Goal: Task Accomplishment & Management: Manage account settings

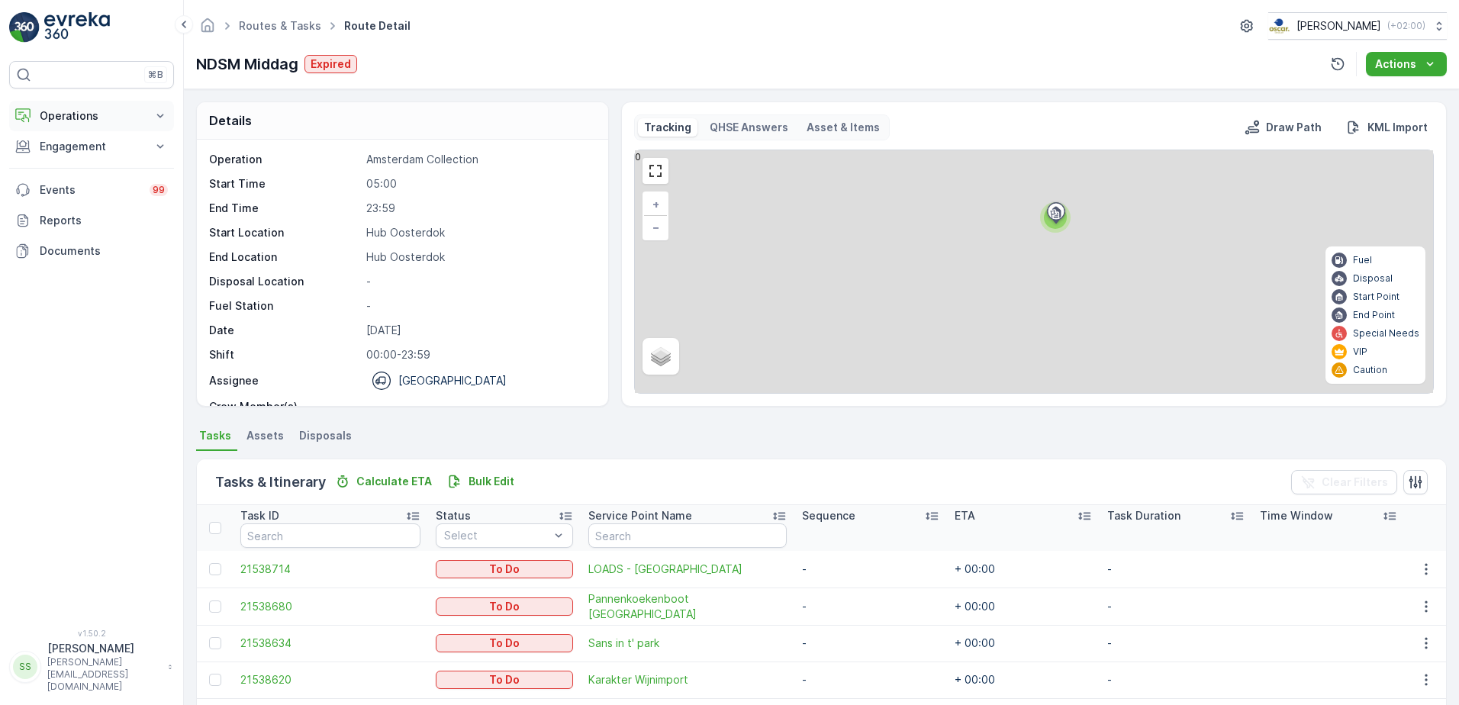
click at [67, 121] on p "Operations" at bounding box center [92, 115] width 104 height 15
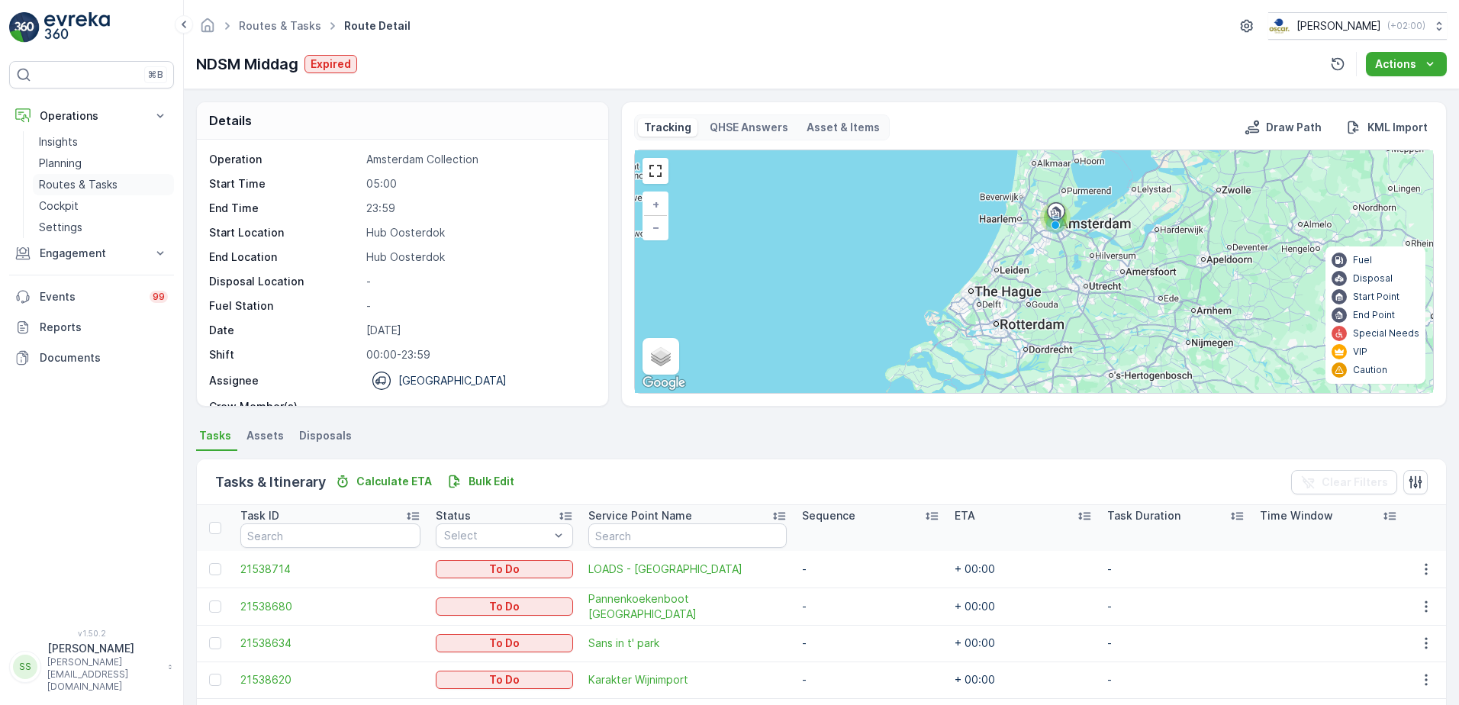
click at [76, 184] on p "Routes & Tasks" at bounding box center [78, 184] width 79 height 15
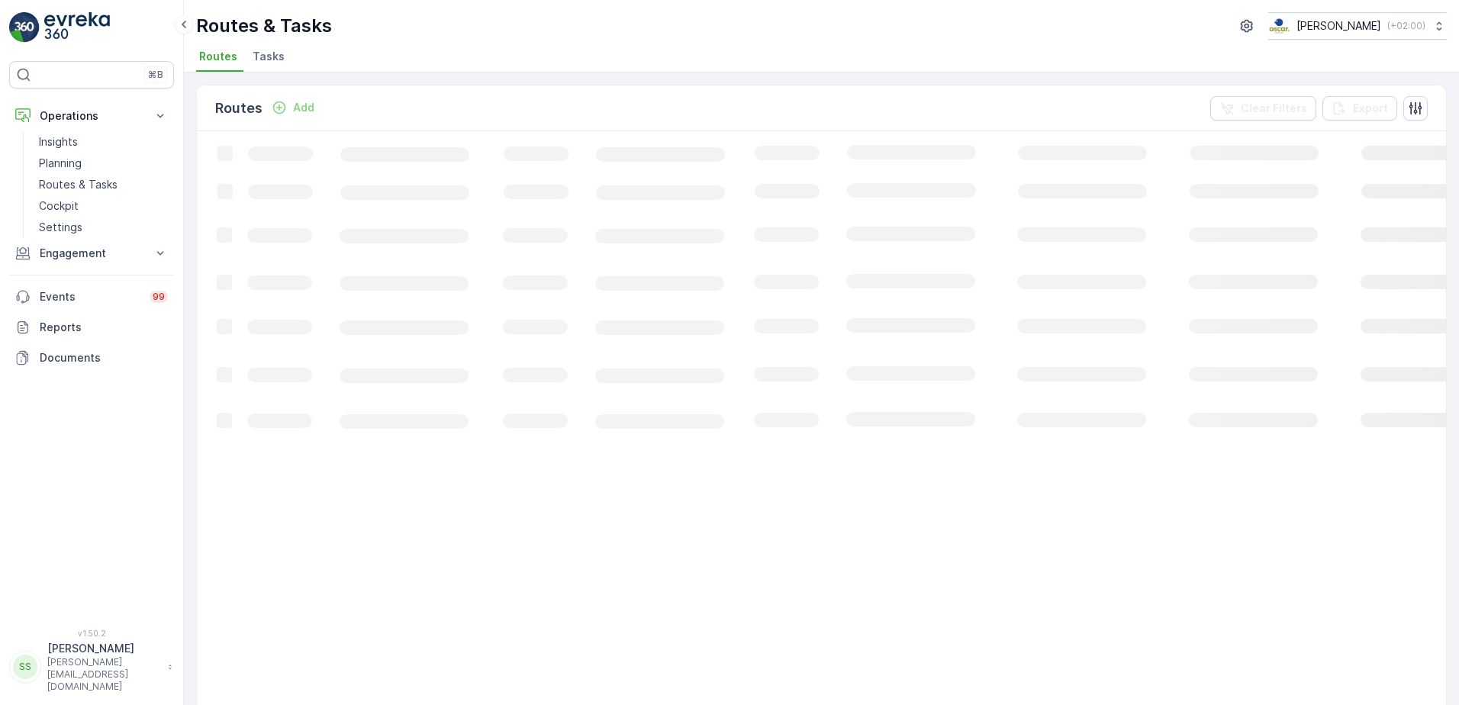
click at [414, 110] on div "Routes Add Clear Filters Export" at bounding box center [821, 108] width 1249 height 46
click at [270, 55] on span "Tasks" at bounding box center [269, 56] width 32 height 15
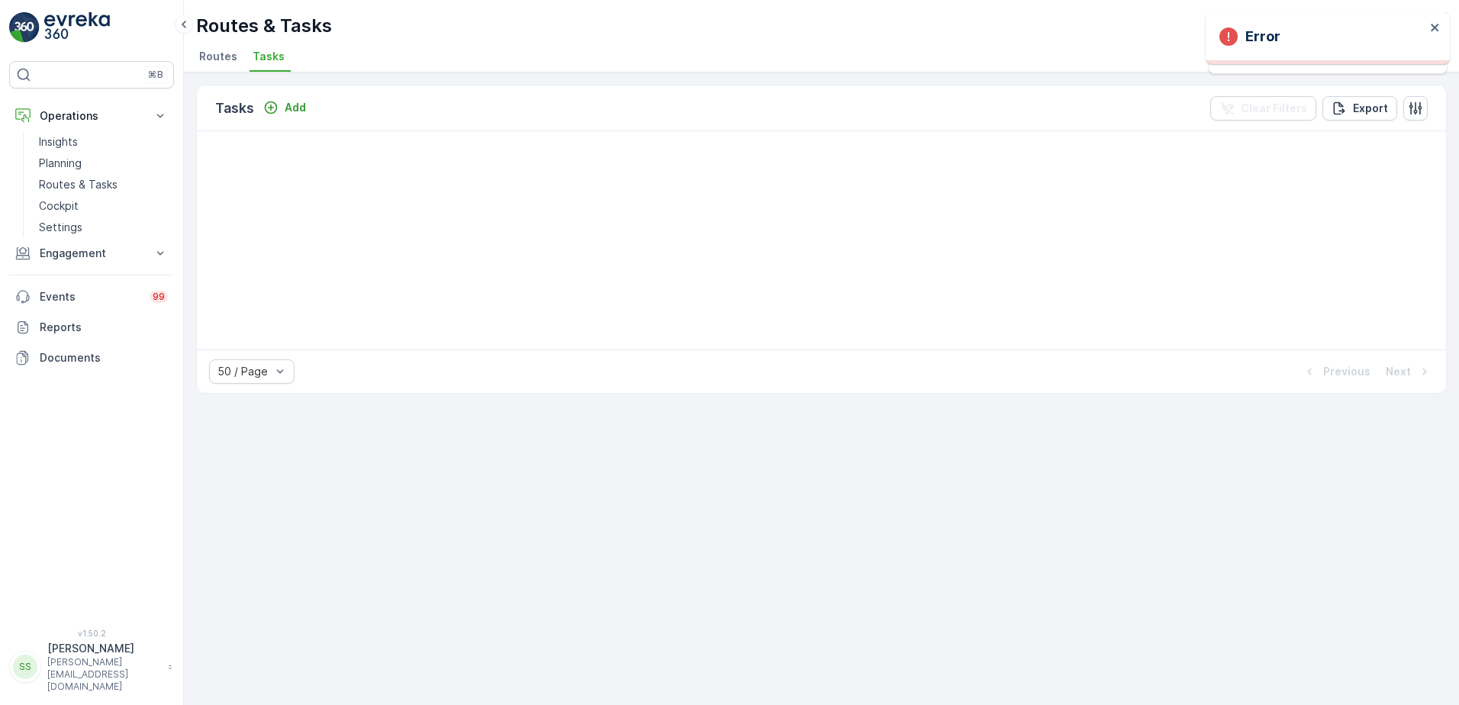
click at [476, 105] on div "Tasks Add Clear Filters Export" at bounding box center [821, 108] width 1249 height 46
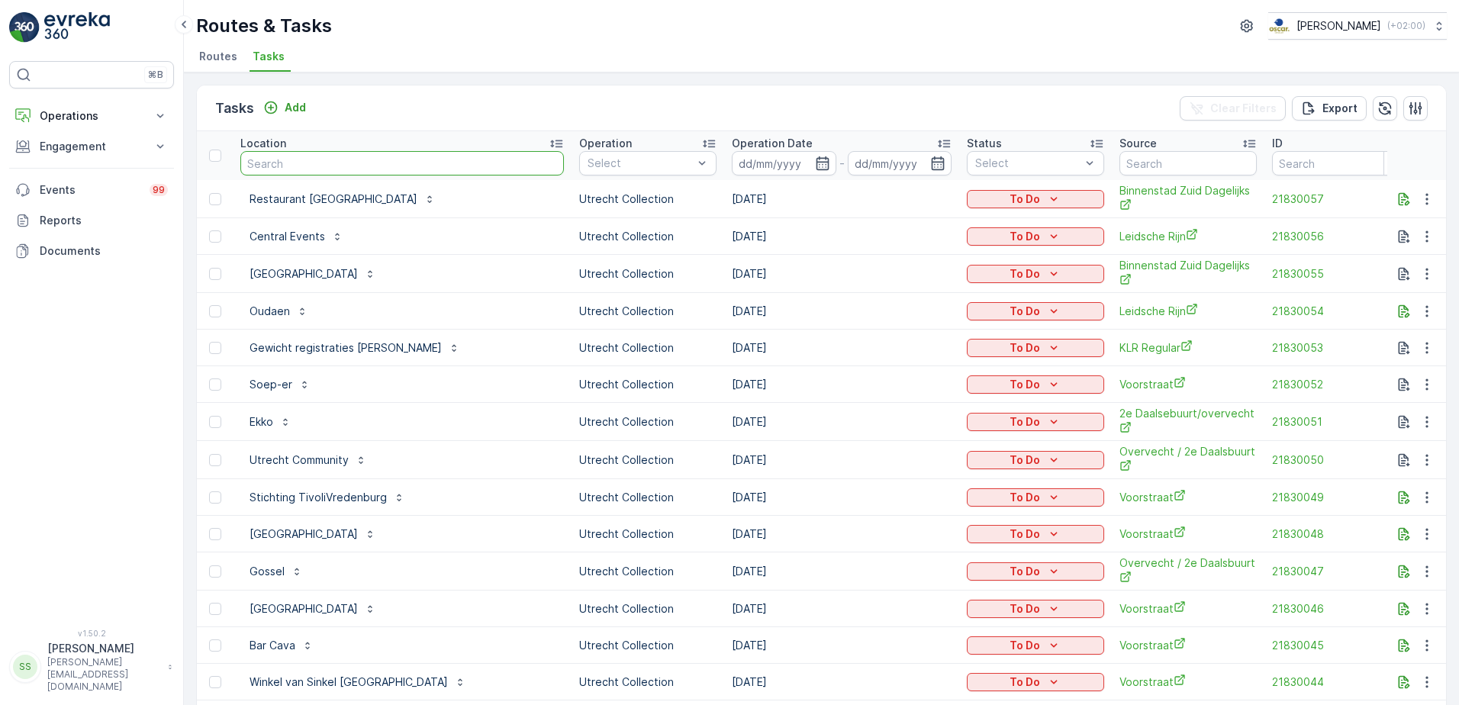
click at [320, 162] on input "text" at bounding box center [402, 163] width 324 height 24
type input "zizo"
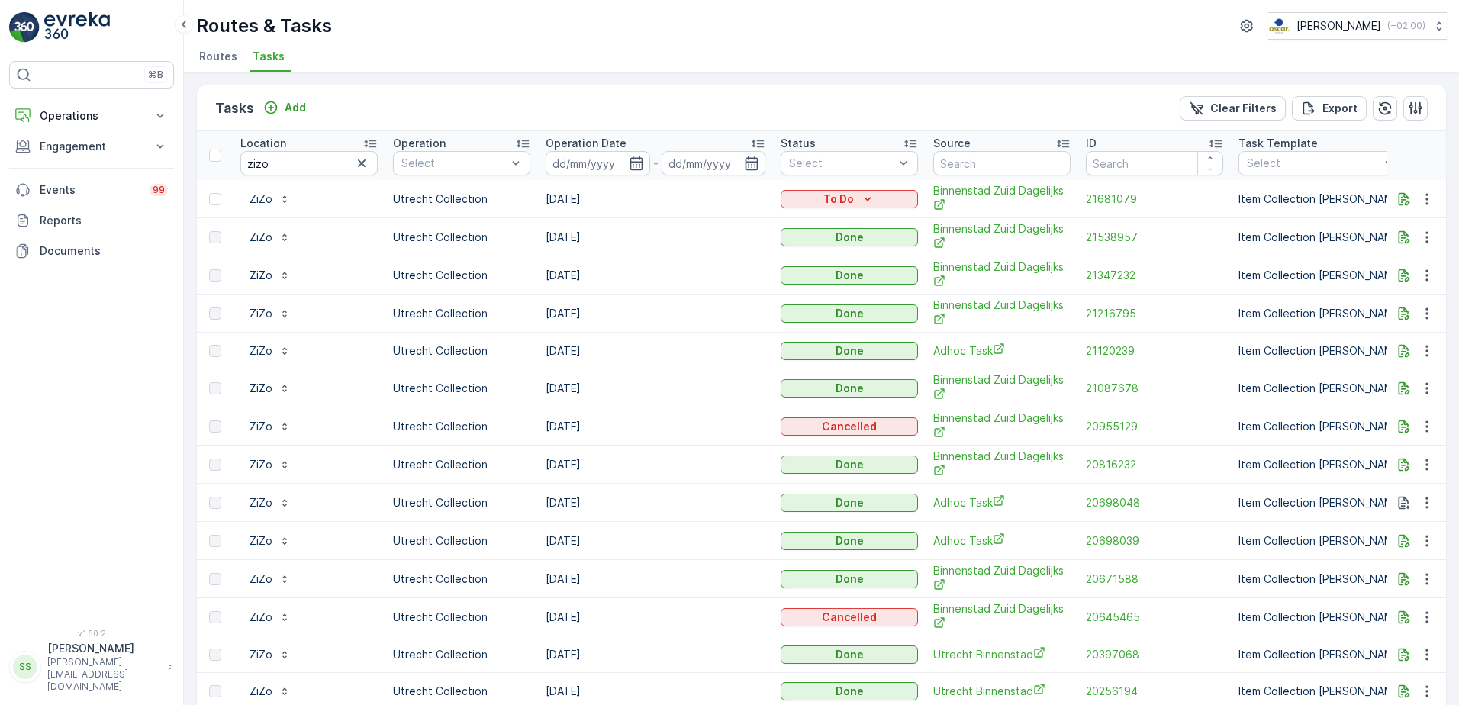
click at [984, 93] on div "Tasks Add Clear Filters Export" at bounding box center [821, 108] width 1249 height 46
click at [593, 82] on div "Tasks Add Clear Filters Export Location zizo Operation Select Operation Date - …" at bounding box center [821, 389] width 1275 height 633
click at [437, 102] on div "Tasks Add Clear Filters Export" at bounding box center [821, 108] width 1249 height 46
click at [301, 108] on p "Add" at bounding box center [295, 107] width 21 height 15
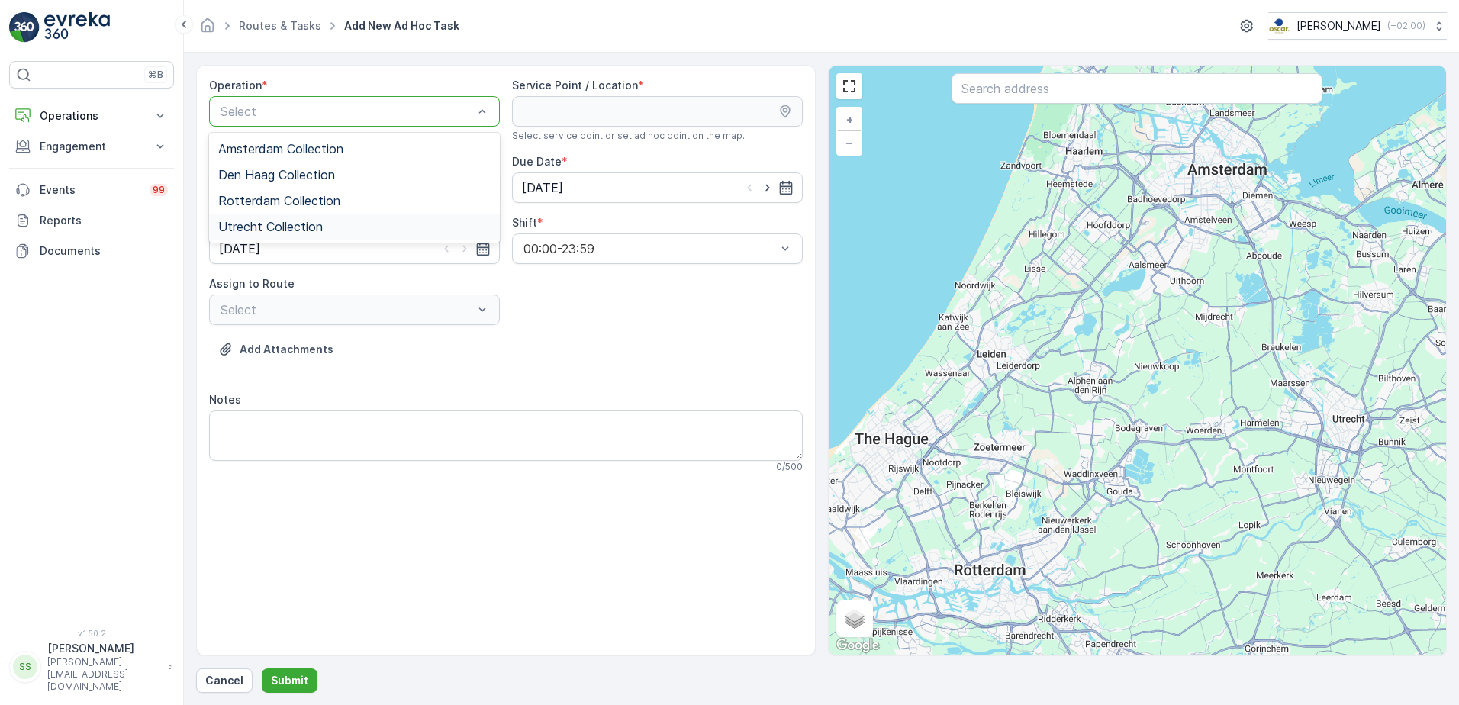
click at [264, 224] on span "Utrecht Collection" at bounding box center [270, 227] width 105 height 14
click at [682, 379] on div "Operation * option Utrecht Collection, selected. Utrecht Collection Service Poi…" at bounding box center [506, 282] width 594 height 408
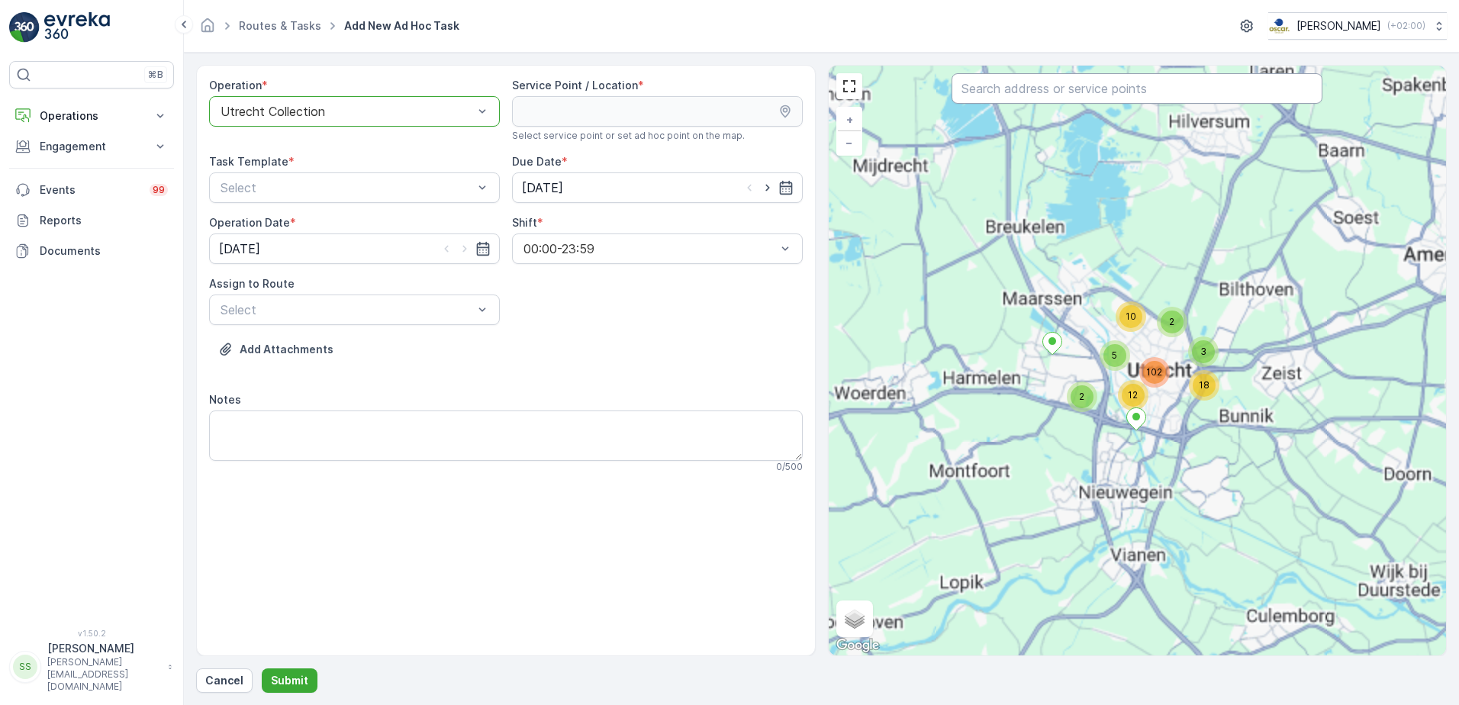
click at [1021, 89] on input "text" at bounding box center [1137, 88] width 371 height 31
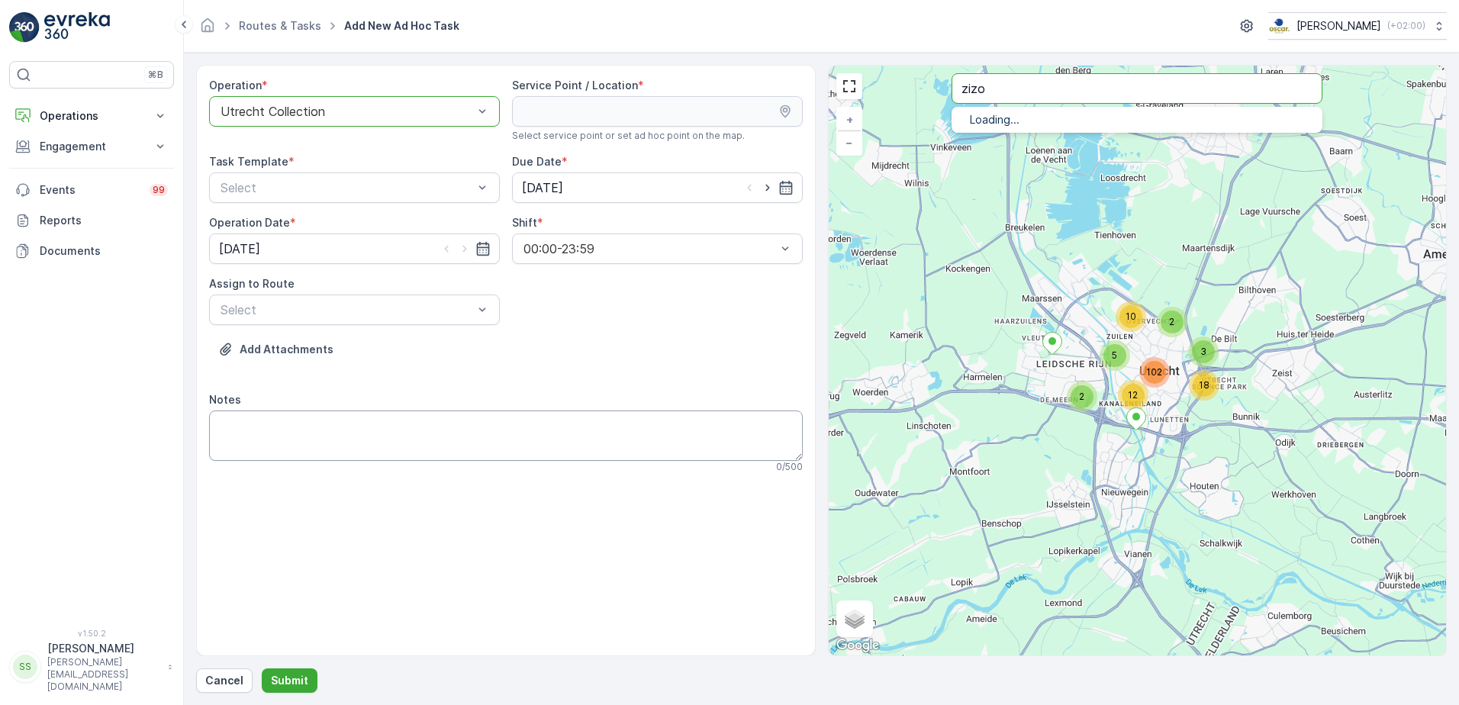
type input "zizo"
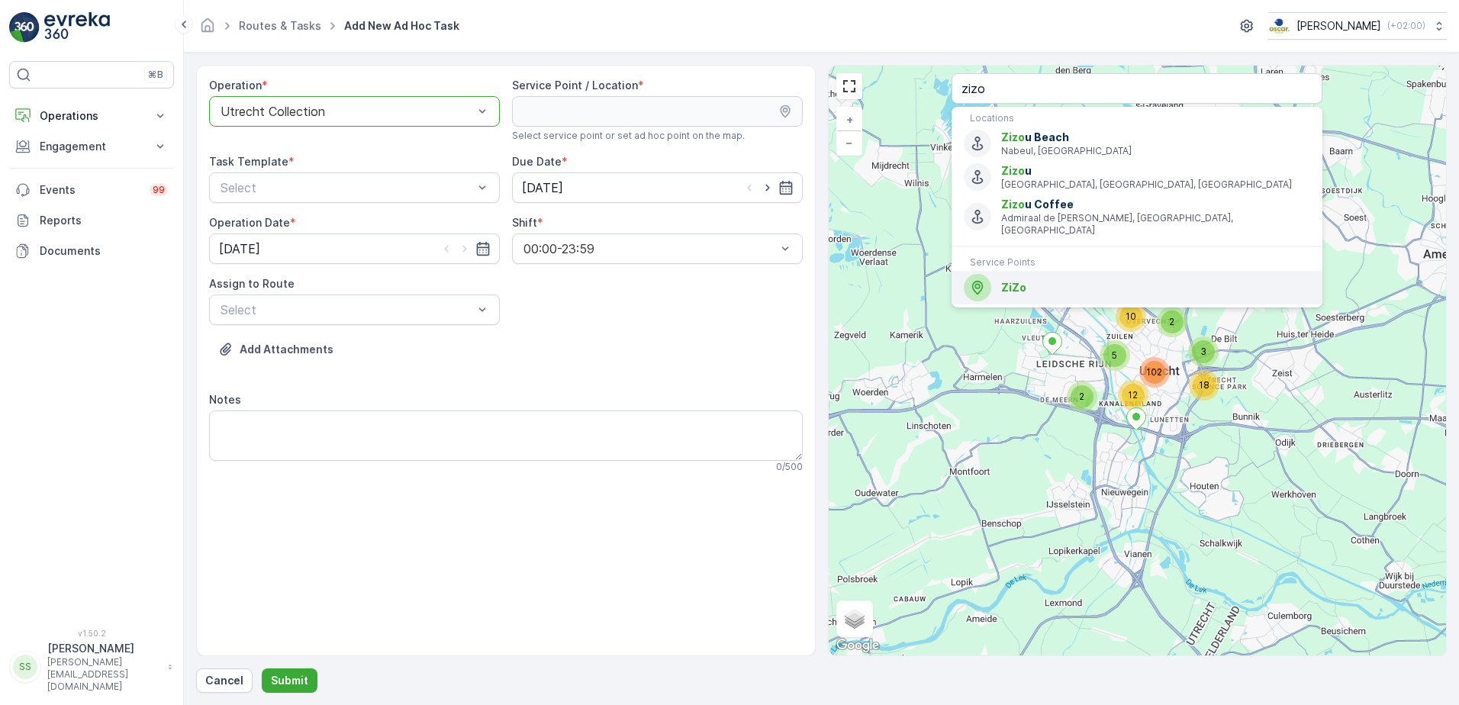
click at [1041, 280] on span "ZiZo" at bounding box center [1155, 287] width 309 height 15
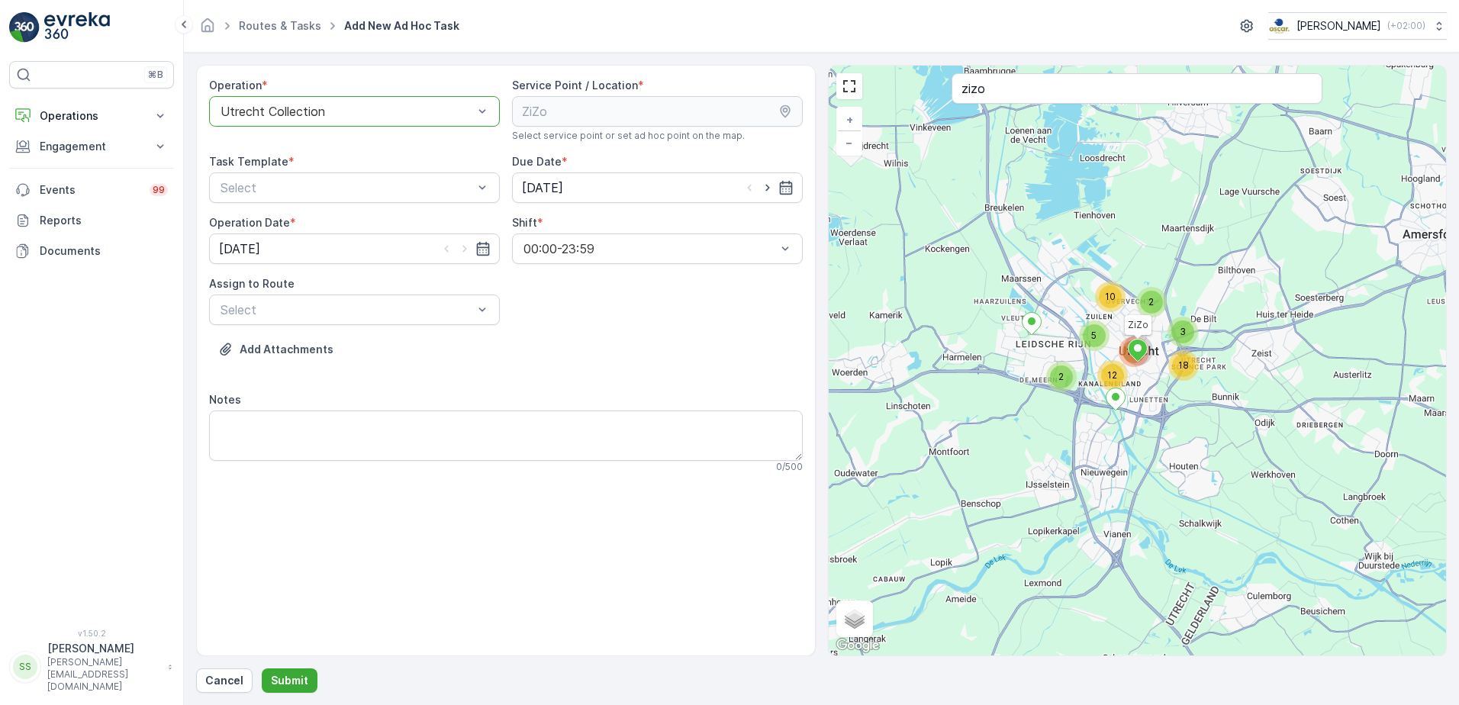
click at [635, 366] on div "Add Attachments" at bounding box center [506, 358] width 594 height 43
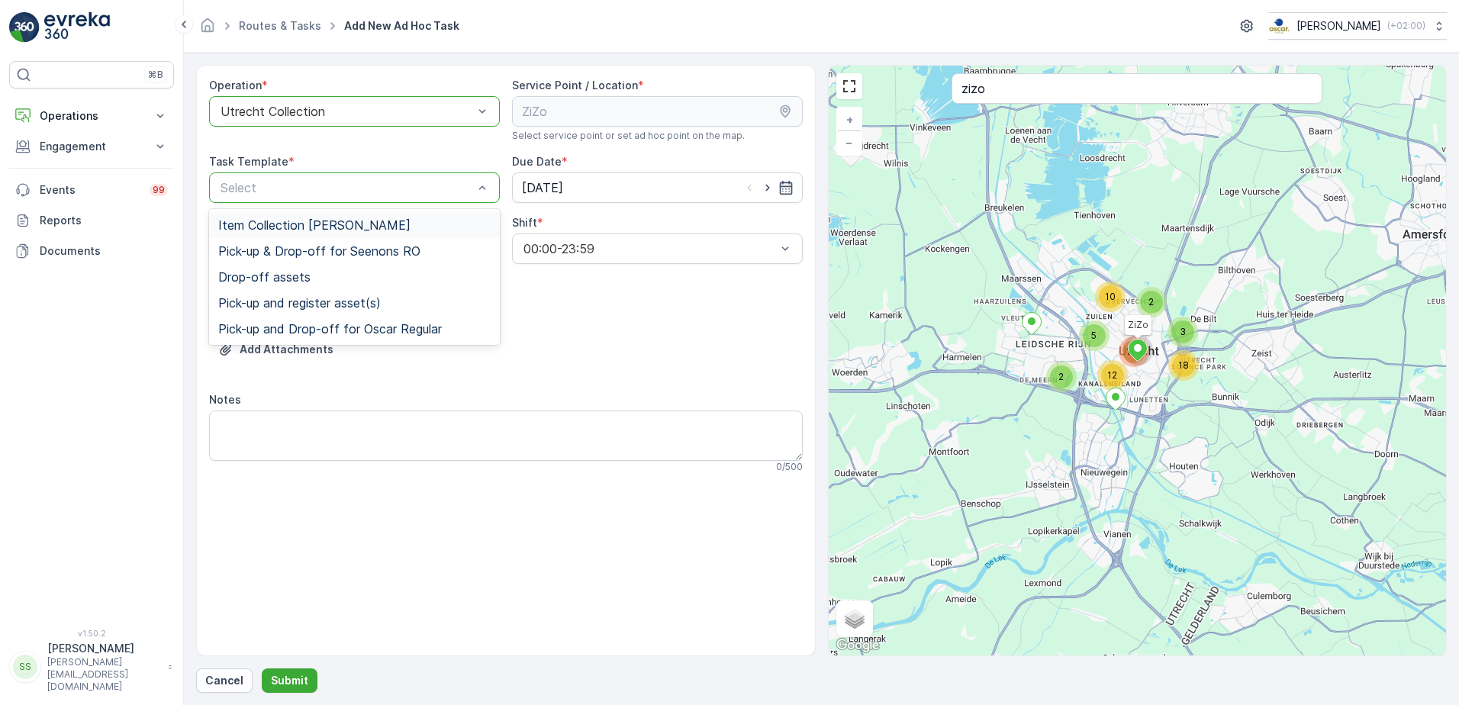
click at [301, 231] on span "Item Collection [PERSON_NAME]" at bounding box center [314, 225] width 192 height 14
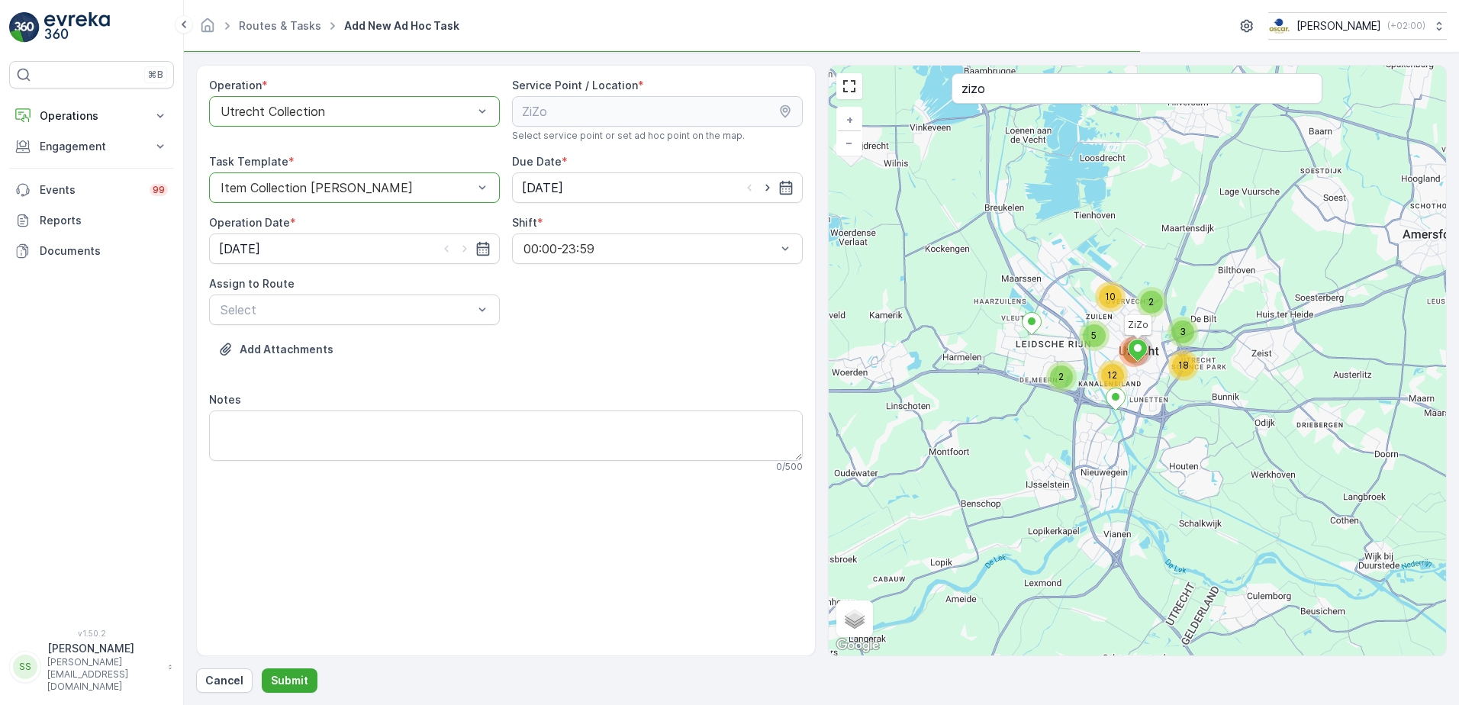
click at [648, 366] on div "Add Attachments" at bounding box center [506, 358] width 594 height 43
click at [418, 146] on div "Operation * option Utrecht Collection, selected. Utrecht Collection Service Poi…" at bounding box center [506, 456] width 594 height 757
click at [669, 359] on div "Add Attachments" at bounding box center [506, 358] width 594 height 43
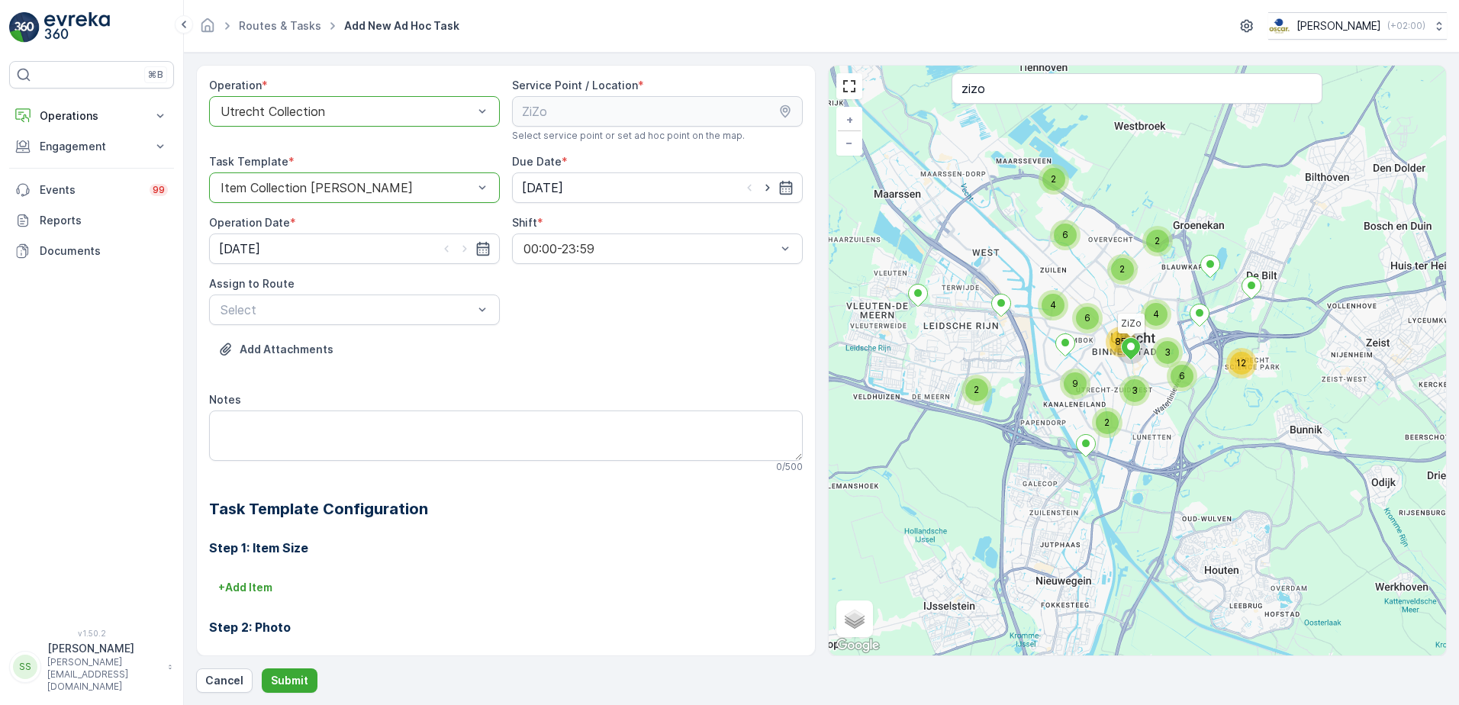
click at [637, 347] on div "Add Attachments" at bounding box center [506, 358] width 594 height 43
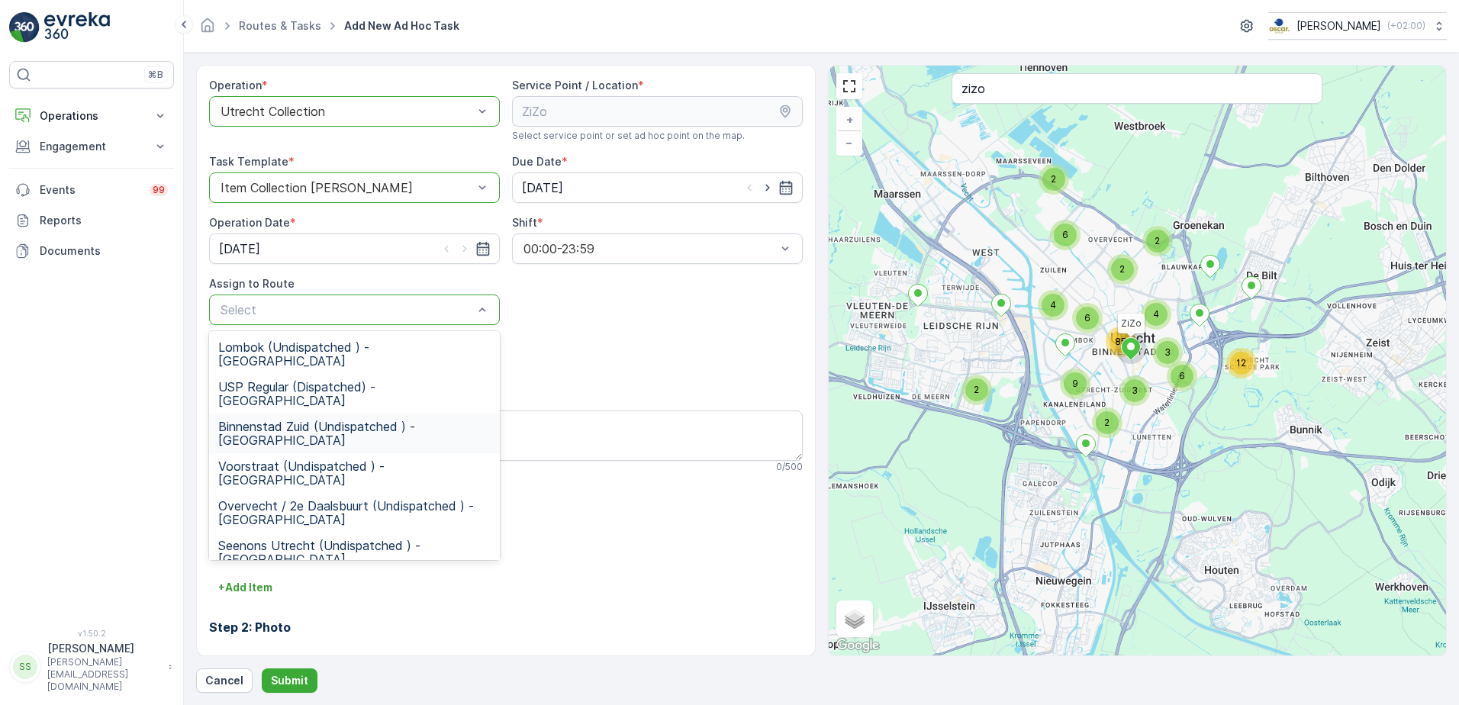
click at [290, 420] on span "Binnenstad Zuid (Undispatched ) - Utrecht" at bounding box center [354, 433] width 272 height 27
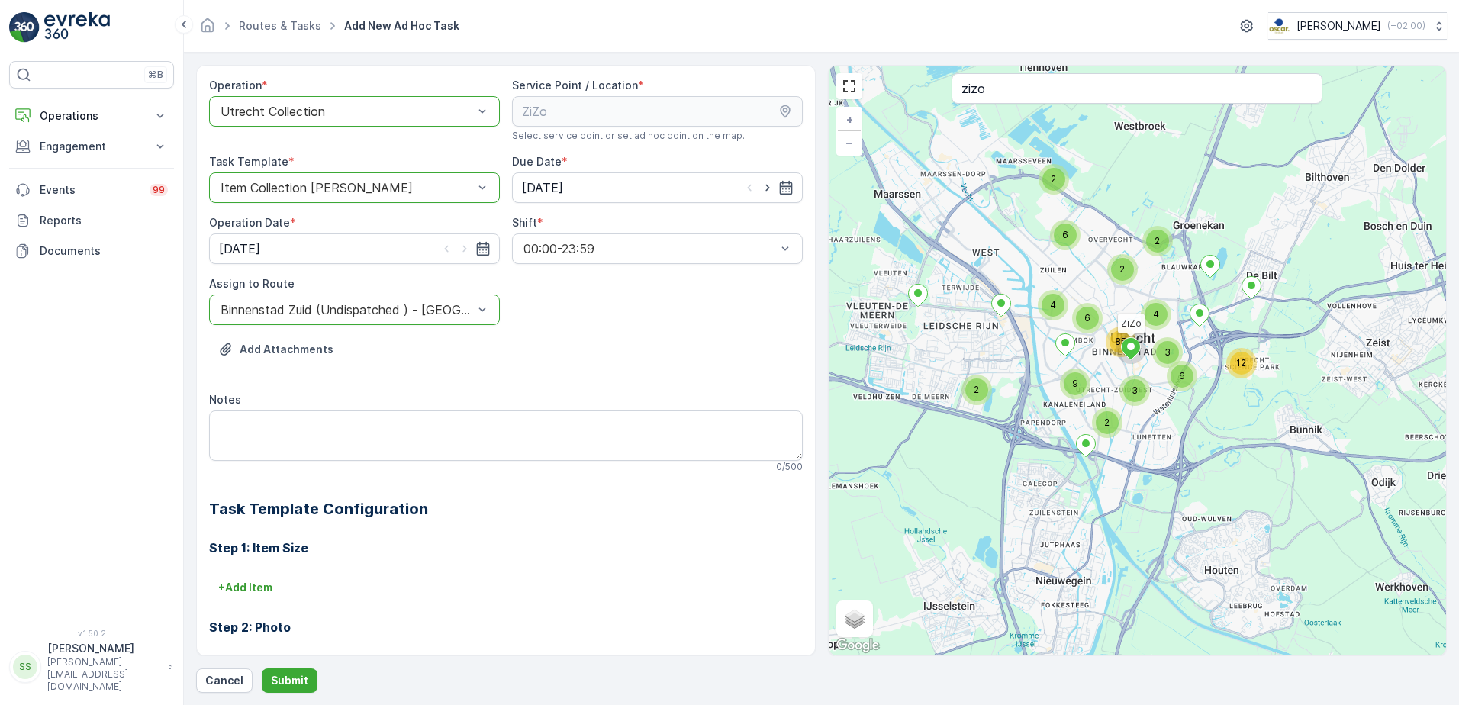
click at [636, 356] on div "Add Attachments" at bounding box center [506, 358] width 594 height 43
click at [295, 428] on textarea "Notes" at bounding box center [506, 436] width 594 height 50
click at [590, 310] on div "Operation * option Utrecht Collection, selected. Utrecht Collection Service Poi…" at bounding box center [506, 456] width 594 height 757
click at [317, 421] on textarea "Graag 3 lege" at bounding box center [506, 436] width 594 height 50
type textarea "Graag 3 lege swirl bakjes afleveren bij de klant"
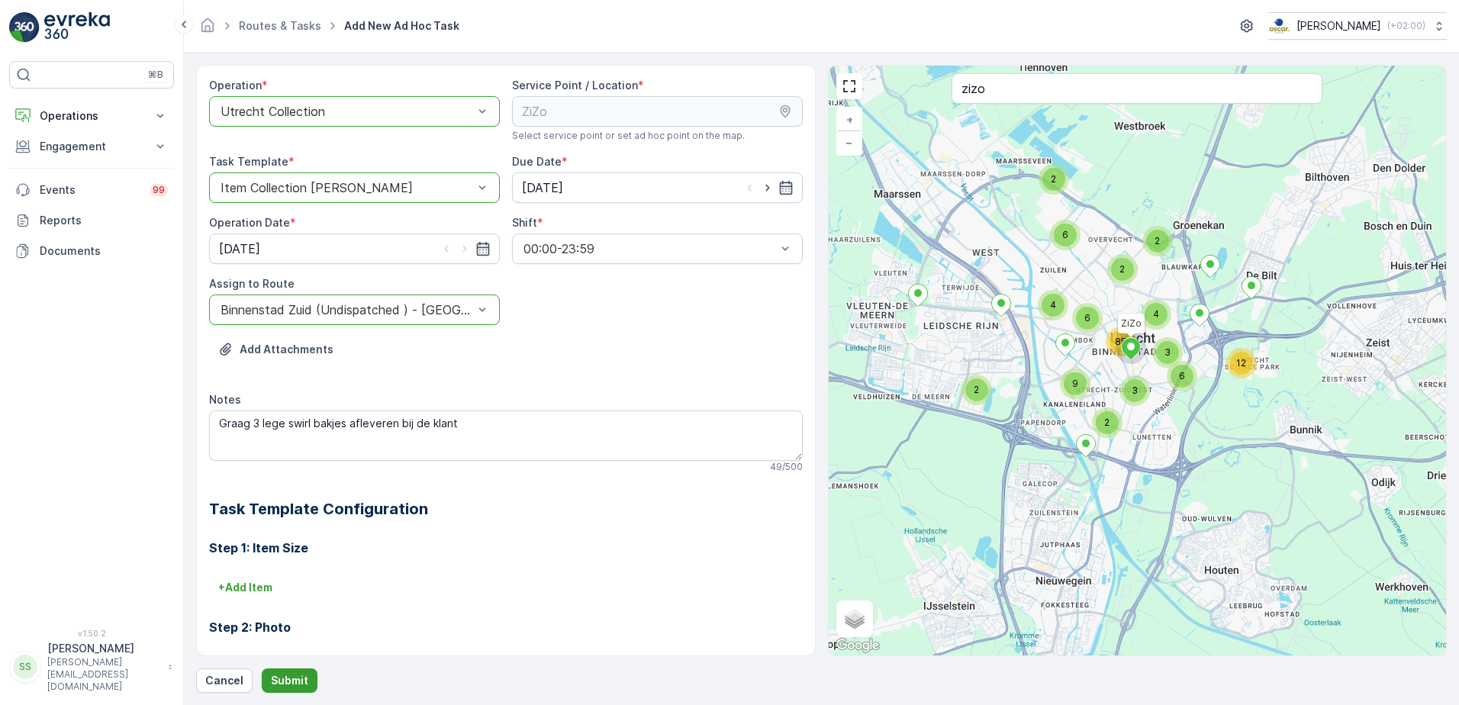
click at [284, 672] on button "Submit" at bounding box center [290, 681] width 56 height 24
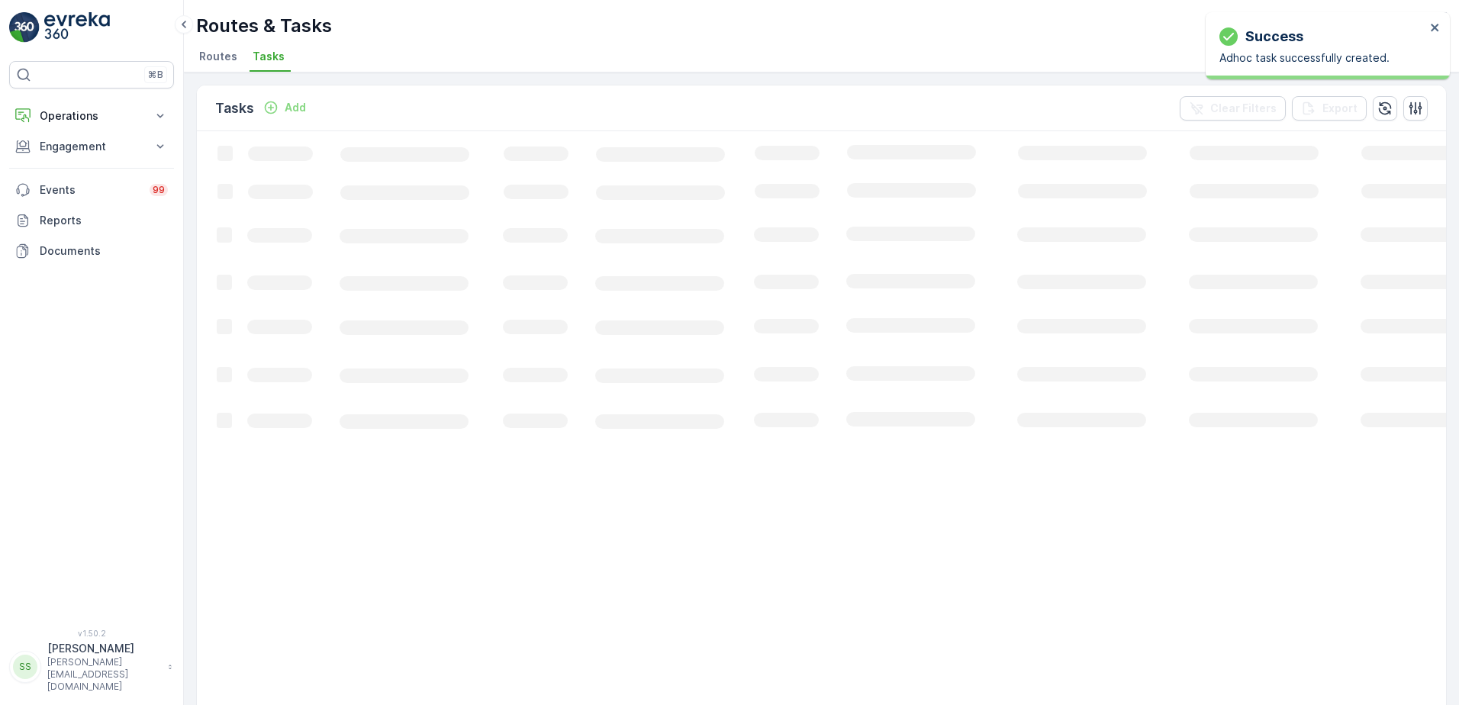
click at [371, 34] on div "Routes & Tasks [PERSON_NAME] ( +02:00 )" at bounding box center [821, 25] width 1251 height 27
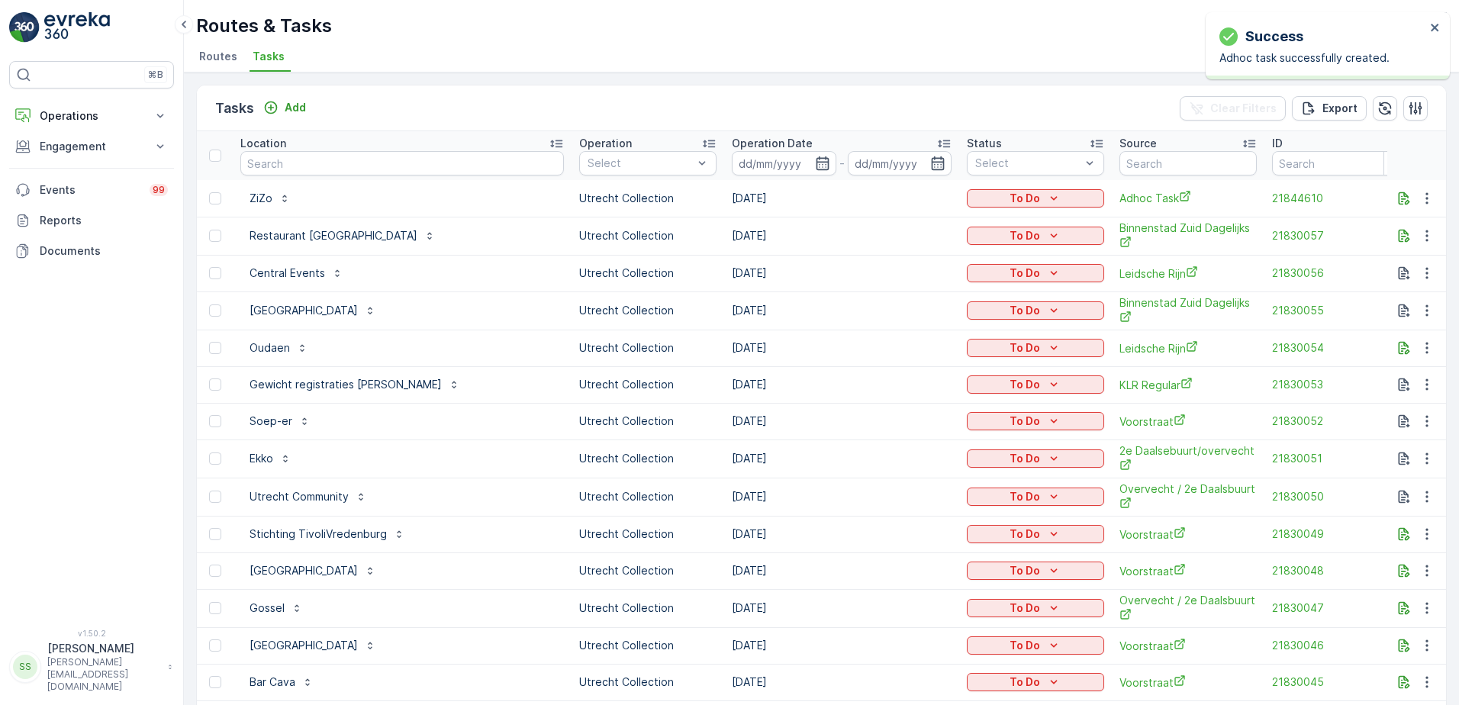
click at [305, 25] on p "Routes & Tasks" at bounding box center [264, 26] width 136 height 24
drag, startPoint x: 305, startPoint y: 25, endPoint x: 504, endPoint y: 25, distance: 198.4
click at [504, 25] on div "Routes & Tasks [PERSON_NAME] ( +02:00 )" at bounding box center [821, 25] width 1251 height 27
click at [304, 105] on p "Add" at bounding box center [295, 107] width 21 height 15
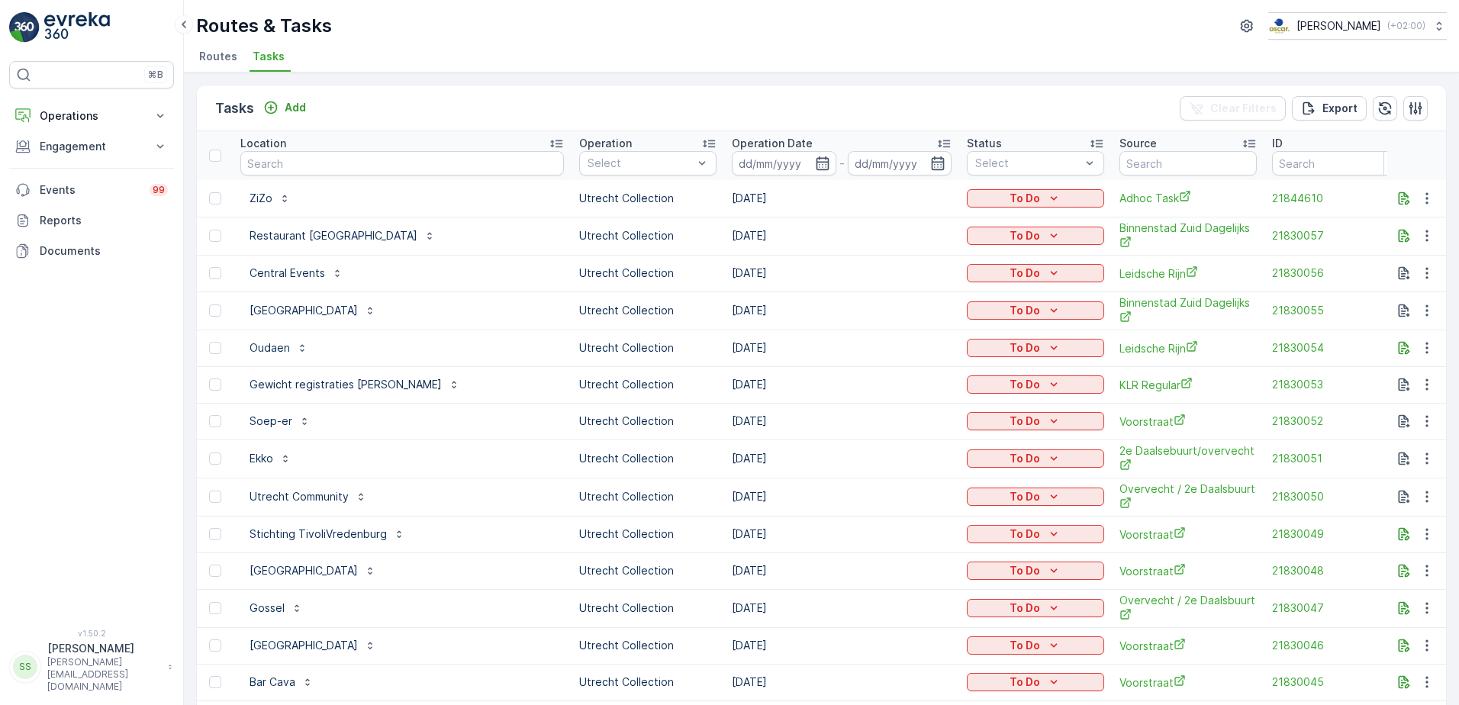
click at [408, 61] on ul "Routes Tasks" at bounding box center [815, 59] width 1239 height 26
click at [410, 110] on div "Tasks Add Clear Filters Export" at bounding box center [821, 108] width 1249 height 46
click at [303, 163] on input "text" at bounding box center [402, 163] width 324 height 24
type input "cons"
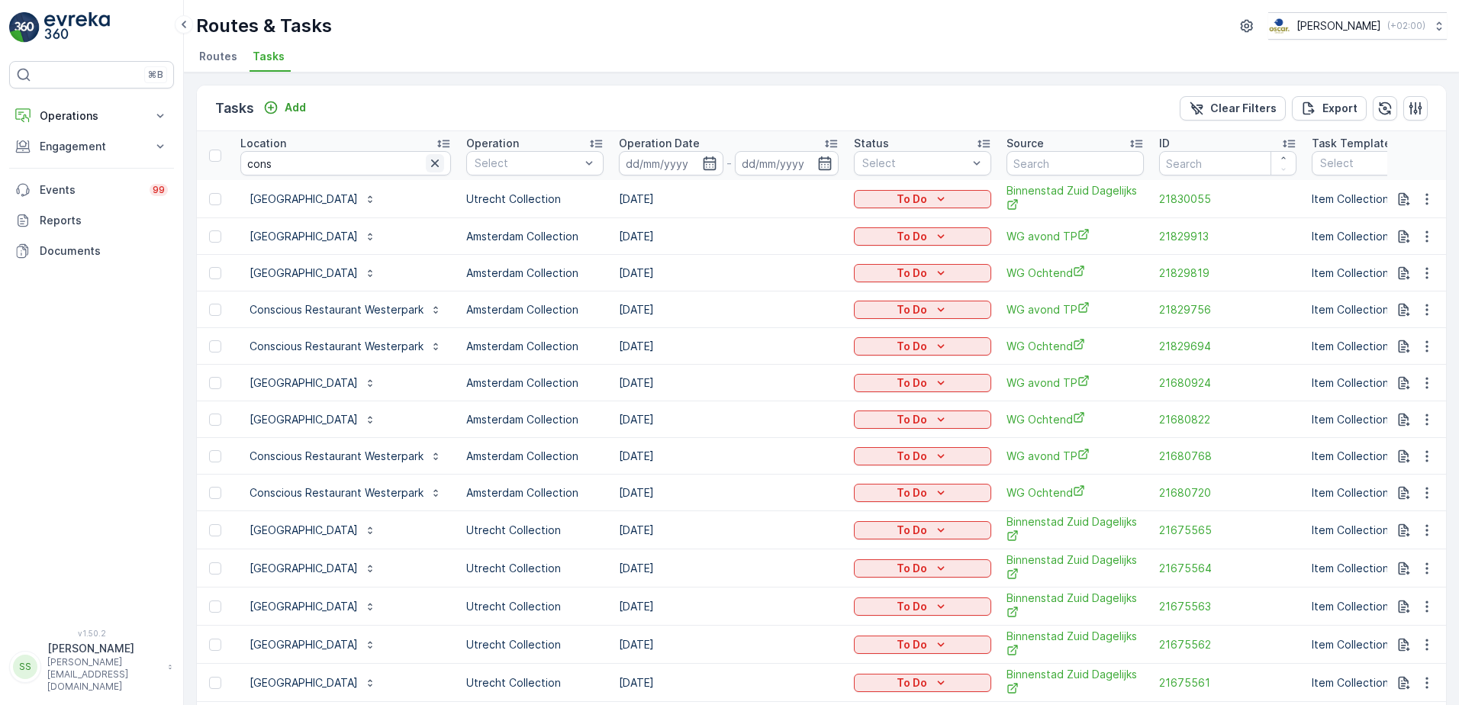
click at [432, 163] on icon "button" at bounding box center [435, 164] width 8 height 8
click at [411, 105] on div "Tasks Add Clear Filters Export" at bounding box center [821, 108] width 1249 height 46
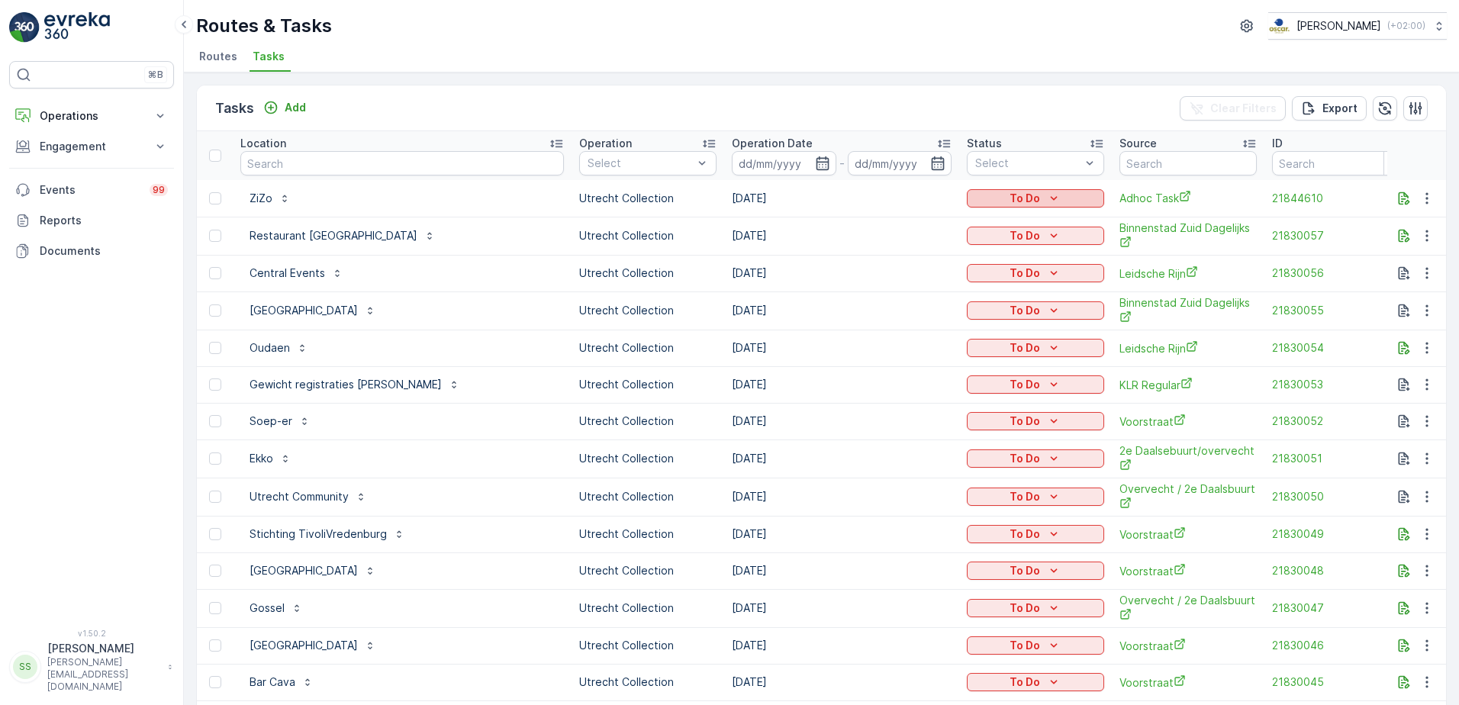
click at [1010, 197] on p "To Do" at bounding box center [1025, 198] width 31 height 15
click at [906, 263] on span "Let Op!" at bounding box center [908, 263] width 38 height 15
click at [895, 102] on div "Tasks Add Clear Filters Export" at bounding box center [821, 108] width 1249 height 46
click at [66, 109] on p "Operations" at bounding box center [92, 115] width 104 height 15
click at [89, 183] on p "Routes & Tasks" at bounding box center [78, 184] width 79 height 15
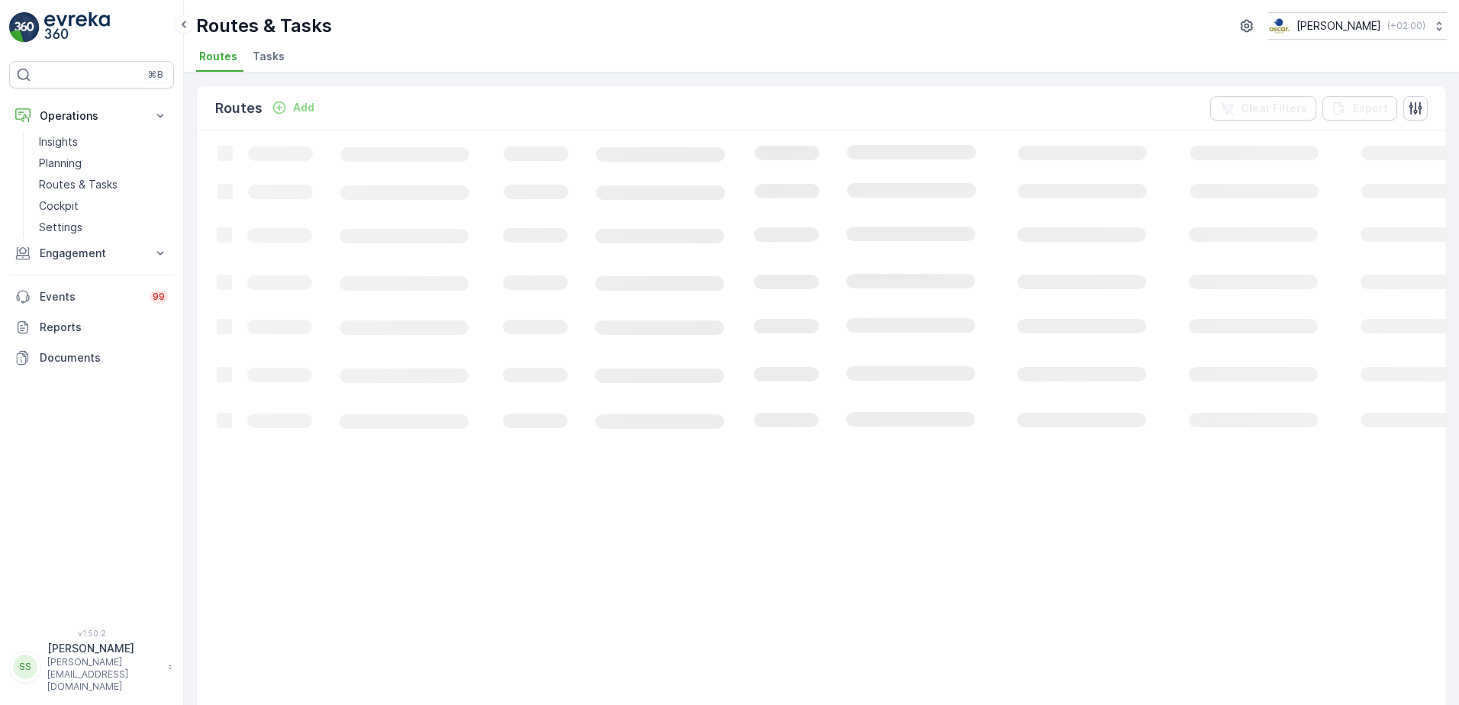
click at [383, 102] on div "Routes Add Clear Filters Export" at bounding box center [821, 108] width 1249 height 46
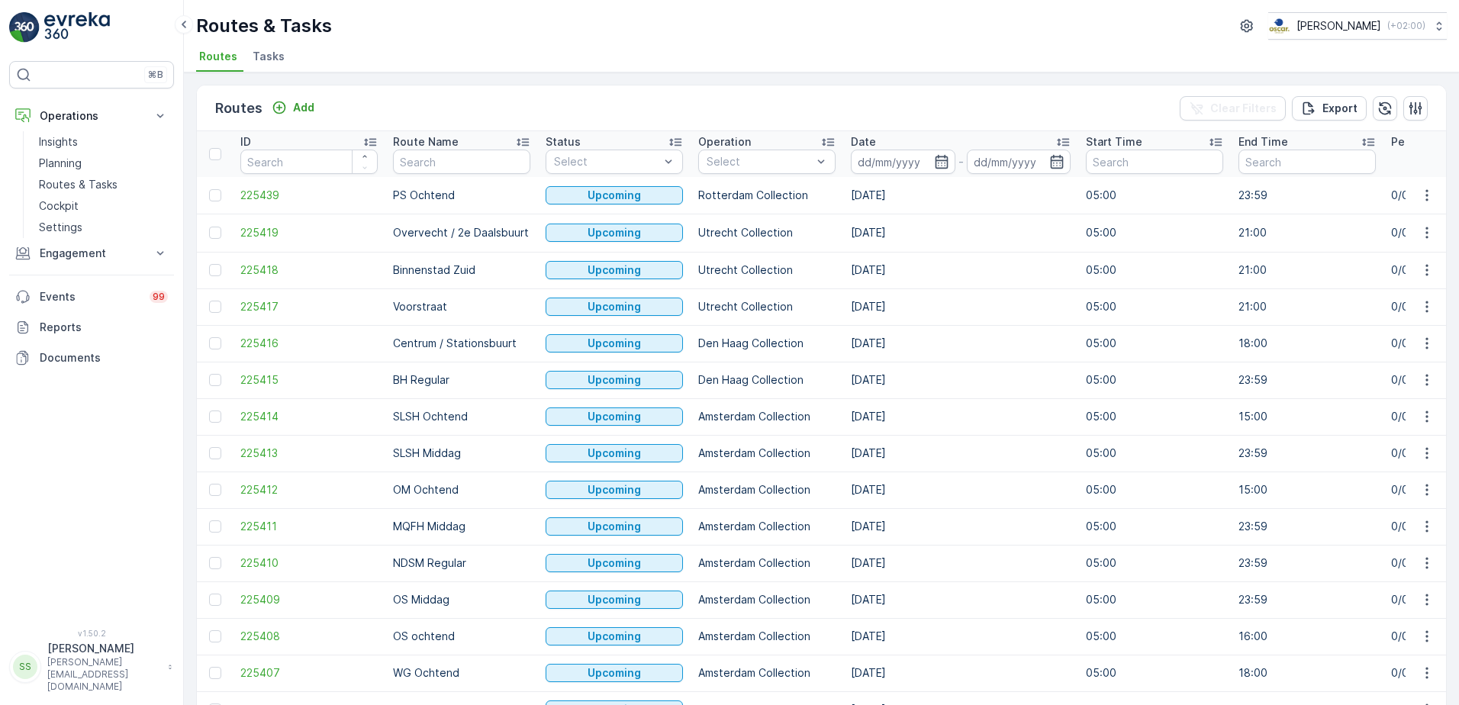
click at [497, 113] on div "Routes Add Clear Filters Export" at bounding box center [821, 108] width 1249 height 46
click at [264, 55] on span "Tasks" at bounding box center [269, 56] width 32 height 15
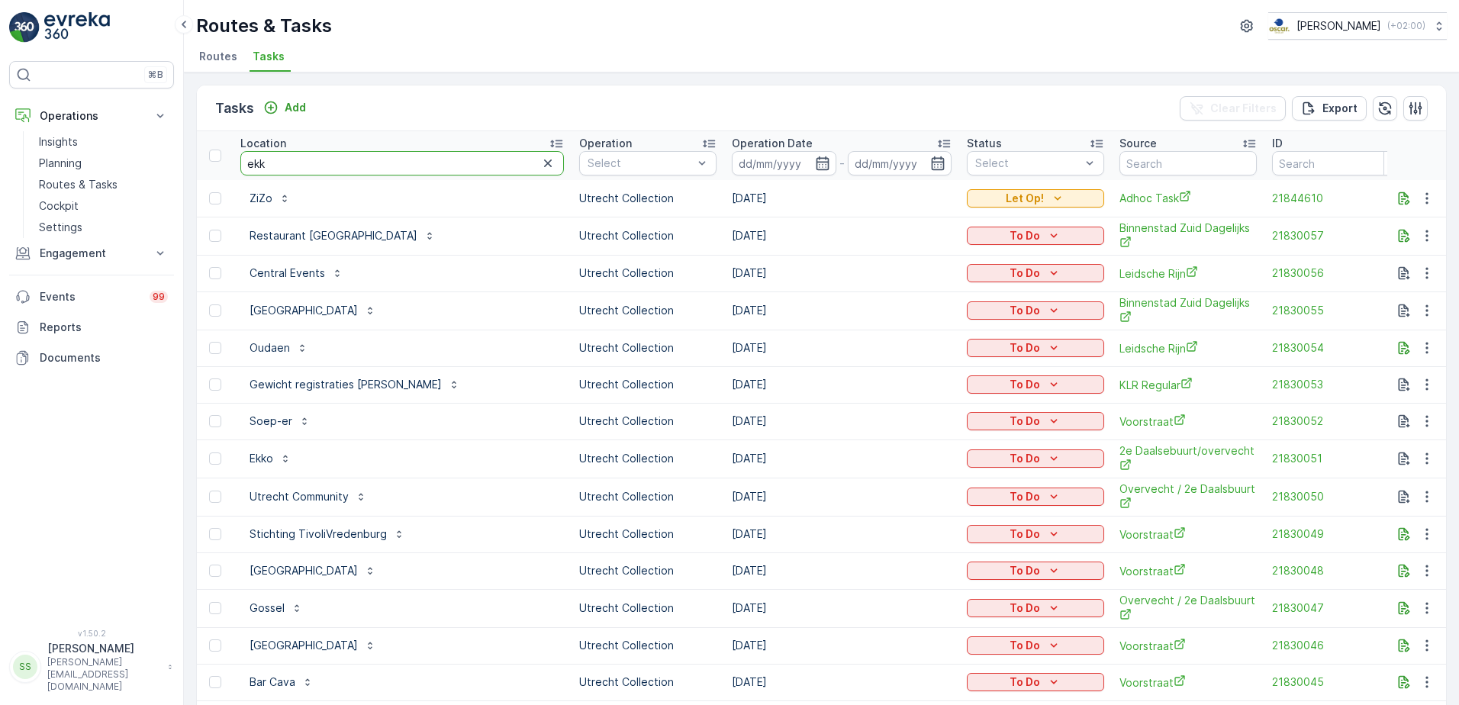
type input "ekko"
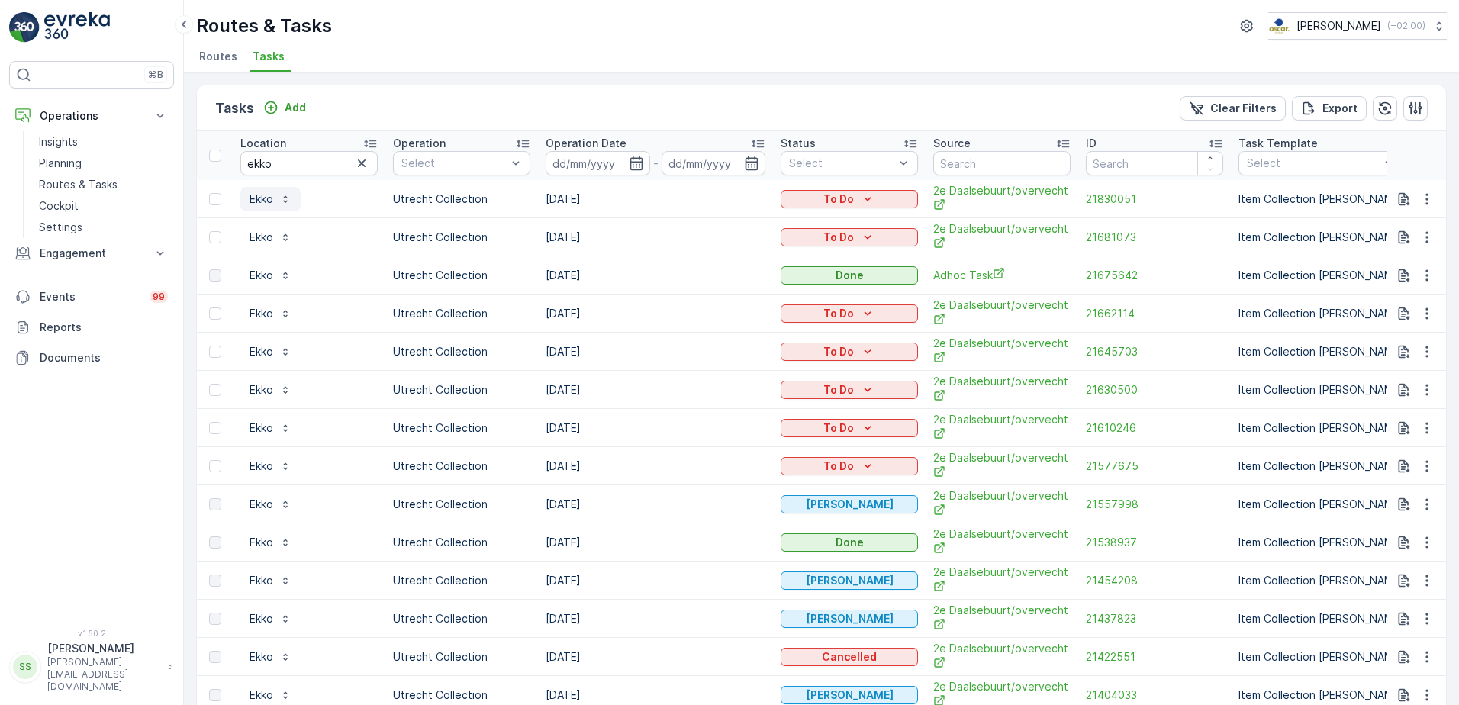
click at [258, 199] on p "Ekko" at bounding box center [262, 199] width 24 height 15
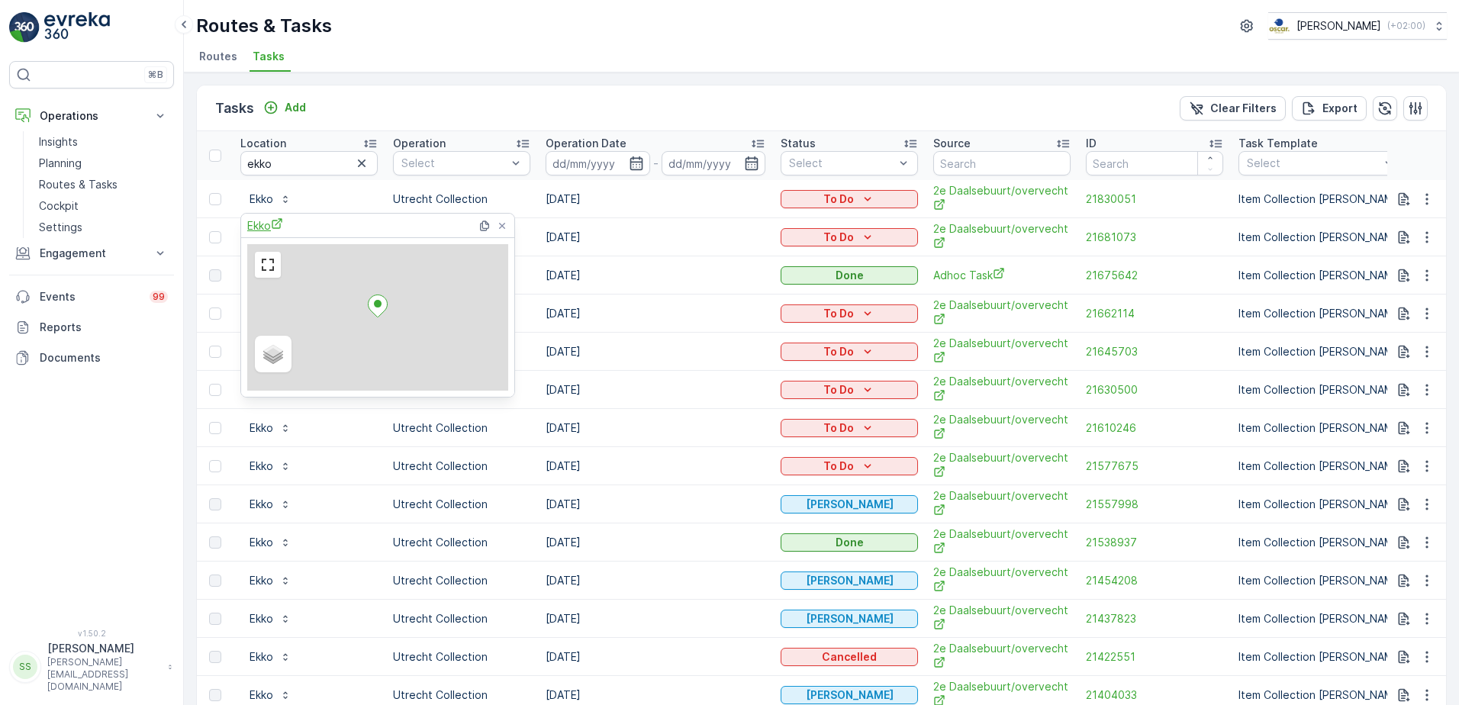
click at [266, 221] on span "Ekko" at bounding box center [265, 226] width 36 height 16
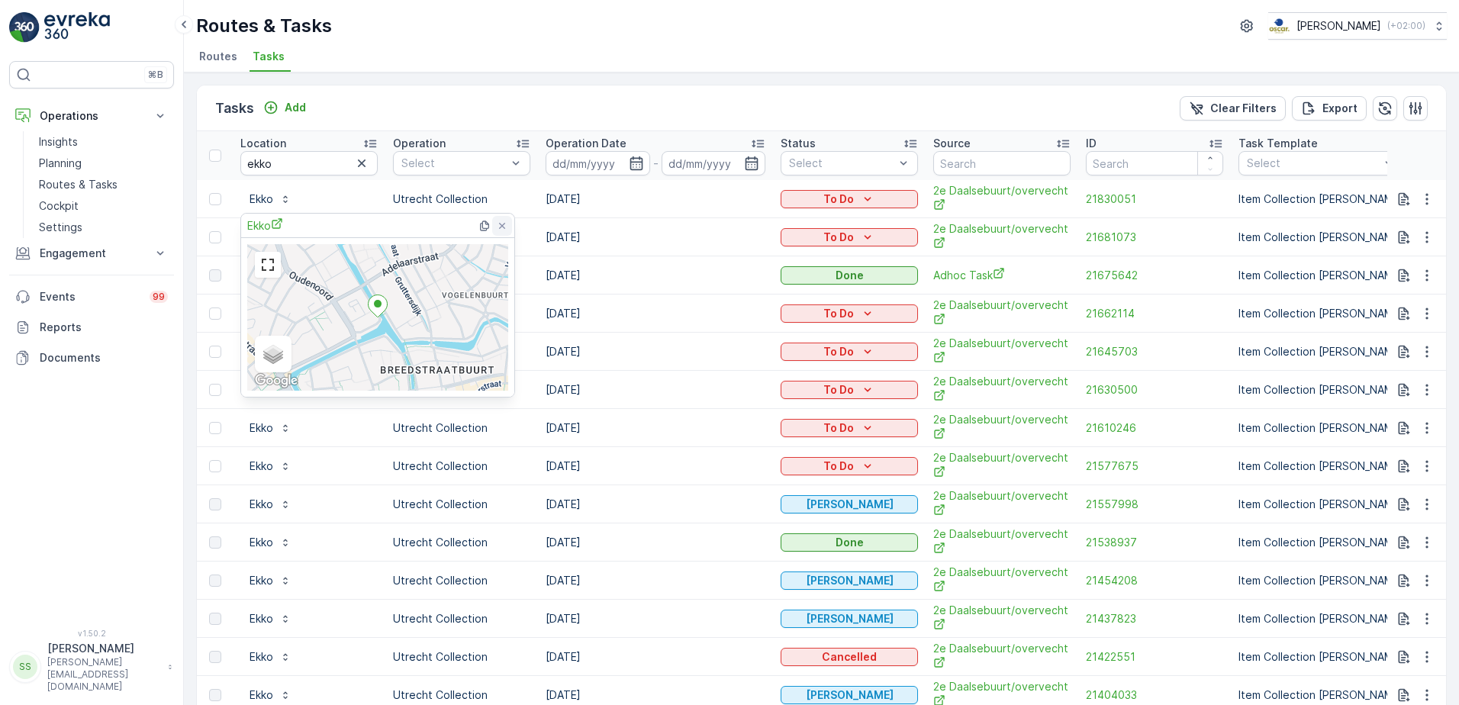
click at [498, 222] on icon at bounding box center [502, 226] width 12 height 12
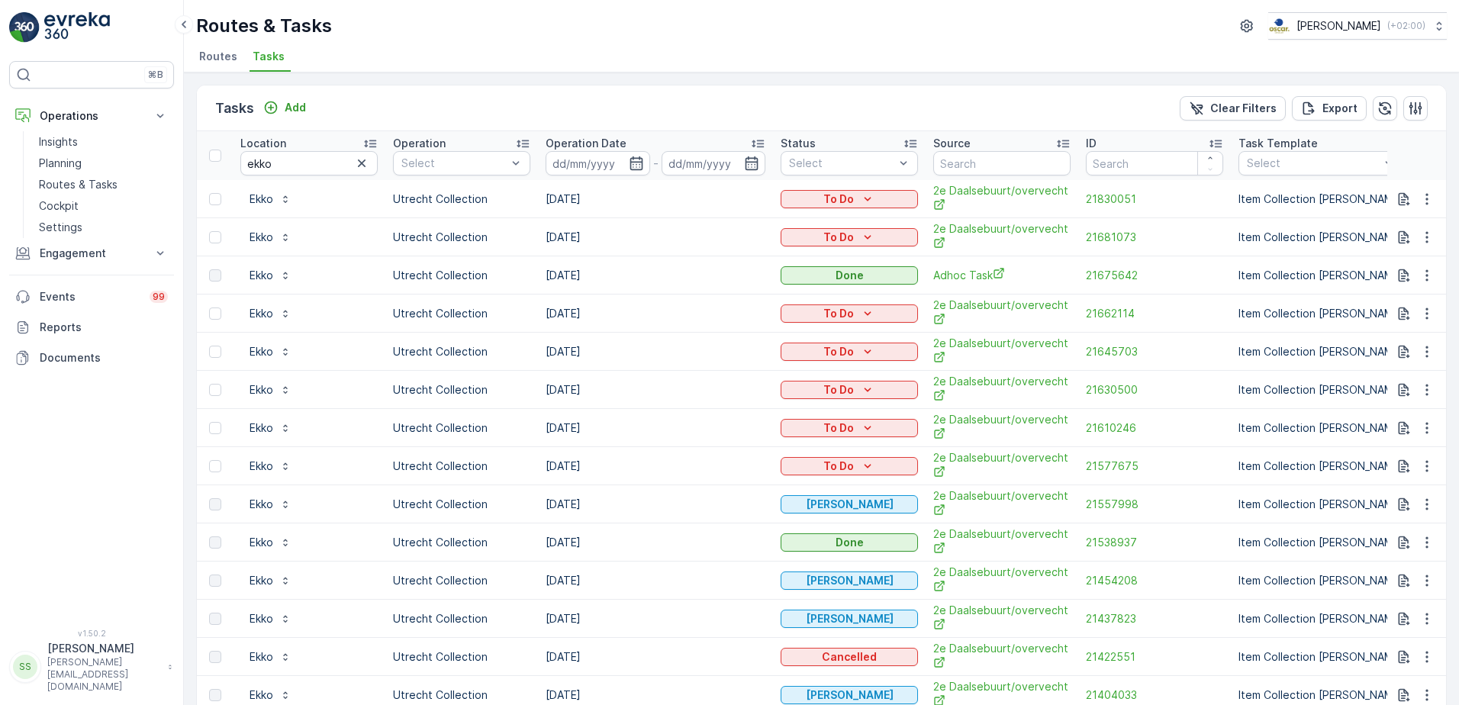
click at [435, 119] on div "Tasks Add Clear Filters Export" at bounding box center [821, 108] width 1249 height 46
click at [408, 118] on div "Tasks Add Clear Filters Export" at bounding box center [821, 108] width 1249 height 46
click at [369, 164] on icon "button" at bounding box center [361, 163] width 15 height 15
click at [365, 98] on div "Tasks Add Clear Filters Export" at bounding box center [821, 108] width 1249 height 46
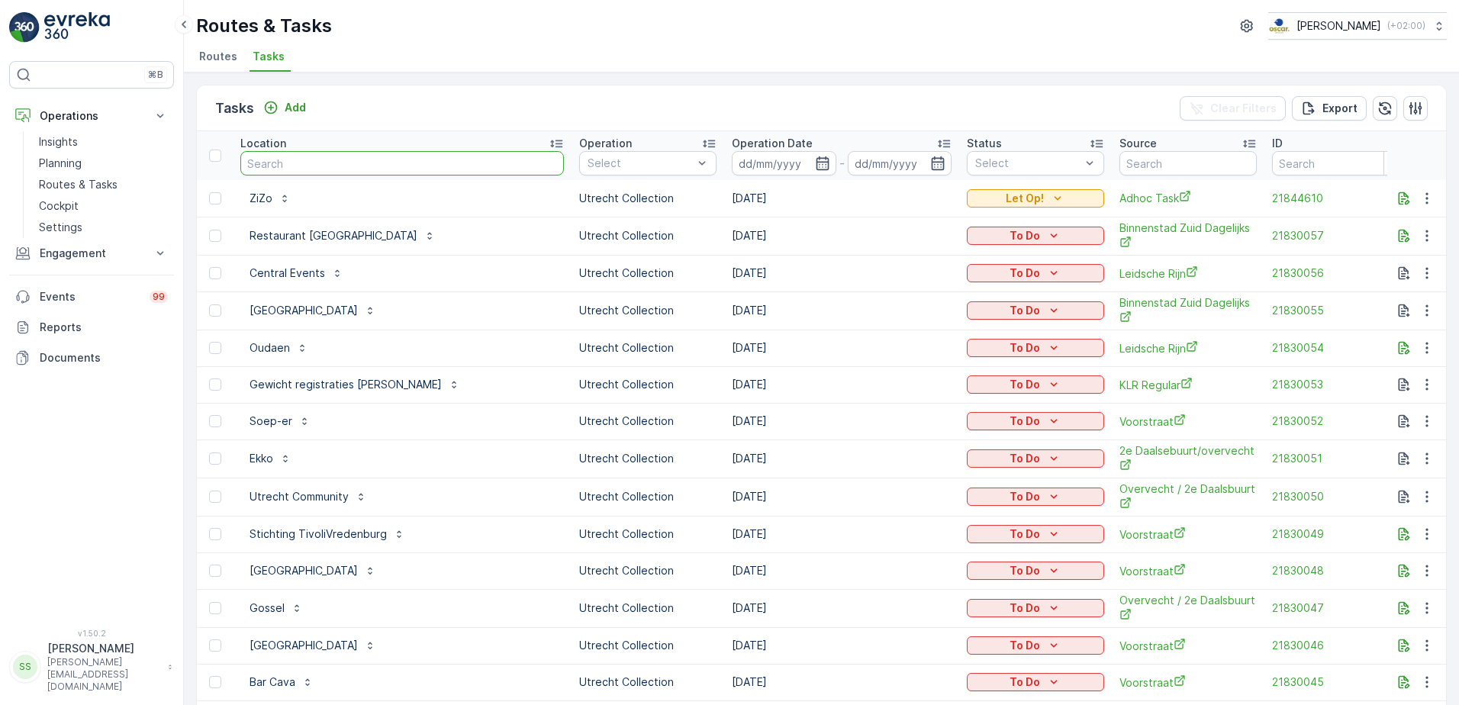
click at [369, 174] on input "text" at bounding box center [402, 163] width 324 height 24
type input "ekko"
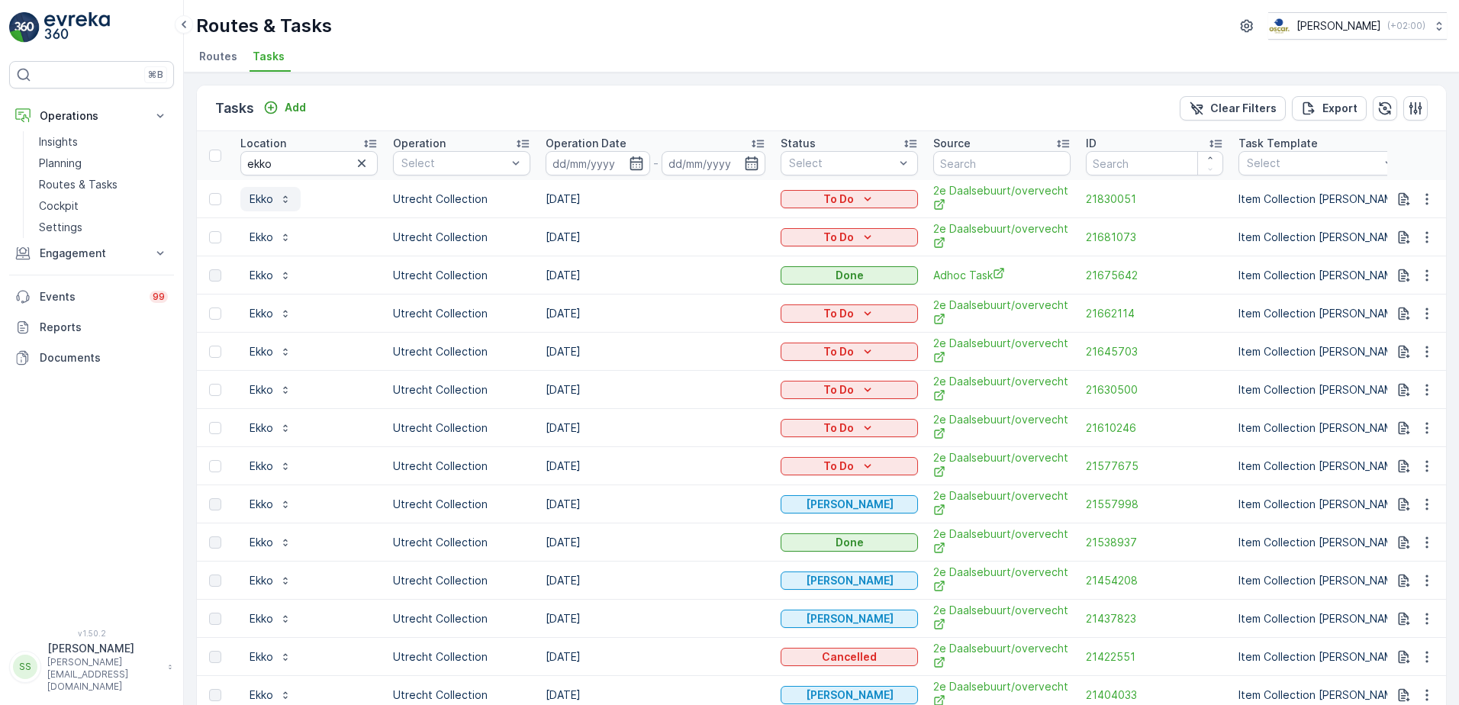
click at [266, 204] on p "Ekko" at bounding box center [262, 199] width 24 height 15
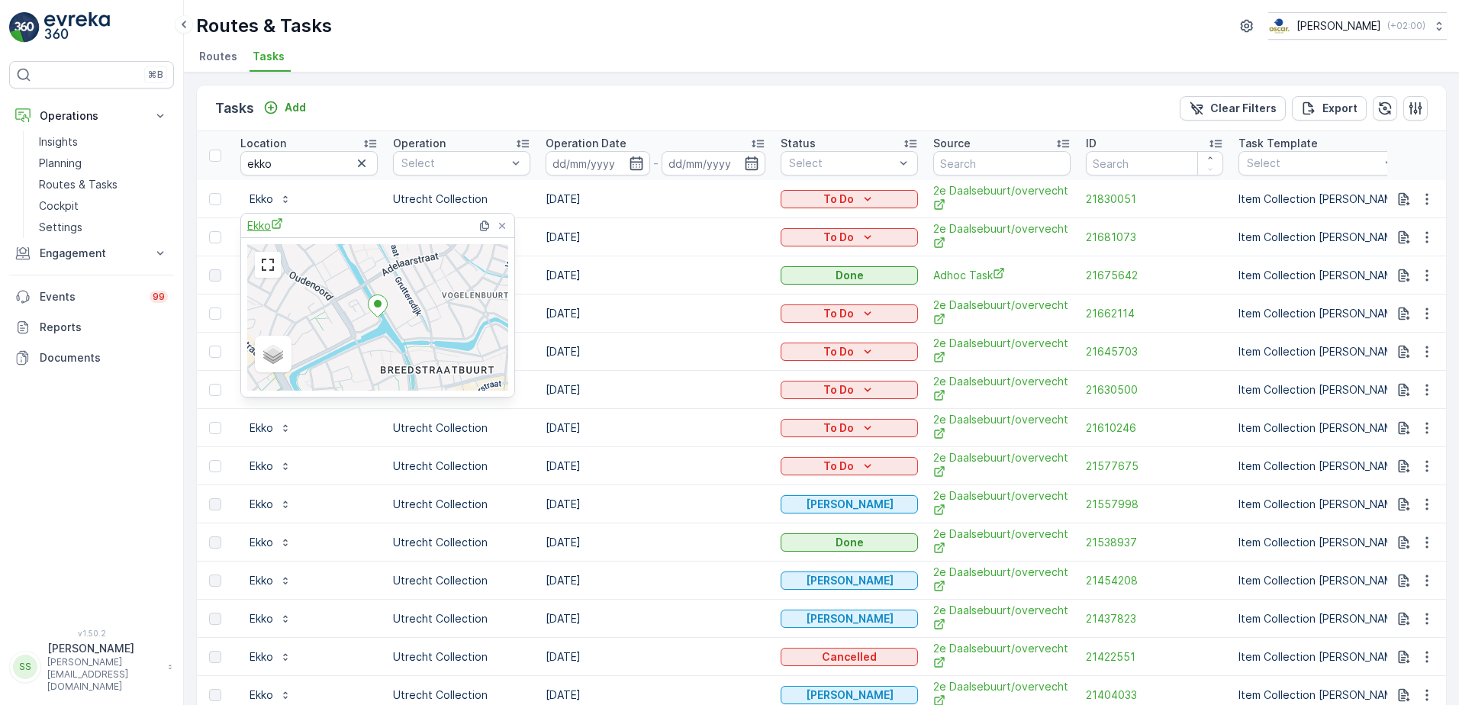
click at [253, 232] on span "Ekko" at bounding box center [265, 226] width 36 height 16
click at [562, 90] on div "Tasks Add Clear Filters Export" at bounding box center [821, 108] width 1249 height 46
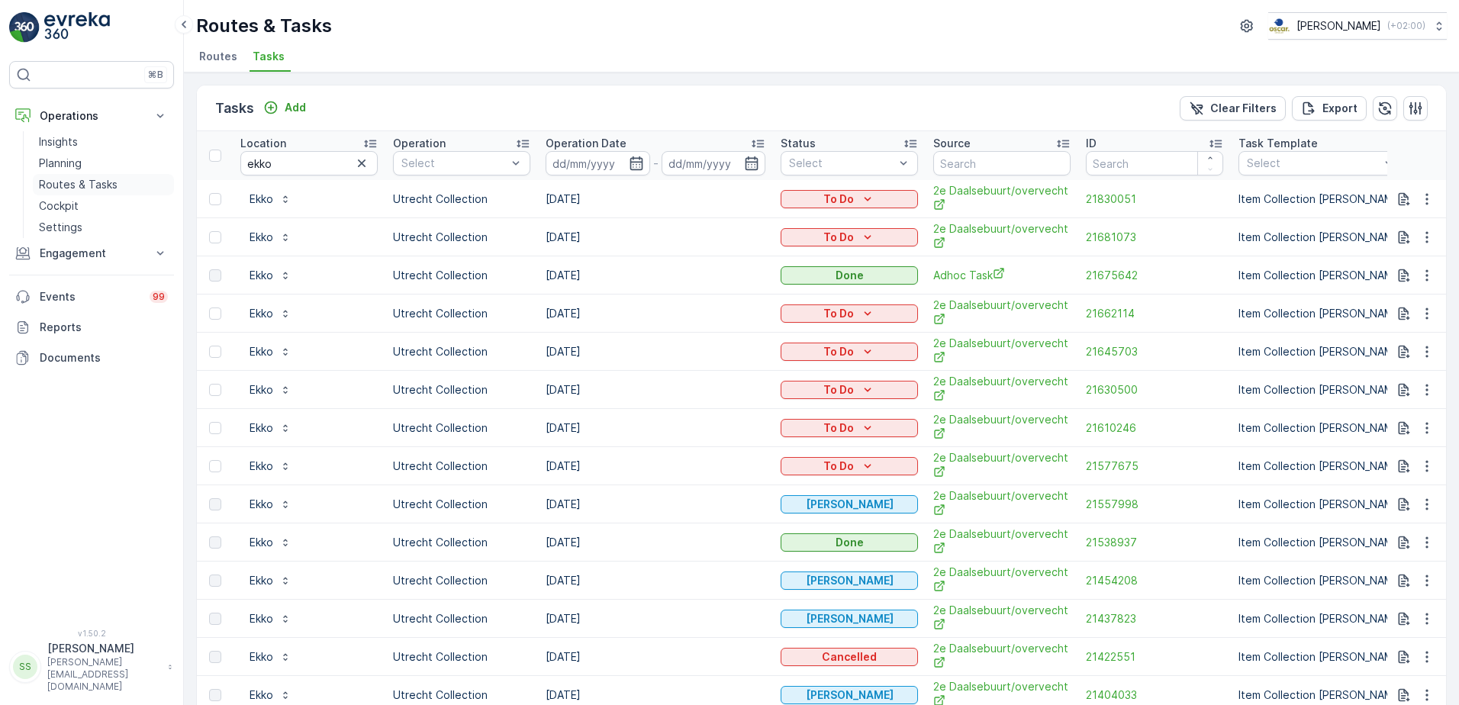
click at [84, 182] on p "Routes & Tasks" at bounding box center [78, 184] width 79 height 15
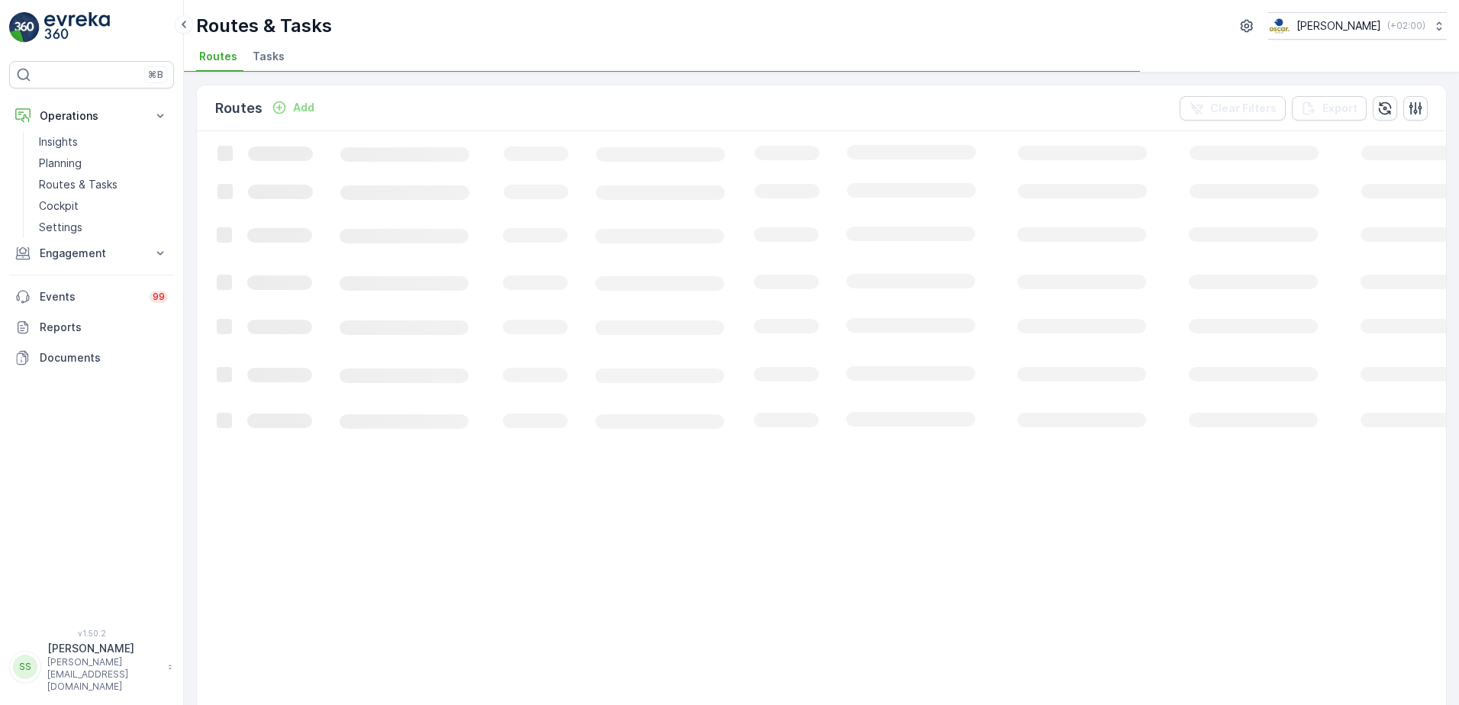
click at [395, 98] on div "Routes Add Clear Filters Export" at bounding box center [821, 108] width 1249 height 46
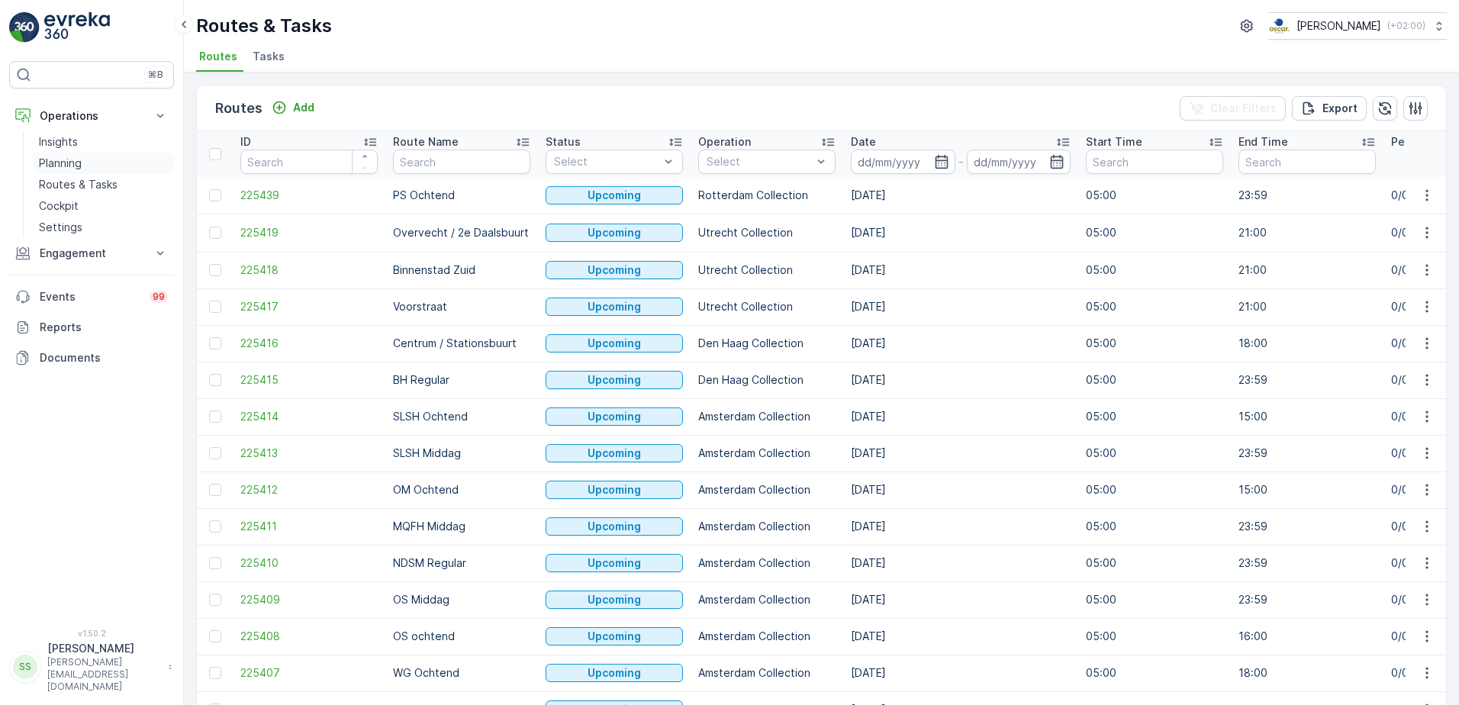
click at [40, 169] on p "Planning" at bounding box center [60, 163] width 43 height 15
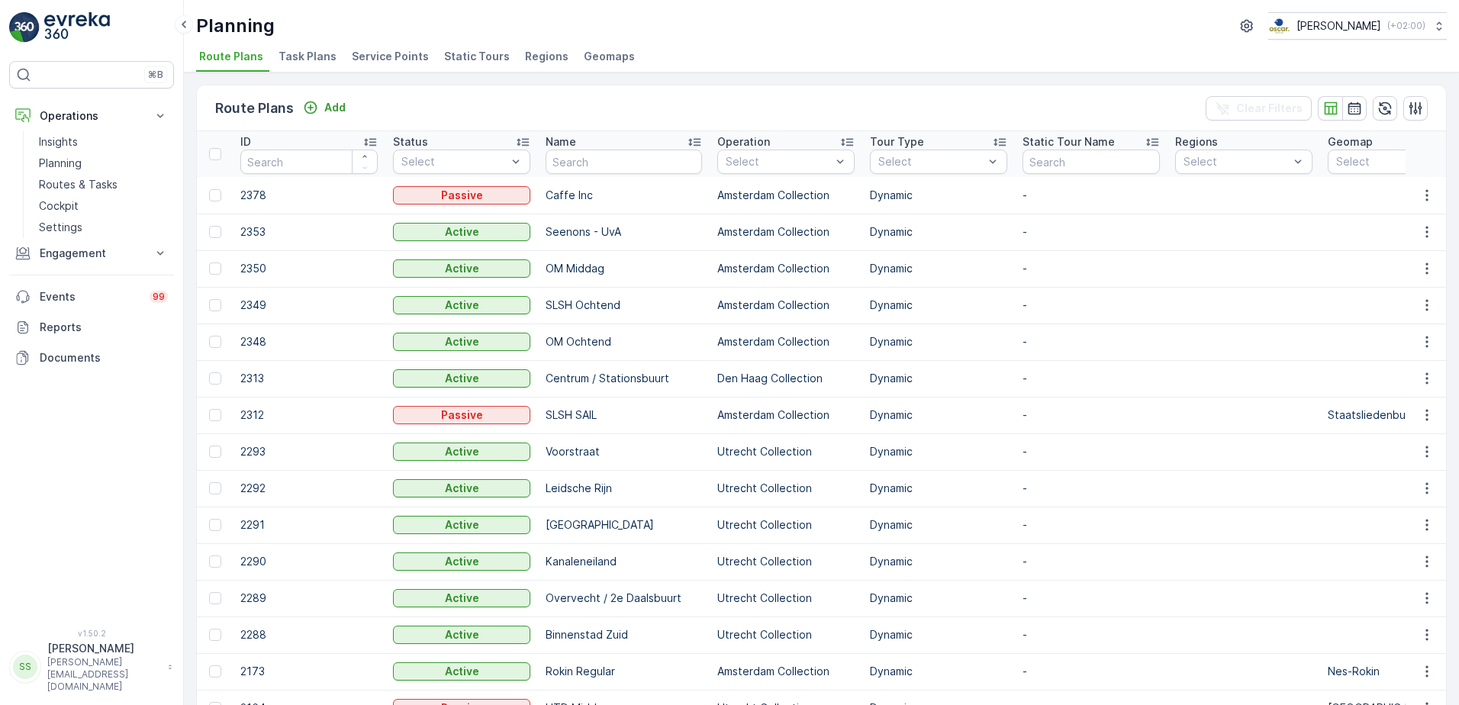
click at [379, 55] on span "Service Points" at bounding box center [390, 56] width 77 height 15
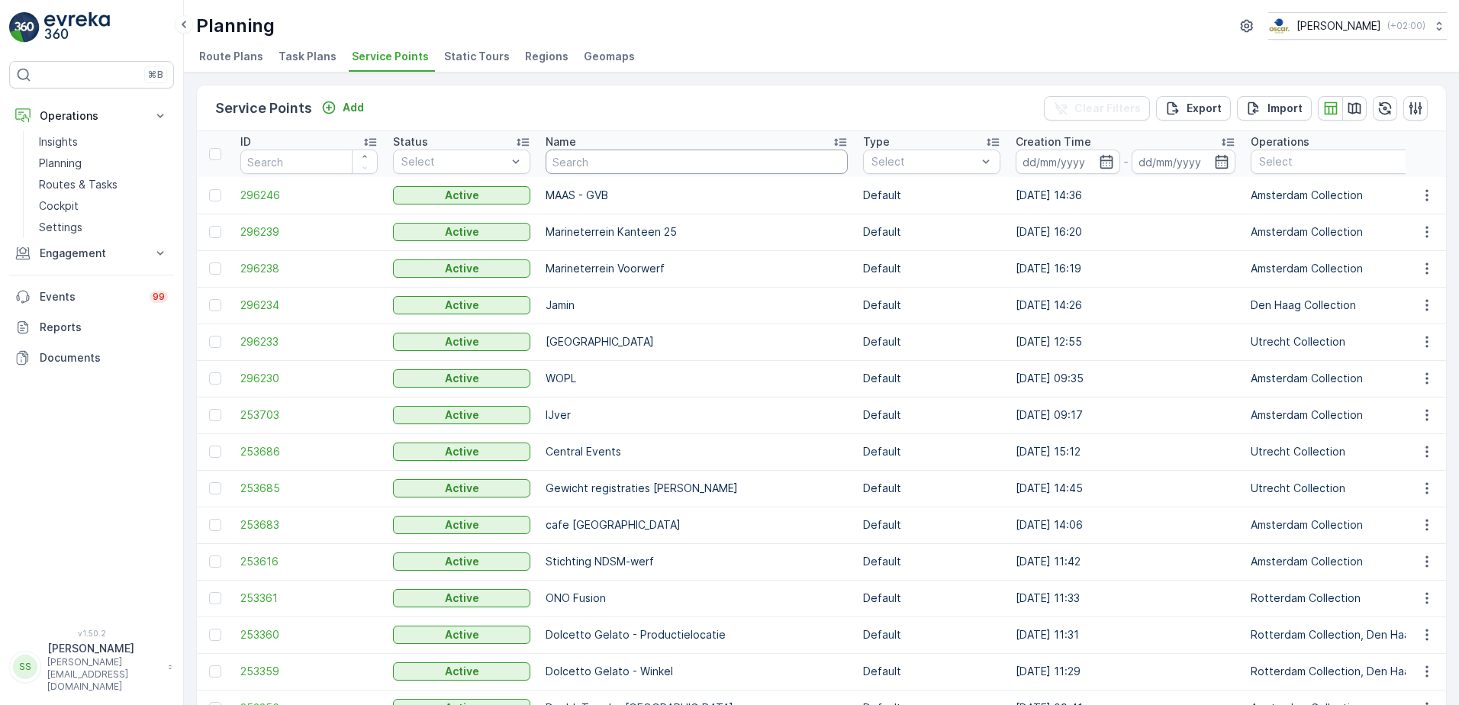
click at [592, 160] on input "text" at bounding box center [697, 162] width 302 height 24
type input "ekko"
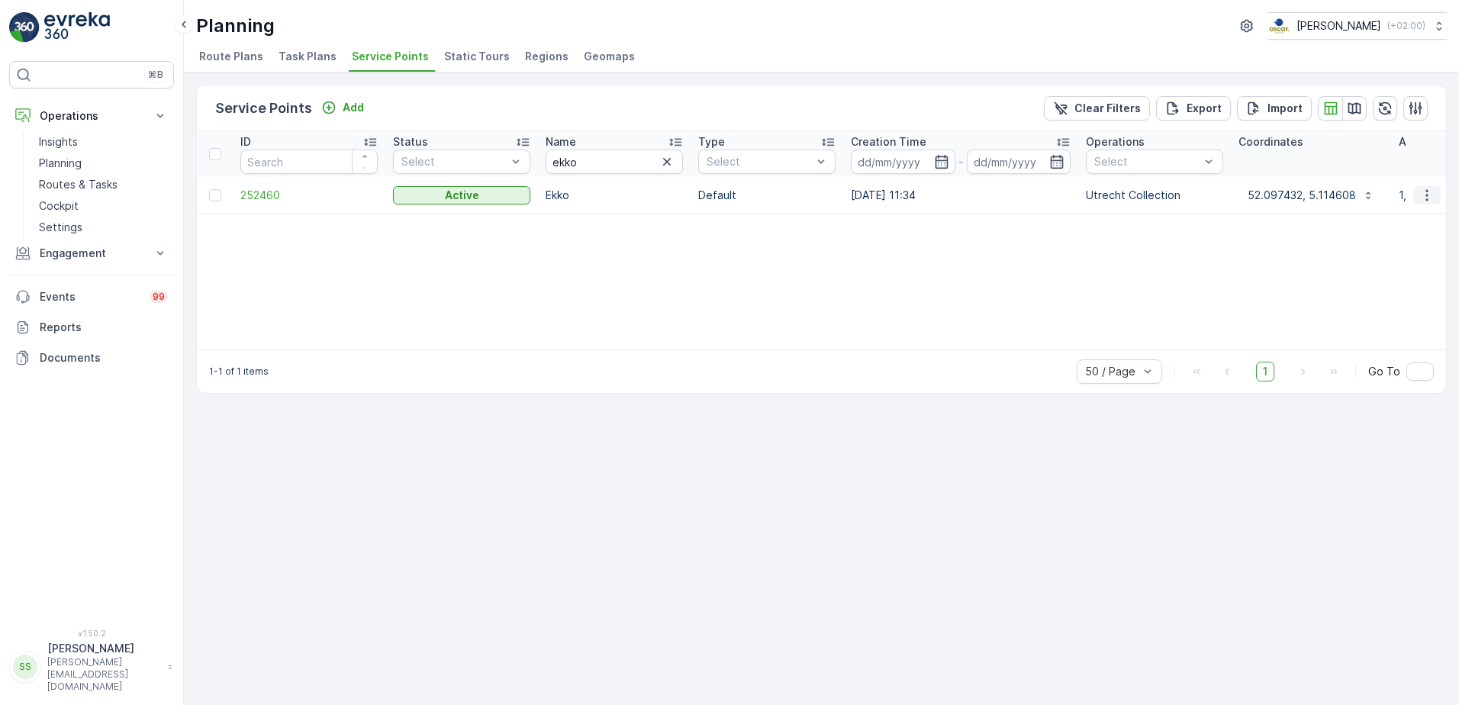
click at [1427, 198] on icon "button" at bounding box center [1427, 195] width 15 height 15
click at [1385, 220] on span "See More Details" at bounding box center [1381, 218] width 89 height 15
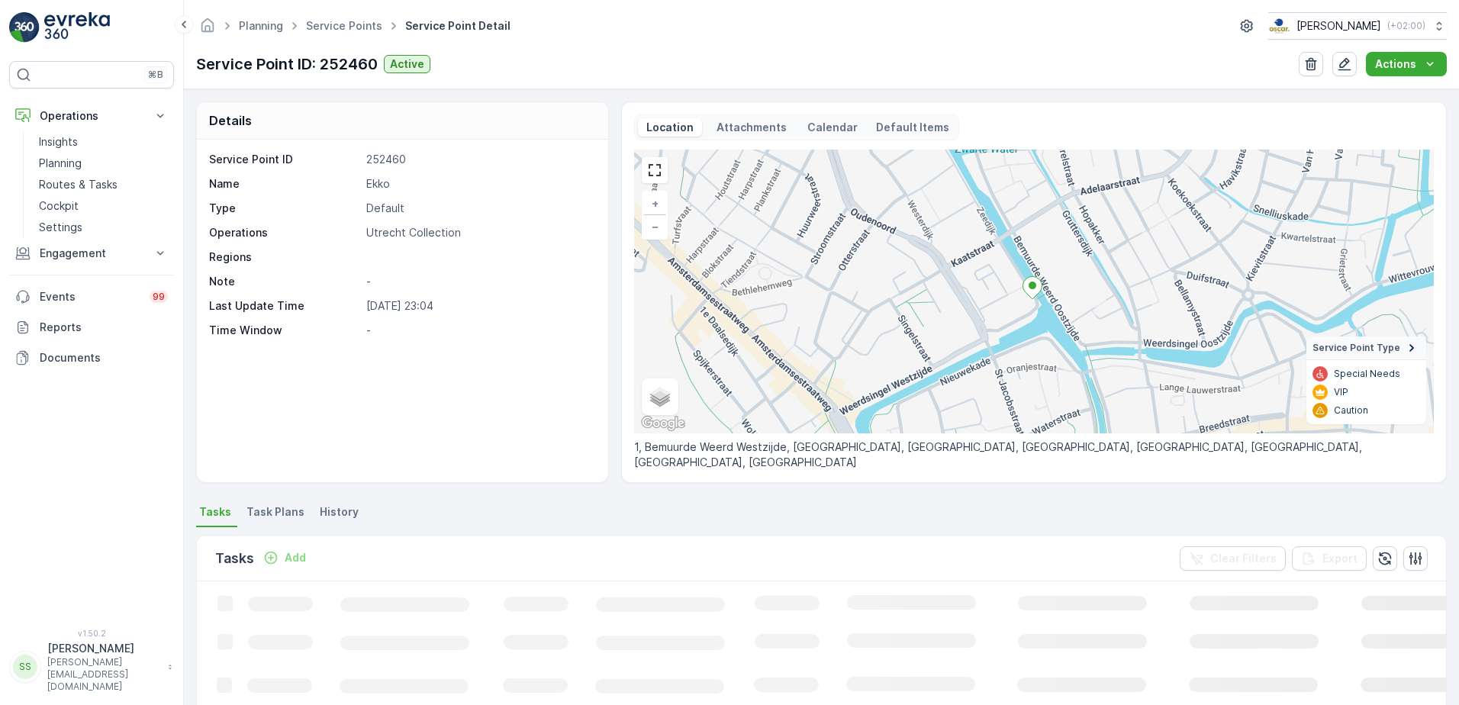
click at [751, 122] on p "Attachments" at bounding box center [751, 127] width 75 height 15
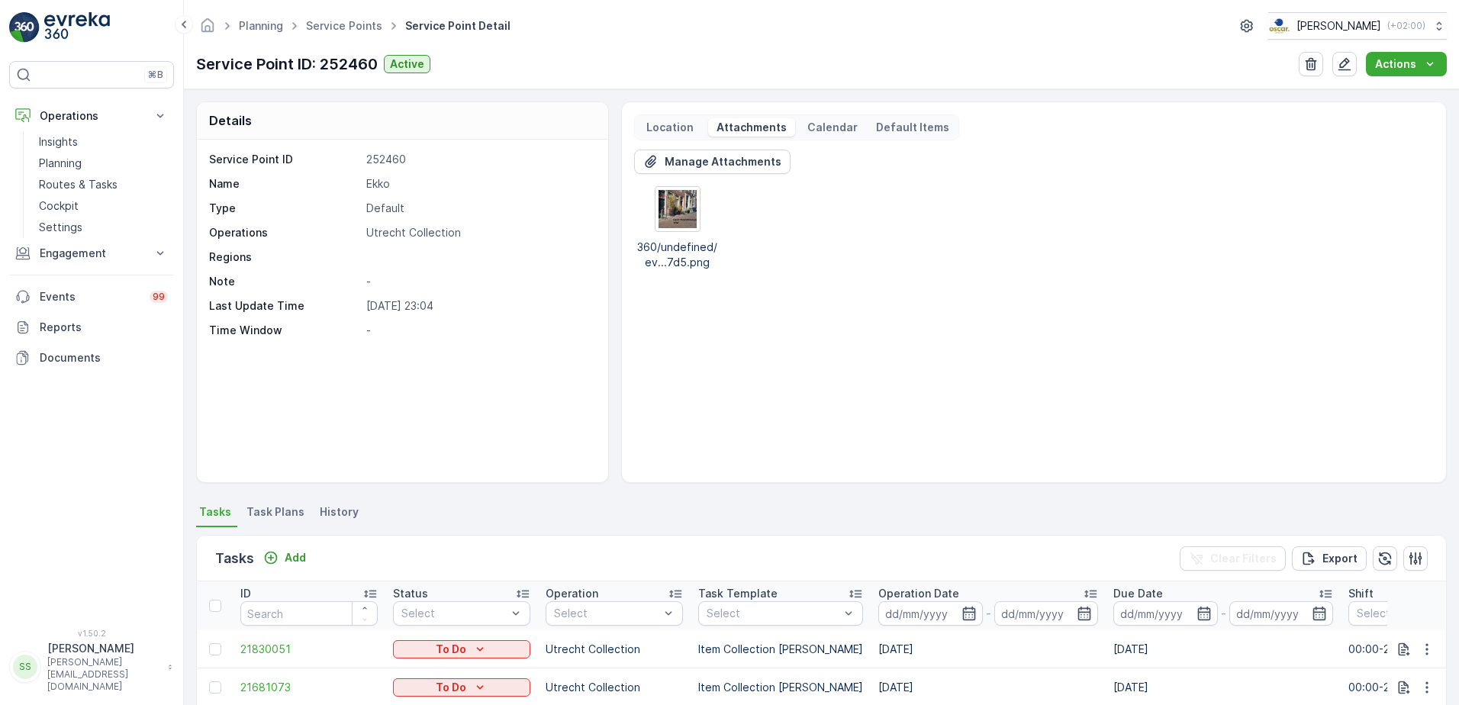
click at [947, 294] on div "Manage Attachments 360/undefined/ev...7d5.png" at bounding box center [1034, 310] width 800 height 321
click at [972, 330] on div "Manage Attachments 360/undefined/ev...7d5.png" at bounding box center [1034, 310] width 800 height 321
click at [997, 79] on div "Planning Service Points Service Point Detail Oscar Circulair ( +02:00 ) Service…" at bounding box center [821, 44] width 1275 height 89
click at [1053, 334] on div "Manage Attachments 360/undefined/ev...7d5.png" at bounding box center [1034, 310] width 800 height 321
click at [634, 362] on div "Manage Attachments 360/undefined/ev...7d5.png" at bounding box center [1034, 310] width 800 height 321
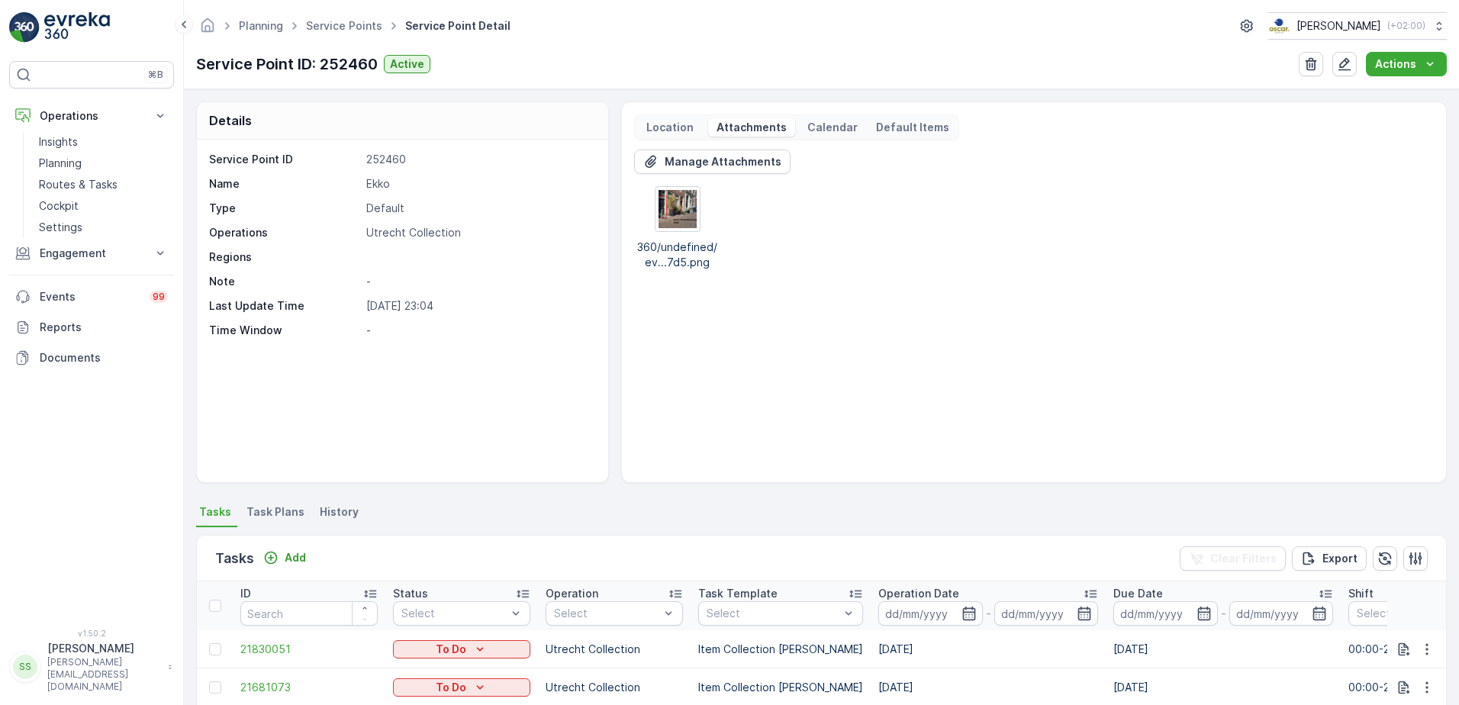
click at [517, 250] on p at bounding box center [479, 257] width 226 height 15
click at [880, 269] on div "360/undefined/ev...7d5.png" at bounding box center [1034, 228] width 800 height 84
click at [699, 353] on div "Manage Attachments 360/undefined/ev...7d5.png" at bounding box center [1034, 310] width 800 height 321
click at [1118, 279] on div "Manage Attachments 360/undefined/ev...7d5.png" at bounding box center [1034, 310] width 800 height 321
click at [609, 112] on div "Details Service Point ID 252460 Name Ekko Type Default Operations Utrecht Colle…" at bounding box center [821, 293] width 1251 height 382
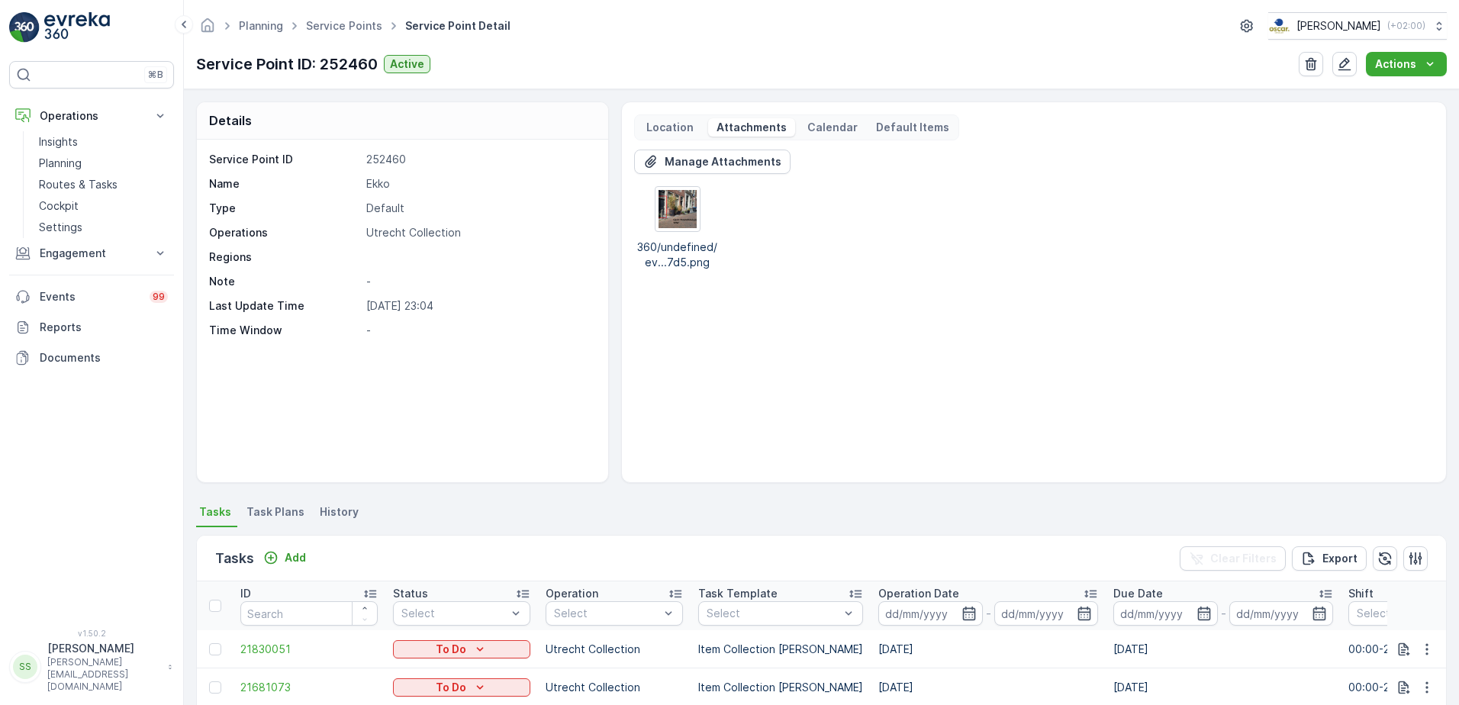
click at [1311, 154] on div "Manage Attachments 360/undefined/ev...7d5.png" at bounding box center [1034, 210] width 800 height 121
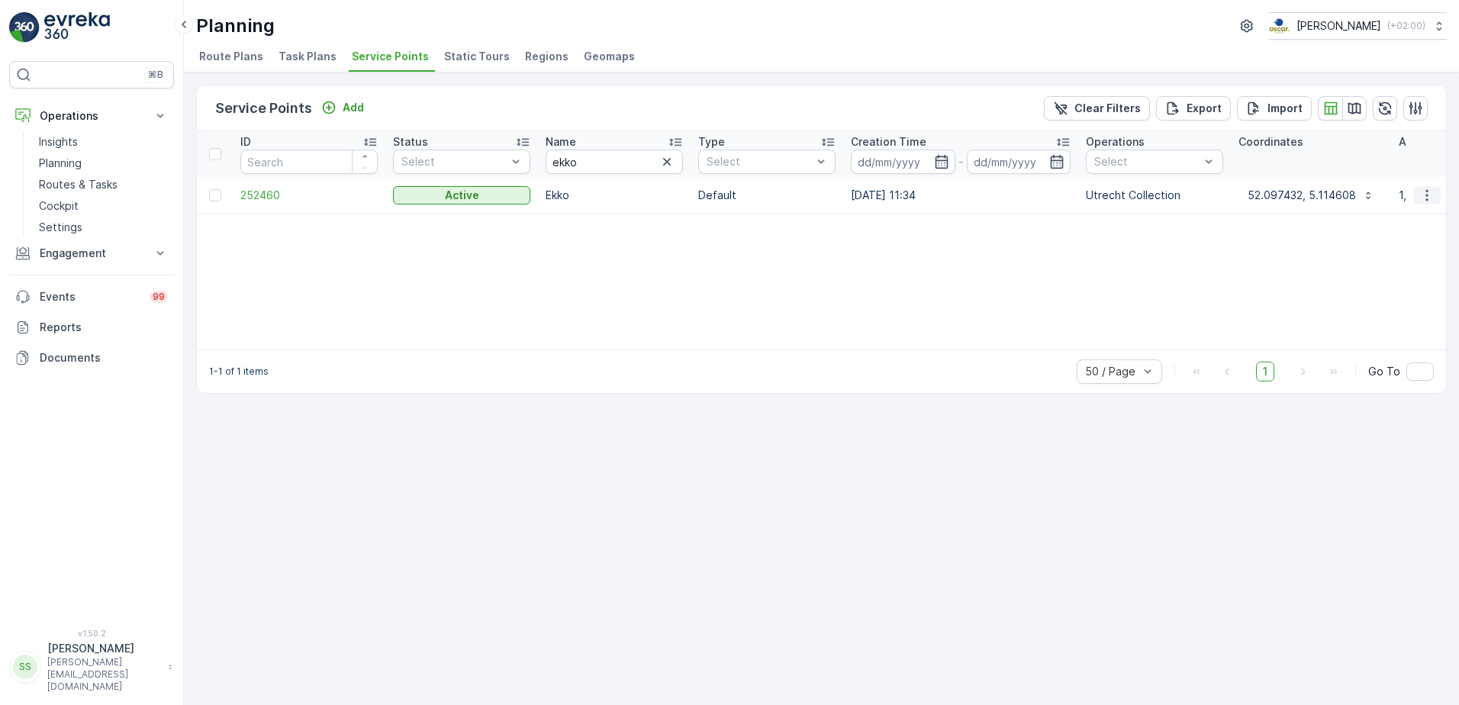
click at [1431, 192] on icon "button" at bounding box center [1427, 195] width 15 height 15
click at [1389, 234] on span "Edit Service Point" at bounding box center [1383, 239] width 92 height 15
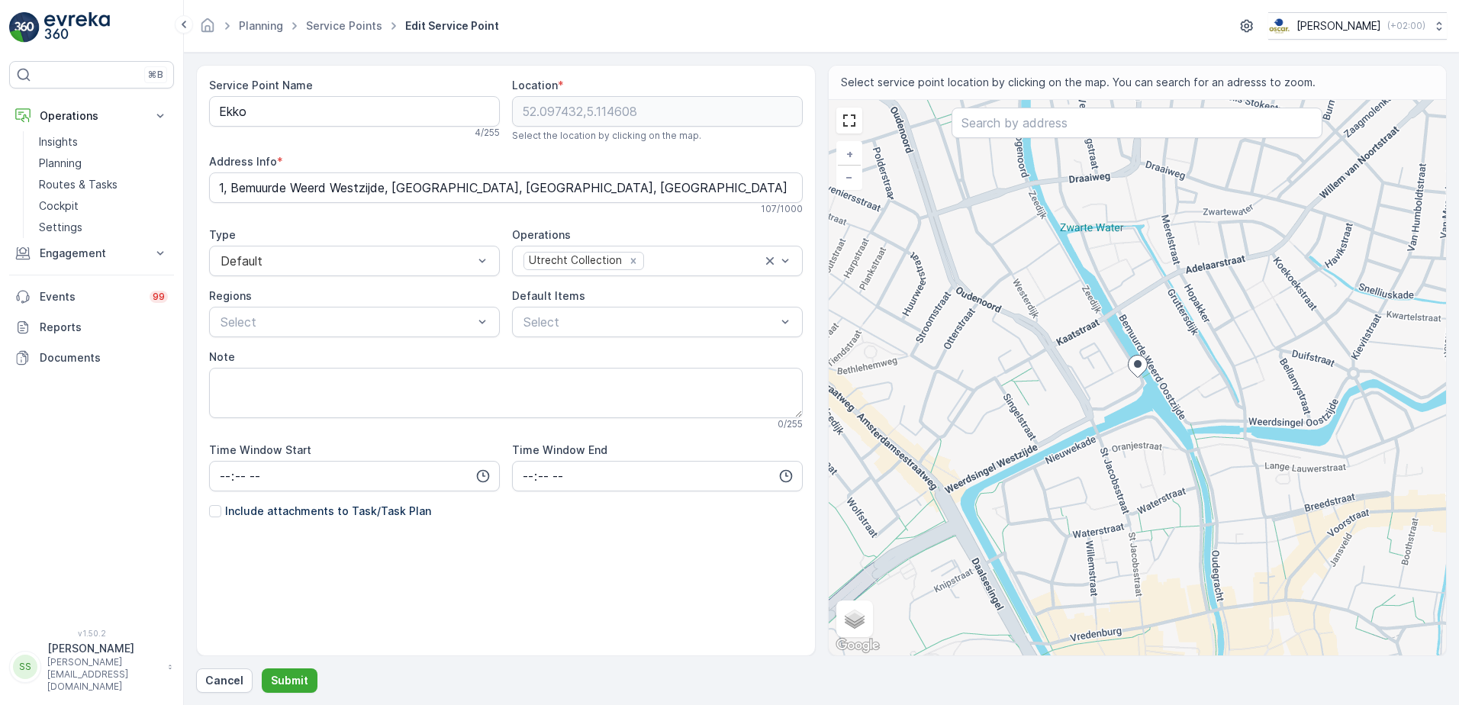
click at [285, 590] on div "Service Point Name Ekko 4 / 255 Location * 52.097432,5.114608 Select the locati…" at bounding box center [506, 335] width 594 height 514
click at [679, 601] on div "Service Point Name Ekko 4 / 255 Location * 52.097432,5.114608 Select the locati…" at bounding box center [506, 361] width 594 height 566
click at [327, 573] on div "Service Point Name Ekko 4 / 255 Location * 52.097432,5.114608 Select the locati…" at bounding box center [506, 335] width 594 height 514
click at [211, 508] on div at bounding box center [215, 511] width 12 height 12
click at [209, 504] on input "Include attachments to Task/Task Plan" at bounding box center [209, 504] width 0 height 0
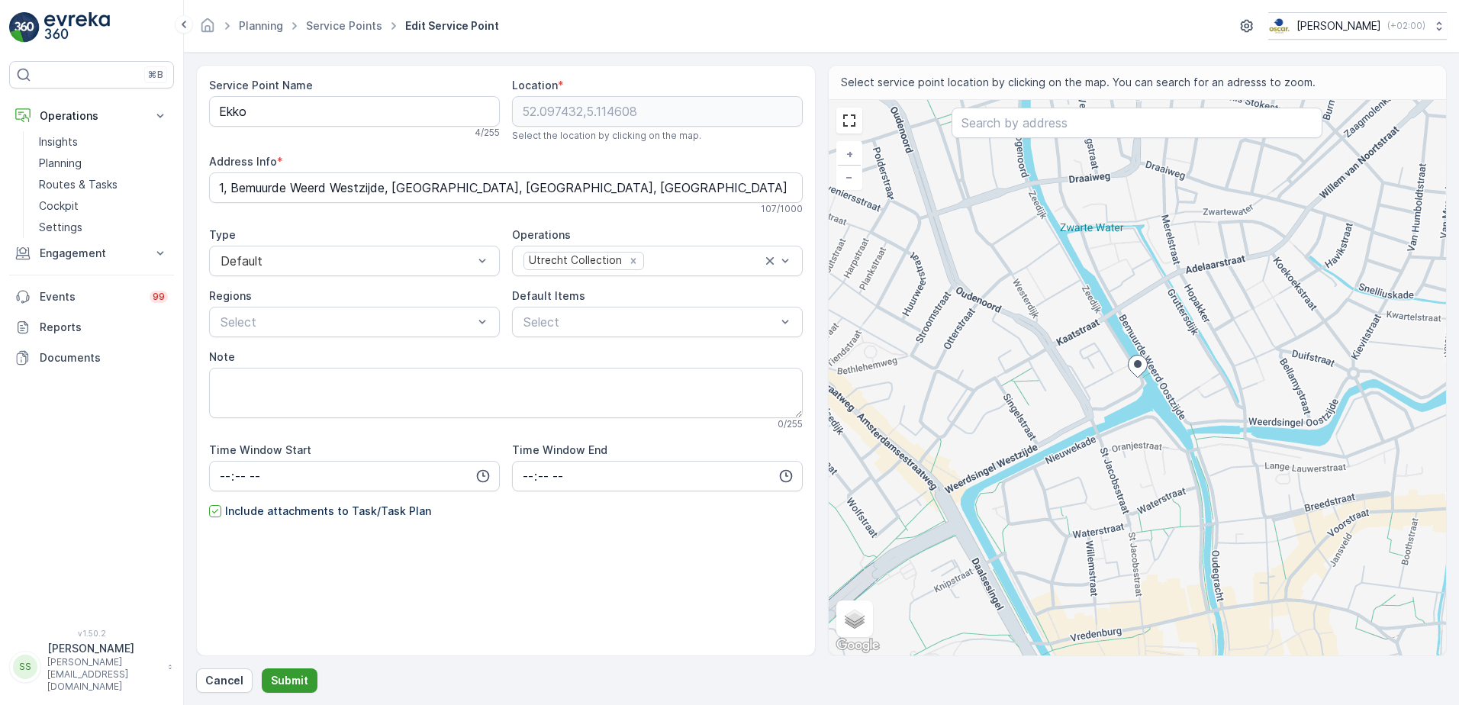
click at [289, 679] on p "Submit" at bounding box center [289, 680] width 37 height 15
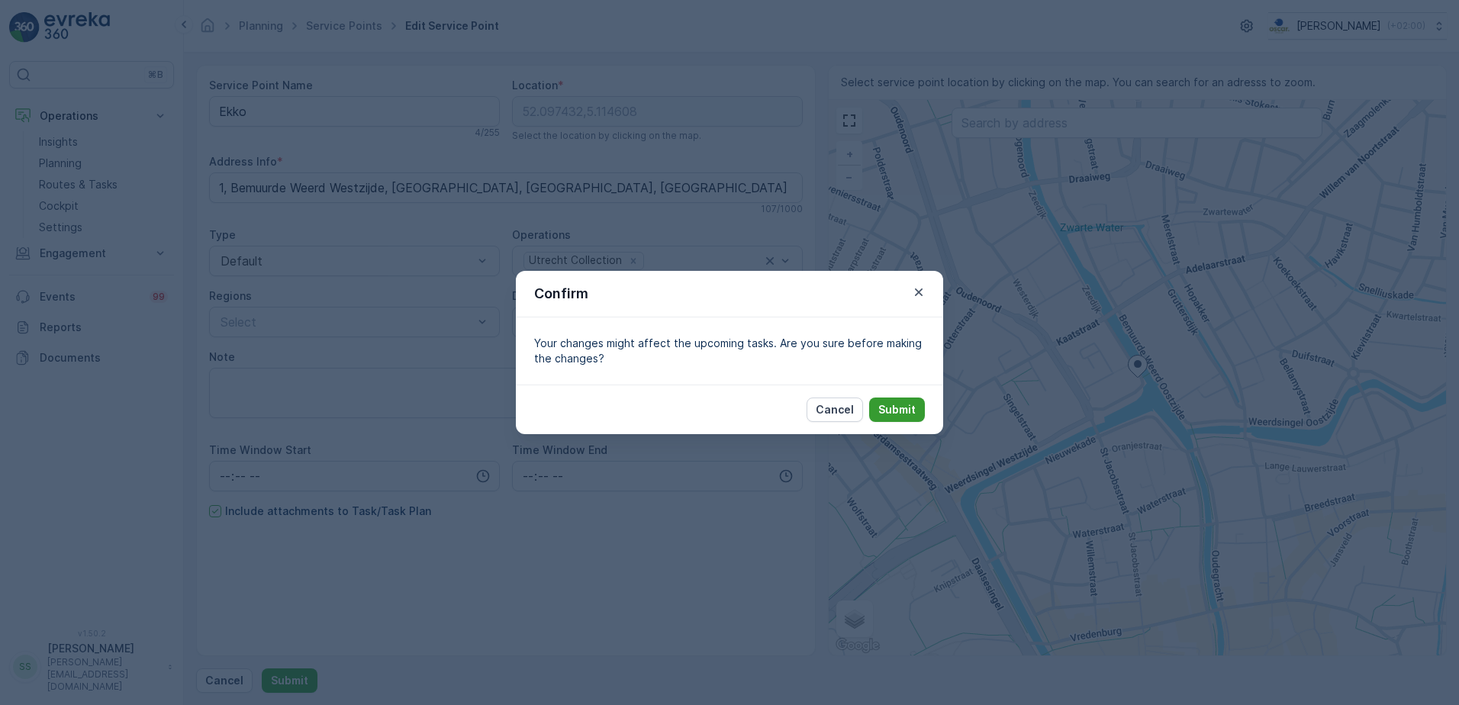
click at [904, 409] on p "Submit" at bounding box center [897, 409] width 37 height 15
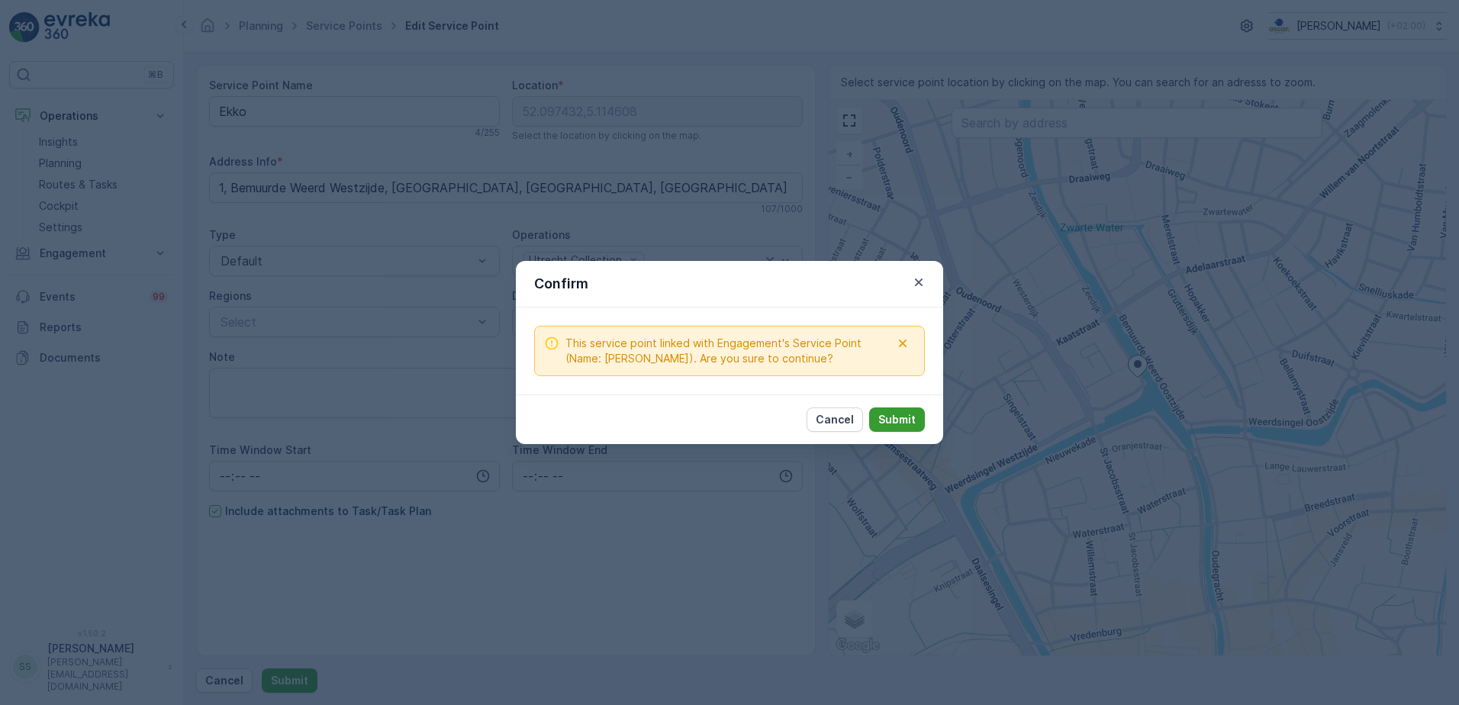
click at [898, 421] on p "Submit" at bounding box center [897, 419] width 37 height 15
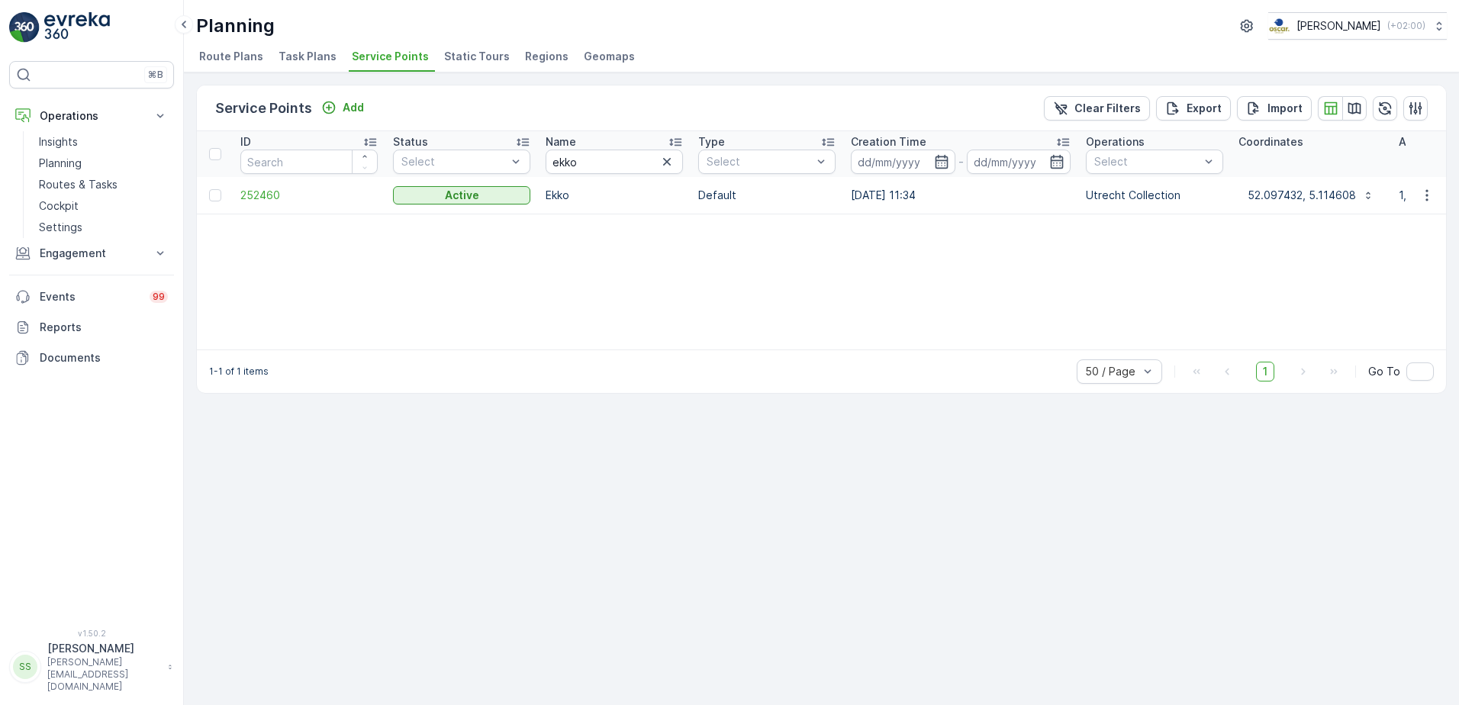
click at [185, 282] on div "Service Points Add Clear Filters Export Import ID Status Select Name ekko Type …" at bounding box center [821, 389] width 1275 height 633
click at [307, 272] on div "ID Status Select Name ekko Type Select Creation Time - Operations Select Coordi…" at bounding box center [821, 240] width 1249 height 218
click at [420, 98] on div "Service Points Add Clear Filters Export Import" at bounding box center [821, 108] width 1249 height 46
click at [652, 284] on div "ID Status Select Name ekko Type Select Creation Time - Operations Select Coordi…" at bounding box center [821, 240] width 1249 height 218
click at [1418, 194] on button "button" at bounding box center [1427, 195] width 27 height 18
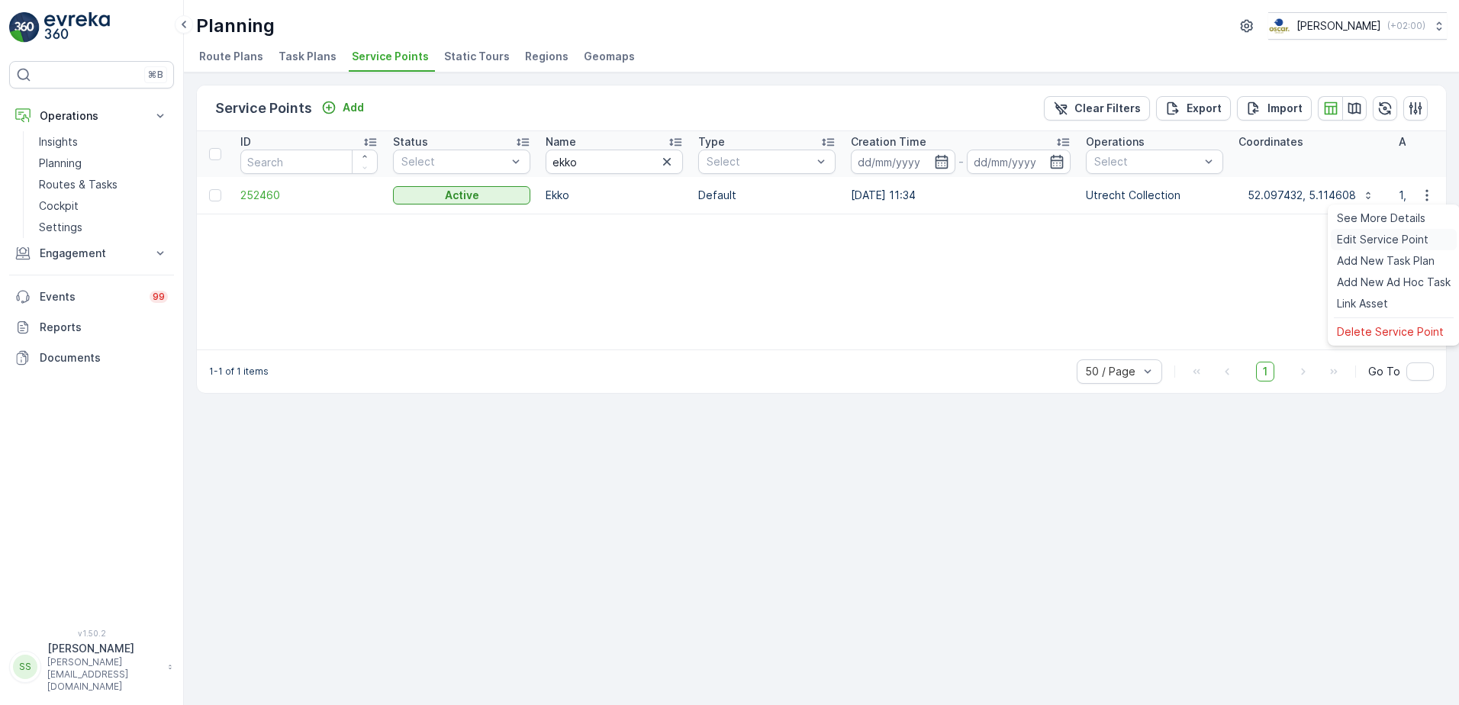
click at [1405, 237] on span "Edit Service Point" at bounding box center [1383, 239] width 92 height 15
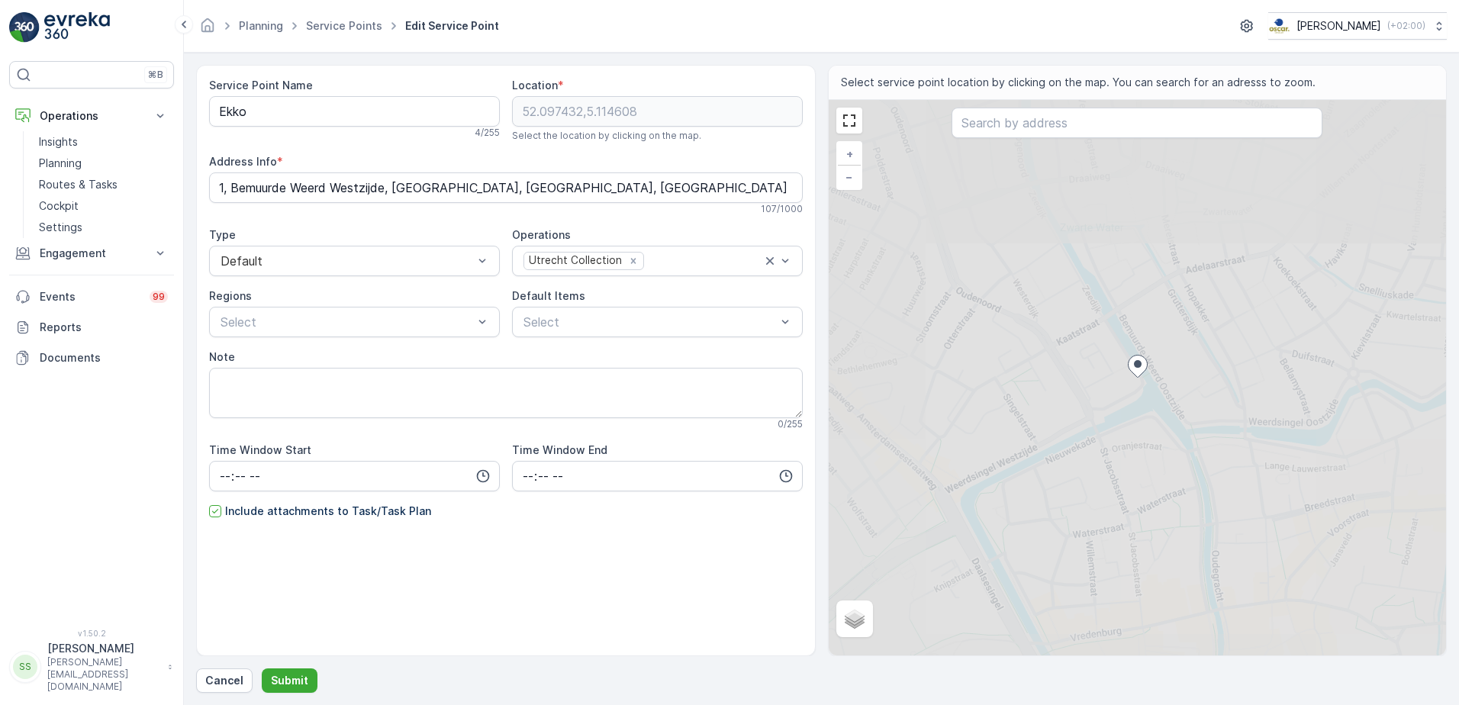
click at [422, 569] on div "Service Point Name Ekko 4 / 255 Location * 52.097432,5.114608 Select the locati…" at bounding box center [506, 335] width 594 height 514
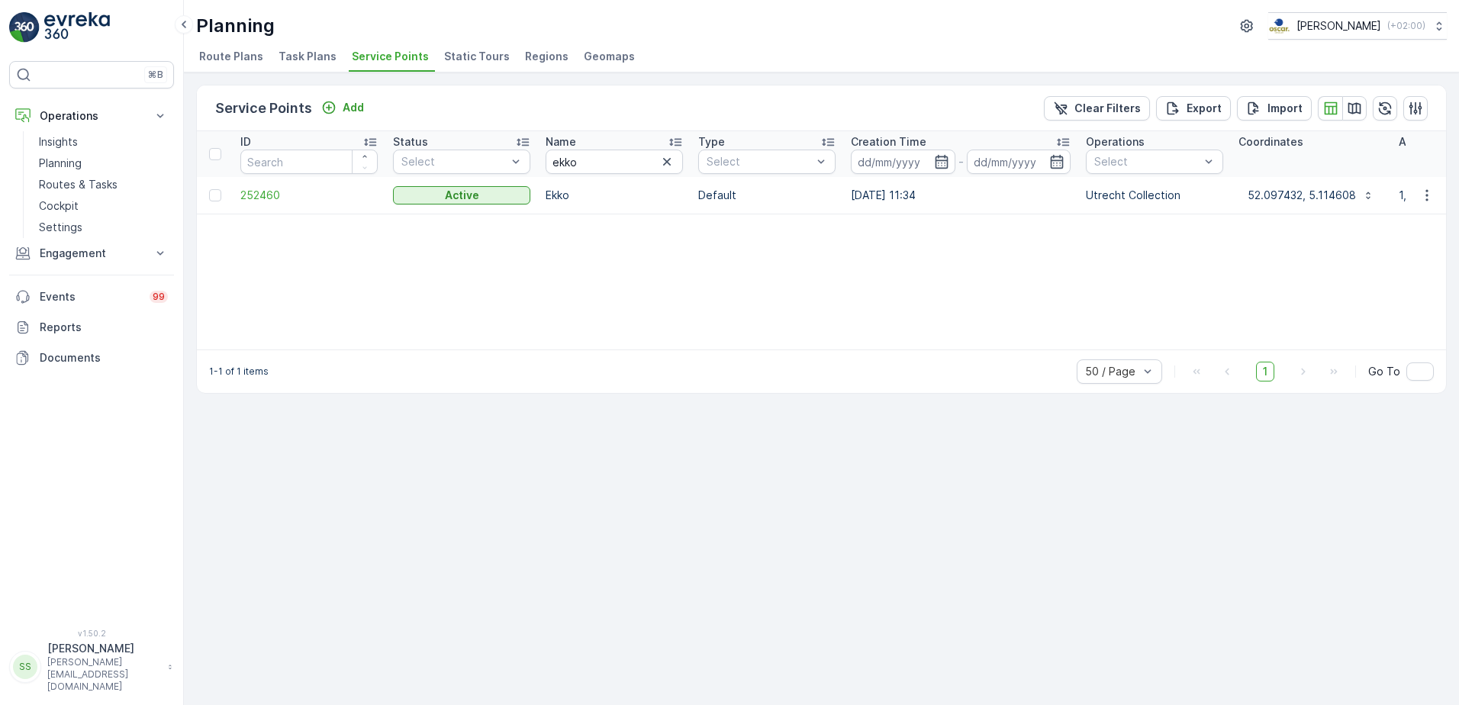
click at [406, 9] on div "Planning Oscar Circulair ( +02:00 ) Route Plans Task Plans Service Points Stati…" at bounding box center [821, 36] width 1275 height 73
click at [258, 198] on span "252460" at bounding box center [308, 195] width 137 height 15
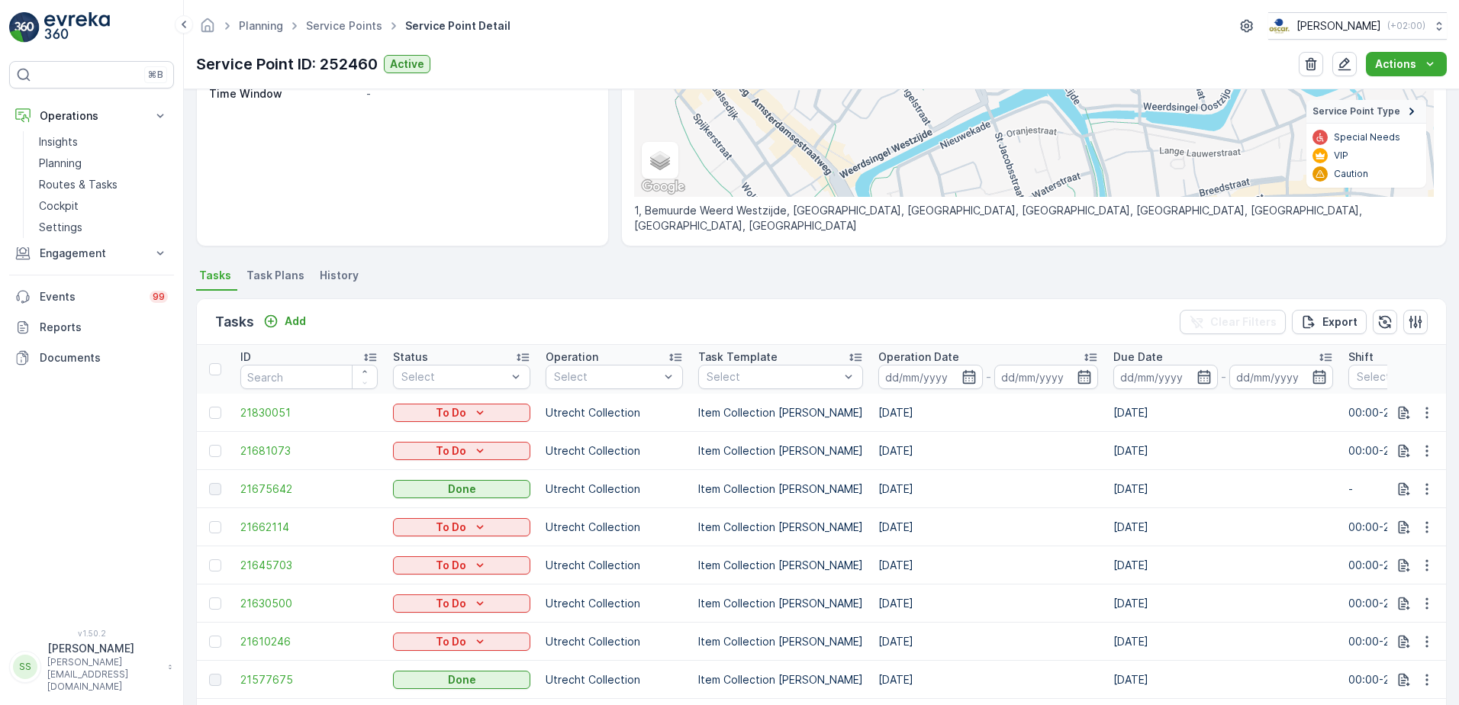
scroll to position [305, 0]
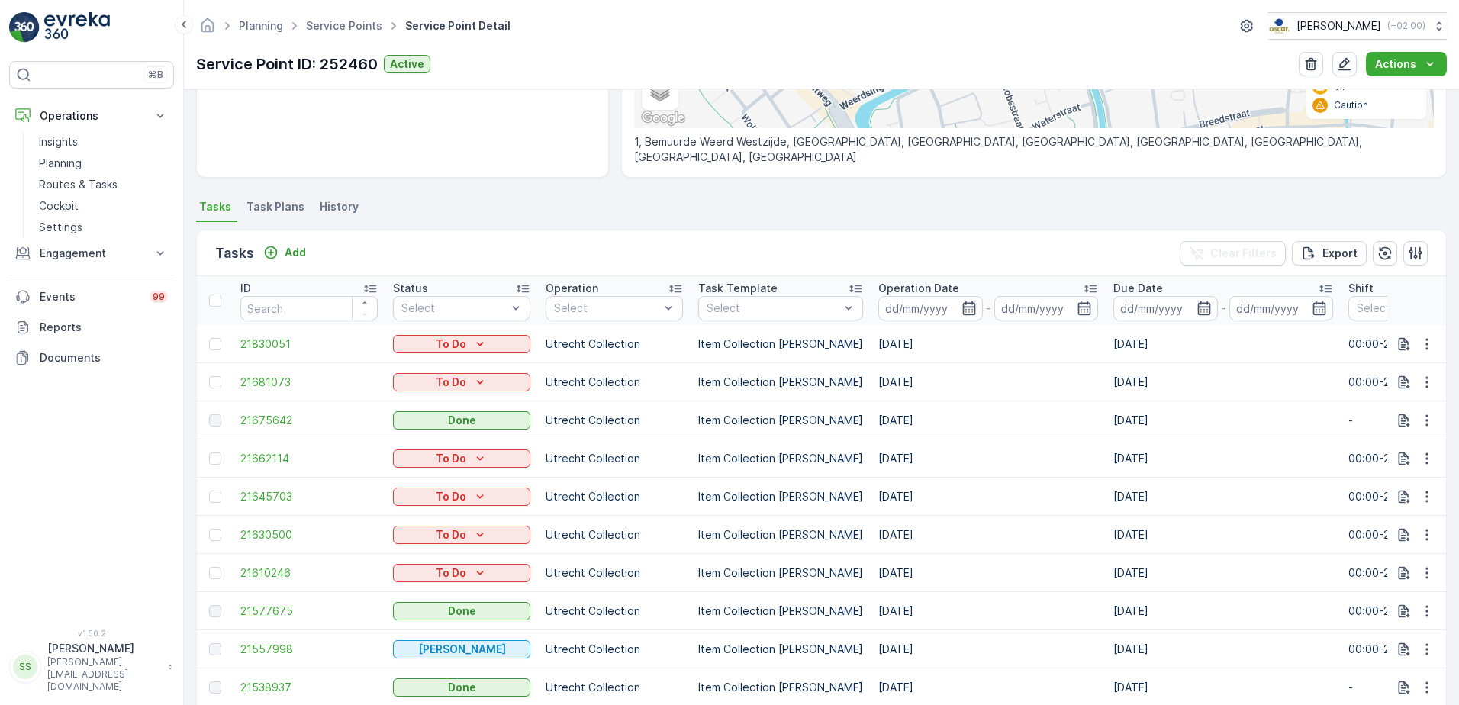
click at [253, 605] on span "21577675" at bounding box center [308, 611] width 137 height 15
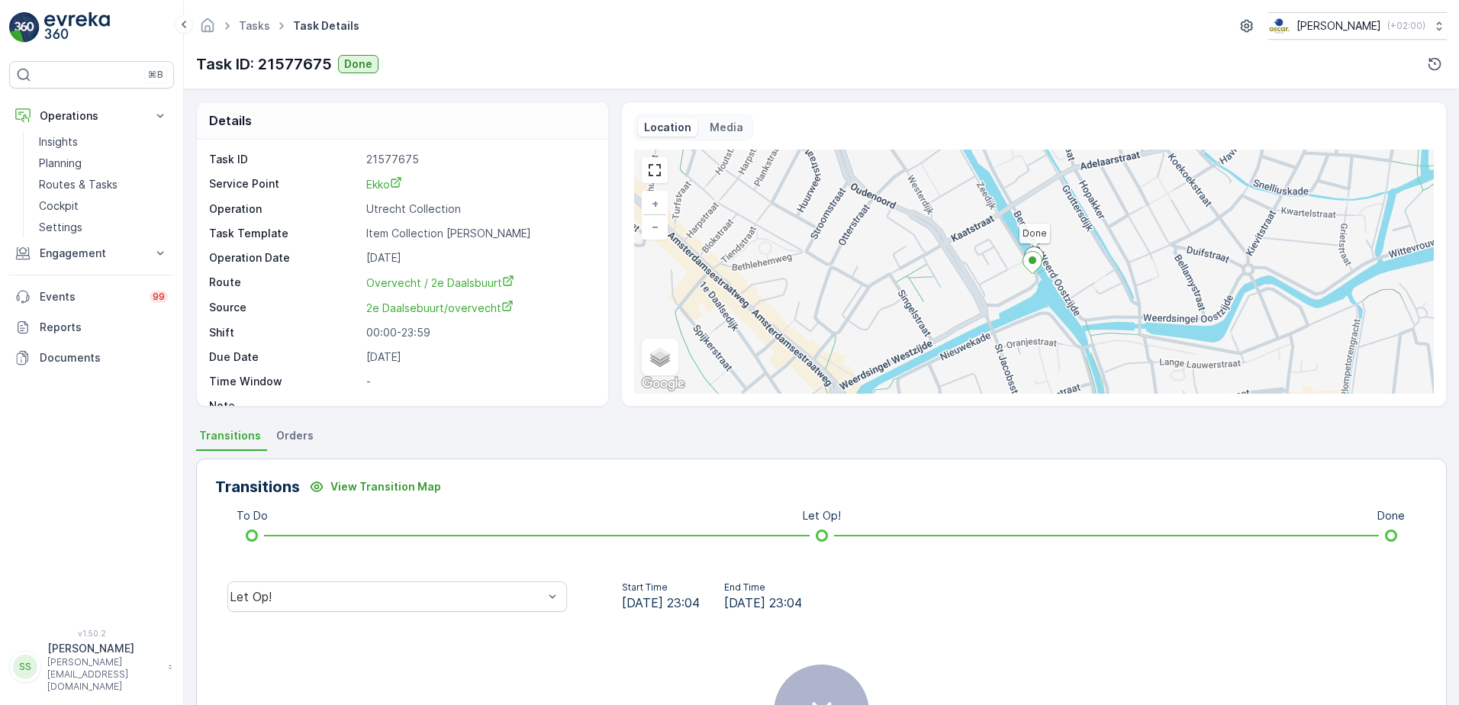
click at [391, 456] on div "Transitions View Transition Map To Do Let Op! Done Let Op! Start Time 10.09.202…" at bounding box center [821, 660] width 1251 height 418
click at [476, 406] on div "Details Task ID 21577675 Service Point Ekko Operation Utrecht Collection Task T…" at bounding box center [402, 254] width 413 height 305
click at [838, 63] on div "Task ID: 21577675 Done" at bounding box center [821, 64] width 1251 height 24
click at [640, 33] on div "Tasks Task Details Oscar Circulair ( +02:00 )" at bounding box center [821, 25] width 1251 height 27
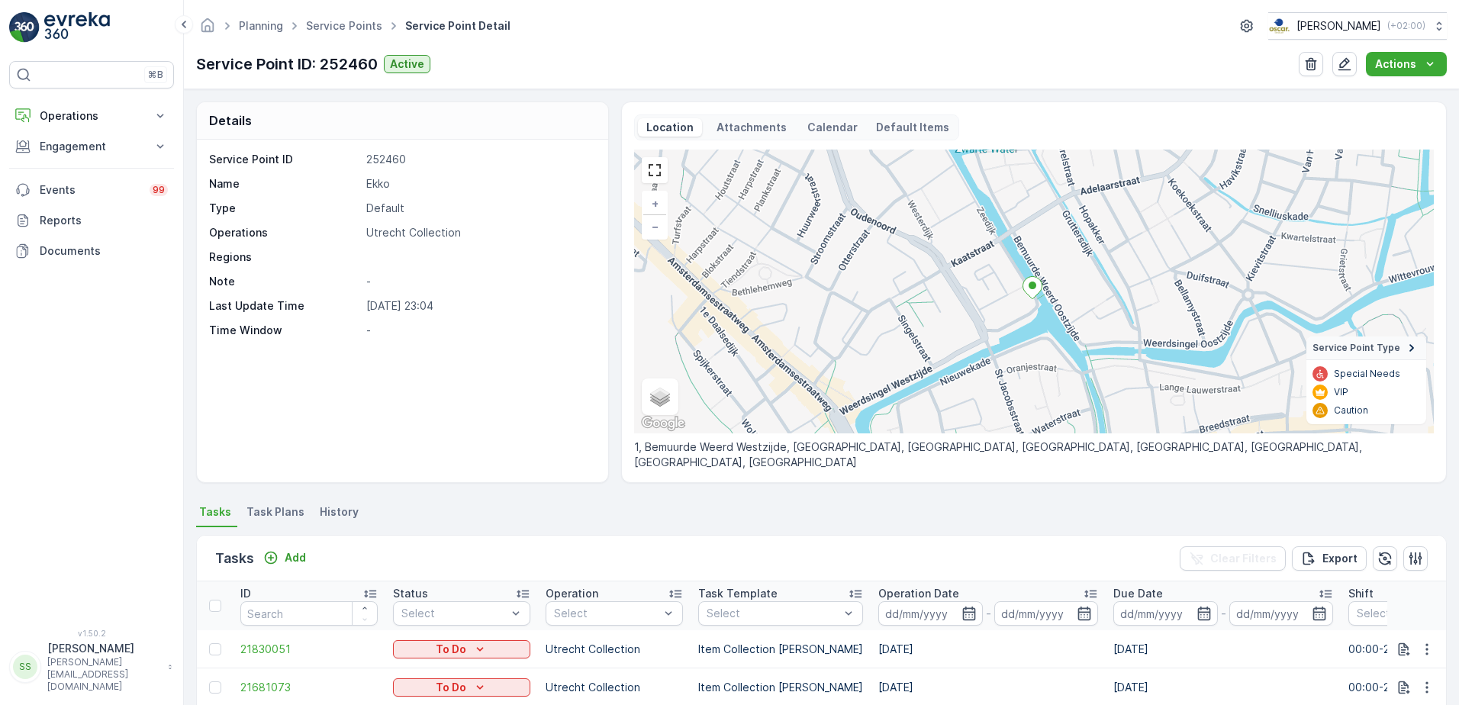
click at [754, 132] on p "Attachments" at bounding box center [751, 127] width 75 height 15
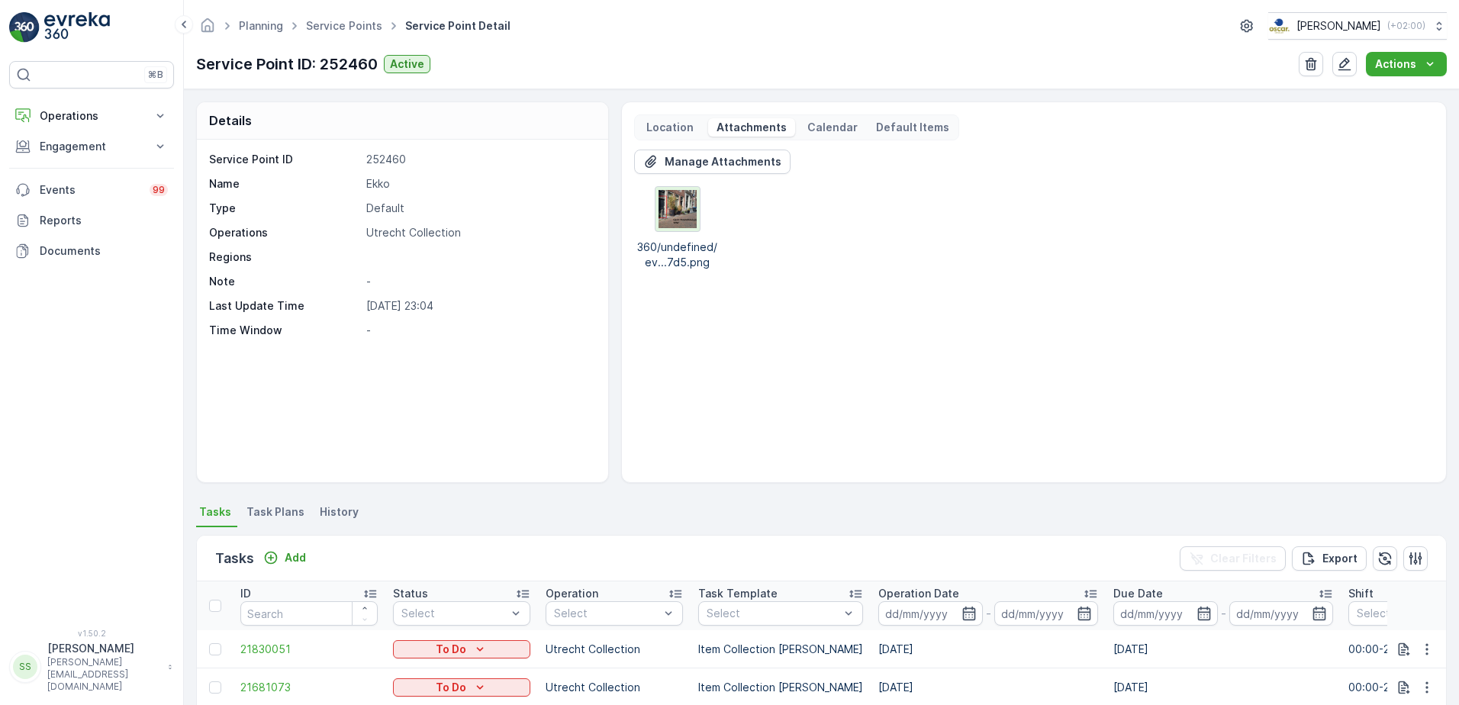
click at [678, 224] on img at bounding box center [678, 209] width 38 height 38
drag, startPoint x: 994, startPoint y: 224, endPoint x: 986, endPoint y: 206, distance: 19.1
click at [994, 222] on div "360/undefined/ev...7d5.png" at bounding box center [1034, 228] width 800 height 84
click at [459, 131] on div "Details" at bounding box center [402, 120] width 411 height 37
click at [66, 113] on p "Operations" at bounding box center [92, 115] width 104 height 15
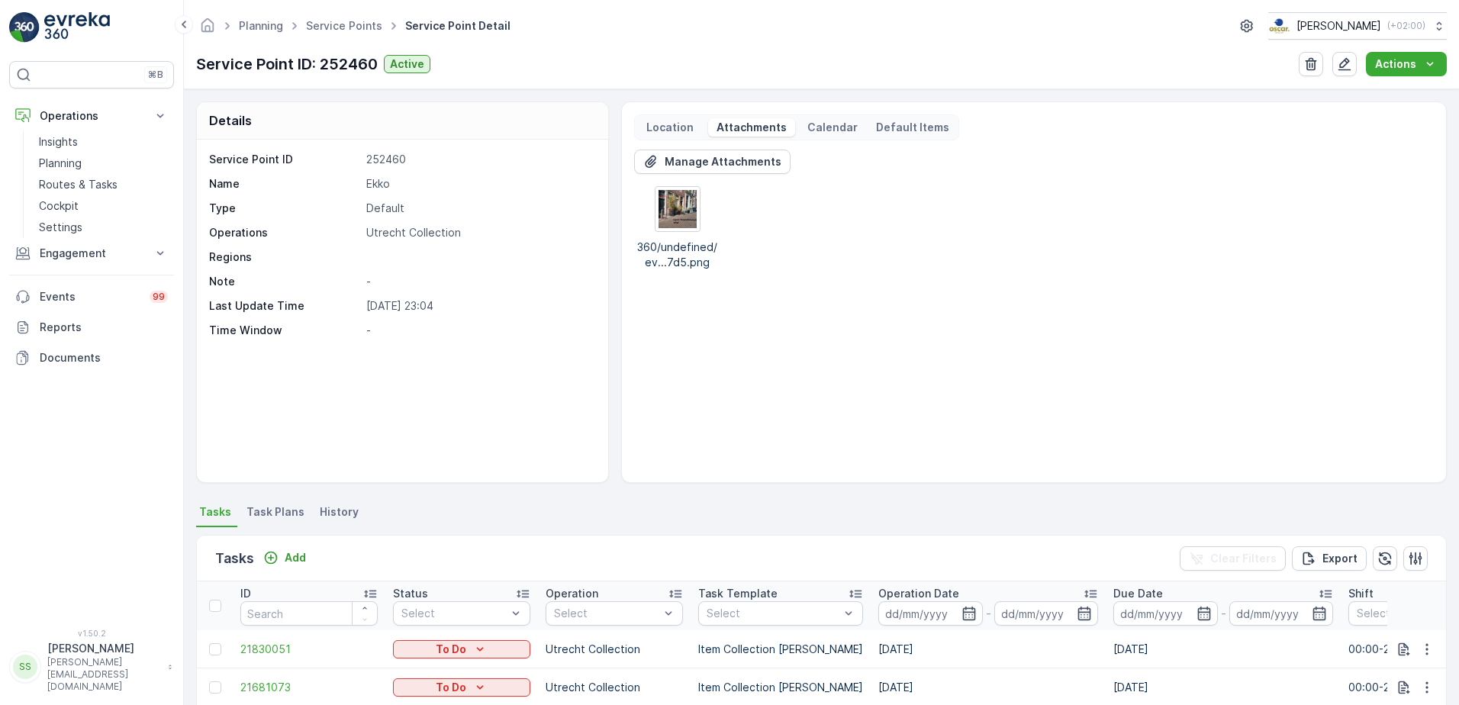
click at [669, 133] on p "Location" at bounding box center [670, 127] width 52 height 15
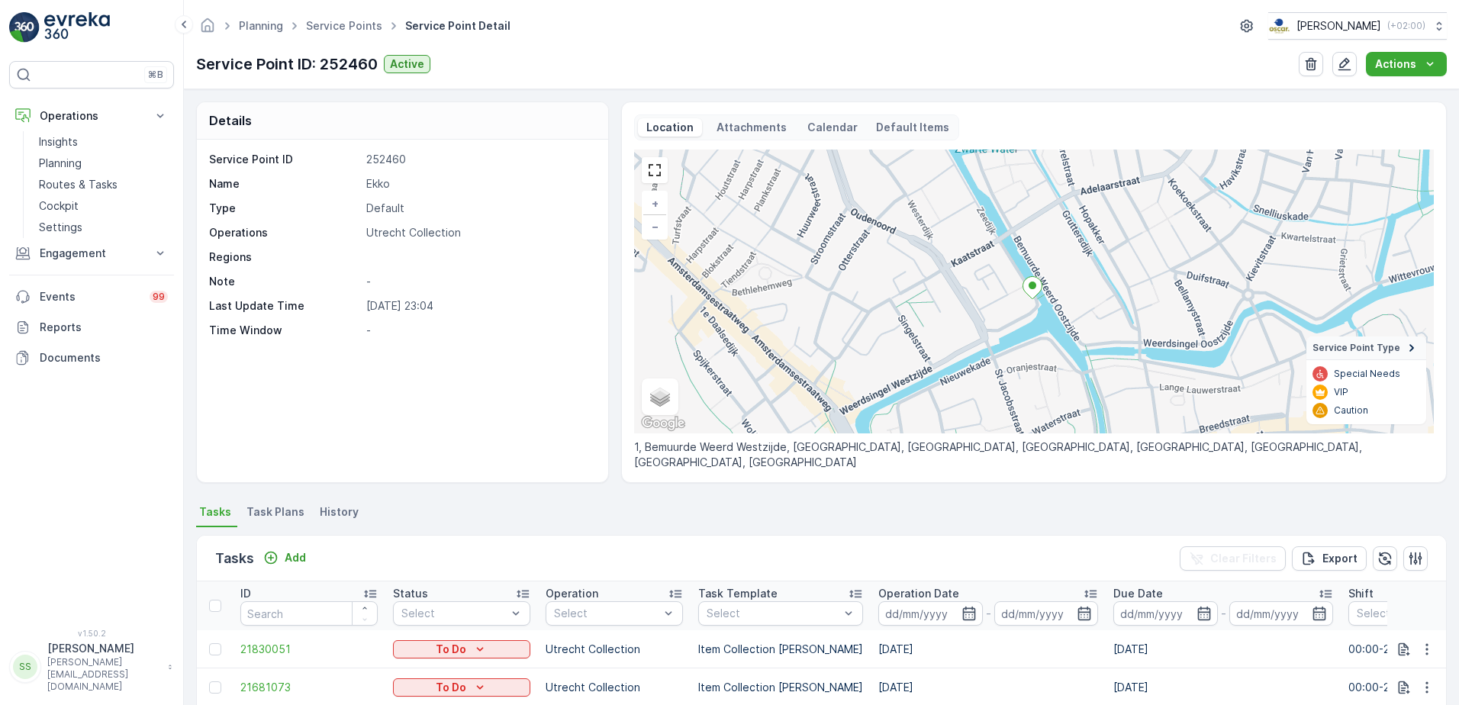
click at [759, 126] on p "Attachments" at bounding box center [751, 127] width 75 height 15
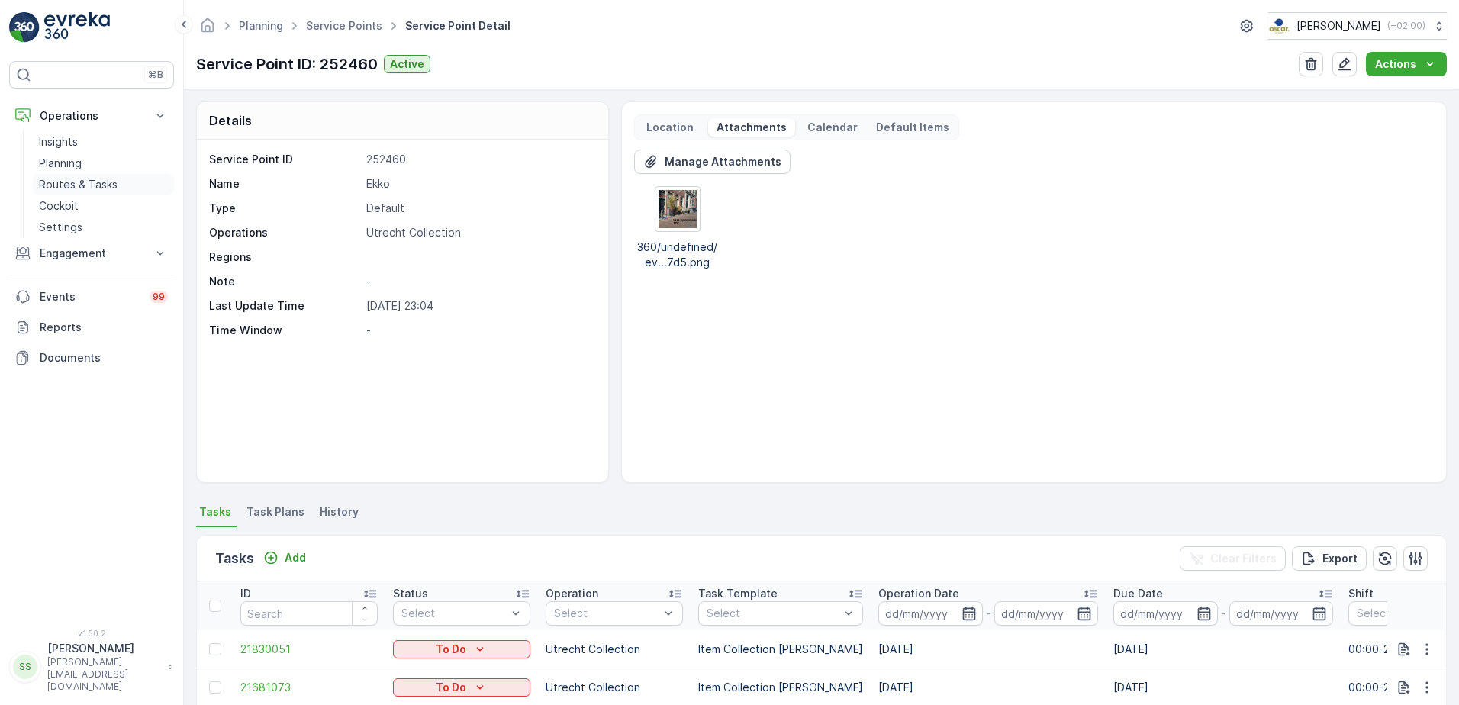
click at [73, 183] on p "Routes & Tasks" at bounding box center [78, 184] width 79 height 15
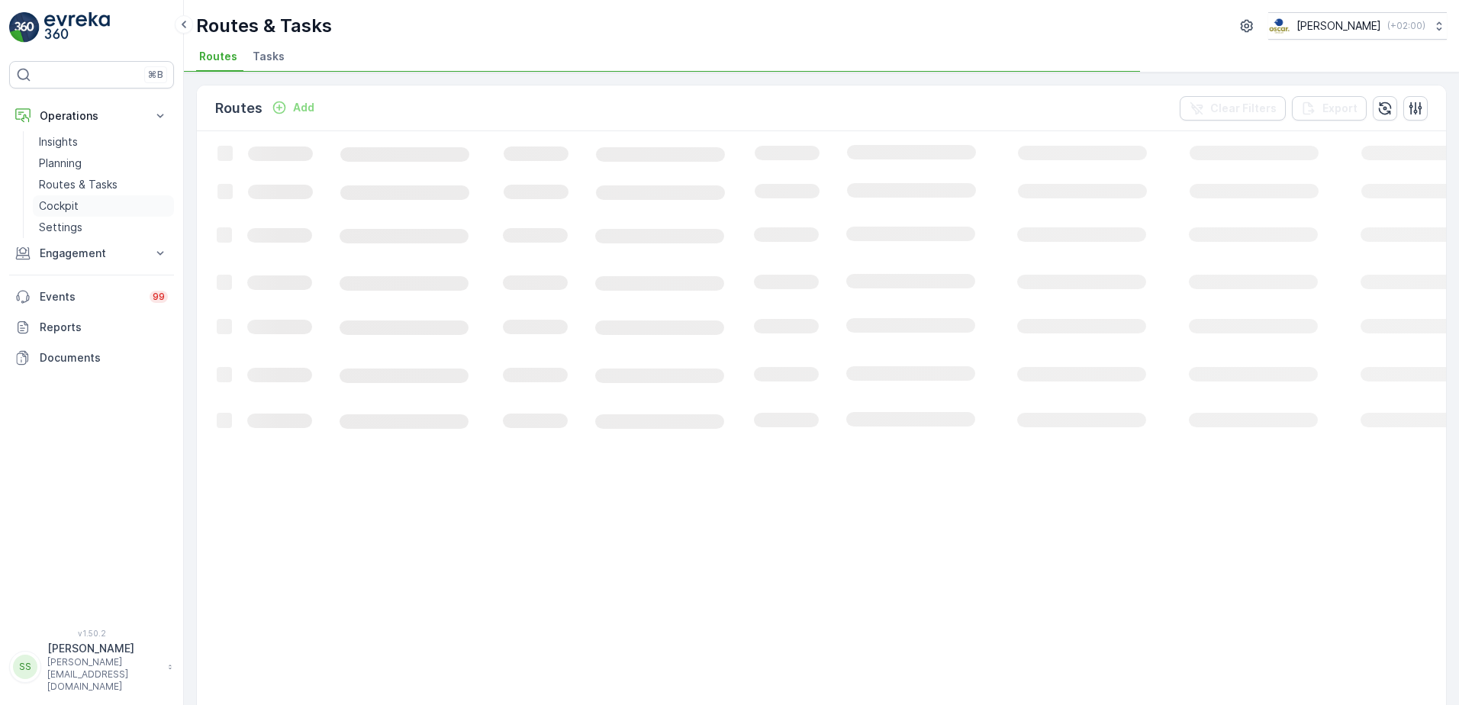
click at [63, 208] on p "Cockpit" at bounding box center [59, 205] width 40 height 15
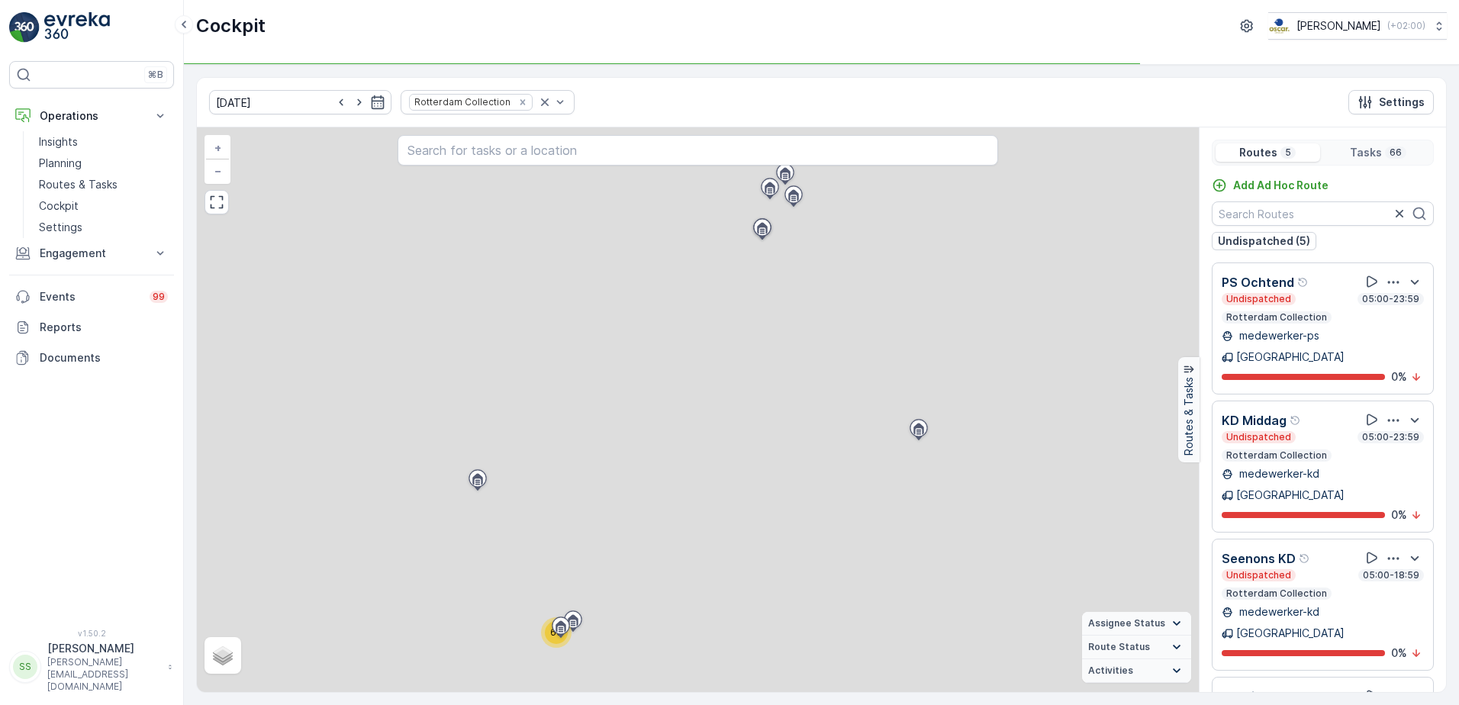
click at [520, 101] on icon "Remove Rotterdam Collection" at bounding box center [522, 101] width 5 height 5
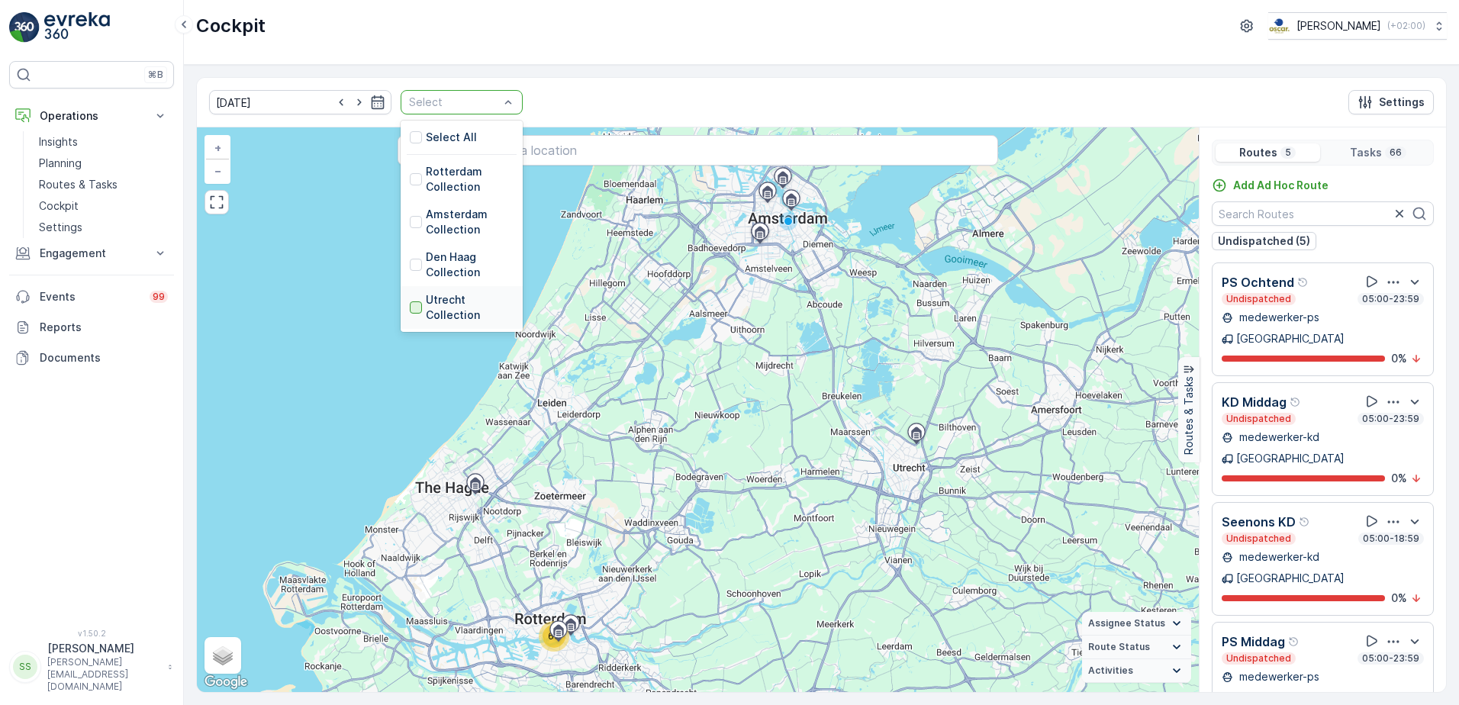
click at [410, 307] on div at bounding box center [416, 307] width 12 height 12
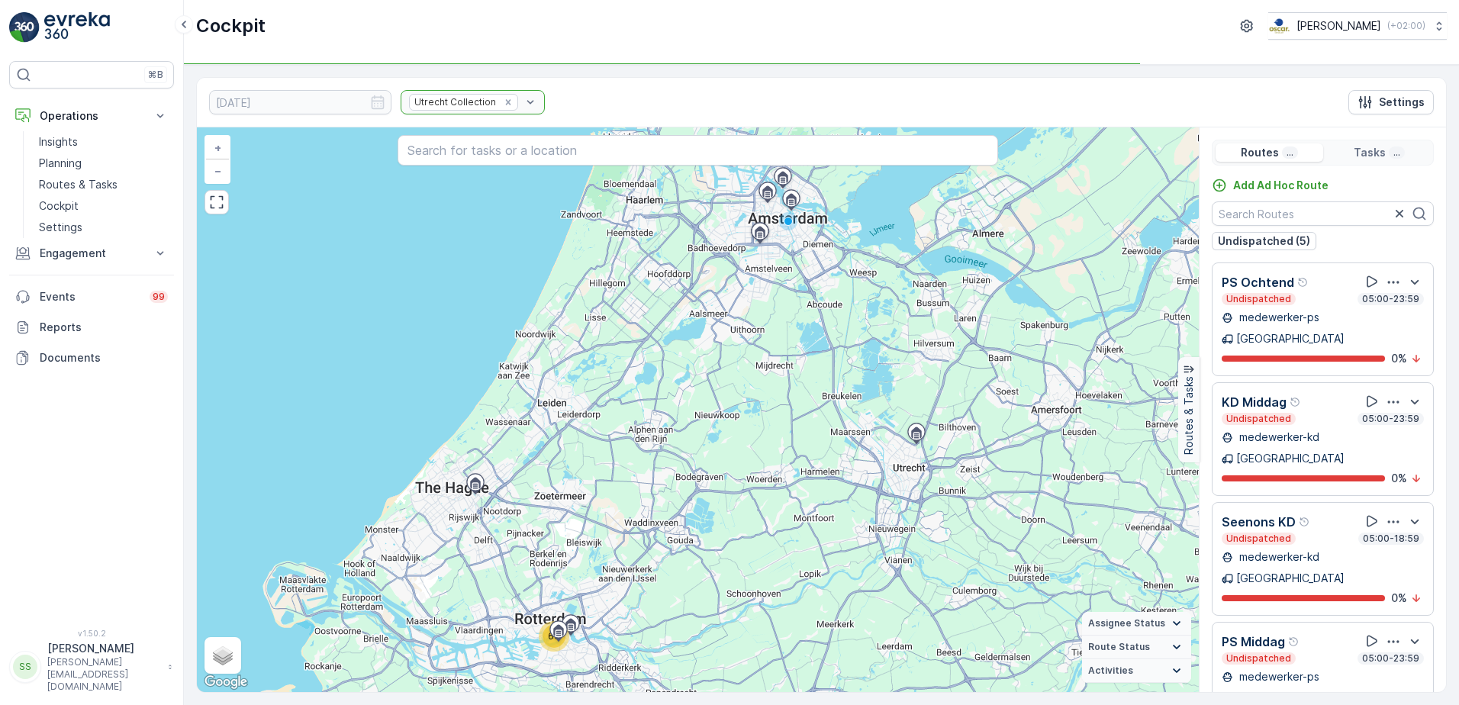
click at [563, 98] on div "17.09.2025 Utrecht Collection Settings" at bounding box center [821, 103] width 1249 height 50
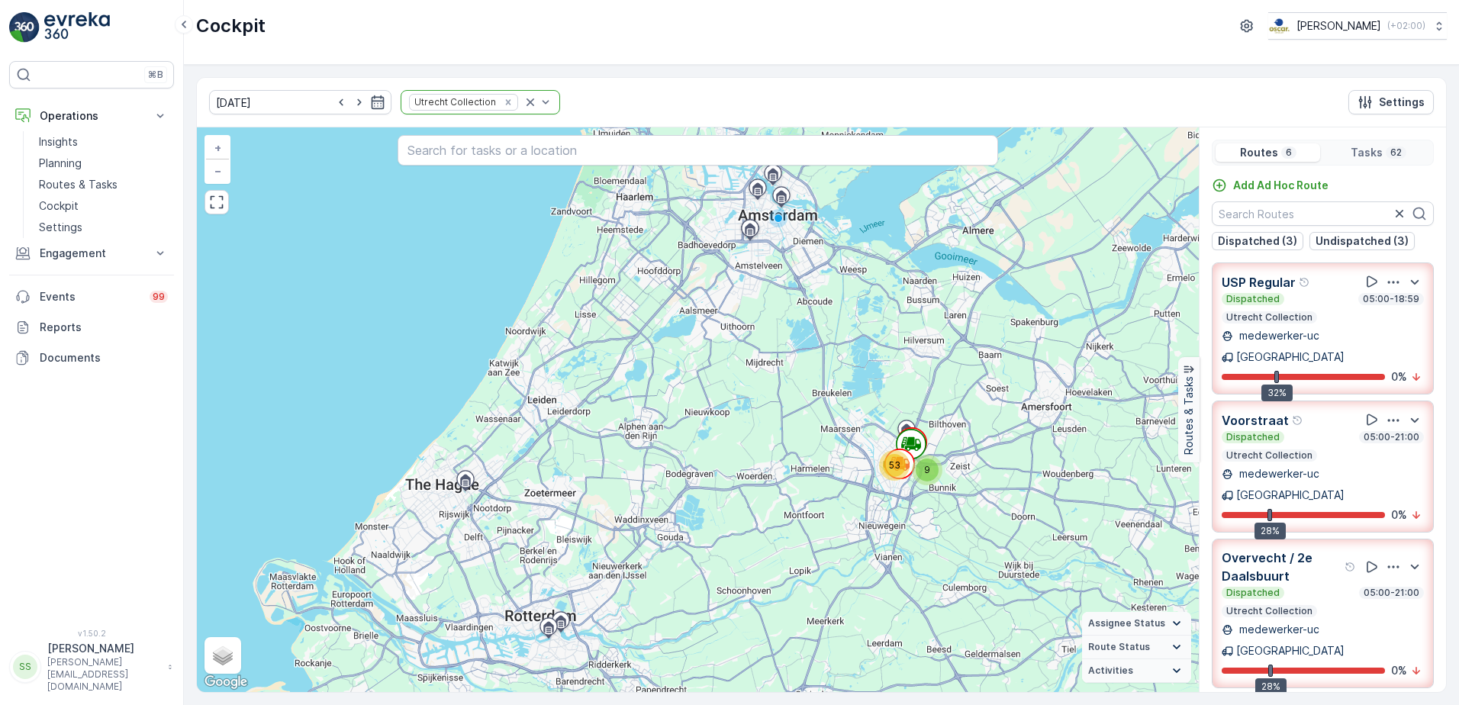
click at [338, 33] on div "Cockpit Oscar Circulair ( +02:00 )" at bounding box center [821, 25] width 1251 height 27
click at [1267, 411] on p "Voorstraat" at bounding box center [1255, 420] width 67 height 18
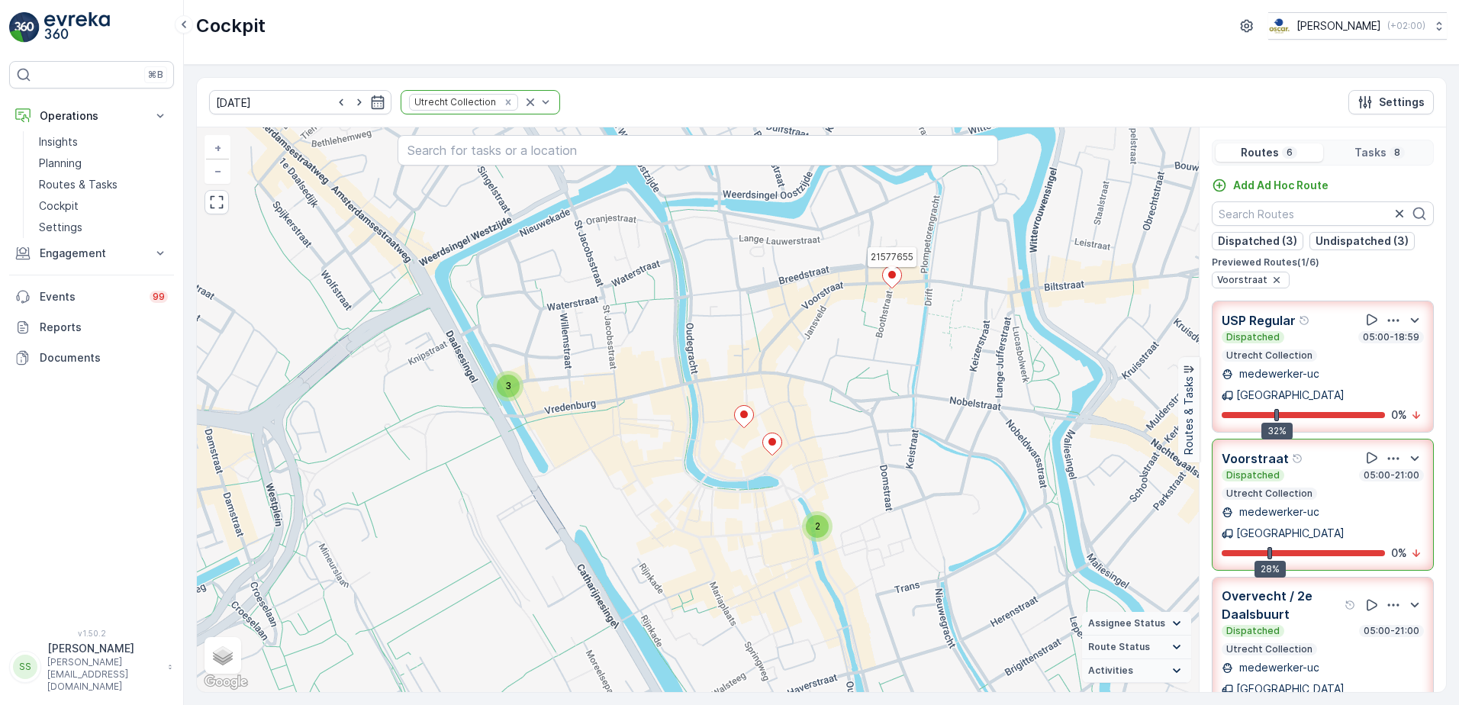
click at [891, 276] on ellipse at bounding box center [892, 275] width 8 height 8
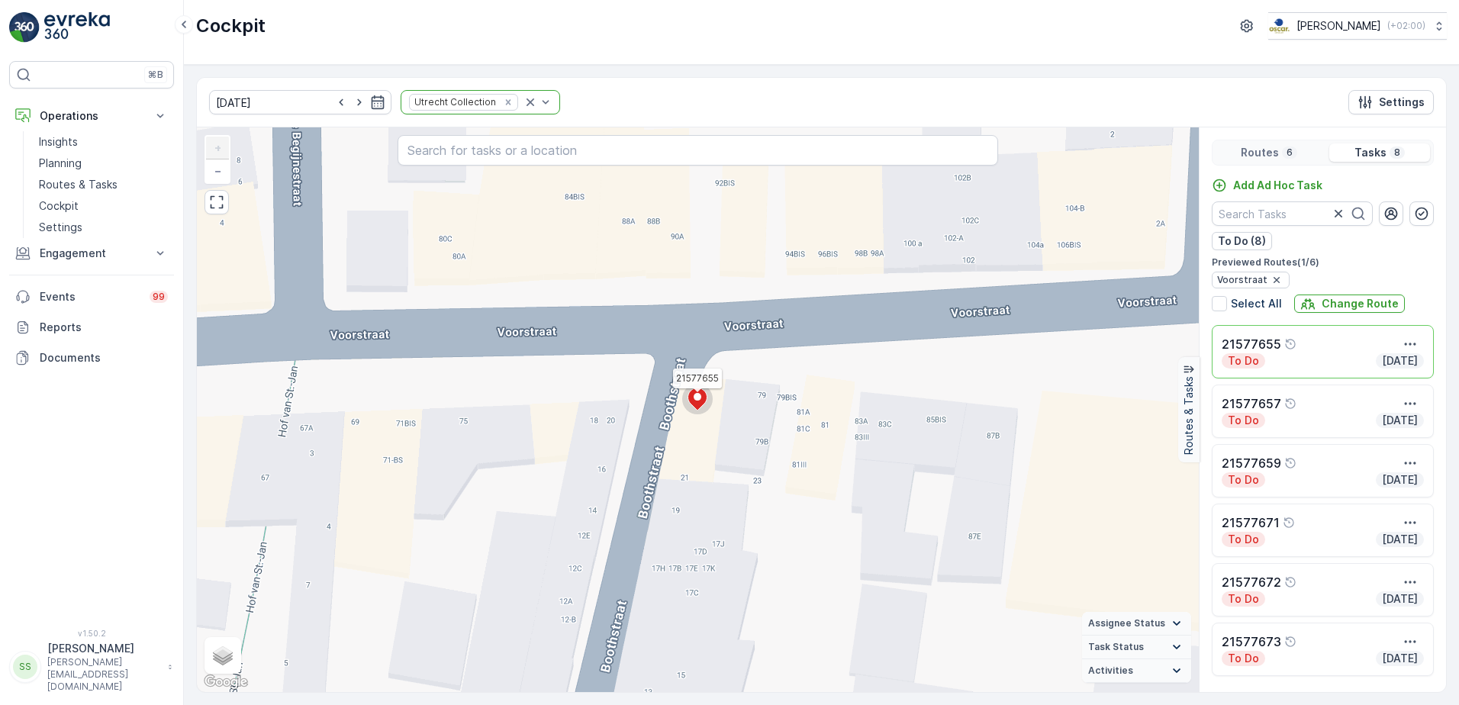
click at [699, 398] on ellipse at bounding box center [698, 397] width 8 height 8
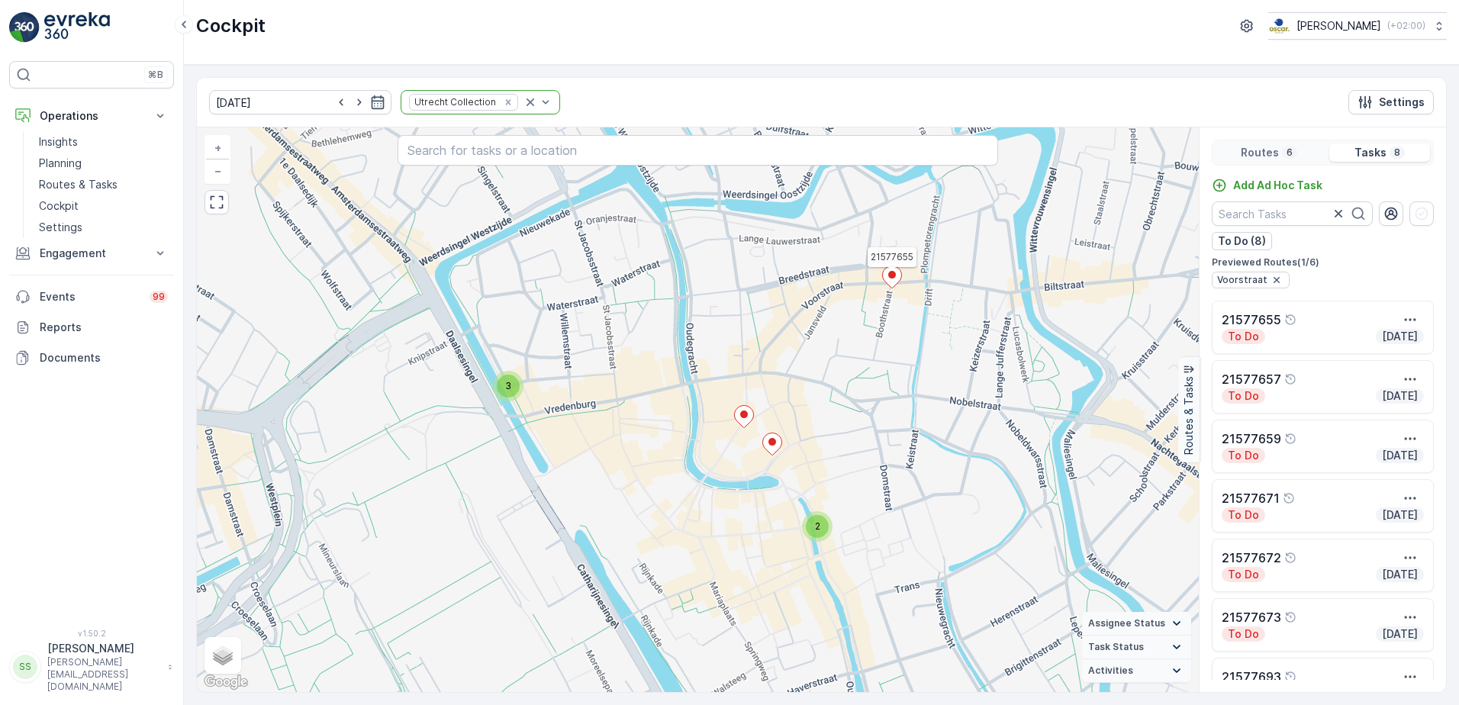
click at [1240, 314] on p "21577655" at bounding box center [1252, 320] width 60 height 18
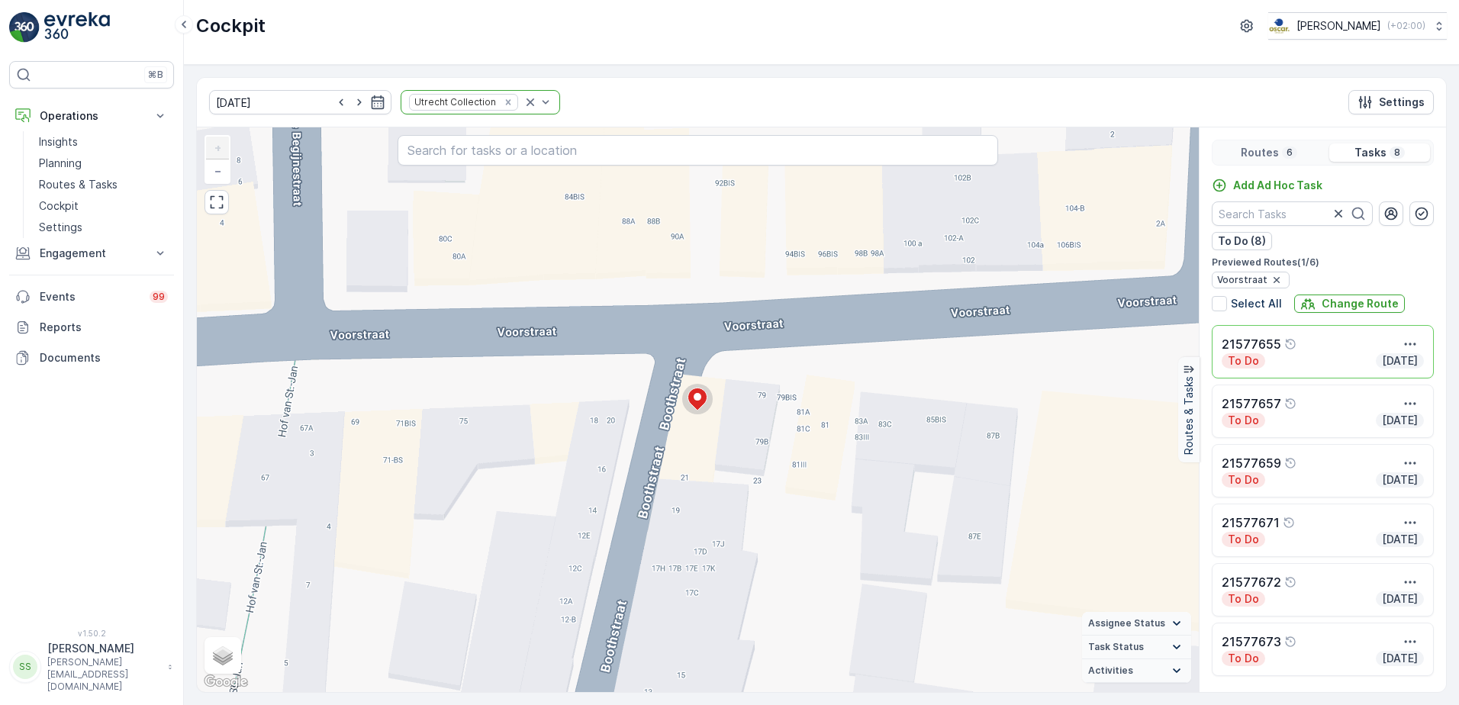
click at [1239, 357] on p "To Do" at bounding box center [1244, 360] width 34 height 15
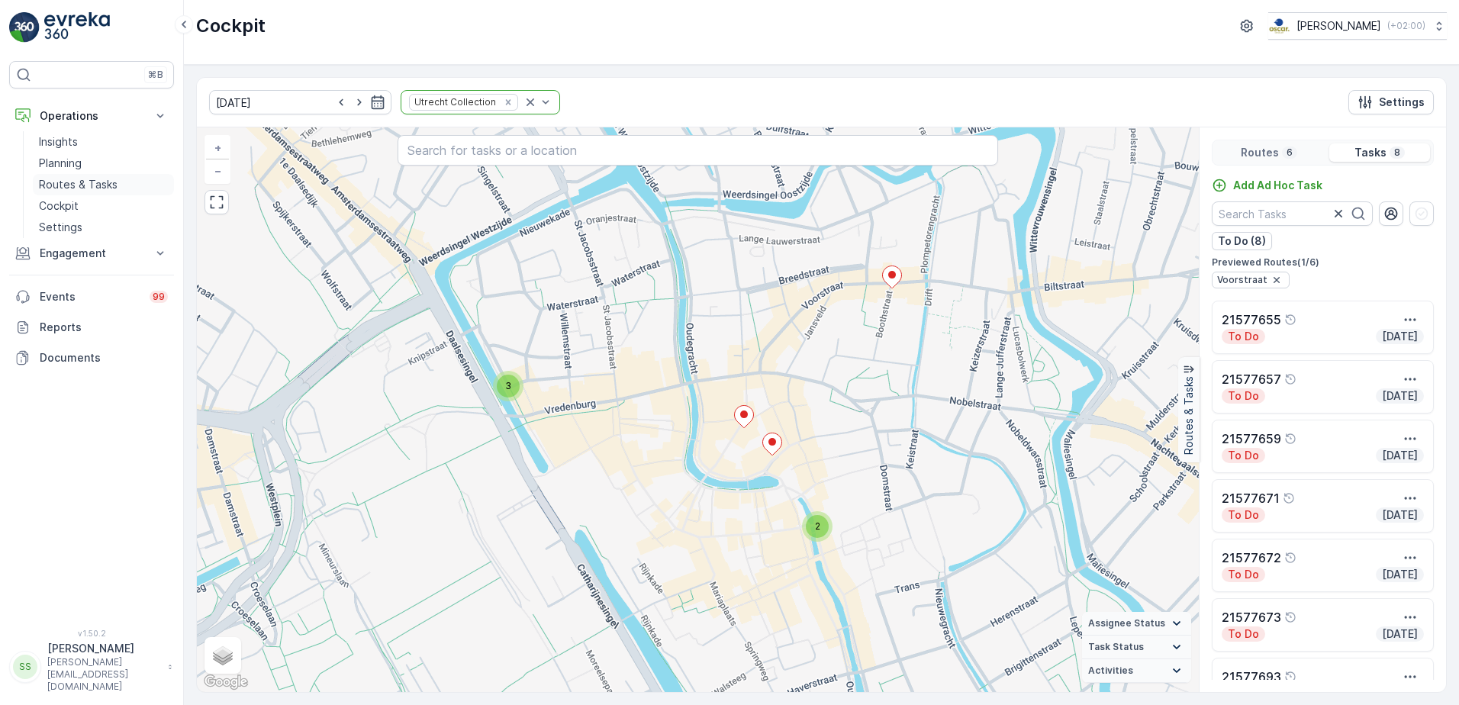
click at [56, 184] on p "Routes & Tasks" at bounding box center [78, 184] width 79 height 15
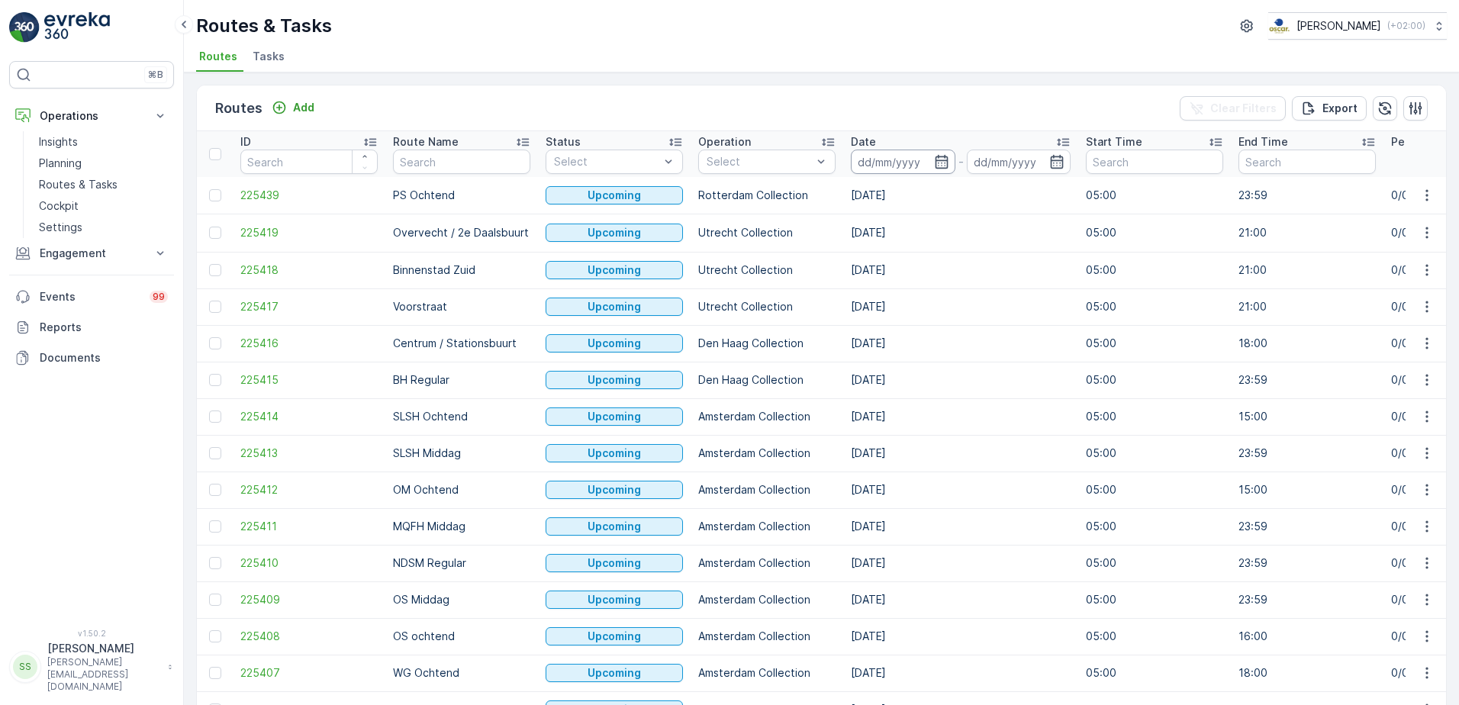
click at [923, 161] on input at bounding box center [903, 162] width 105 height 24
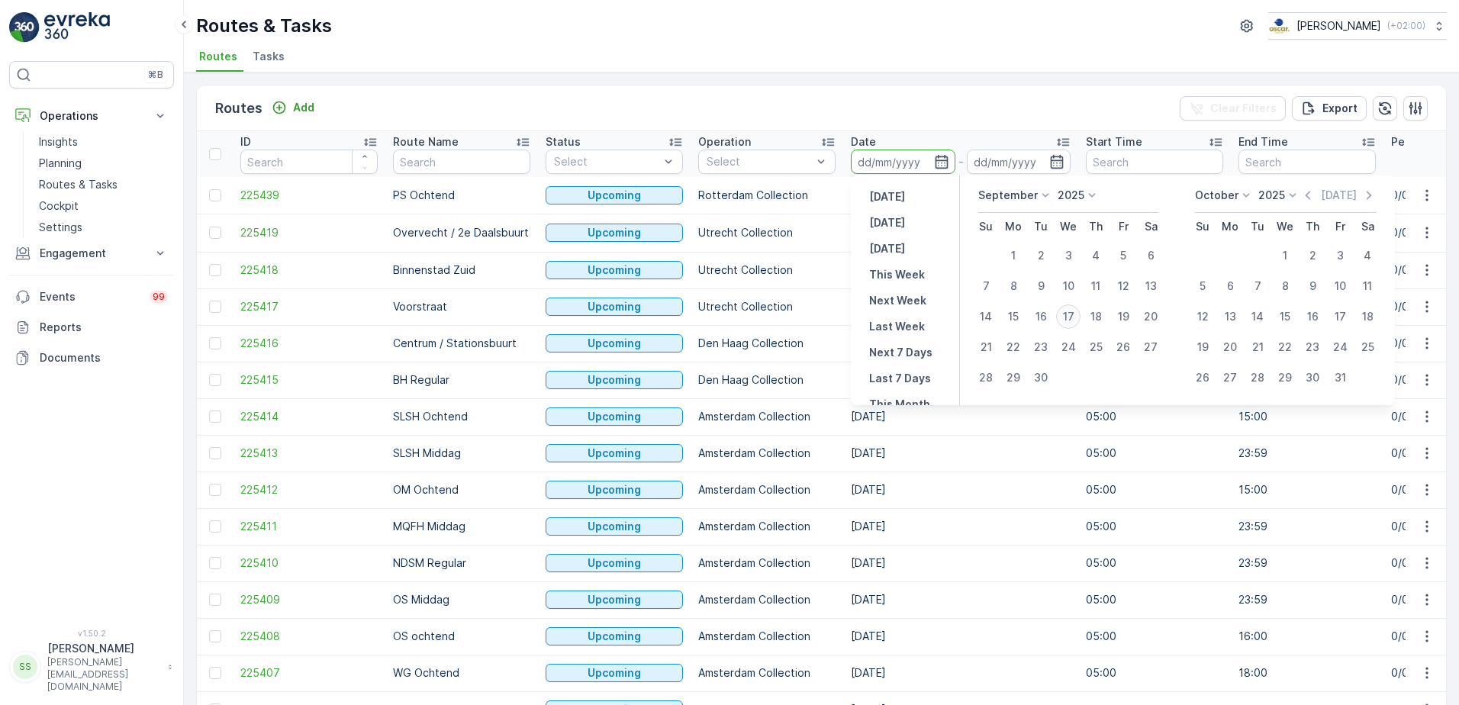
click at [1065, 312] on div "17" at bounding box center [1068, 317] width 24 height 24
type input "[DATE]"
click at [917, 111] on div "Routes Add Clear Filters Export" at bounding box center [821, 108] width 1249 height 46
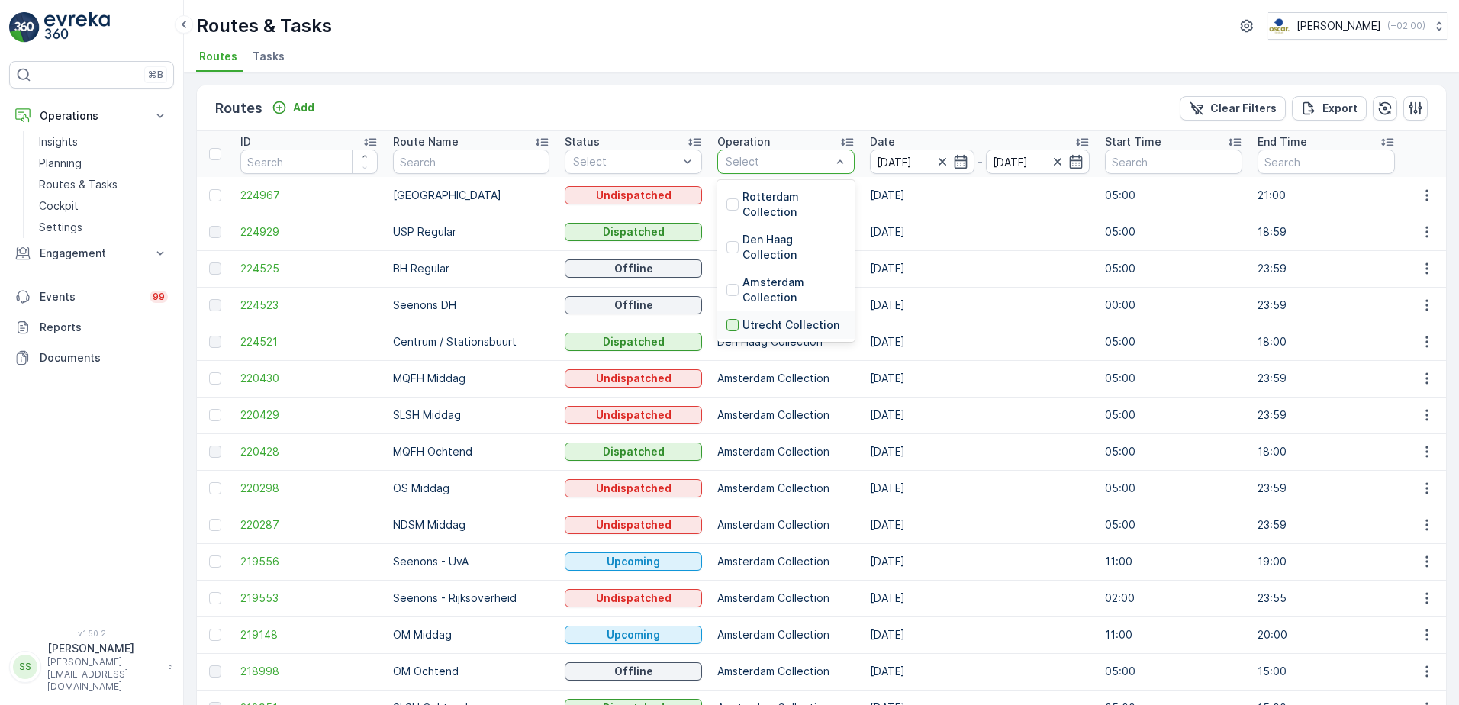
click at [727, 324] on div at bounding box center [733, 325] width 12 height 12
click at [724, 86] on div "Routes Add Clear Filters Export" at bounding box center [821, 108] width 1249 height 46
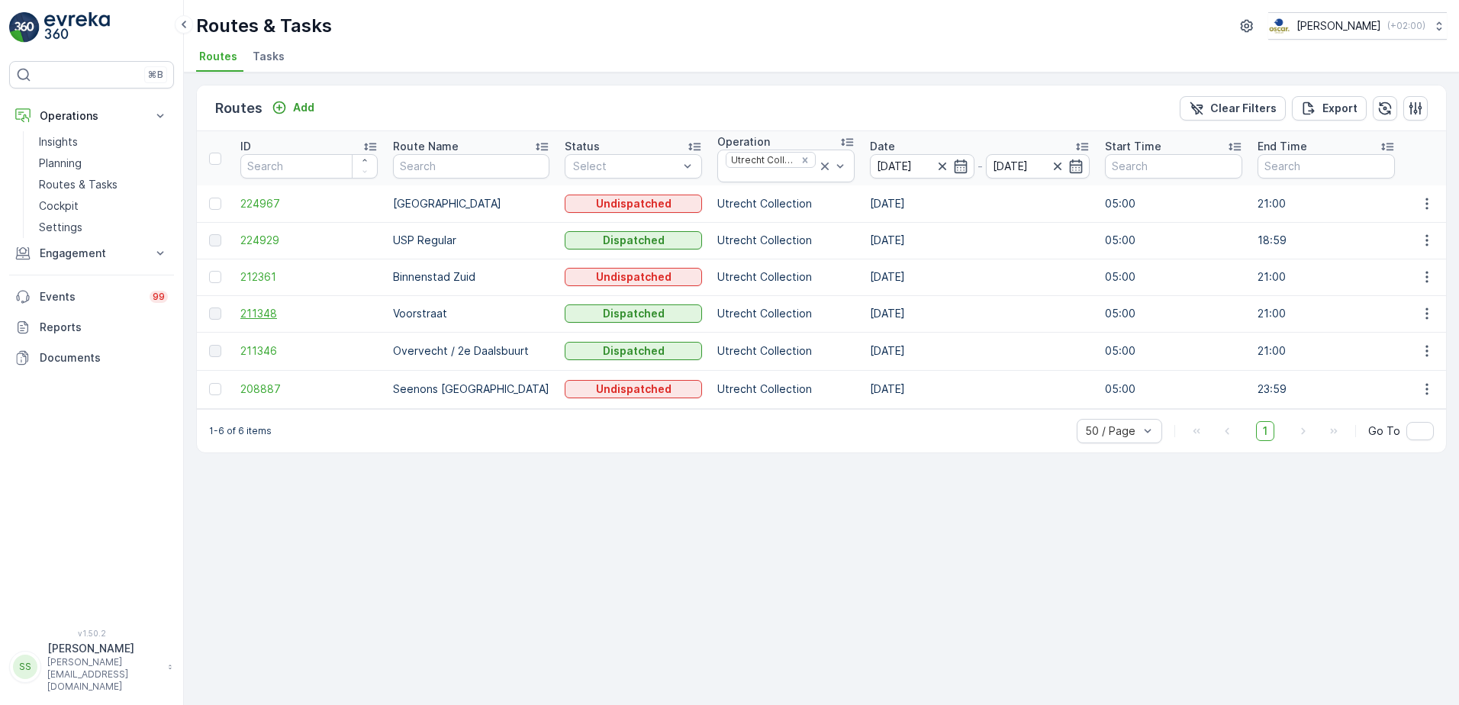
click at [253, 311] on span "211348" at bounding box center [308, 313] width 137 height 15
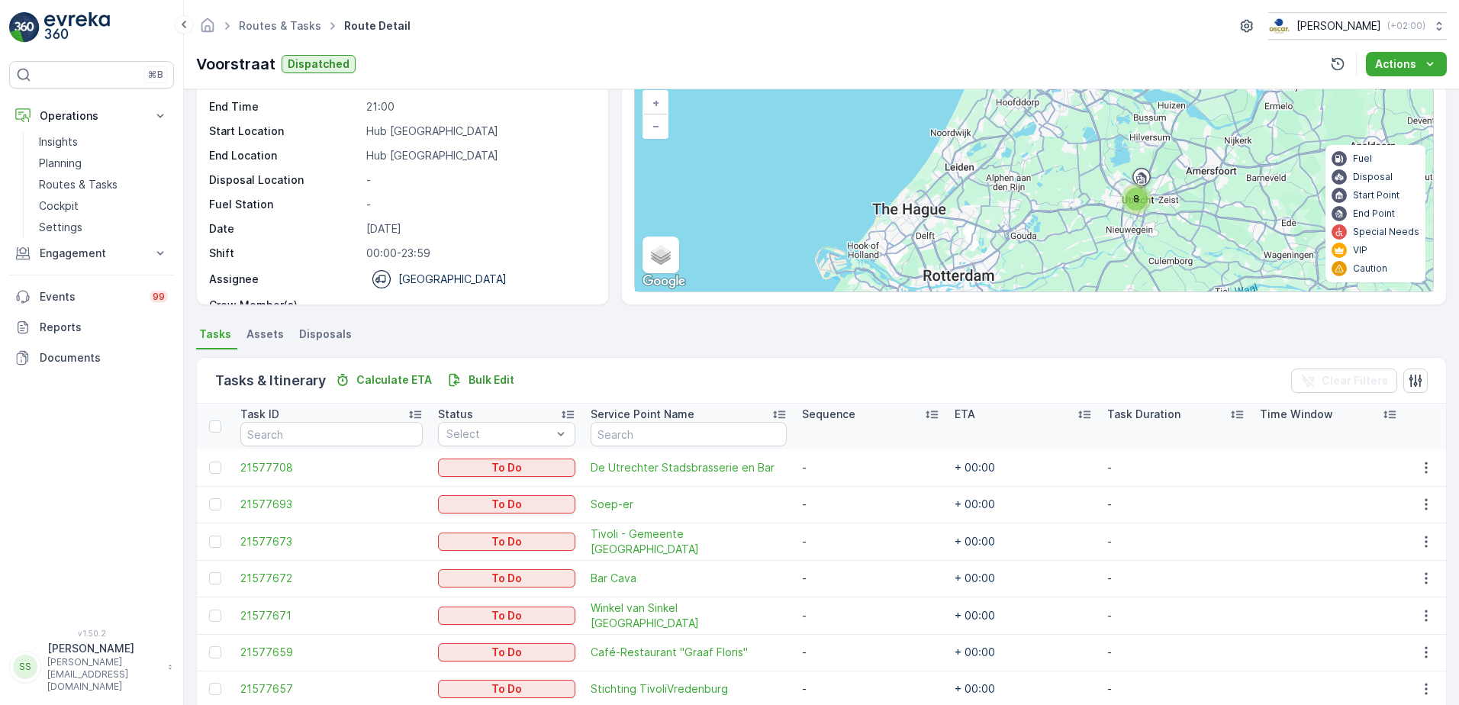
scroll to position [204, 0]
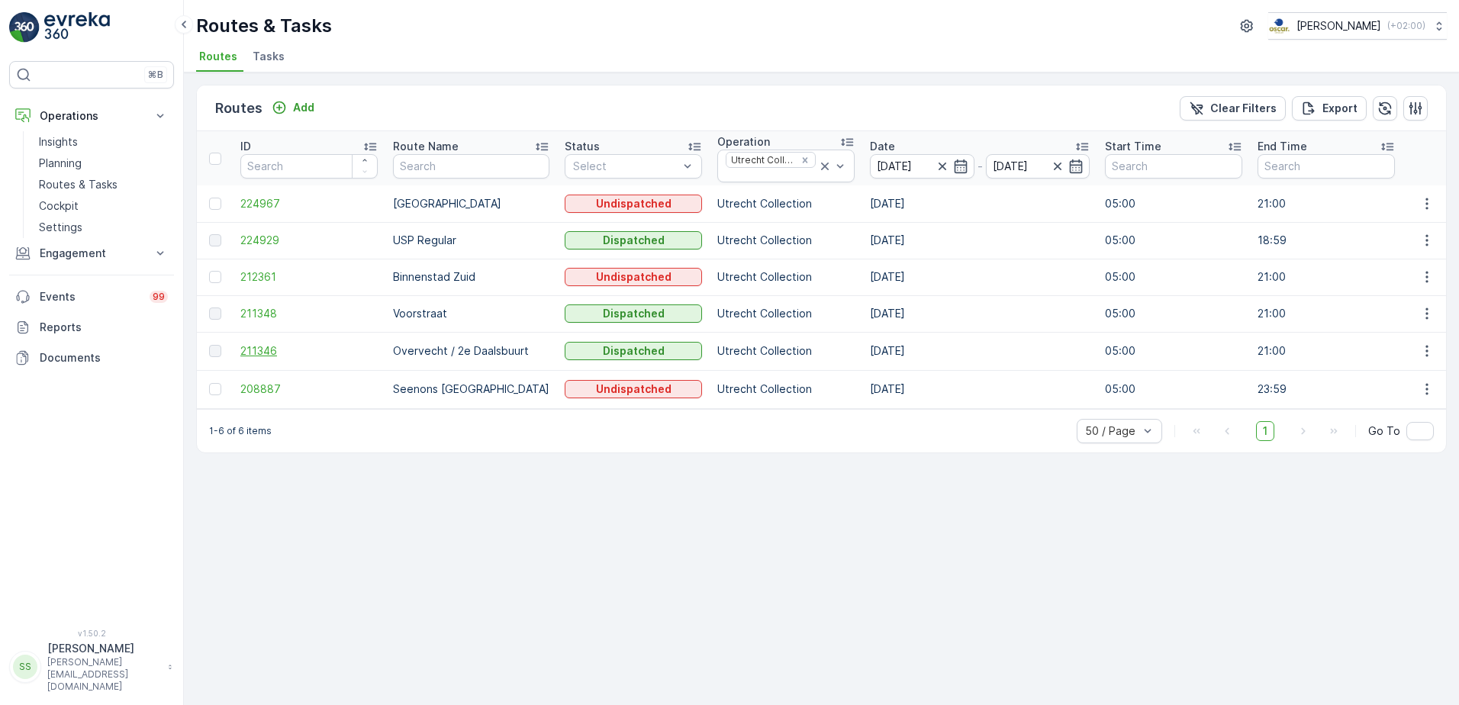
click at [262, 349] on span "211346" at bounding box center [308, 350] width 137 height 15
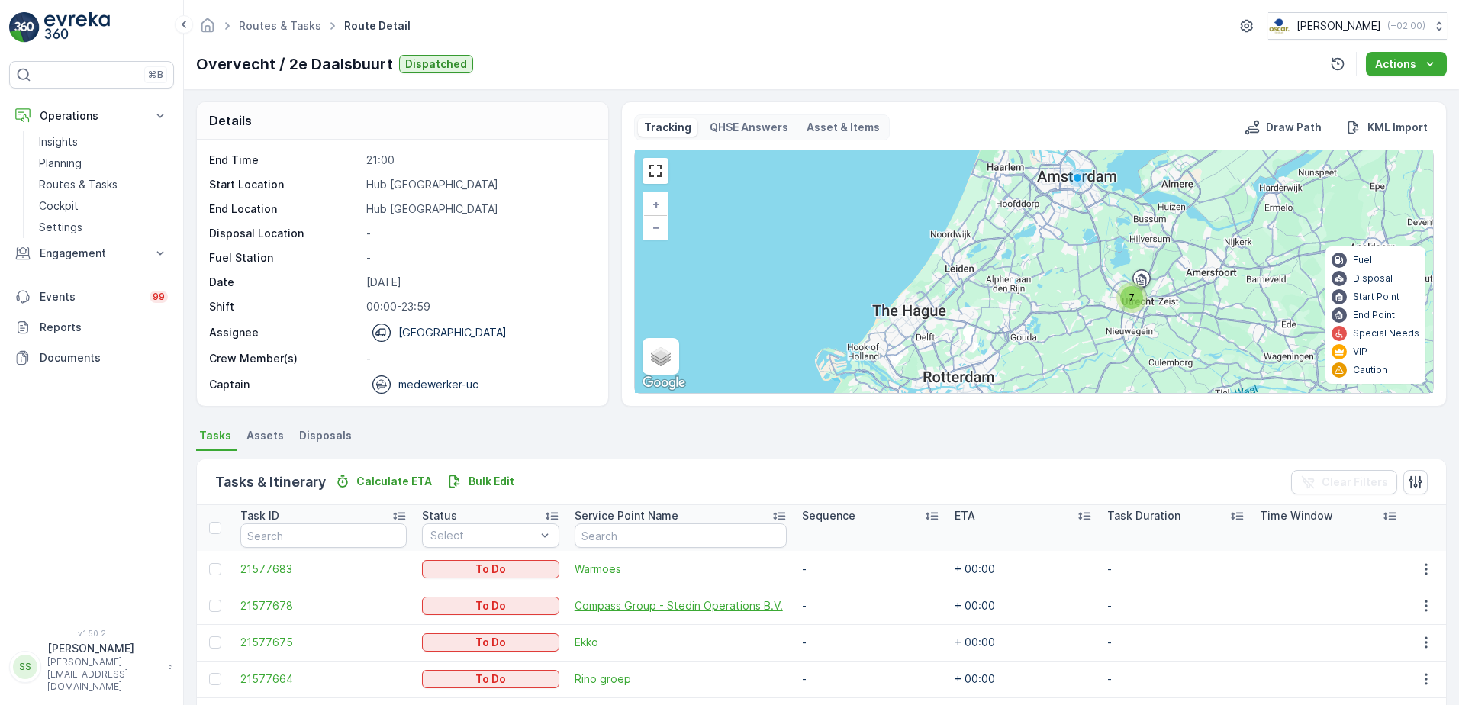
scroll to position [168, 0]
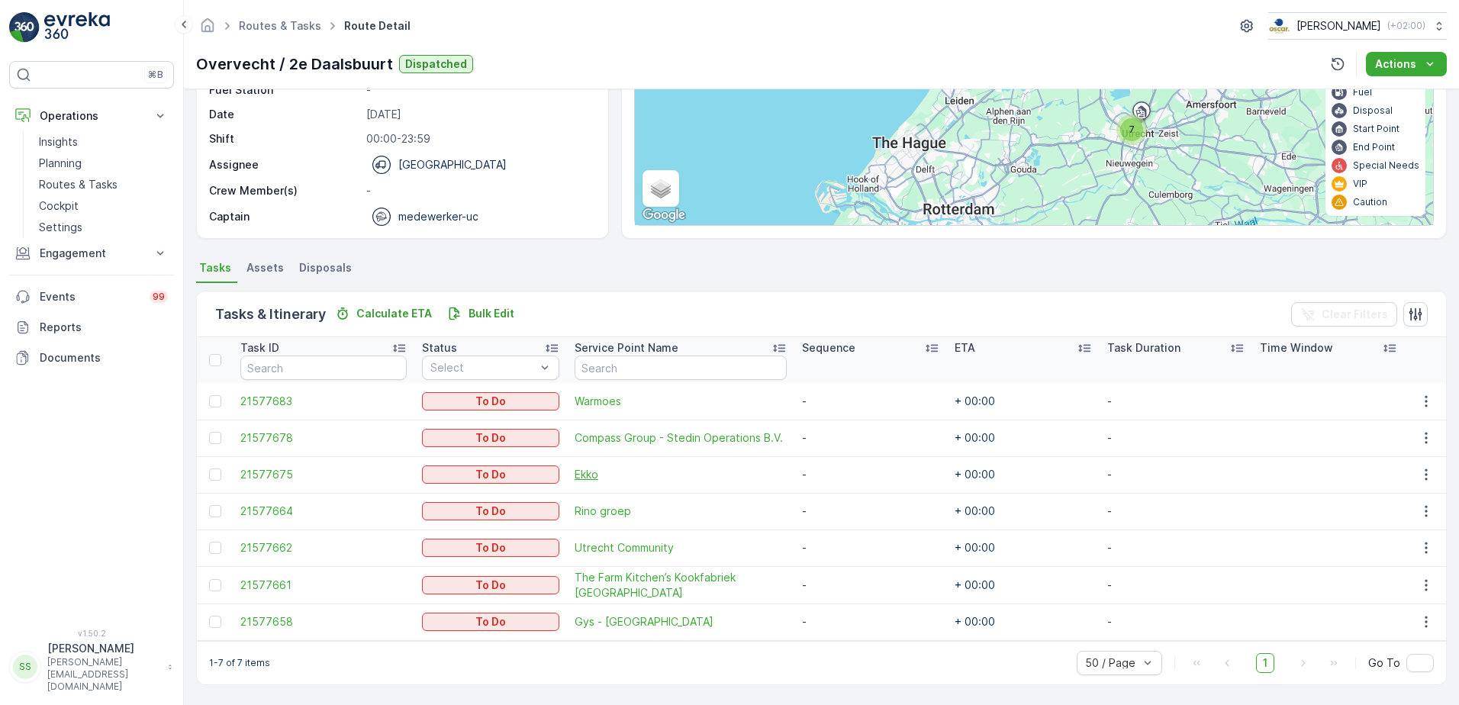
click at [592, 475] on span "Ekko" at bounding box center [681, 474] width 212 height 15
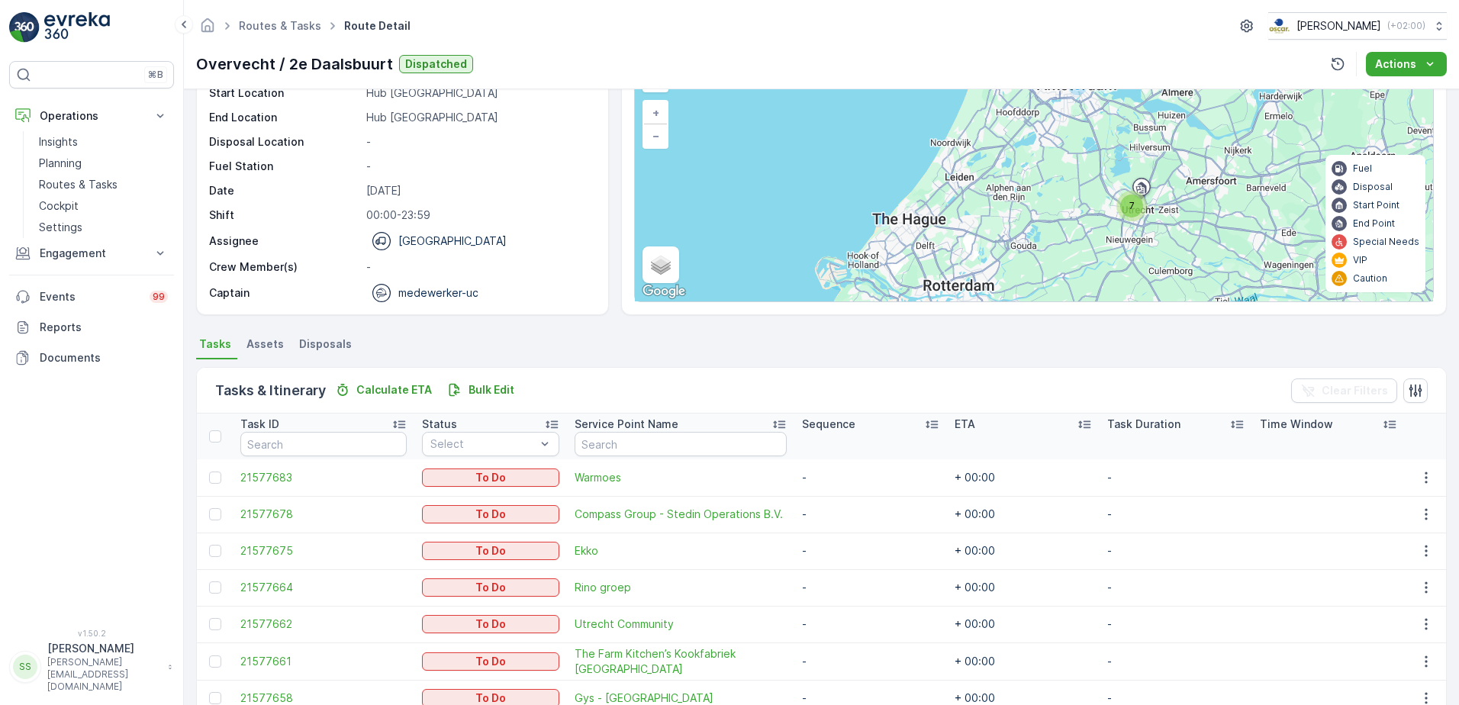
click at [438, 292] on p "medewerker-uc" at bounding box center [438, 292] width 80 height 15
drag, startPoint x: 565, startPoint y: 345, endPoint x: 542, endPoint y: 344, distance: 22.9
click at [561, 345] on ul "Tasks Assets Disposals" at bounding box center [821, 347] width 1251 height 26
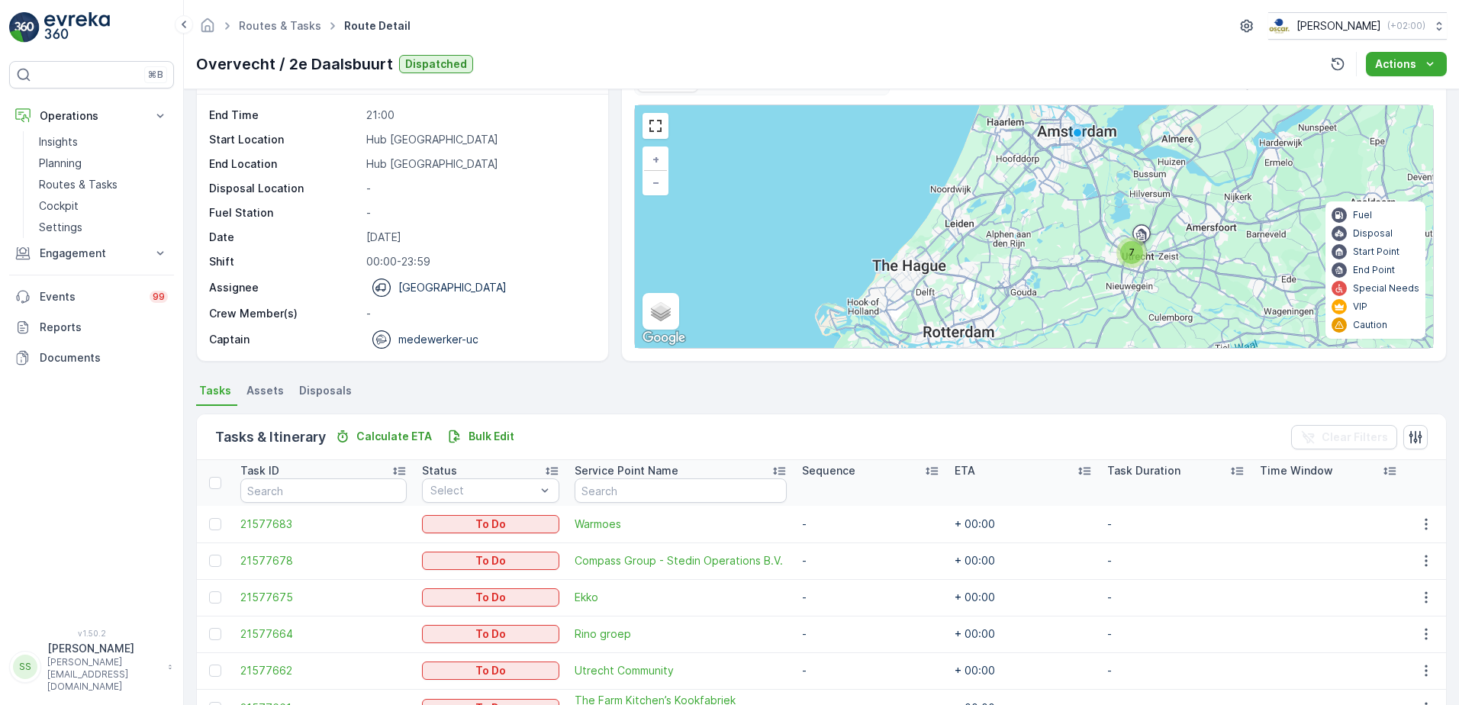
scroll to position [0, 0]
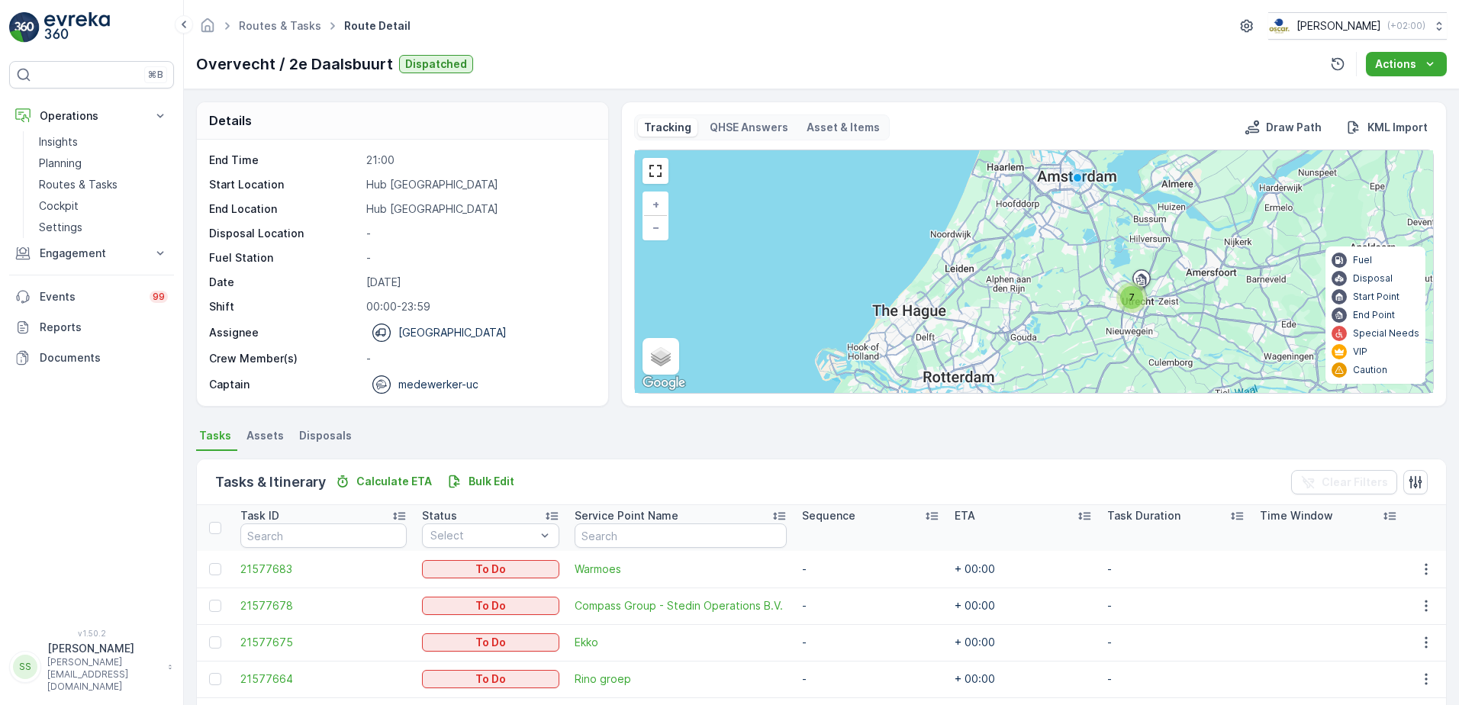
click at [485, 63] on div "Overvecht / 2e Daalsbuurt Dispatched Actions" at bounding box center [821, 64] width 1251 height 24
click at [639, 47] on div "Routes & Tasks Route Detail Oscar Circulair ( +02:00 ) Overvecht / 2e Daalsbuur…" at bounding box center [821, 44] width 1275 height 89
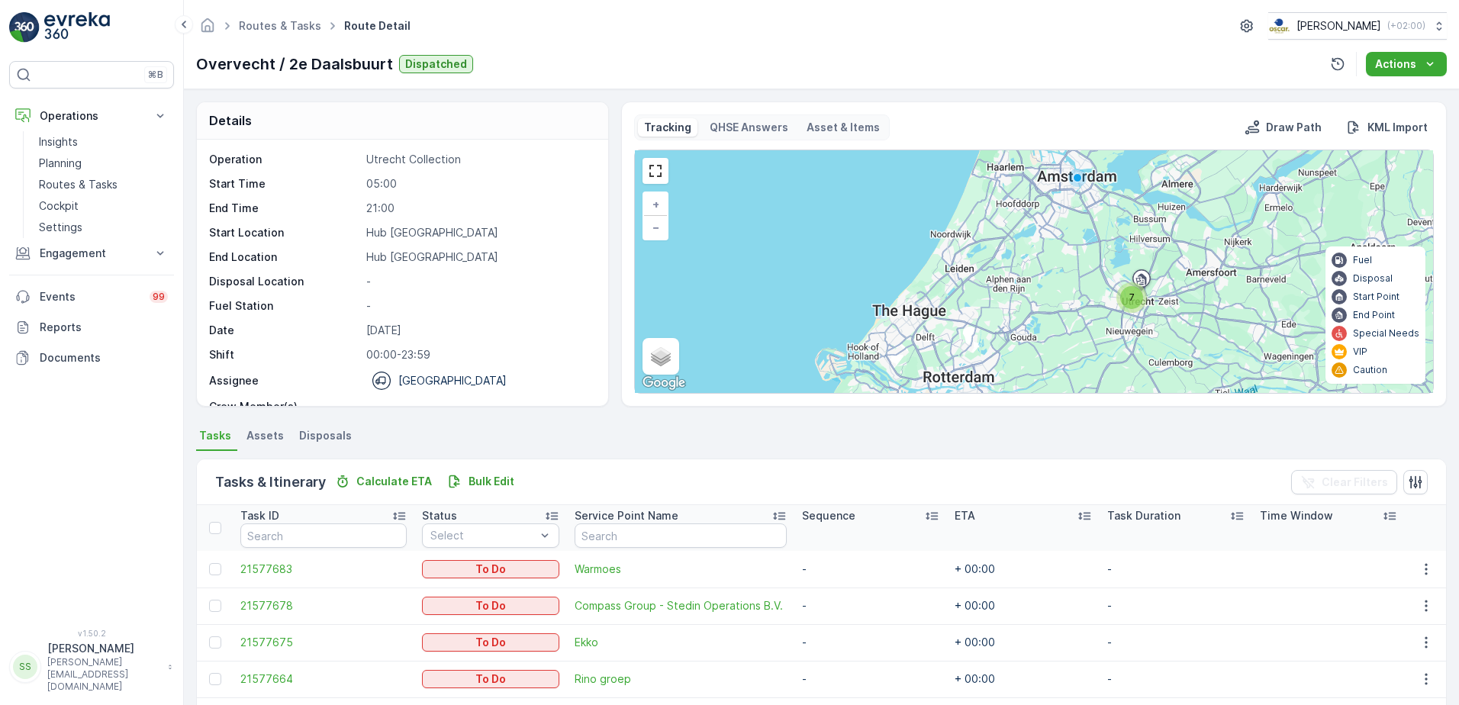
scroll to position [168, 0]
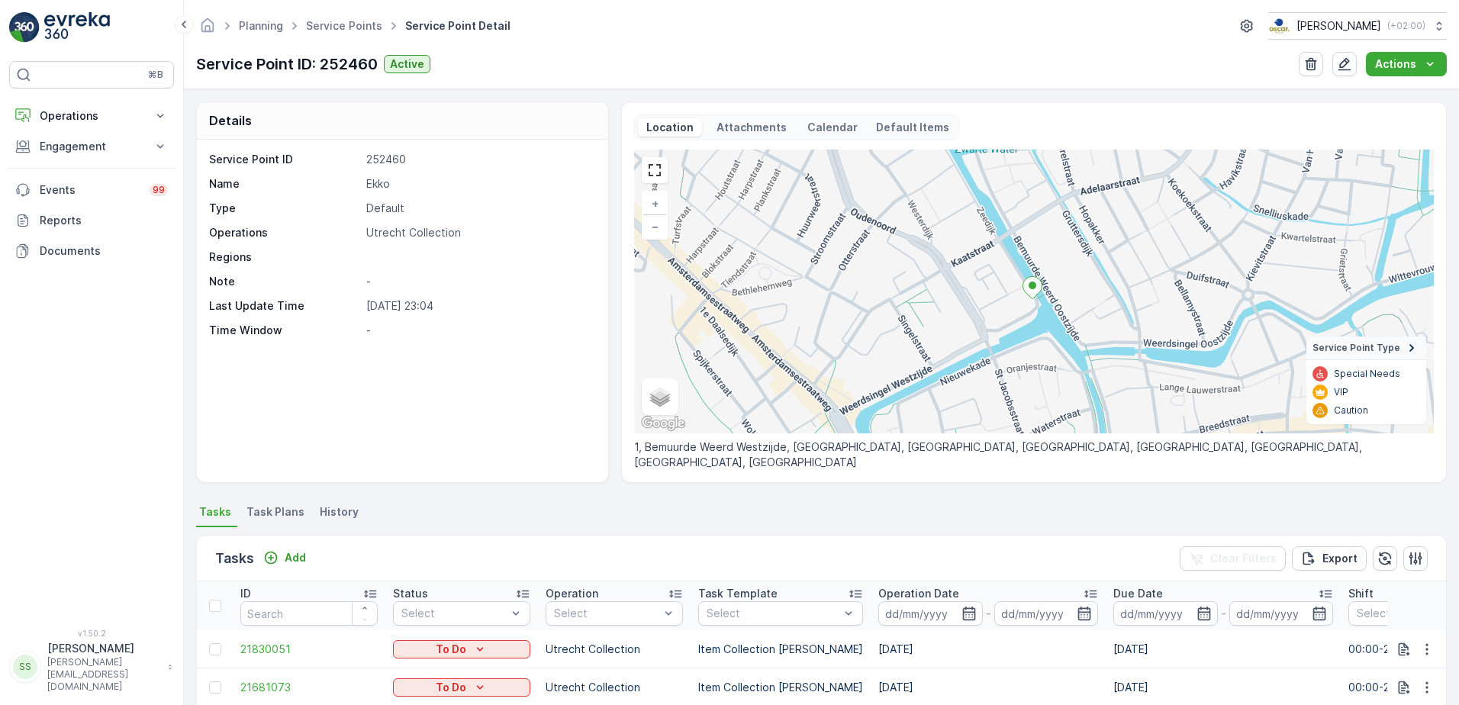
click at [323, 356] on div "Service Point ID 252460 Name Ekko Type Default Operations Utrecht Collection Re…" at bounding box center [402, 311] width 411 height 343
click at [391, 390] on div "Service Point ID 252460 Name Ekko Type Default Operations Utrecht Collection Re…" at bounding box center [402, 311] width 411 height 343
click at [389, 434] on div "Service Point ID 252460 Name Ekko Type Default Operations Utrecht Collection Re…" at bounding box center [402, 311] width 411 height 343
drag, startPoint x: 539, startPoint y: 445, endPoint x: 405, endPoint y: 440, distance: 133.7
click at [514, 445] on div "Service Point ID 252460 Name Ekko Type Default Operations Utrecht Collection Re…" at bounding box center [402, 311] width 411 height 343
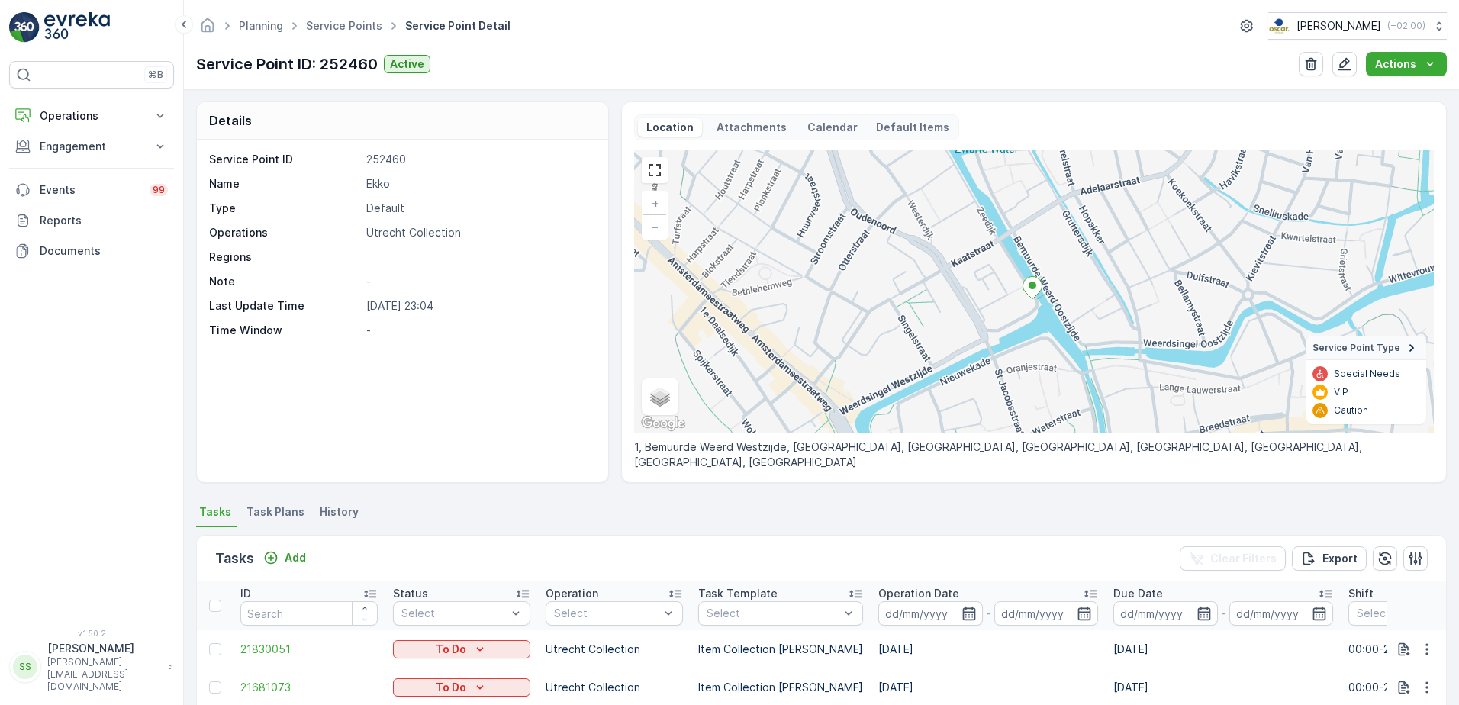
click at [253, 436] on div "Service Point ID 252460 Name Ekko Type Default Operations Utrecht Collection Re…" at bounding box center [402, 311] width 411 height 343
click at [367, 423] on div "Service Point ID 252460 Name Ekko Type Default Operations Utrecht Collection Re…" at bounding box center [402, 311] width 411 height 343
click at [324, 345] on div "Service Point ID 252460 Name Ekko Type Default Operations Utrecht Collection Re…" at bounding box center [402, 311] width 411 height 343
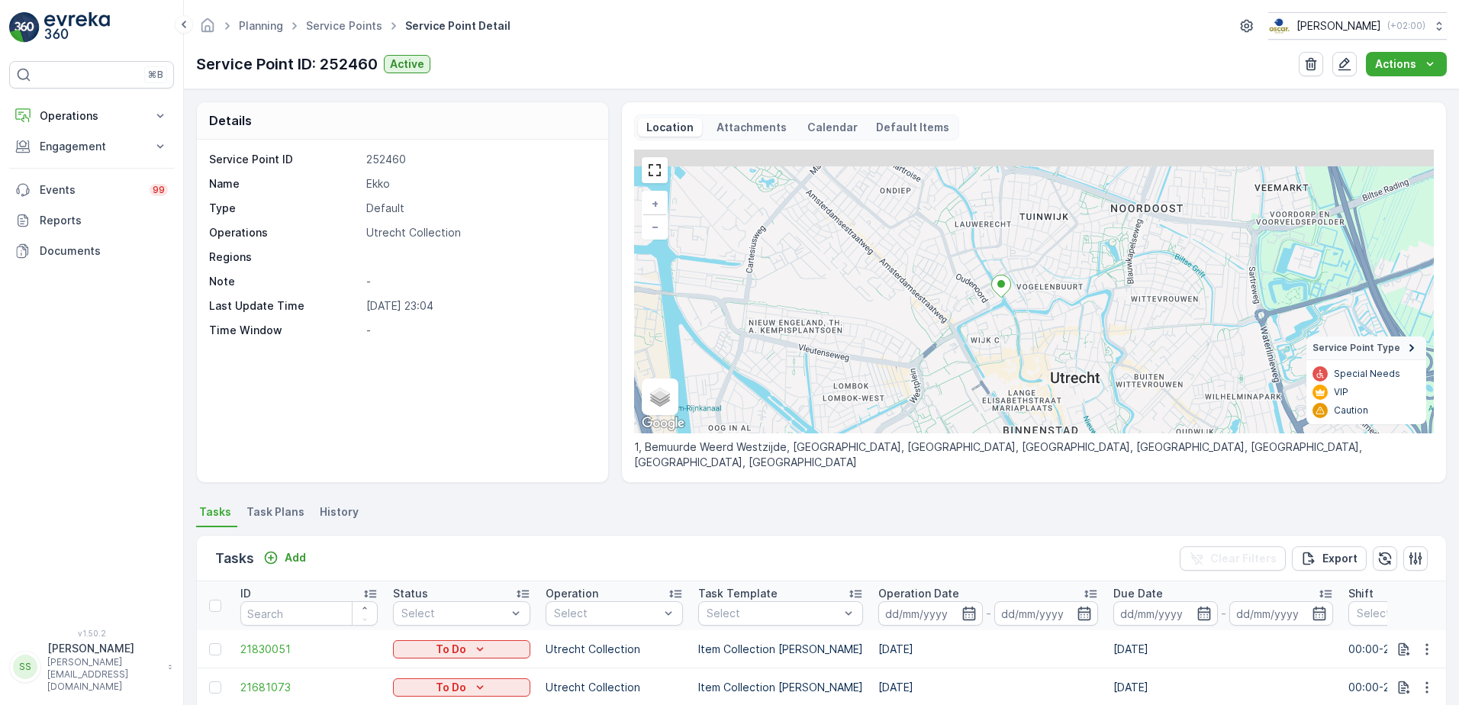
drag, startPoint x: 1012, startPoint y: 337, endPoint x: 1006, endPoint y: 358, distance: 21.5
click at [1006, 358] on div "+ − Satellite Roadmap Terrain Hybrid Leaflet Keyboard shortcuts Map Data Map da…" at bounding box center [1034, 292] width 800 height 284
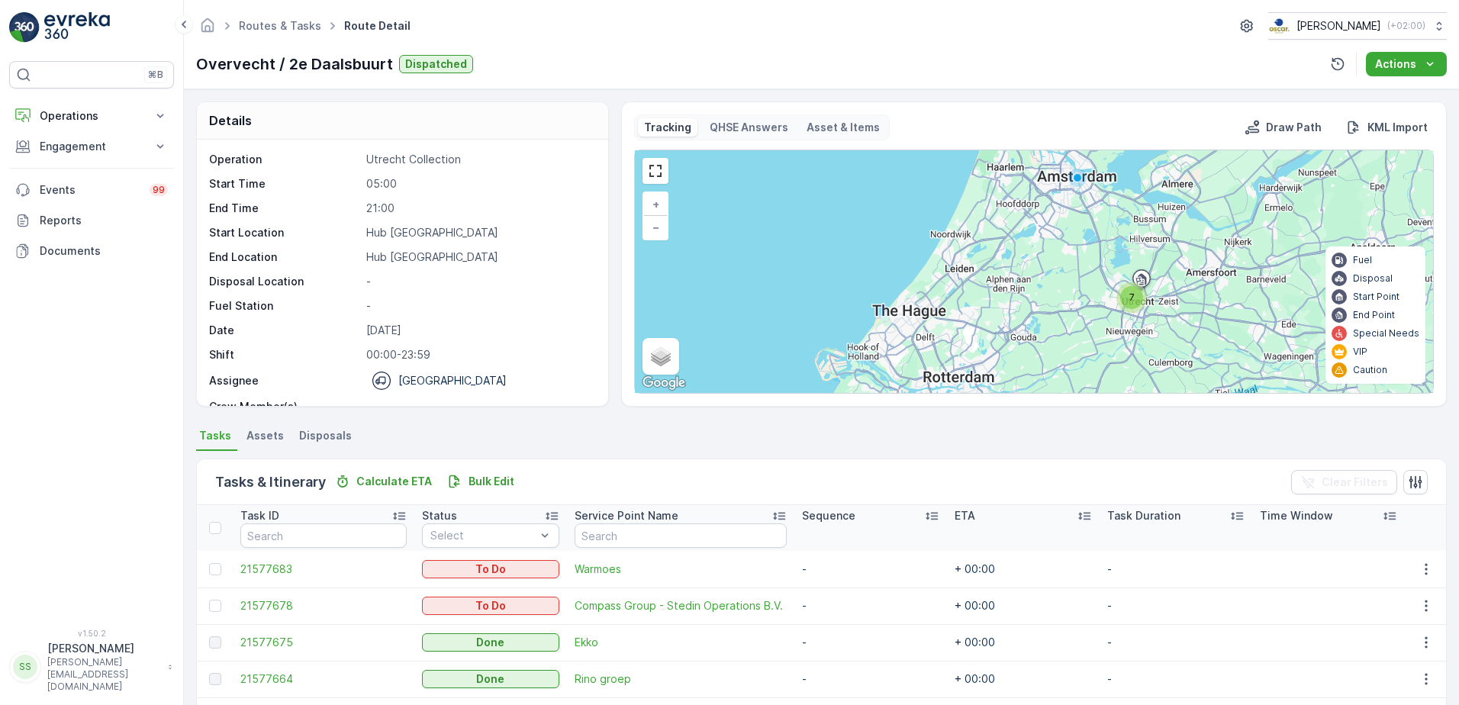
click at [1065, 21] on div "Routes & Tasks Route Detail [PERSON_NAME] ( +02:00 )" at bounding box center [821, 25] width 1251 height 27
drag, startPoint x: 608, startPoint y: 74, endPoint x: 632, endPoint y: 82, distance: 25.8
click at [608, 74] on div "Overvecht / 2e Daalsbuurt Dispatched Actions" at bounding box center [821, 64] width 1251 height 24
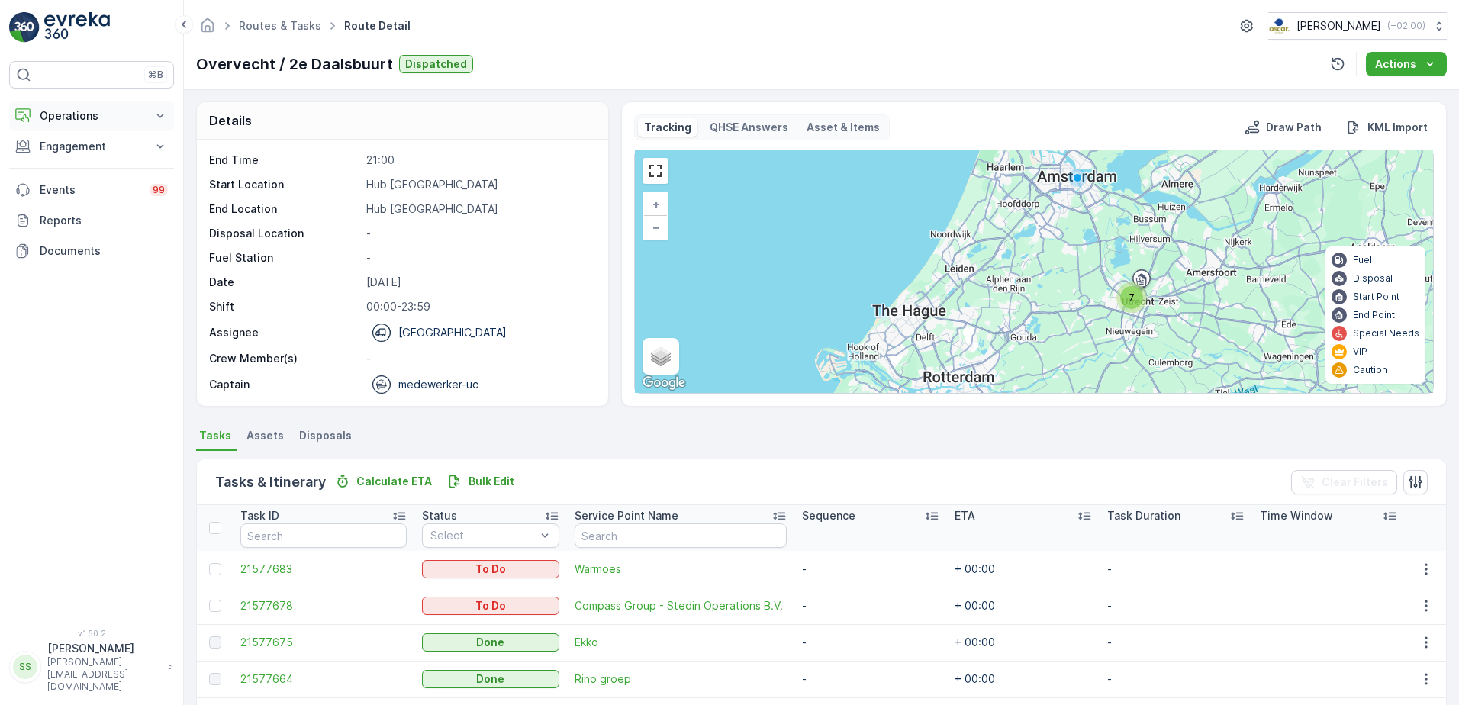
click at [53, 117] on p "Operations" at bounding box center [92, 115] width 104 height 15
click at [66, 179] on p "Routes & Tasks" at bounding box center [78, 184] width 79 height 15
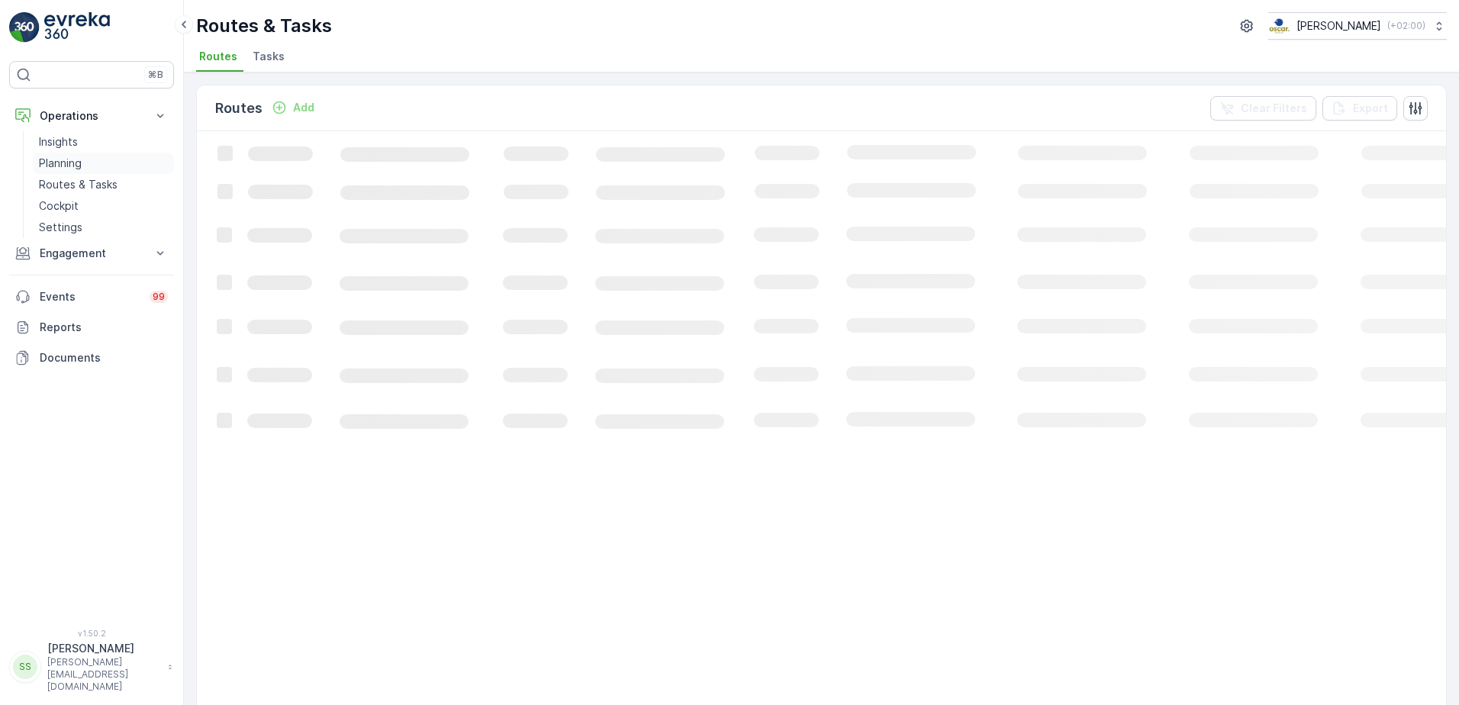
click at [54, 160] on p "Planning" at bounding box center [60, 163] width 43 height 15
click at [401, 57] on span "Service Points" at bounding box center [390, 56] width 77 height 15
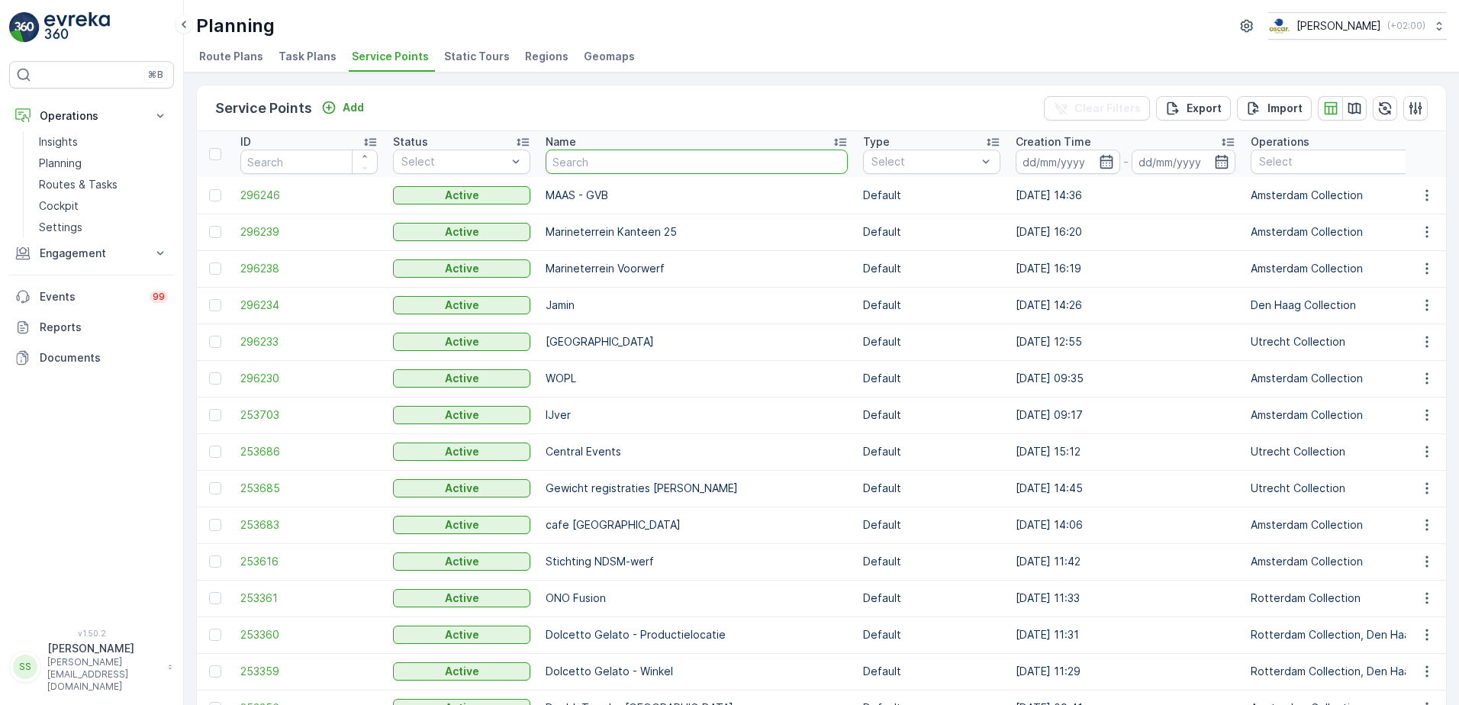
click at [573, 160] on input "text" at bounding box center [697, 162] width 302 height 24
type input "ekko"
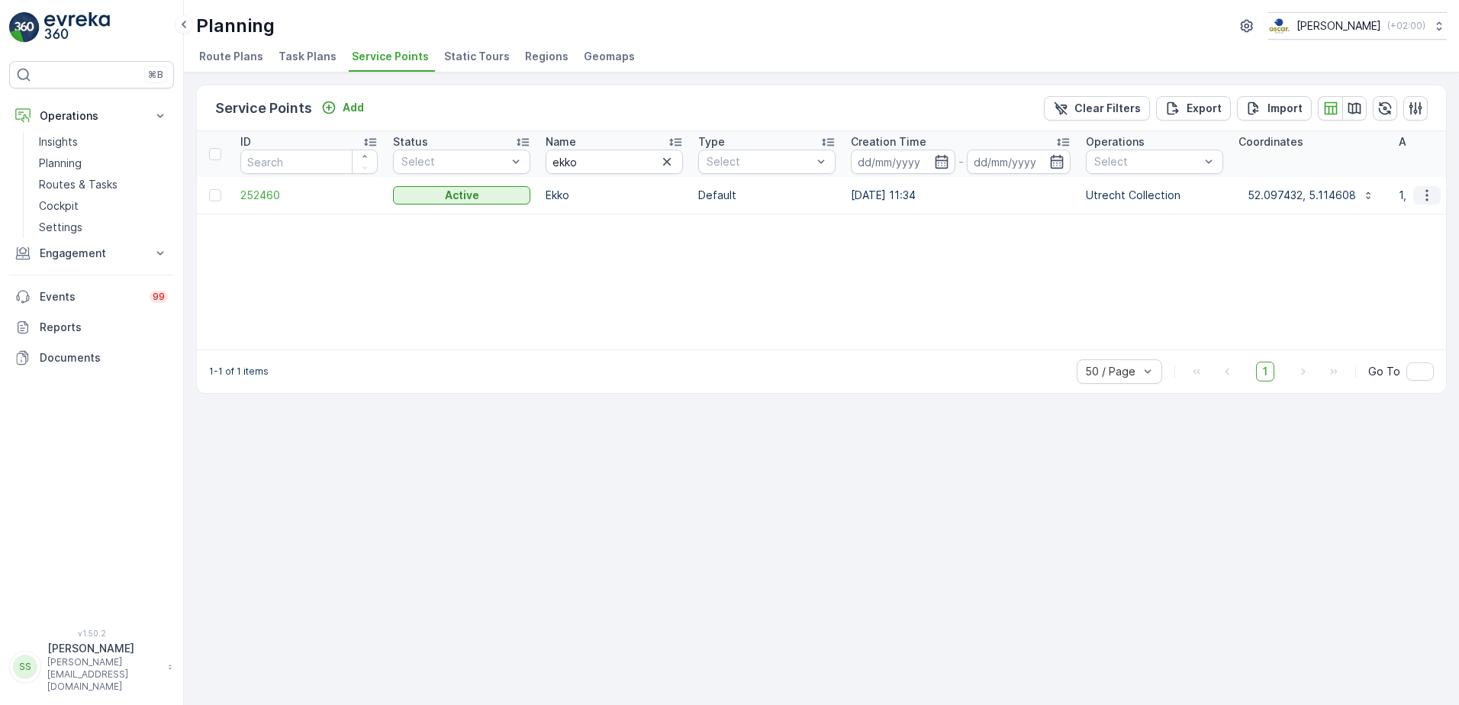
click at [1428, 198] on icon "button" at bounding box center [1427, 195] width 15 height 15
click at [1369, 215] on span "See More Details" at bounding box center [1381, 218] width 89 height 15
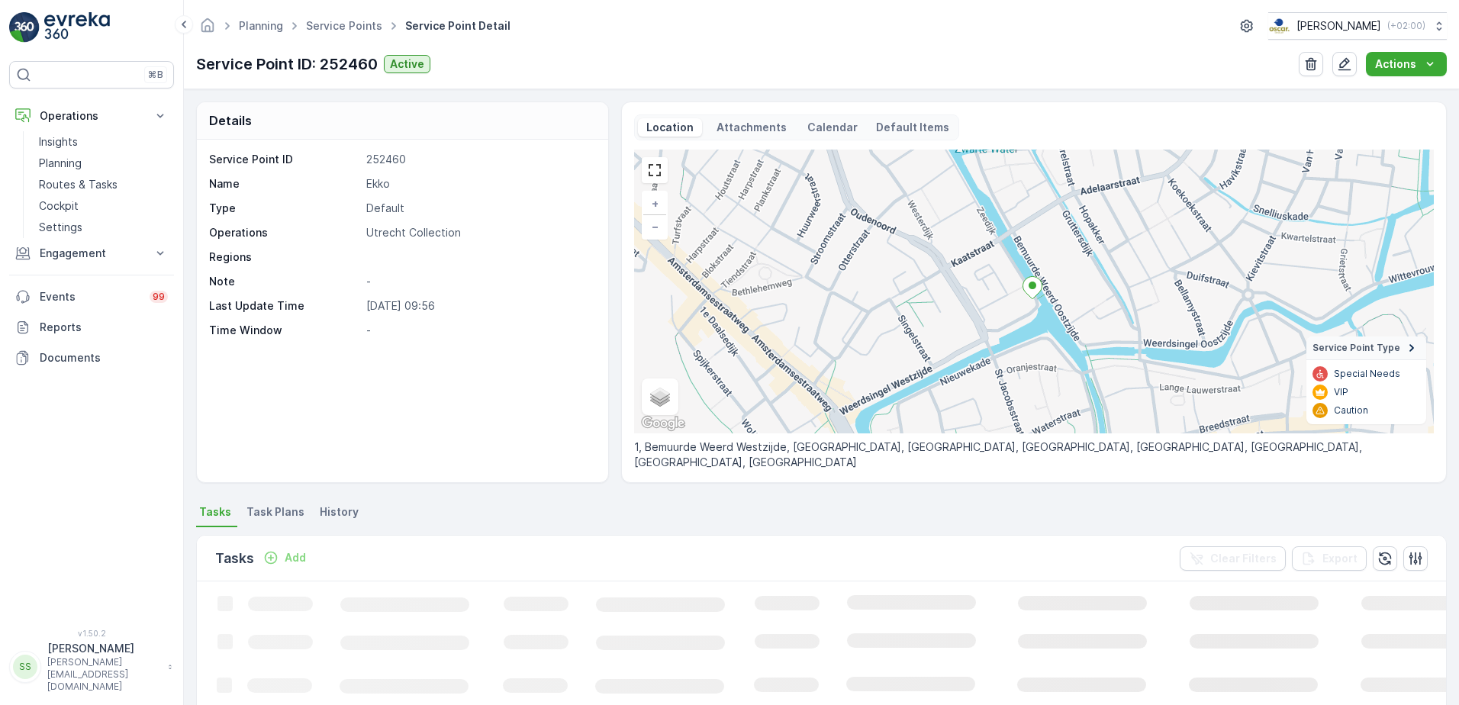
click at [756, 127] on p "Attachments" at bounding box center [751, 127] width 75 height 15
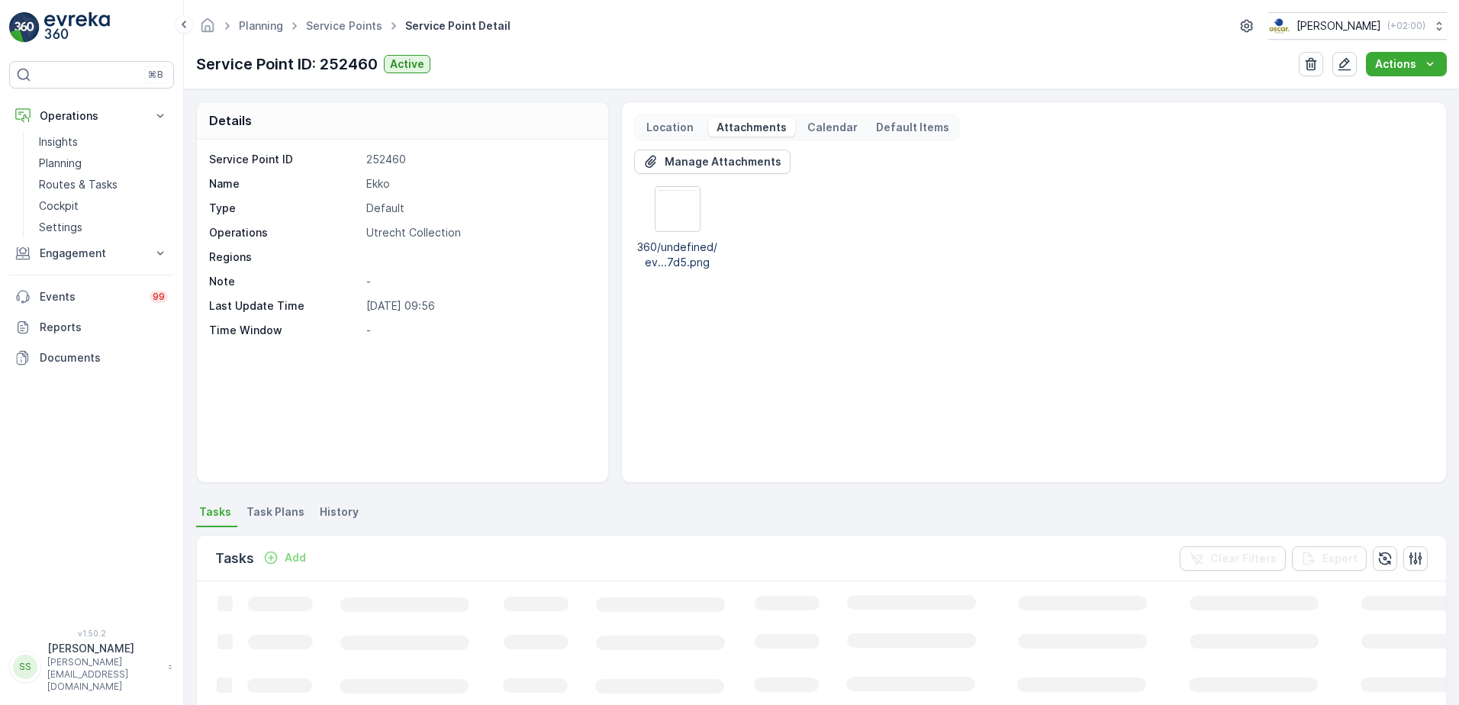
drag, startPoint x: 553, startPoint y: 180, endPoint x: 722, endPoint y: 151, distance: 171.9
click at [553, 180] on p "Ekko" at bounding box center [479, 183] width 226 height 15
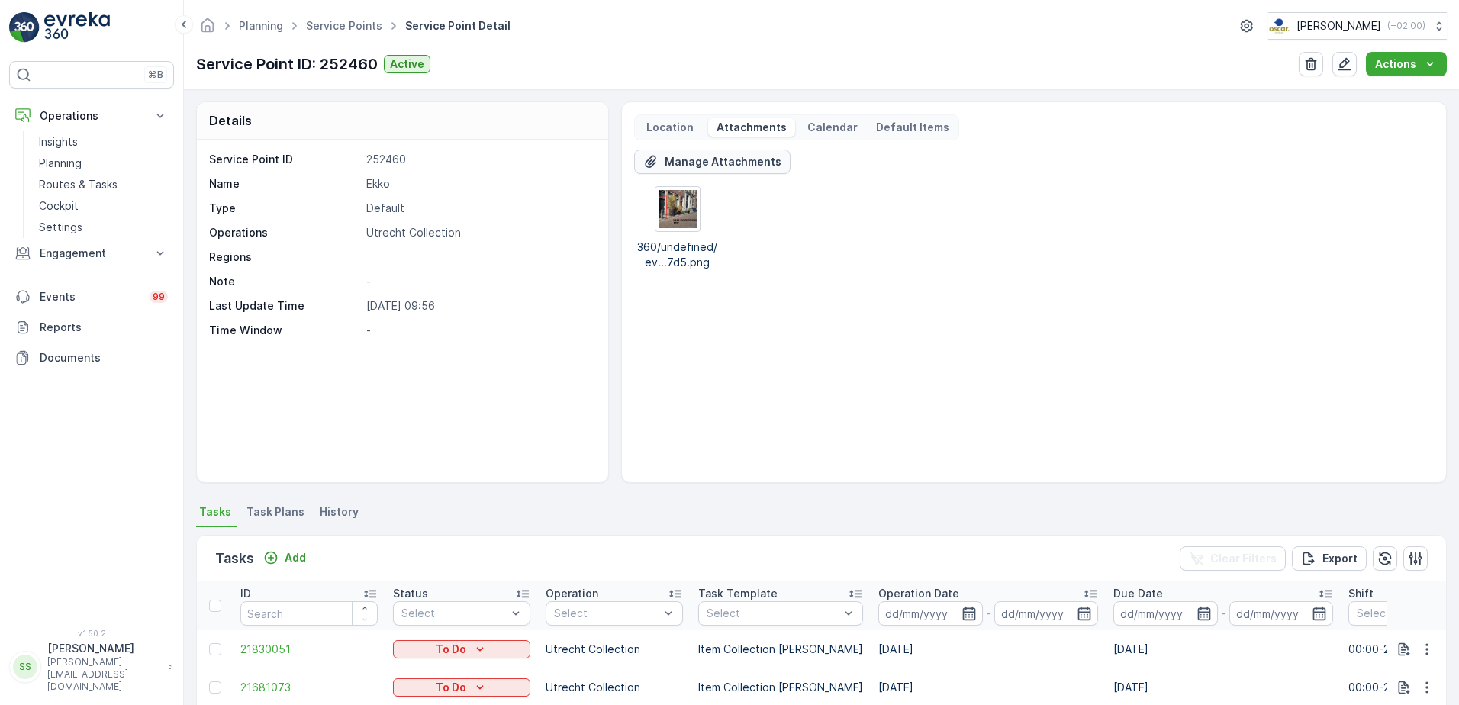
click at [727, 160] on p "Manage Attachments" at bounding box center [723, 161] width 117 height 15
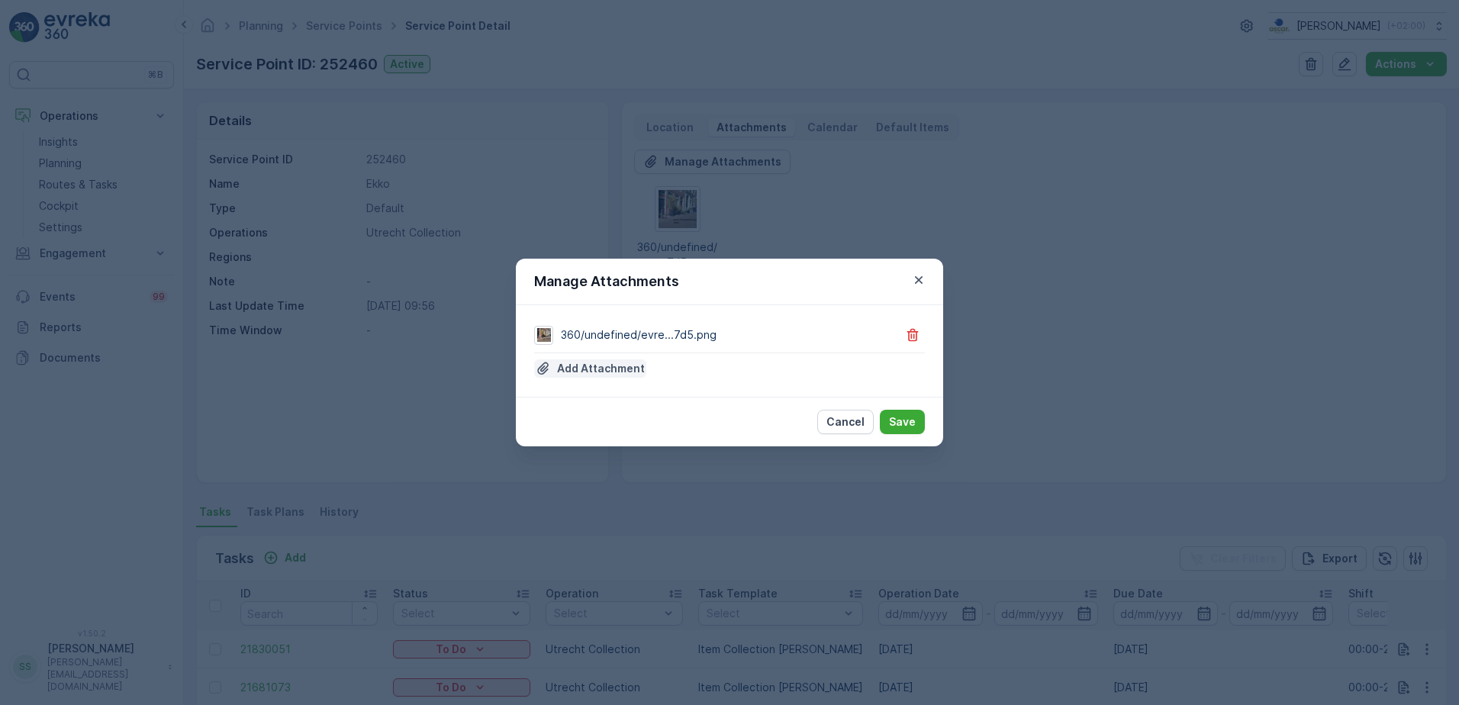
click at [578, 368] on p "Add Attachment" at bounding box center [601, 368] width 88 height 15
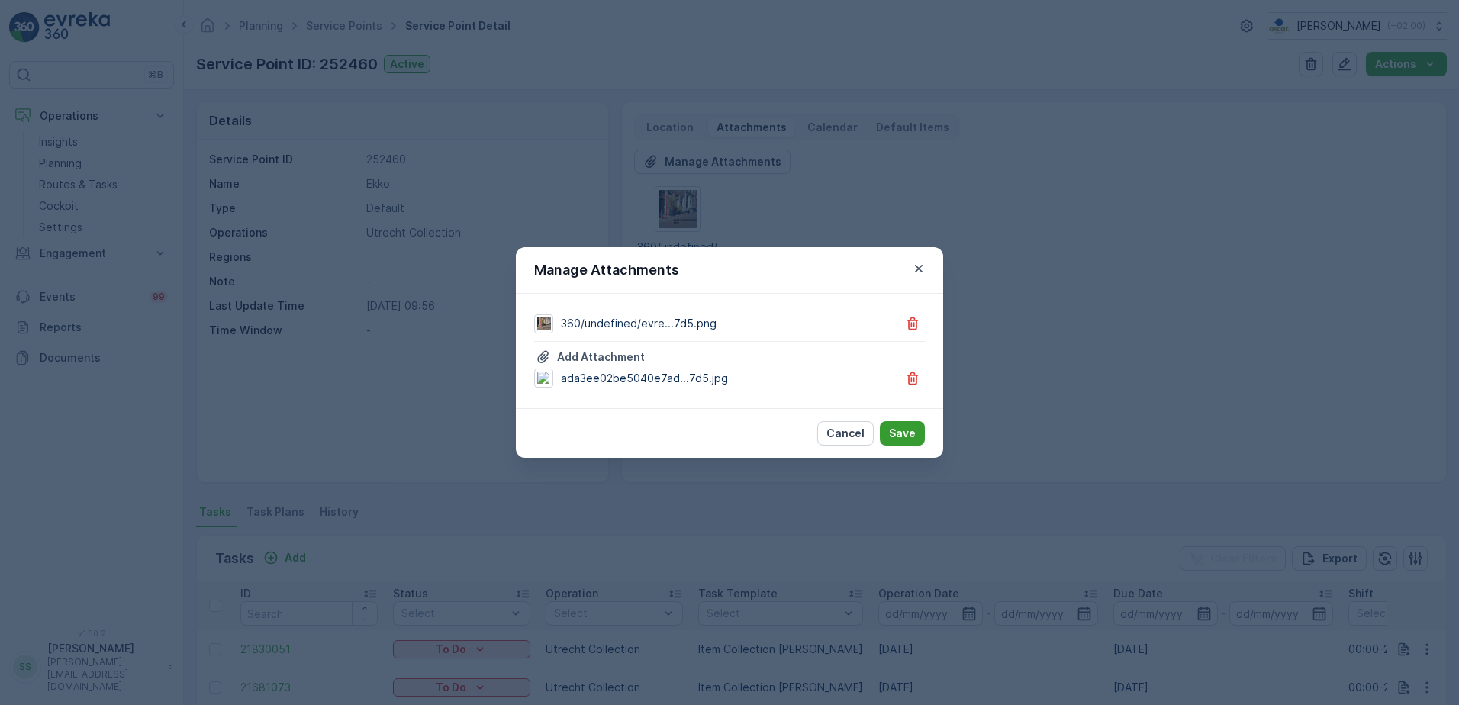
click at [909, 434] on p "Save" at bounding box center [902, 433] width 27 height 15
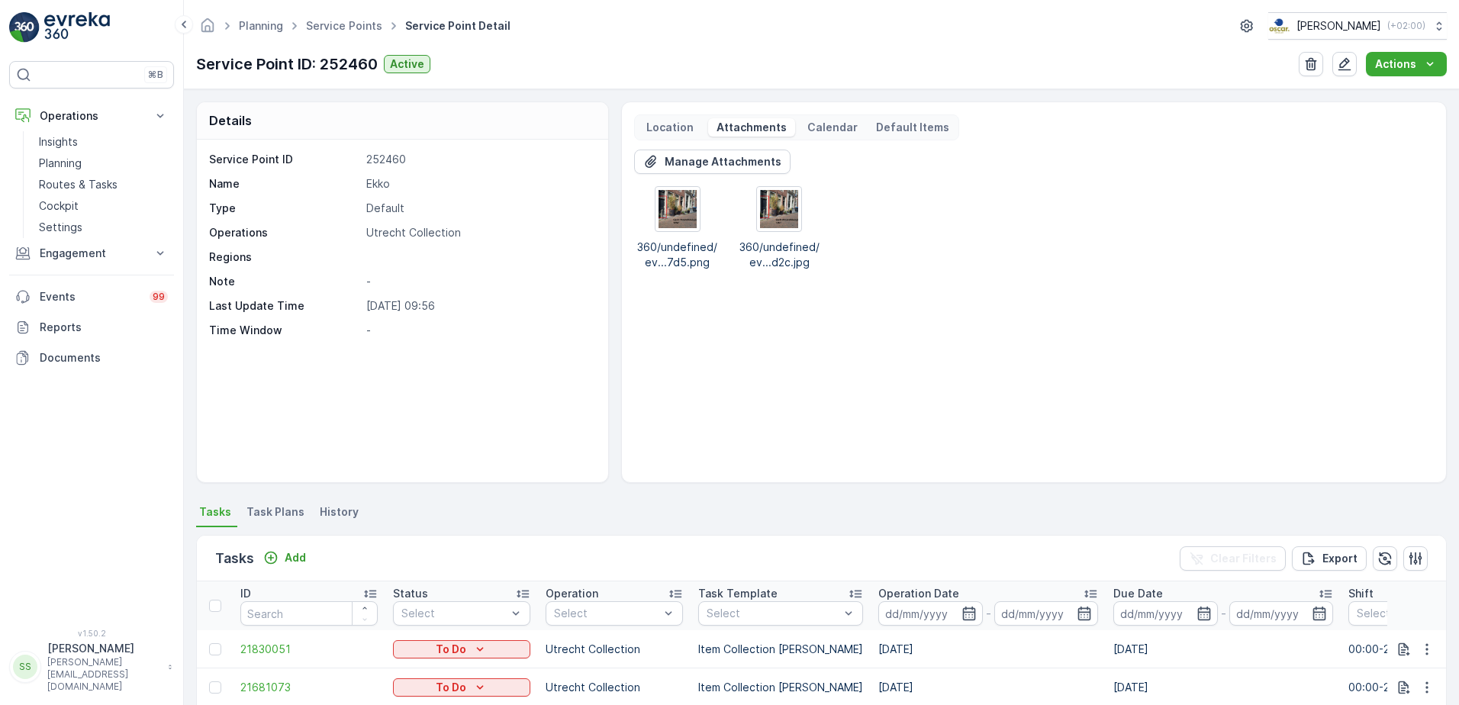
click at [614, 338] on div "Details Service Point ID 252460 Name Ekko Type Default Operations Utrecht Colle…" at bounding box center [821, 293] width 1251 height 382
click at [1124, 393] on div "Manage Attachments 360/undefined/ev...7d5.png 360/undefined/ev...d2c.jpg" at bounding box center [1034, 310] width 800 height 321
click at [698, 165] on p "Manage Attachments" at bounding box center [723, 161] width 117 height 15
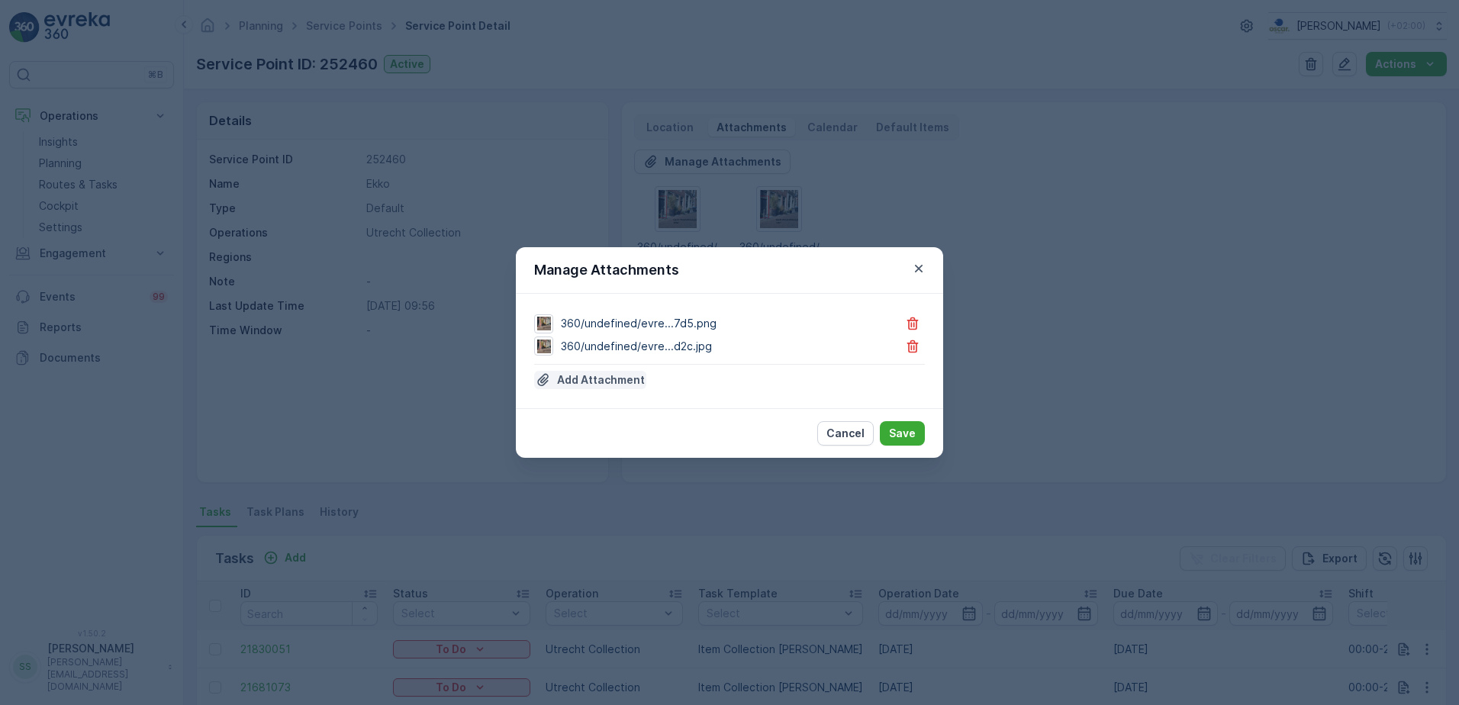
click at [595, 380] on p "Add Attachment" at bounding box center [601, 379] width 88 height 15
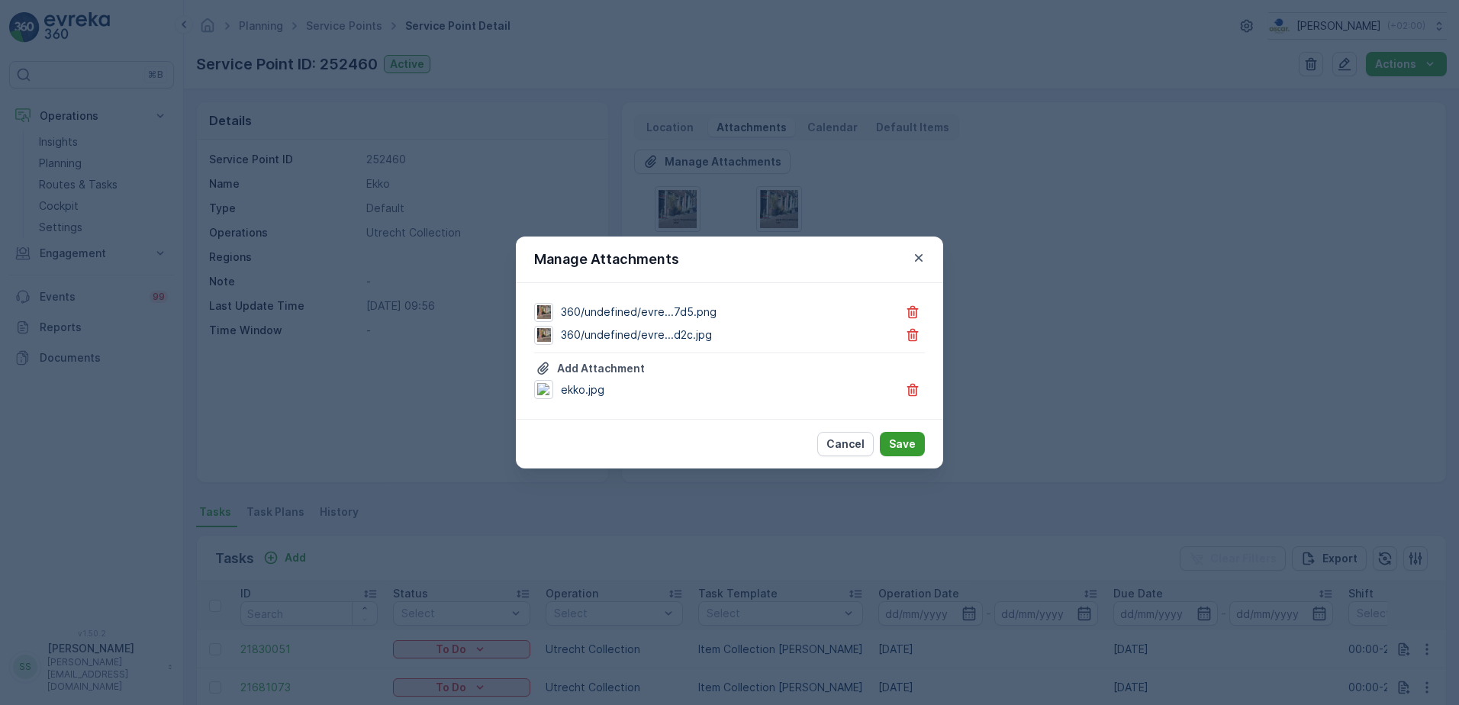
click at [912, 434] on button "Save" at bounding box center [902, 444] width 45 height 24
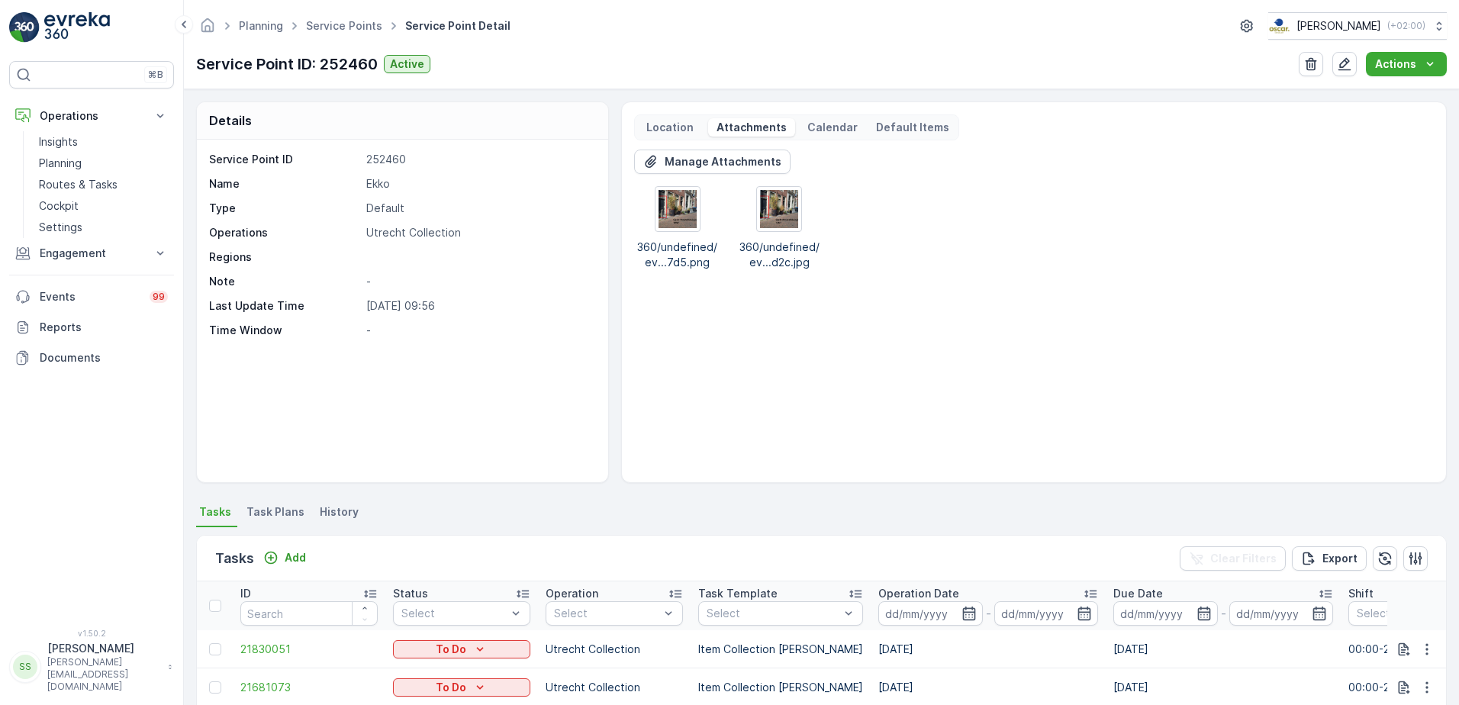
click at [846, 386] on div "Manage Attachments 360/undefined/ev...7d5.png 360/undefined/ev...d2c.jpg" at bounding box center [1034, 310] width 800 height 321
click at [940, 324] on div "Manage Attachments 360/undefined/ev...7d5.png 360/undefined/ev...d2c.jpg" at bounding box center [1034, 310] width 800 height 321
click at [850, 339] on div "Manage Attachments 360/undefined/ev...7d5.png 360/undefined/ev...d2c.jpg" at bounding box center [1034, 310] width 800 height 321
click at [704, 161] on p "Manage Attachments" at bounding box center [723, 161] width 117 height 15
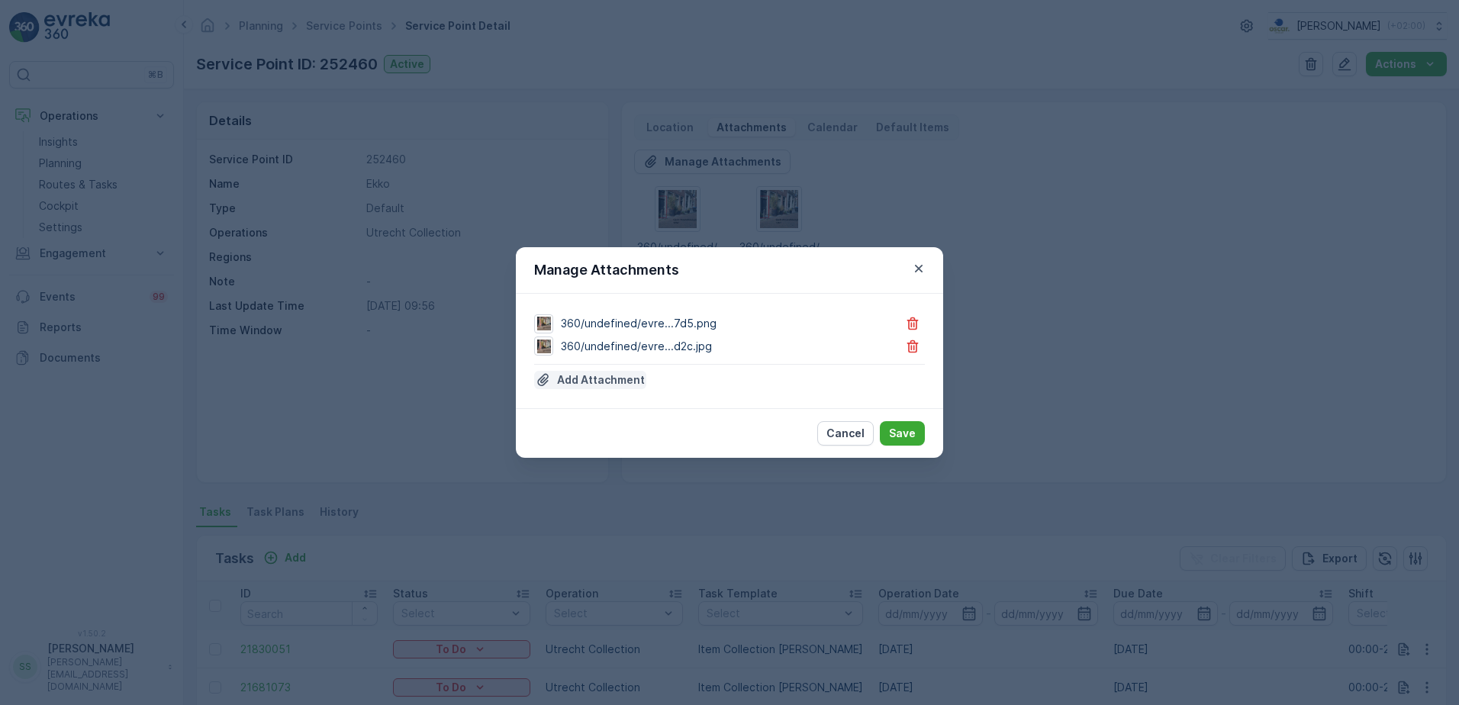
click at [592, 380] on p "Add Attachment" at bounding box center [601, 379] width 88 height 15
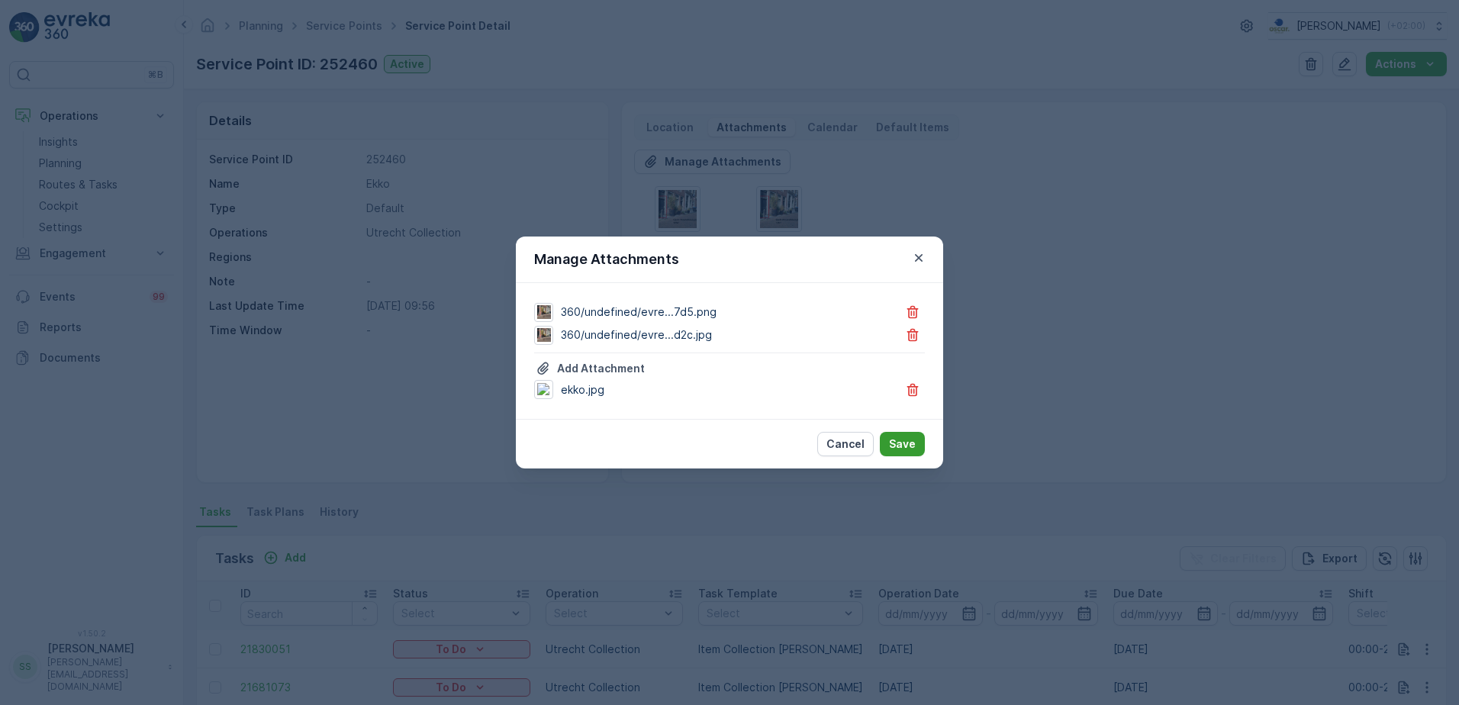
click at [896, 442] on p "Save" at bounding box center [902, 444] width 27 height 15
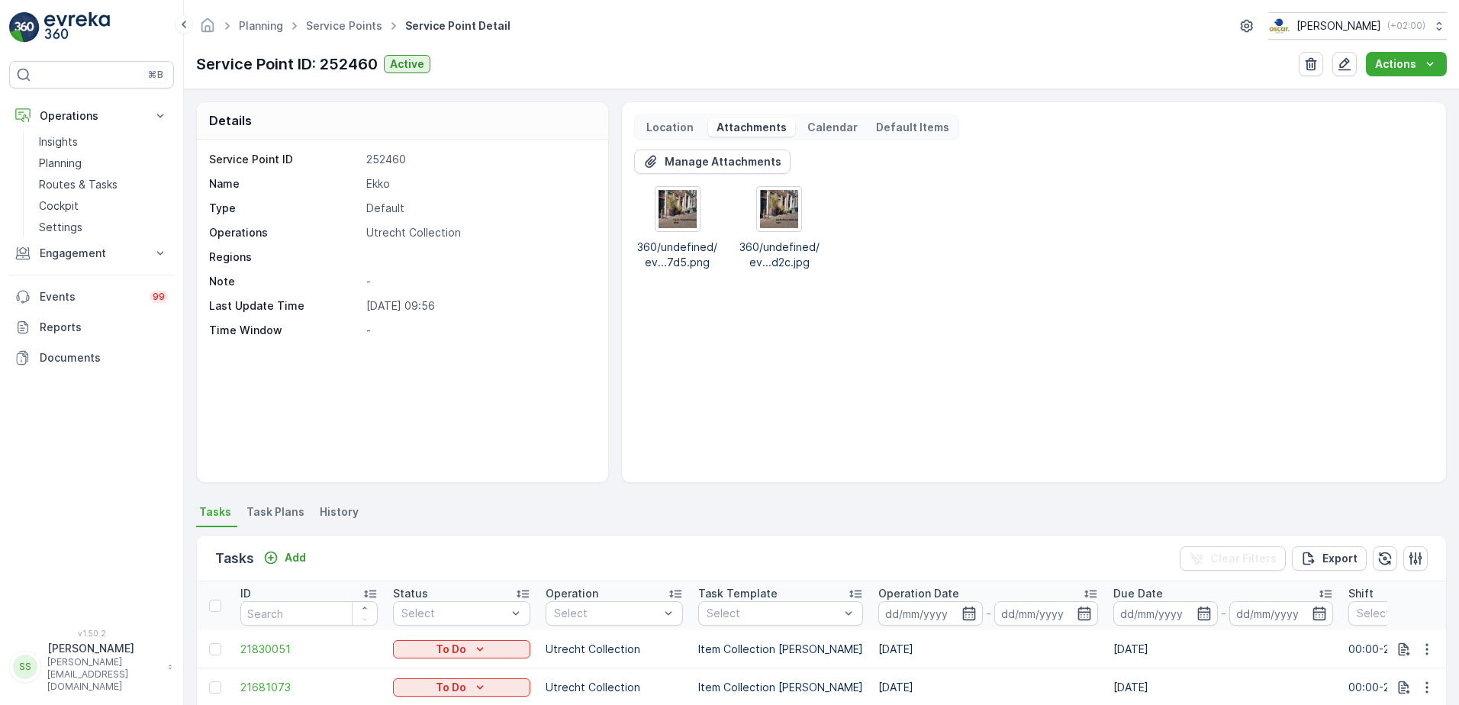
click at [829, 336] on div "Manage Attachments 360/undefined/ev...7d5.png 360/undefined/ev...d2c.jpg" at bounding box center [1034, 310] width 800 height 321
click at [677, 121] on p "Location" at bounding box center [670, 127] width 52 height 15
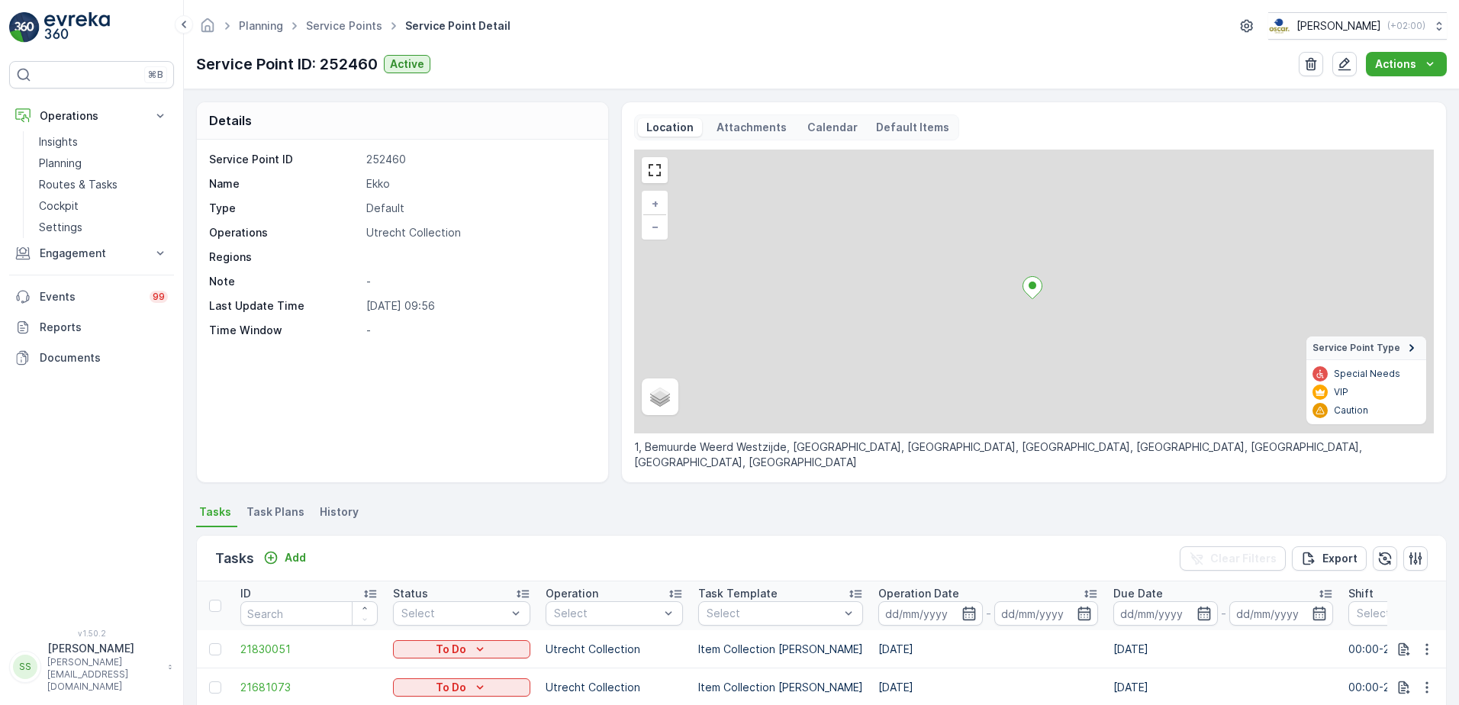
click at [766, 124] on p "Attachments" at bounding box center [751, 127] width 75 height 15
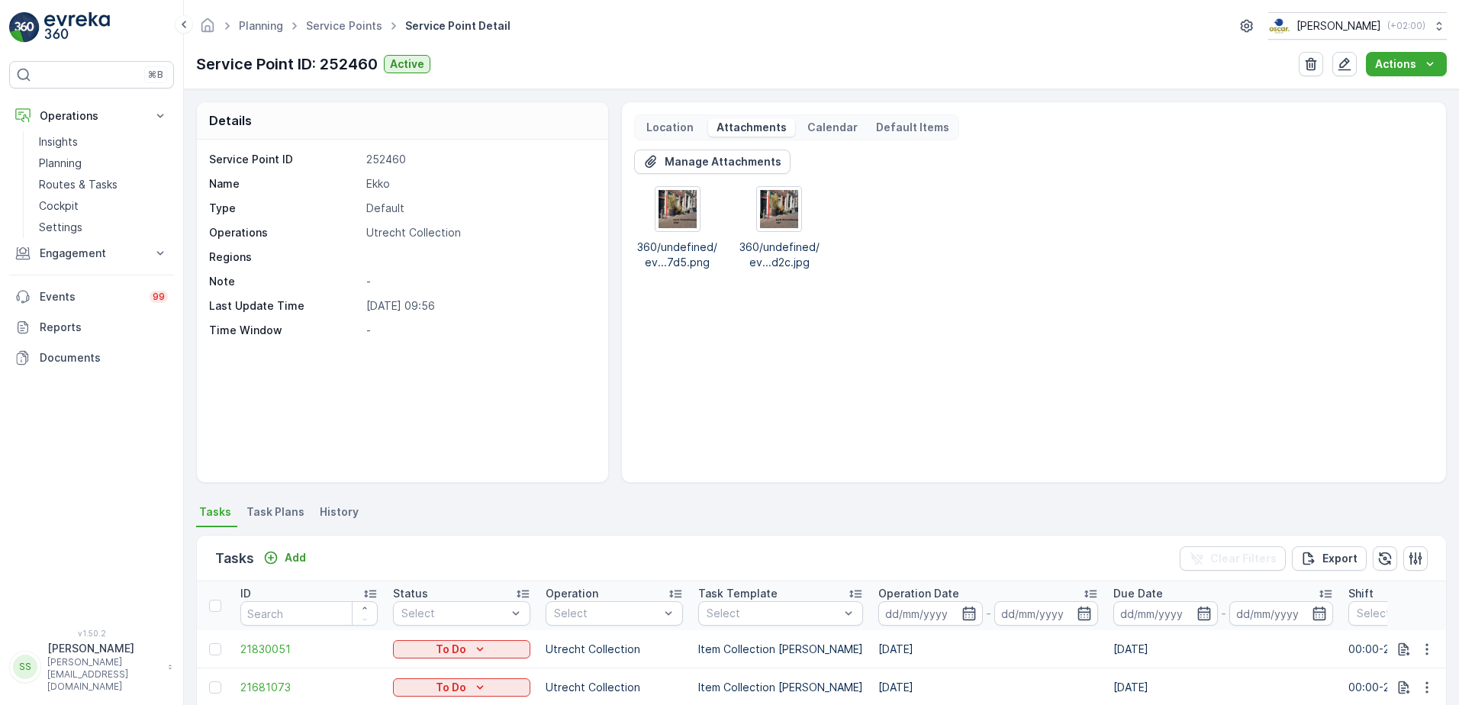
click at [1026, 284] on div "Manage Attachments 360/undefined/ev...7d5.png 360/undefined/ev...d2c.jpg" at bounding box center [1034, 310] width 800 height 321
click at [827, 406] on div "Manage Attachments 360/undefined/ev...7d5.png 360/undefined/ev...d2c.jpg" at bounding box center [1034, 310] width 800 height 321
drag, startPoint x: 460, startPoint y: 449, endPoint x: 456, endPoint y: 418, distance: 31.6
click at [463, 446] on div "Service Point ID 252460 Name Ekko Type Default Operations Utrecht Collection Re…" at bounding box center [402, 311] width 411 height 343
click at [878, 359] on div "Manage Attachments 360/undefined/ev...7d5.png 360/undefined/ev...d2c.jpg" at bounding box center [1034, 310] width 800 height 321
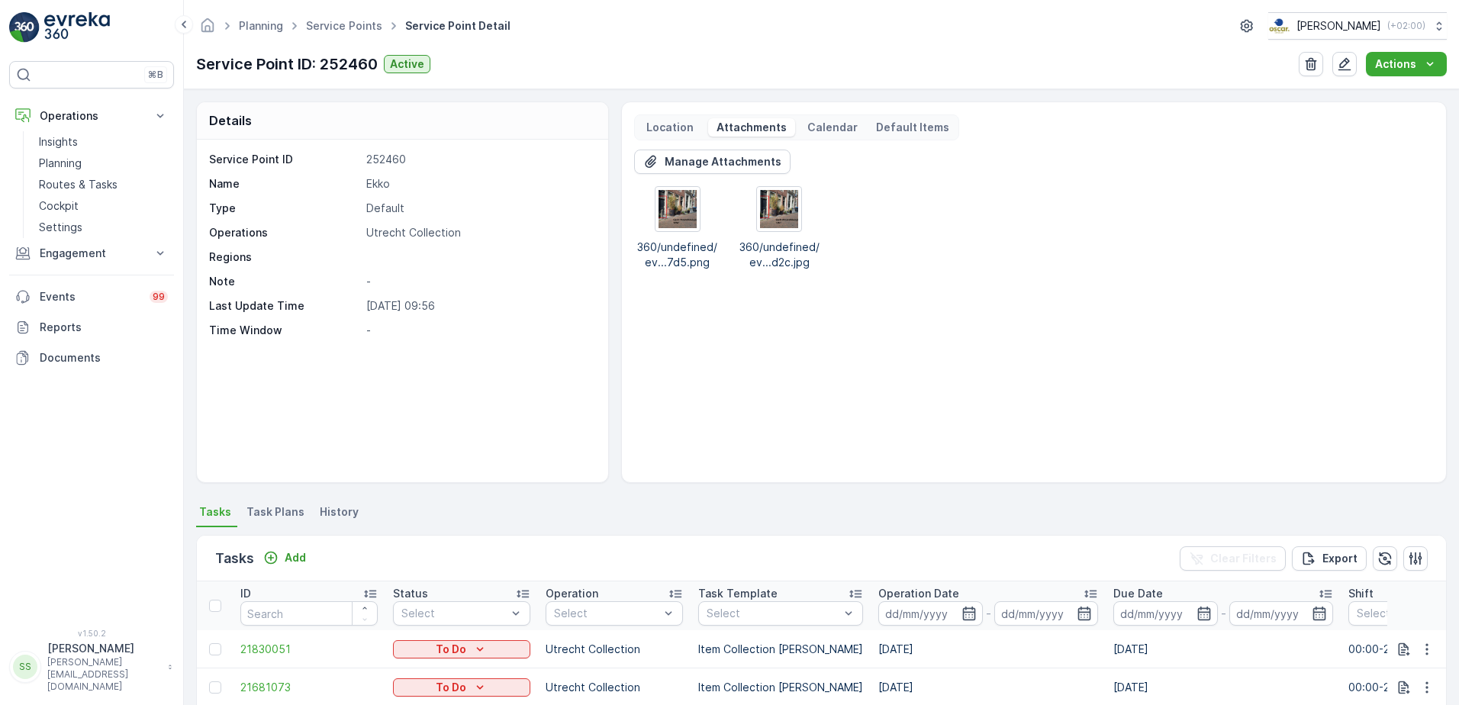
click at [1080, 263] on div "360/undefined/ev...7d5.png 360/undefined/ev...d2c.jpg" at bounding box center [1034, 228] width 800 height 84
click at [917, 269] on div "360/undefined/ev...7d5.png 360/undefined/ev...d2c.jpg" at bounding box center [1034, 228] width 800 height 84
click at [607, 56] on div "Service Point ID: 252460 Active Actions" at bounding box center [821, 64] width 1251 height 24
click at [869, 312] on div "Manage Attachments 360/undefined/ev...7d5.png 360/undefined/ev...d2c.jpg" at bounding box center [1034, 310] width 800 height 321
click at [689, 153] on button "Manage Attachments" at bounding box center [712, 162] width 156 height 24
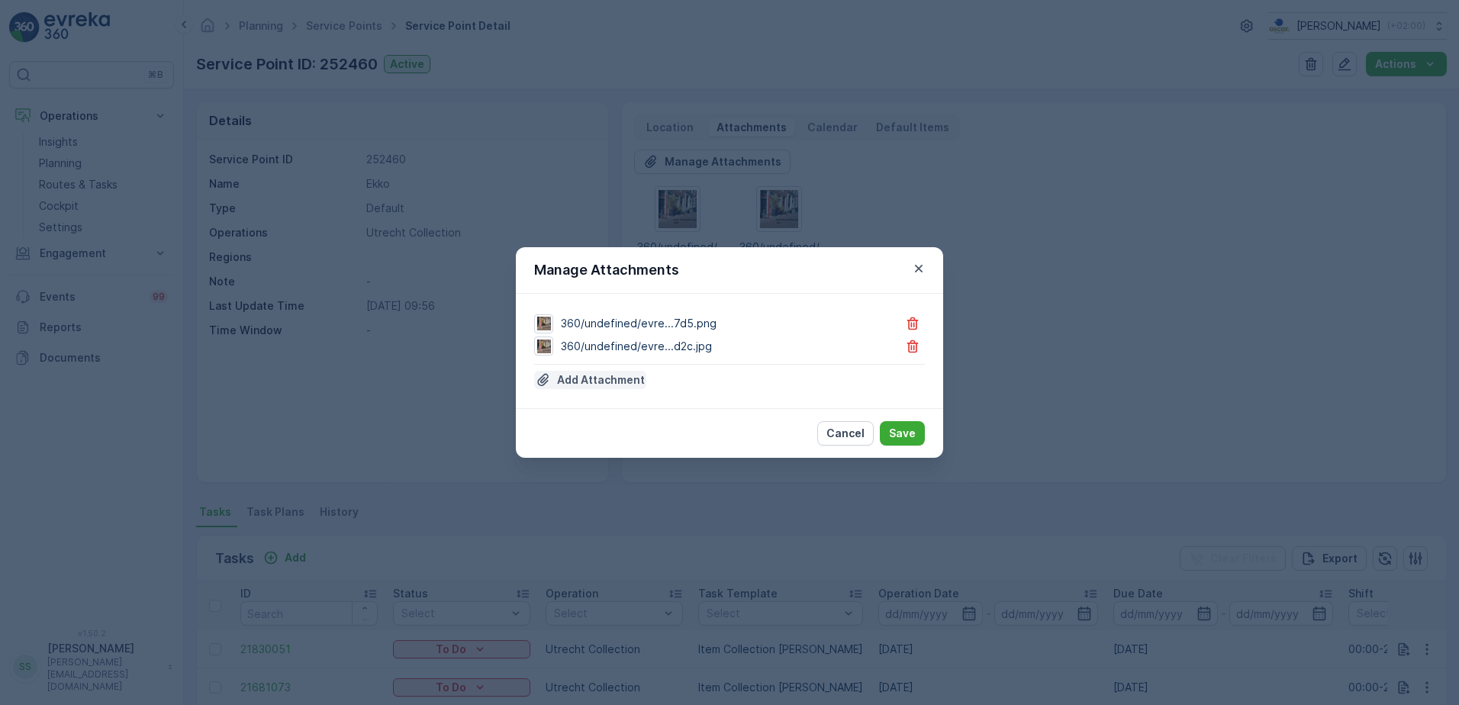
click at [588, 372] on p "Add Attachment" at bounding box center [601, 379] width 88 height 15
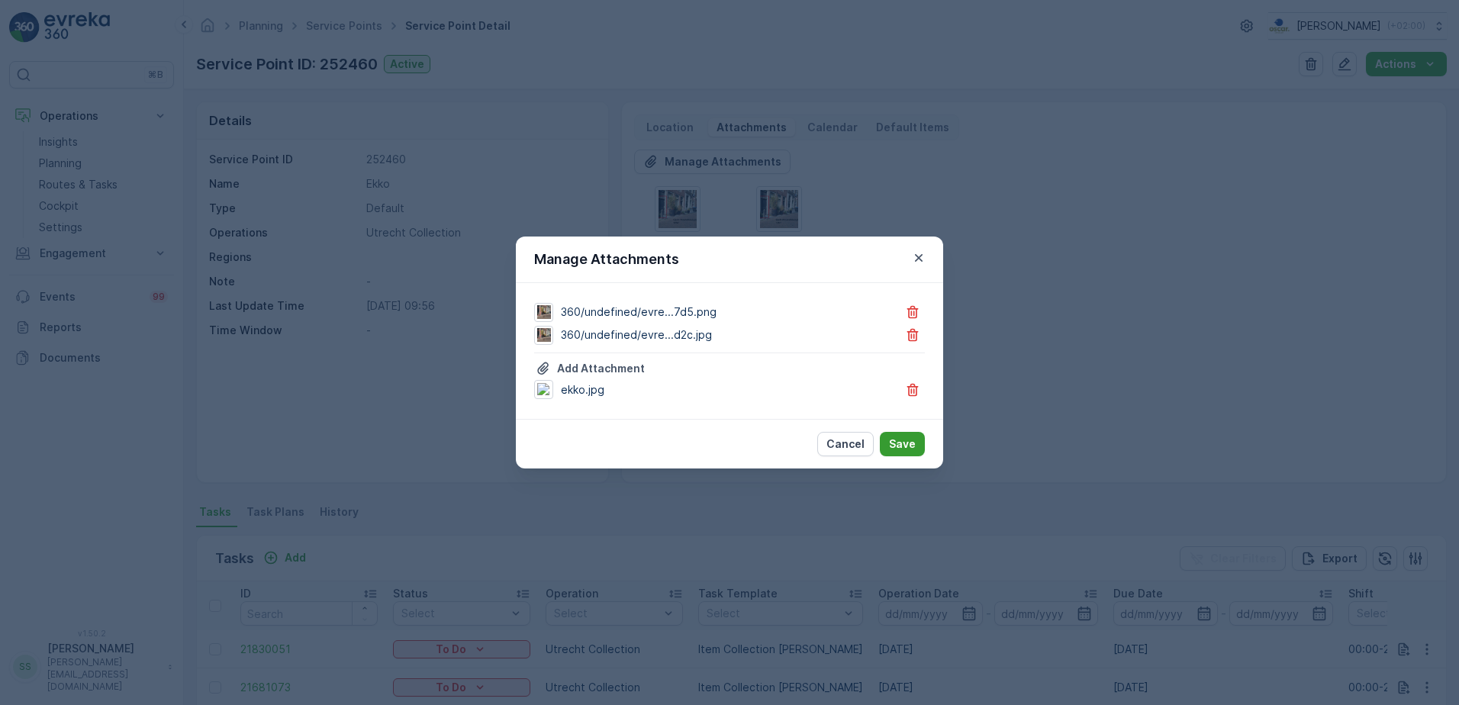
click at [898, 440] on p "Save" at bounding box center [902, 444] width 27 height 15
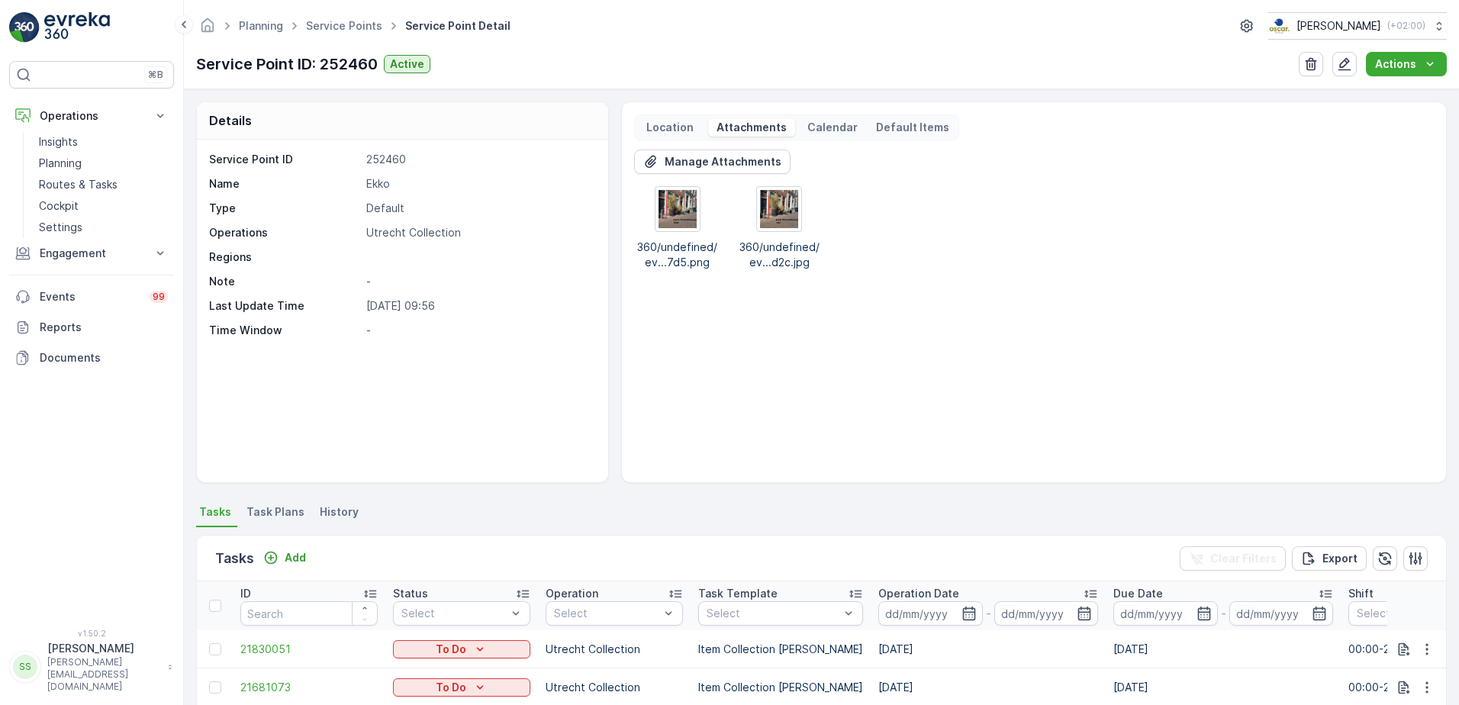
click at [948, 376] on div "Manage Attachments 360/undefined/ev...7d5.png 360/undefined/ev...d2c.jpg" at bounding box center [1034, 310] width 800 height 321
click at [833, 131] on p "Calendar" at bounding box center [833, 127] width 50 height 15
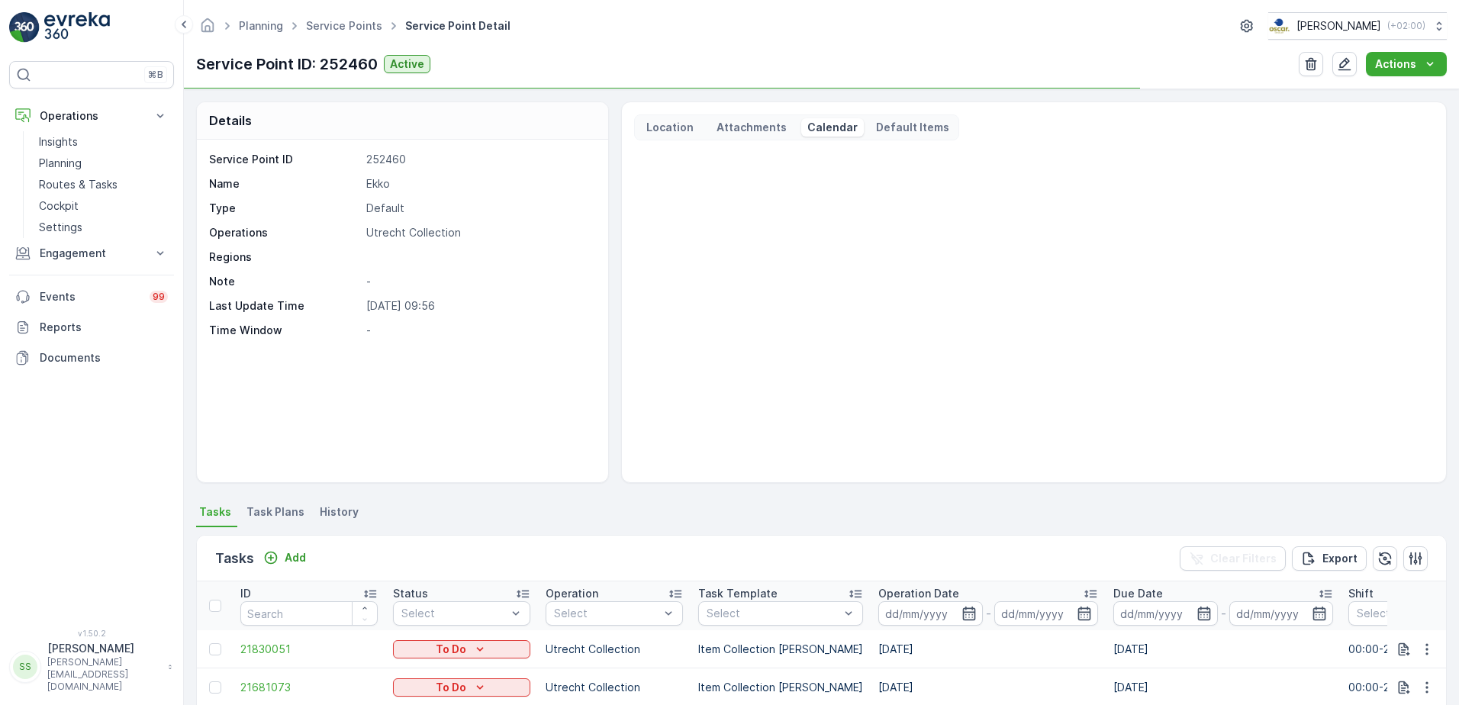
click at [742, 125] on p "Attachments" at bounding box center [751, 127] width 75 height 15
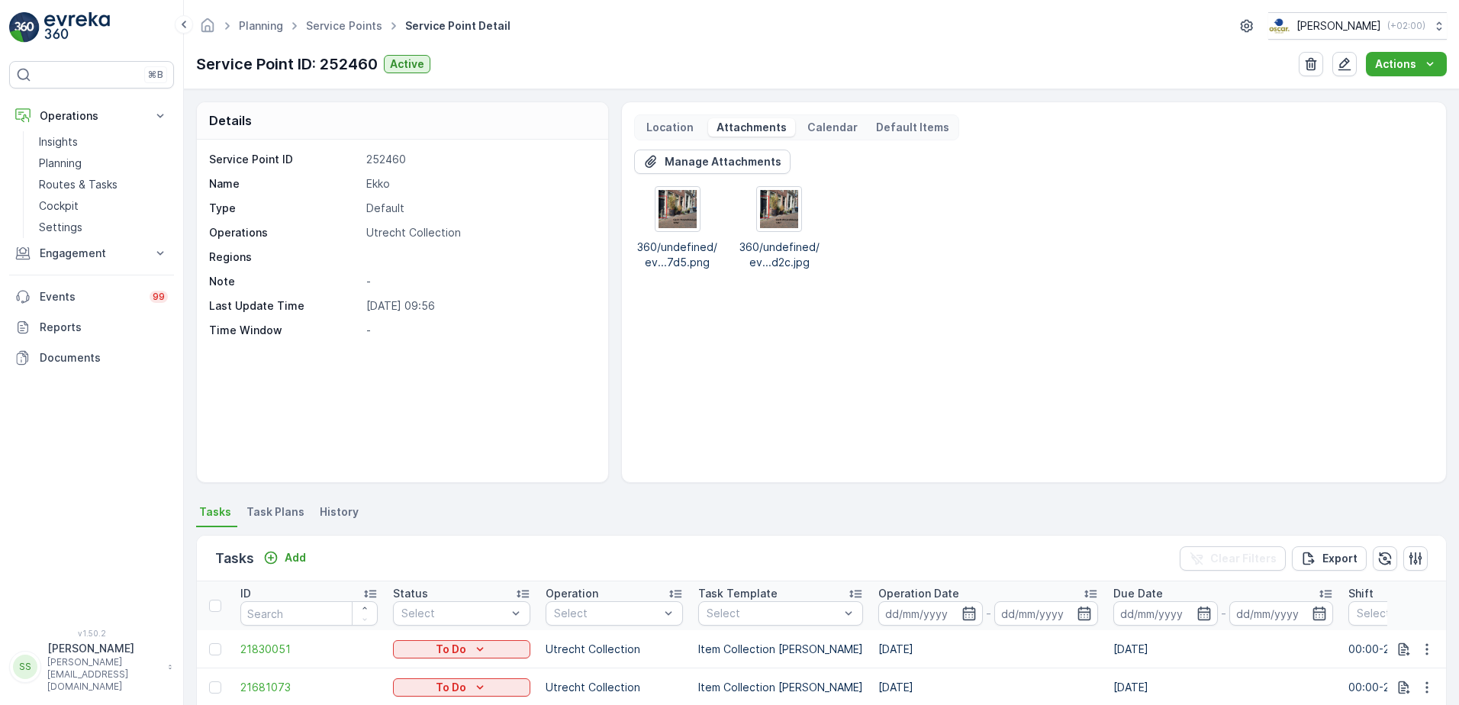
click at [660, 124] on p "Location" at bounding box center [670, 127] width 52 height 15
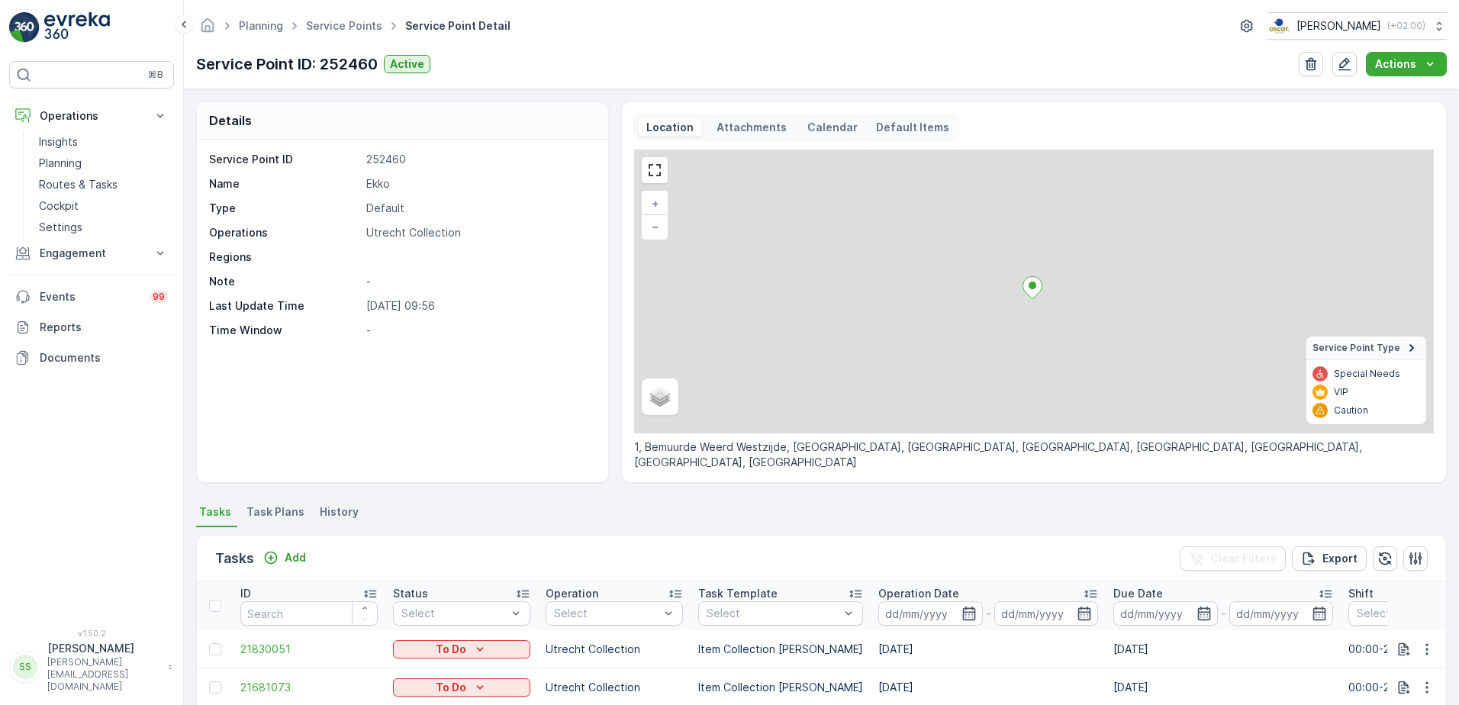
click at [750, 119] on div "Attachments" at bounding box center [751, 127] width 87 height 18
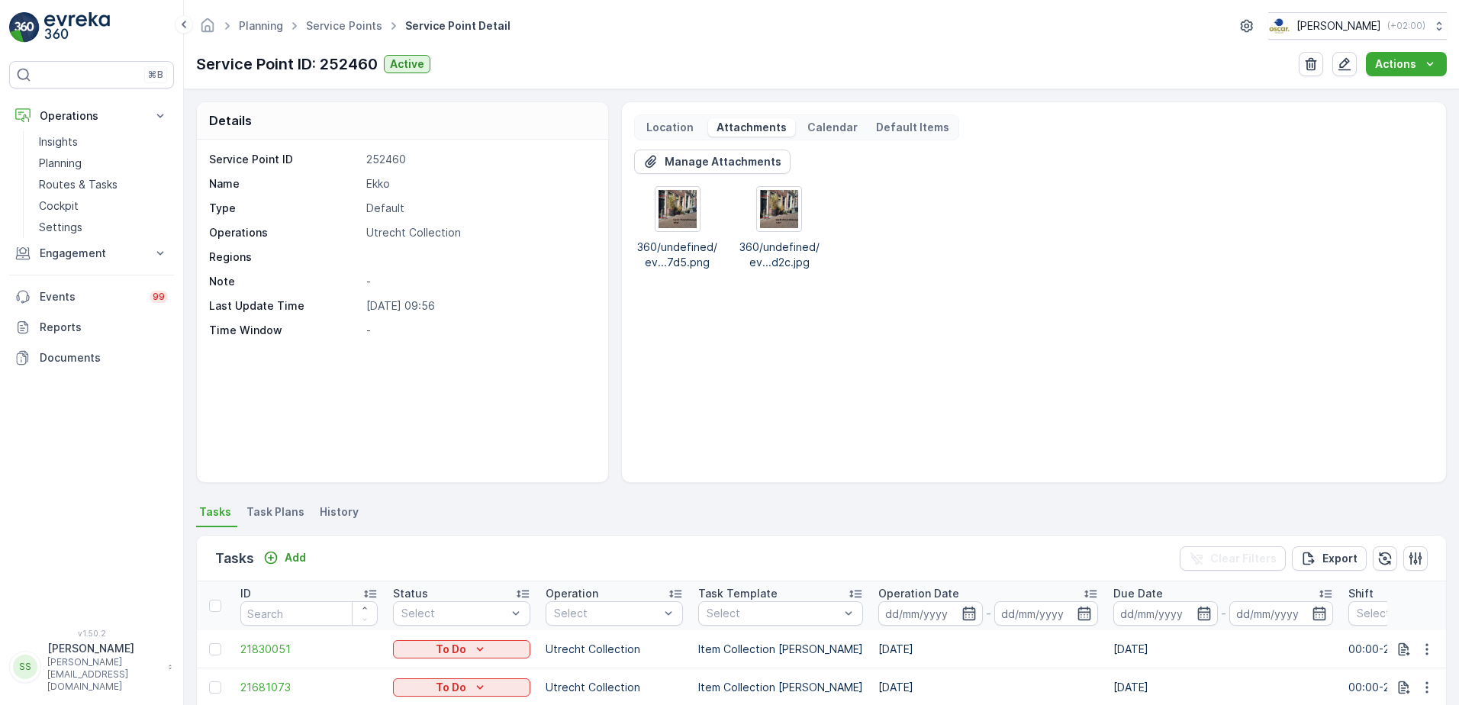
click at [772, 65] on div "Service Point ID: 252460 Active Actions" at bounding box center [821, 64] width 1251 height 24
click at [652, 392] on div "Manage Attachments 360/undefined/ev...7d5.png 360/undefined/ev...d2c.jpg" at bounding box center [1034, 310] width 800 height 321
click at [611, 422] on div "Details Service Point ID 252460 Name Ekko Type Default Operations Utrecht Colle…" at bounding box center [821, 293] width 1251 height 382
click at [631, 78] on div "Planning Service Points Service Point Detail [PERSON_NAME] ( +02:00 ) Service P…" at bounding box center [821, 44] width 1275 height 89
click at [453, 388] on div "Service Point ID 252460 Name Ekko Type Default Operations Utrecht Collection Re…" at bounding box center [402, 311] width 411 height 343
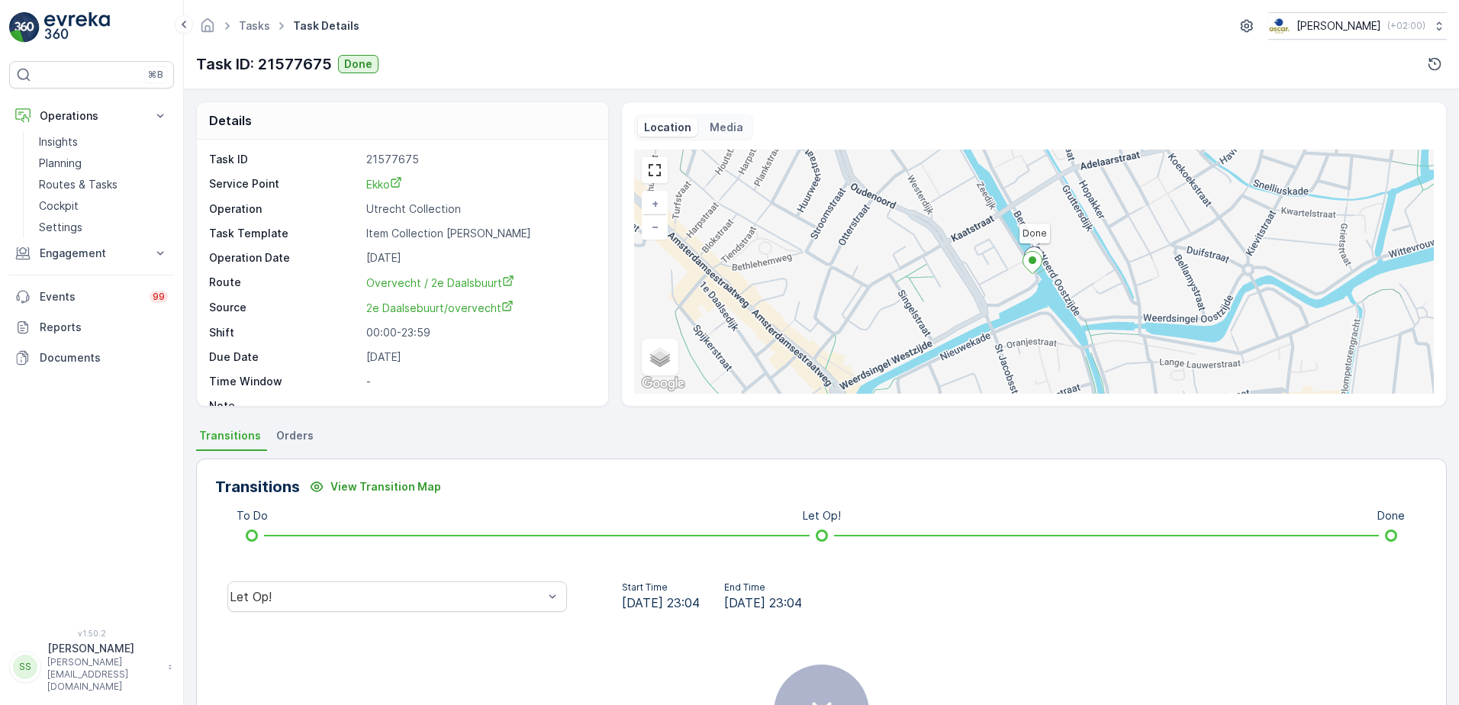
drag, startPoint x: 482, startPoint y: 21, endPoint x: 469, endPoint y: 18, distance: 13.3
click at [482, 21] on div "Tasks Task Details [PERSON_NAME] ( +02:00 )" at bounding box center [821, 25] width 1251 height 27
click at [464, 430] on ul "Transitions Orders" at bounding box center [821, 438] width 1251 height 26
click at [465, 165] on p "21577675" at bounding box center [479, 159] width 226 height 15
click at [87, 185] on p "Routes & Tasks" at bounding box center [78, 184] width 79 height 15
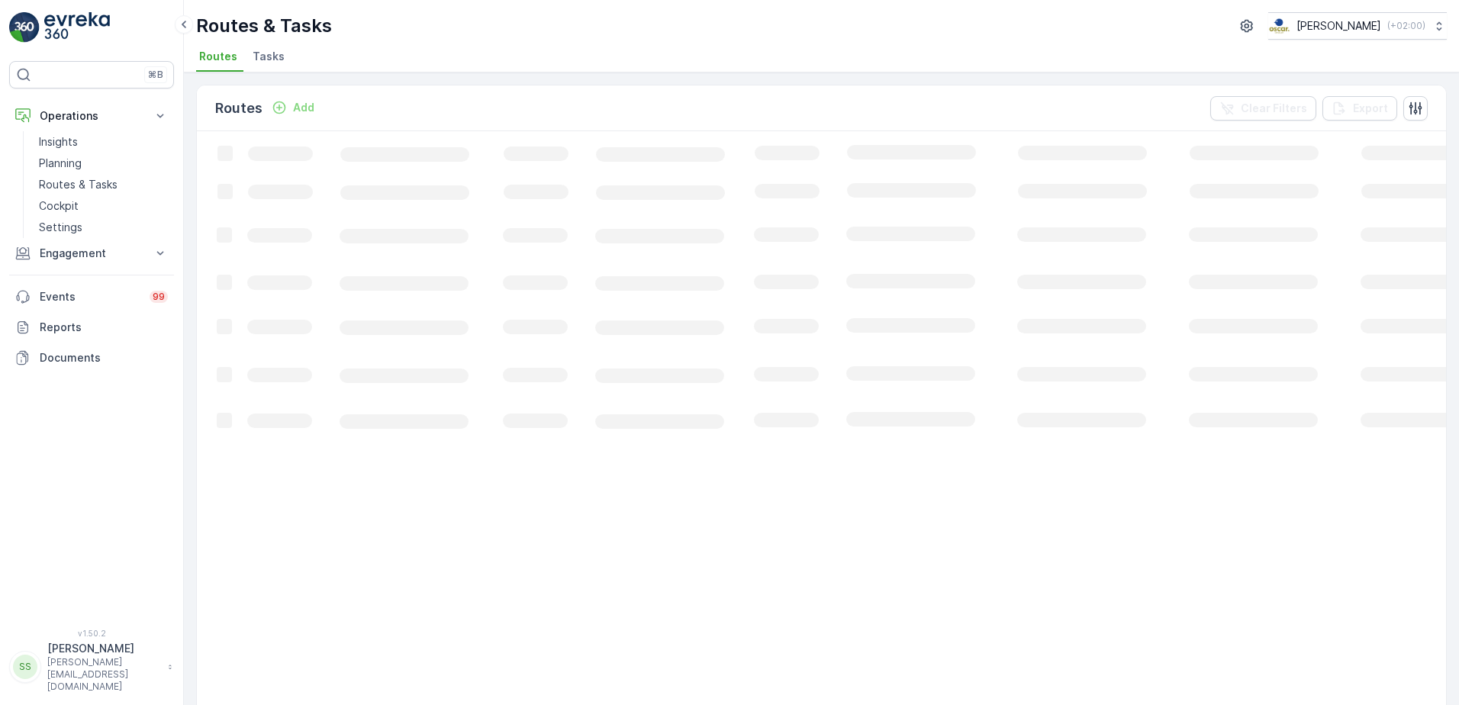
click at [412, 63] on ul "Routes Tasks" at bounding box center [815, 59] width 1239 height 26
click at [265, 56] on span "Tasks" at bounding box center [269, 56] width 32 height 15
click at [727, 95] on div "Tasks Add Clear Filters Export" at bounding box center [821, 108] width 1249 height 46
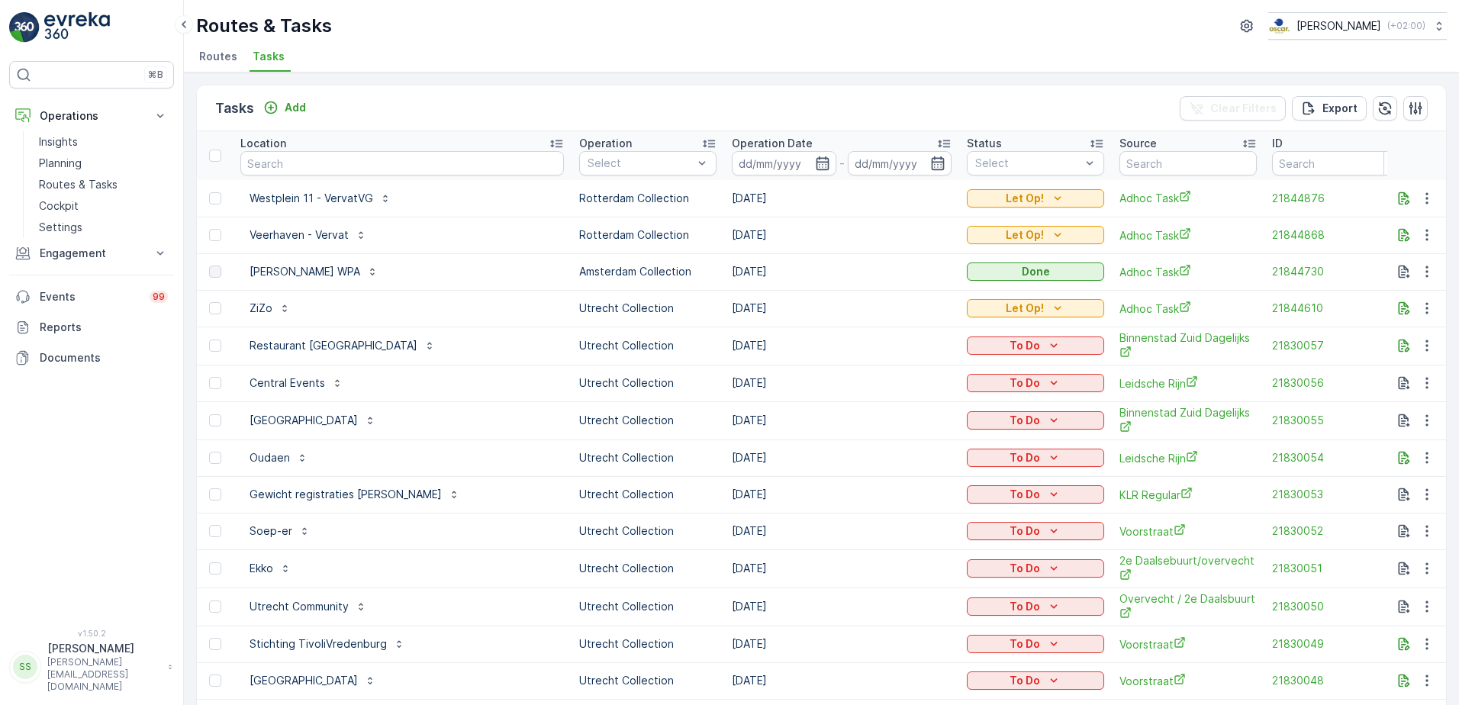
click at [572, 115] on div "Tasks Add Clear Filters Export" at bounding box center [821, 108] width 1249 height 46
click at [356, 170] on input "text" at bounding box center [402, 163] width 324 height 24
type input "bouw"
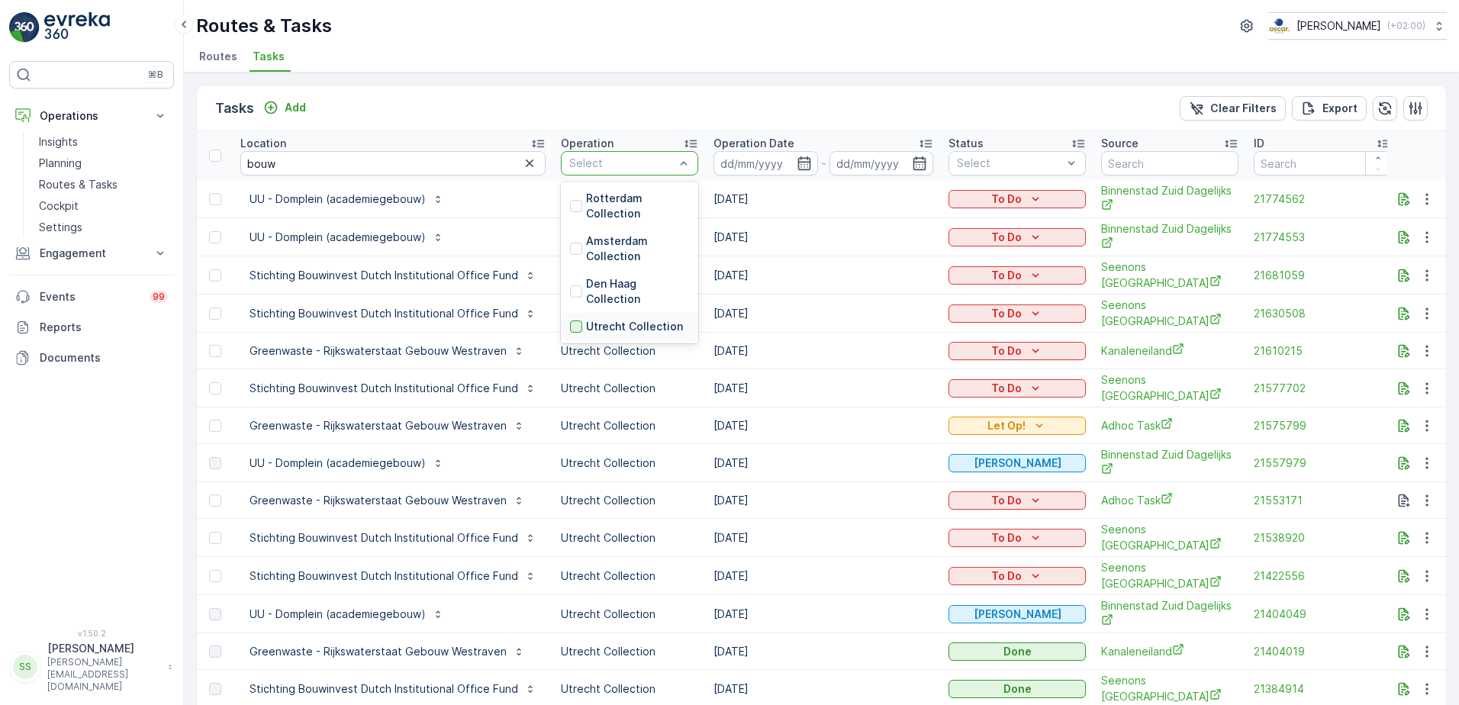
click at [570, 330] on div at bounding box center [576, 327] width 12 height 12
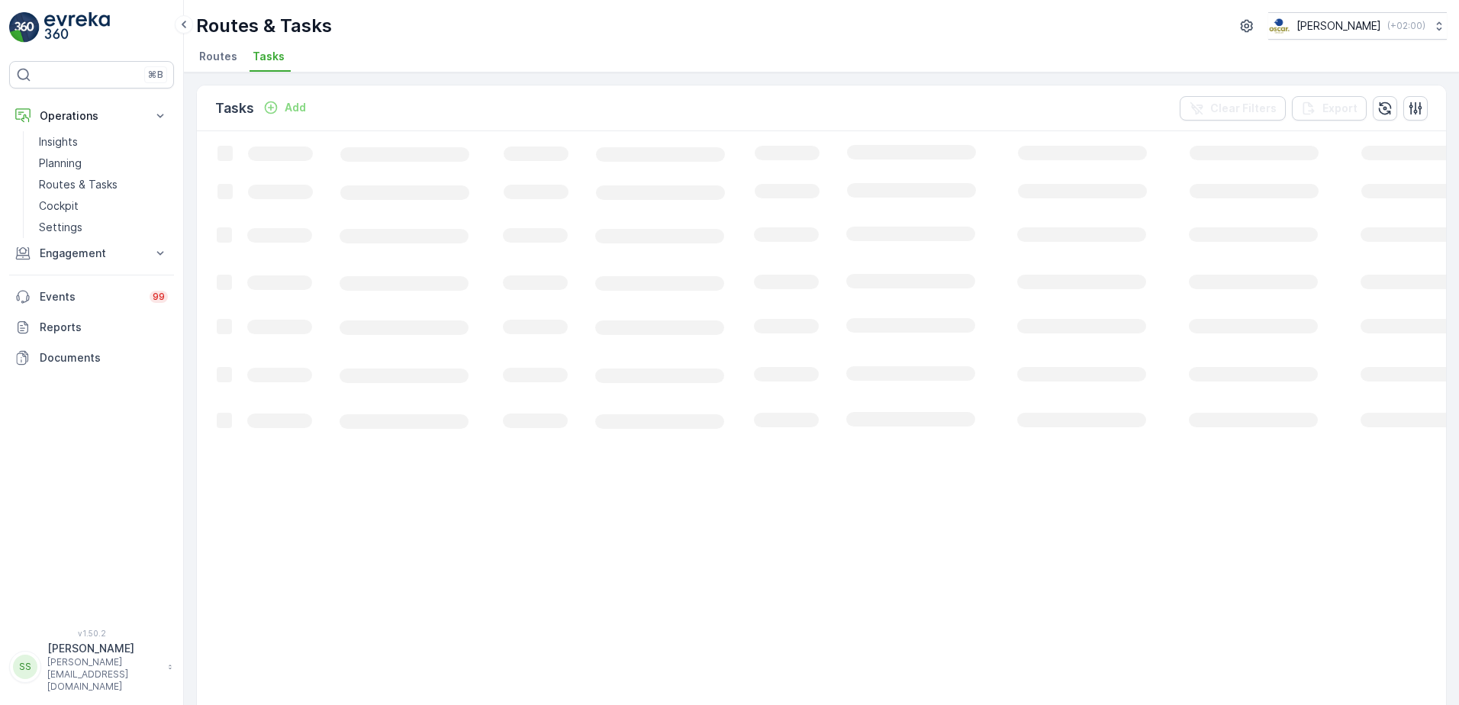
click at [471, 111] on div "Tasks Add Clear Filters Export" at bounding box center [821, 108] width 1249 height 46
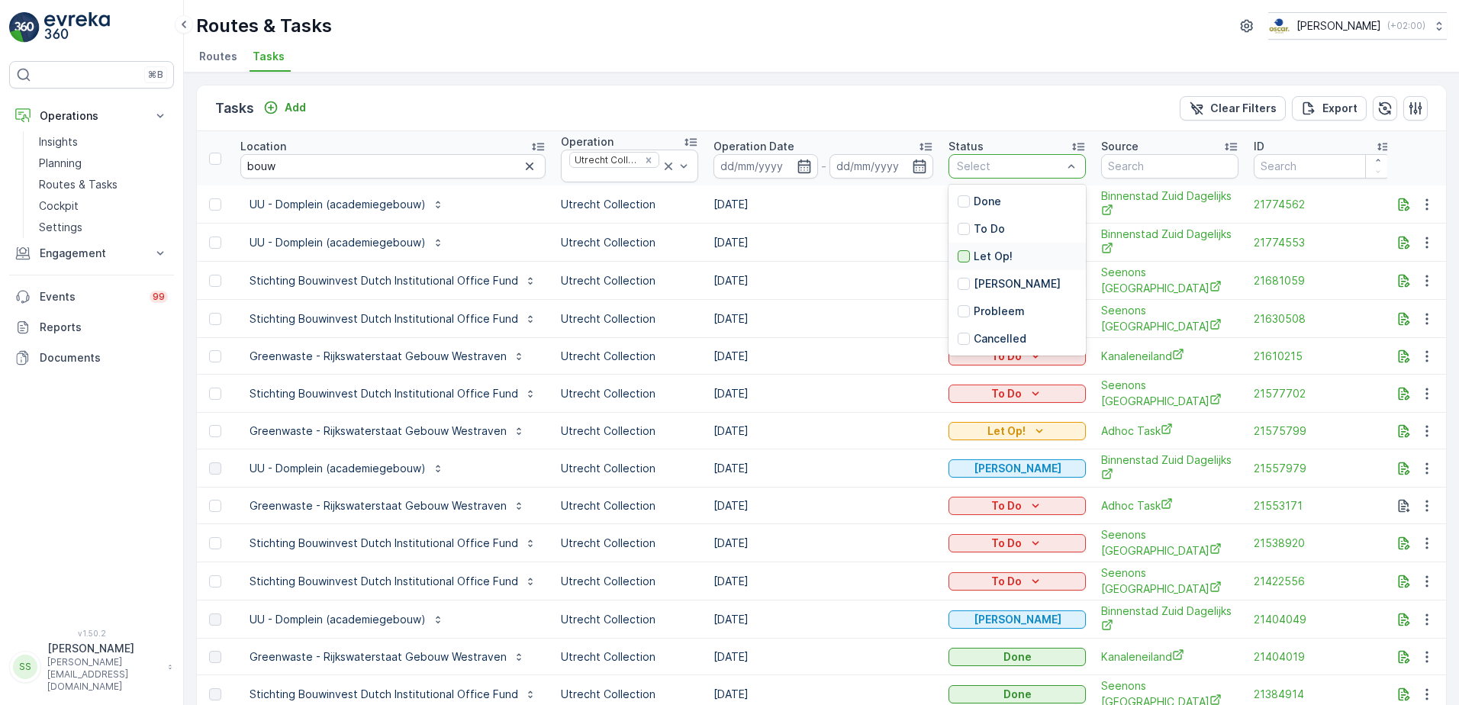
click at [958, 260] on div at bounding box center [964, 256] width 12 height 12
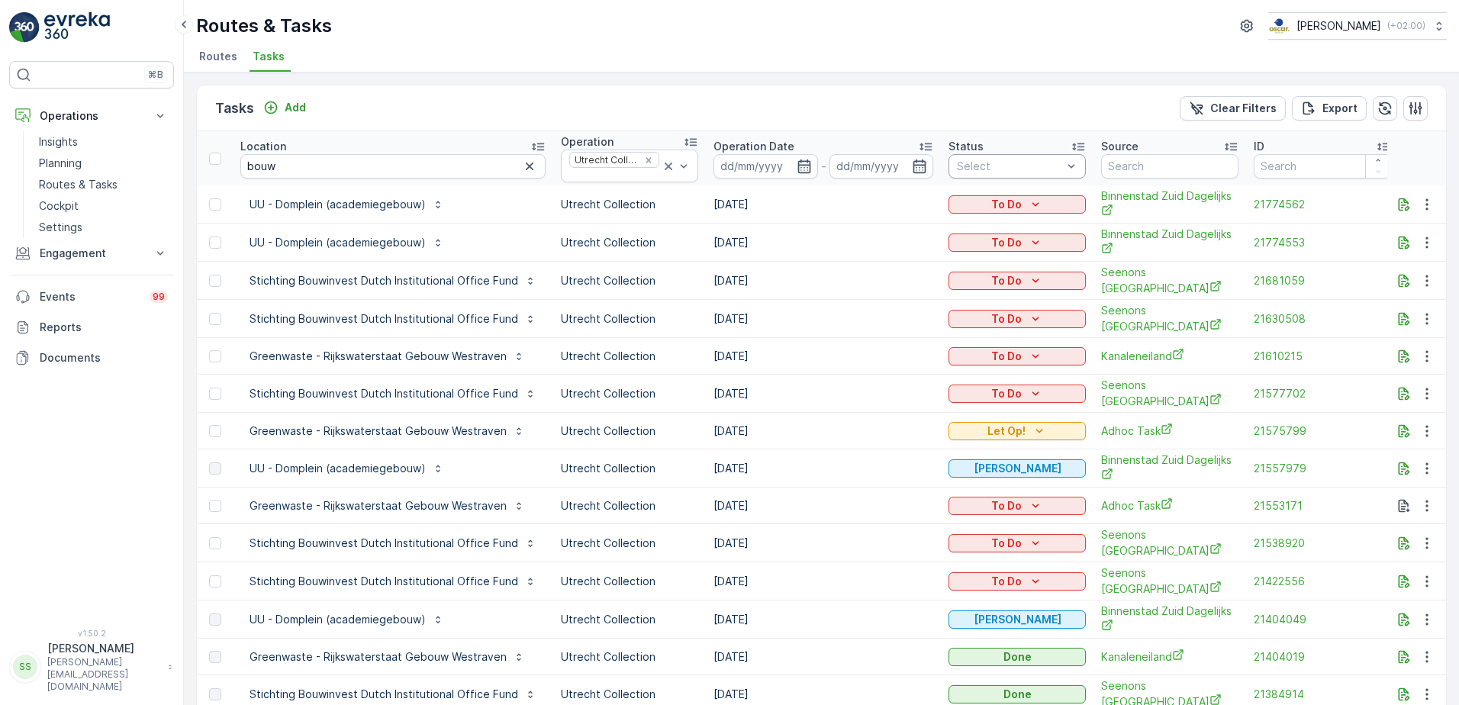
click at [962, 107] on div "Tasks Add Clear Filters Export" at bounding box center [821, 108] width 1249 height 46
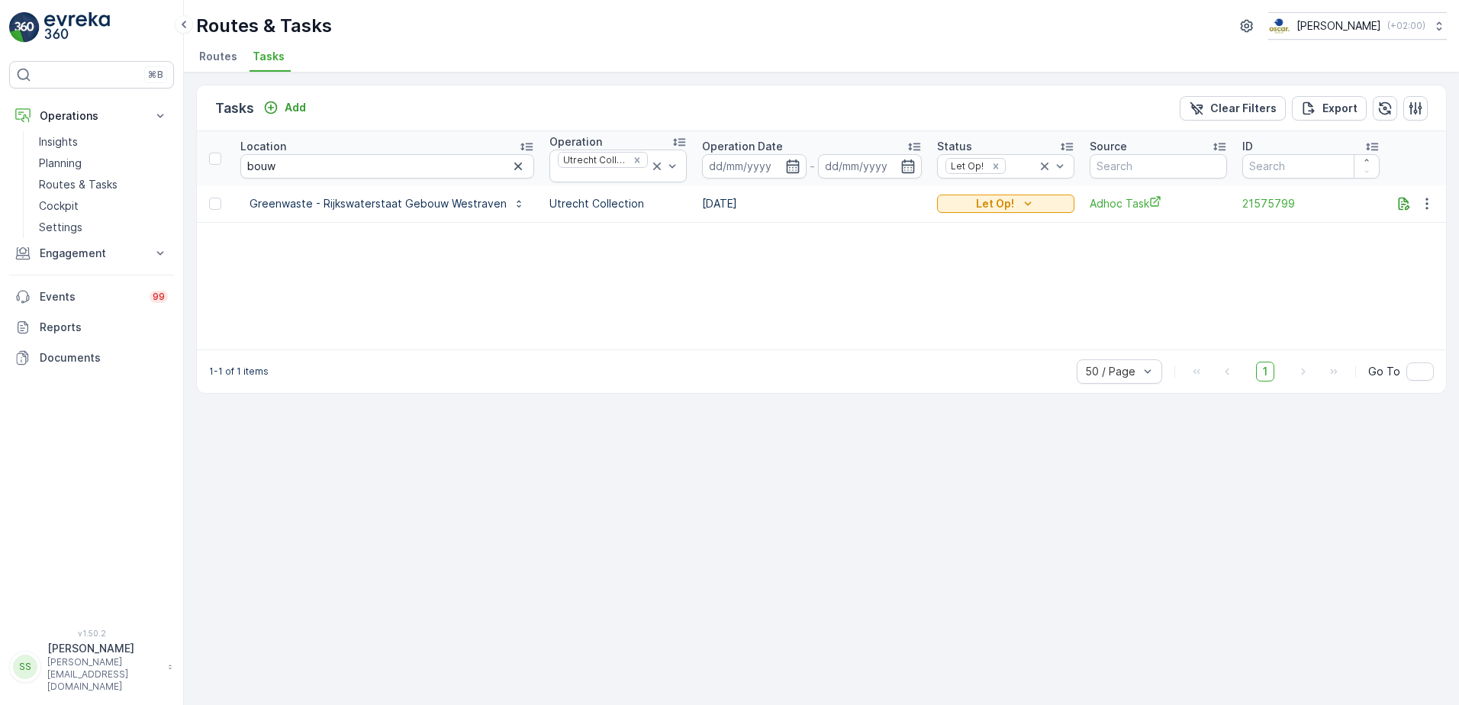
click at [666, 263] on div "Location bouw Operation Utrecht Collection Operation Date - Status Let Op! Sour…" at bounding box center [821, 240] width 1249 height 218
click at [1404, 204] on icon "button" at bounding box center [1404, 204] width 11 height 13
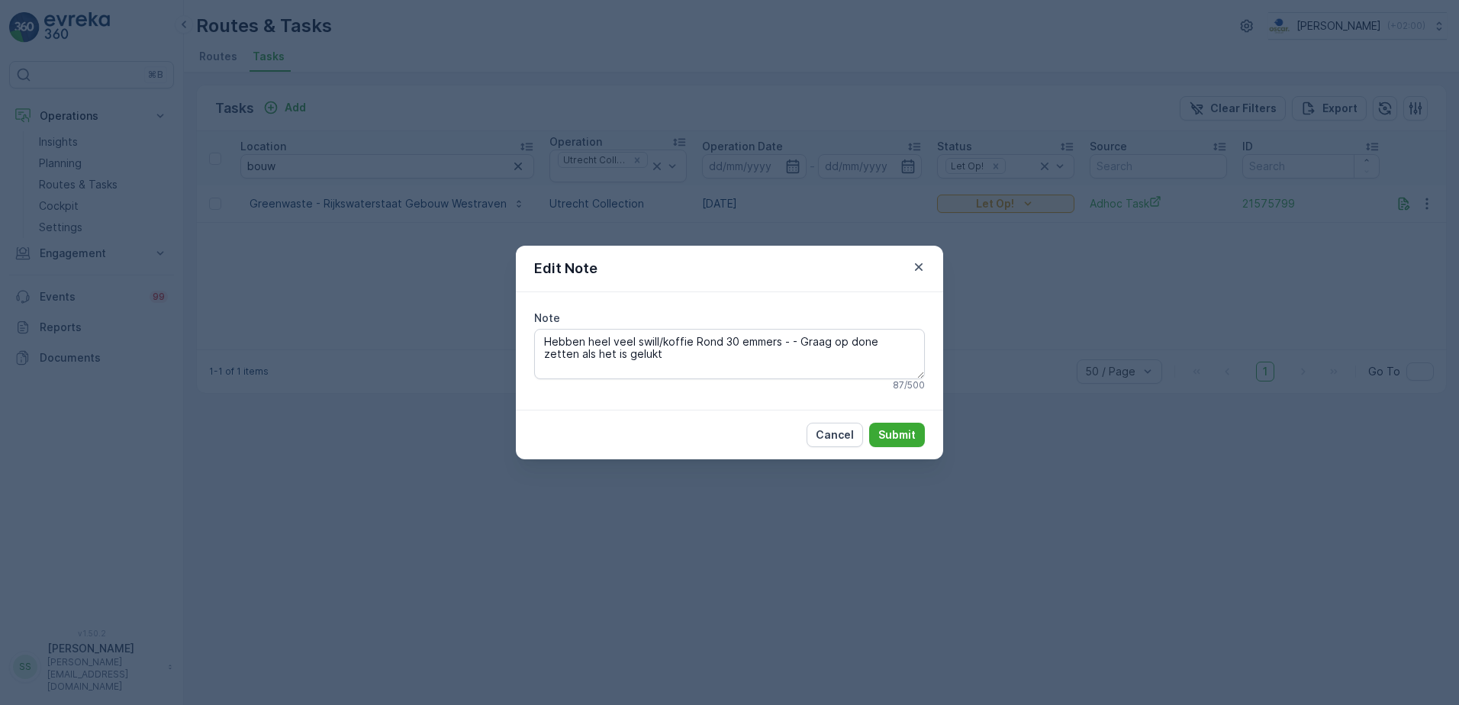
click at [909, 259] on div "Edit Note" at bounding box center [729, 269] width 427 height 47
click at [920, 263] on icon "button" at bounding box center [918, 267] width 15 height 15
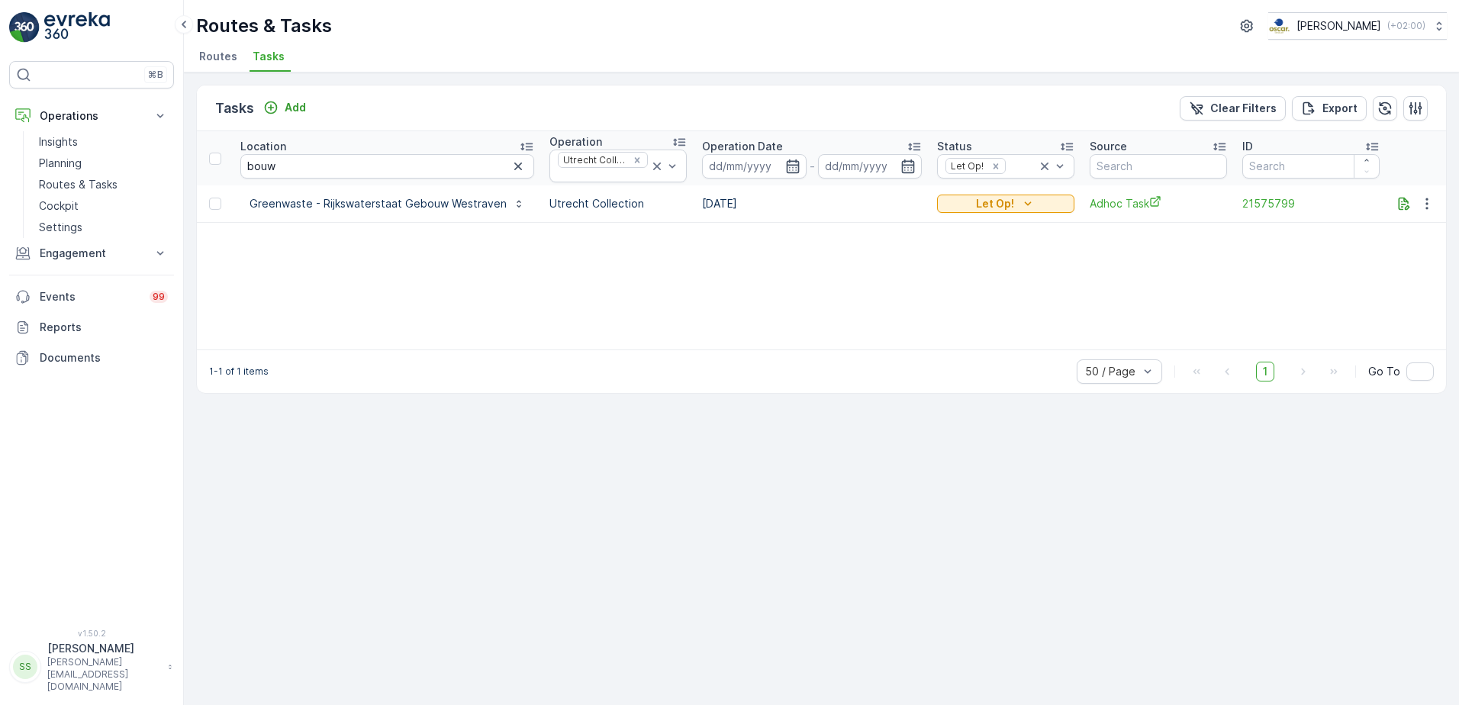
click at [1136, 278] on div "Location bouw Operation Utrecht Collection Operation Date - Status Let Op! Sour…" at bounding box center [821, 240] width 1249 height 218
click at [616, 285] on div "Location bouw Operation Utrecht Collection Operation Date - Status Let Op! Sour…" at bounding box center [821, 240] width 1249 height 218
click at [511, 165] on icon "button" at bounding box center [518, 166] width 15 height 15
click at [579, 285] on div "Location Operation Utrecht Collection Operation Date - Status Let Op! Source ID…" at bounding box center [821, 240] width 1249 height 218
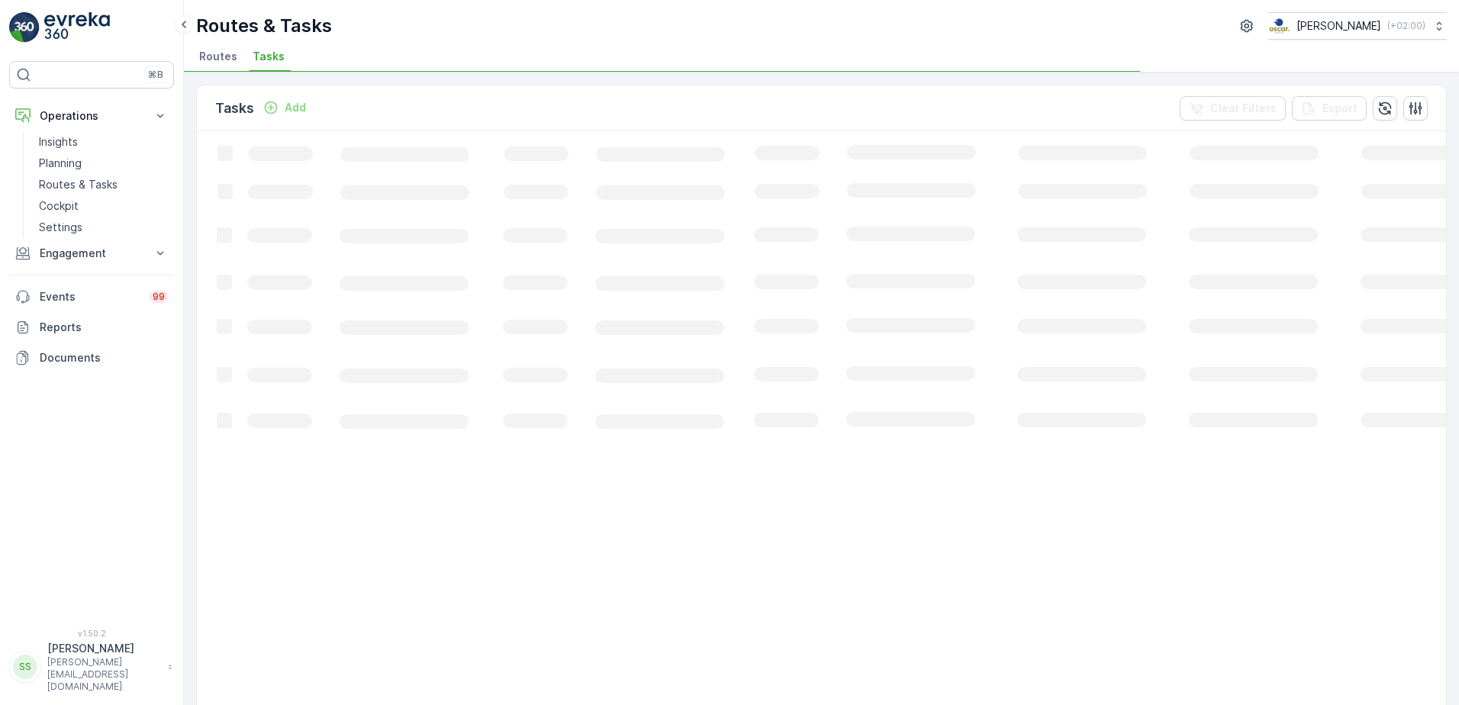
click at [602, 105] on div "Tasks Add Clear Filters Export" at bounding box center [821, 108] width 1249 height 46
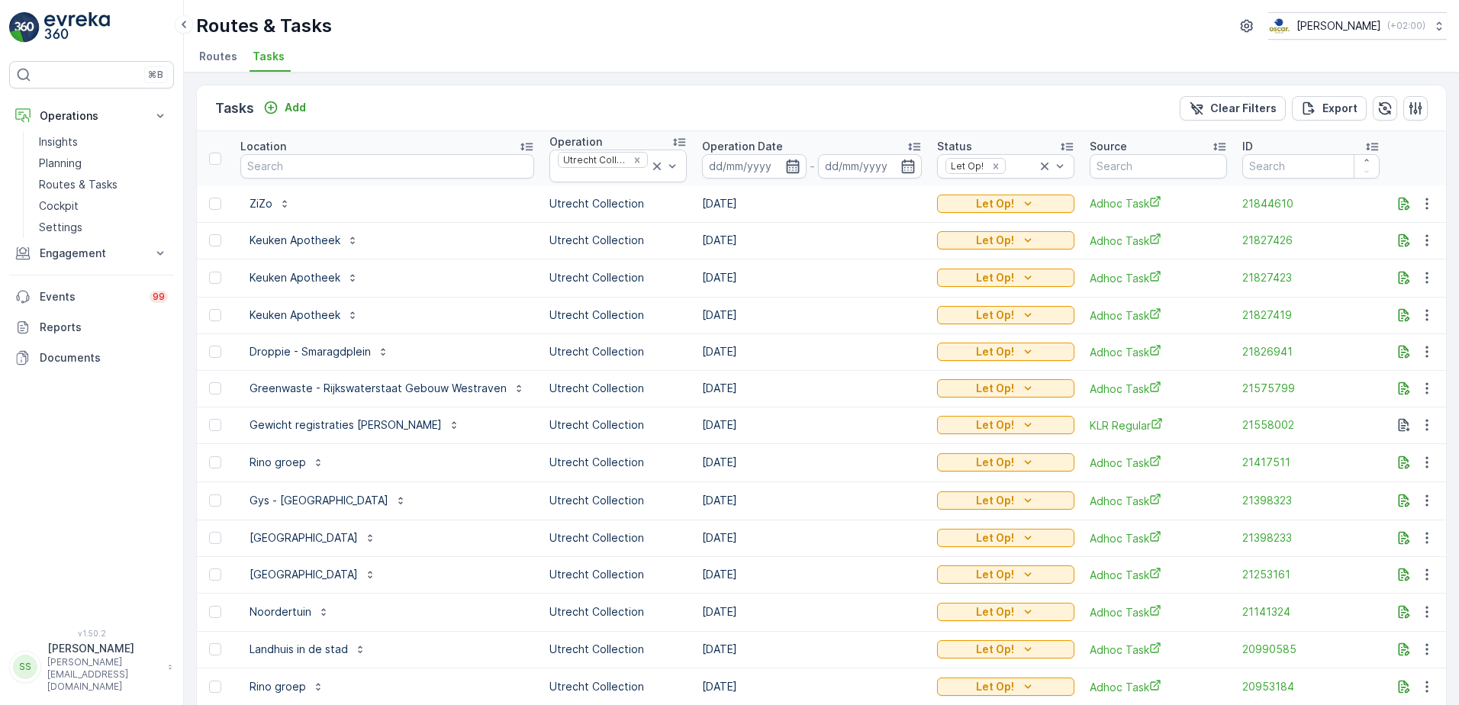
click at [785, 171] on icon "button" at bounding box center [792, 166] width 15 height 15
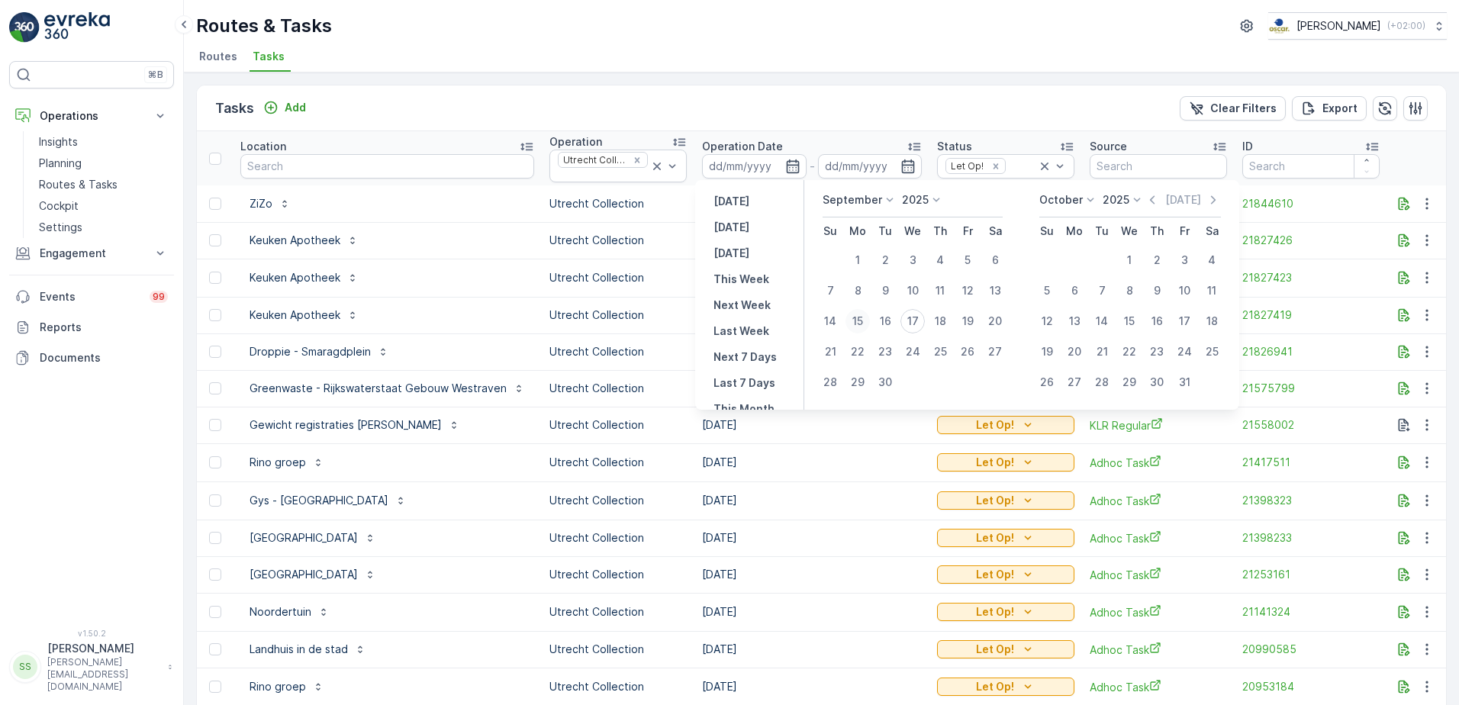
click at [855, 321] on div "15" at bounding box center [858, 321] width 24 height 24
type input "[DATE]"
click at [879, 105] on div "Tasks Add Clear Filters Export" at bounding box center [821, 108] width 1249 height 46
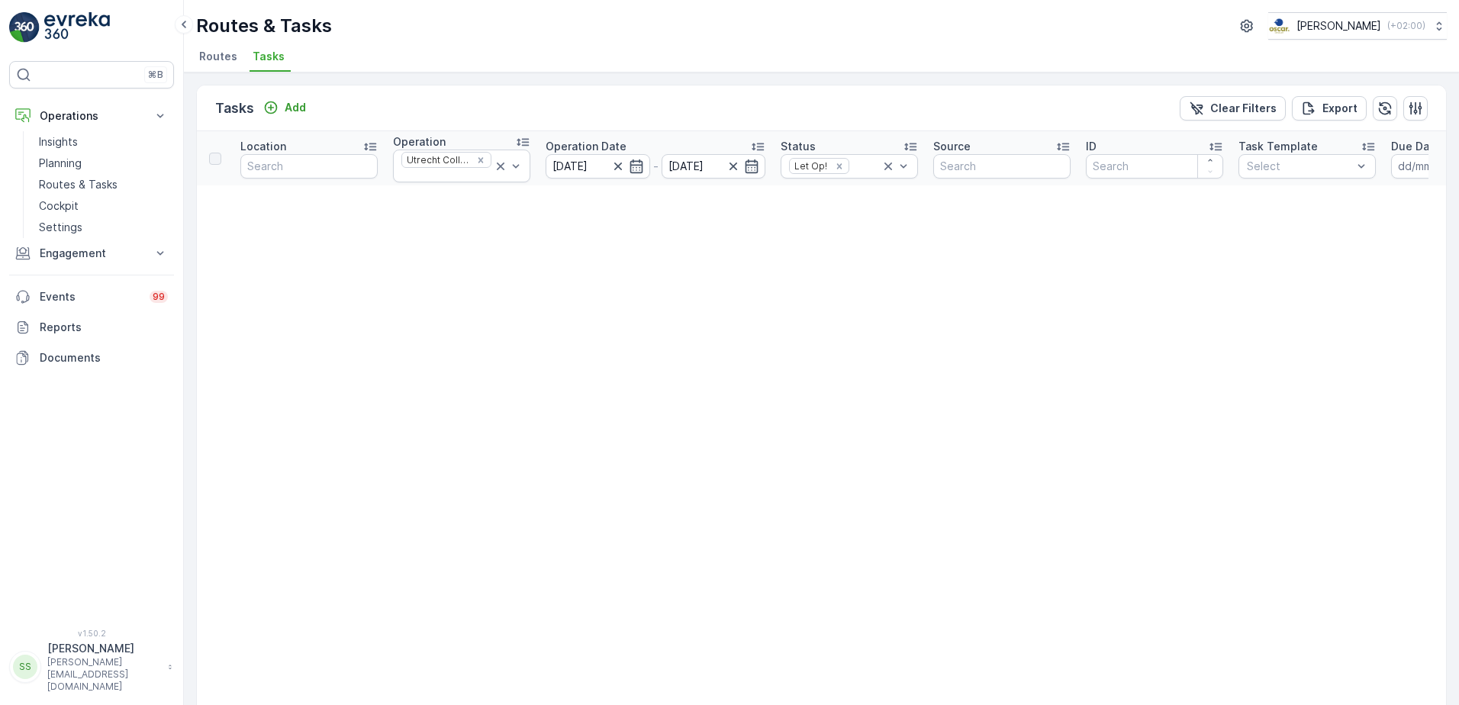
click at [890, 106] on div "Tasks Add Clear Filters Export" at bounding box center [821, 108] width 1249 height 46
click at [754, 167] on icon "button" at bounding box center [751, 166] width 15 height 15
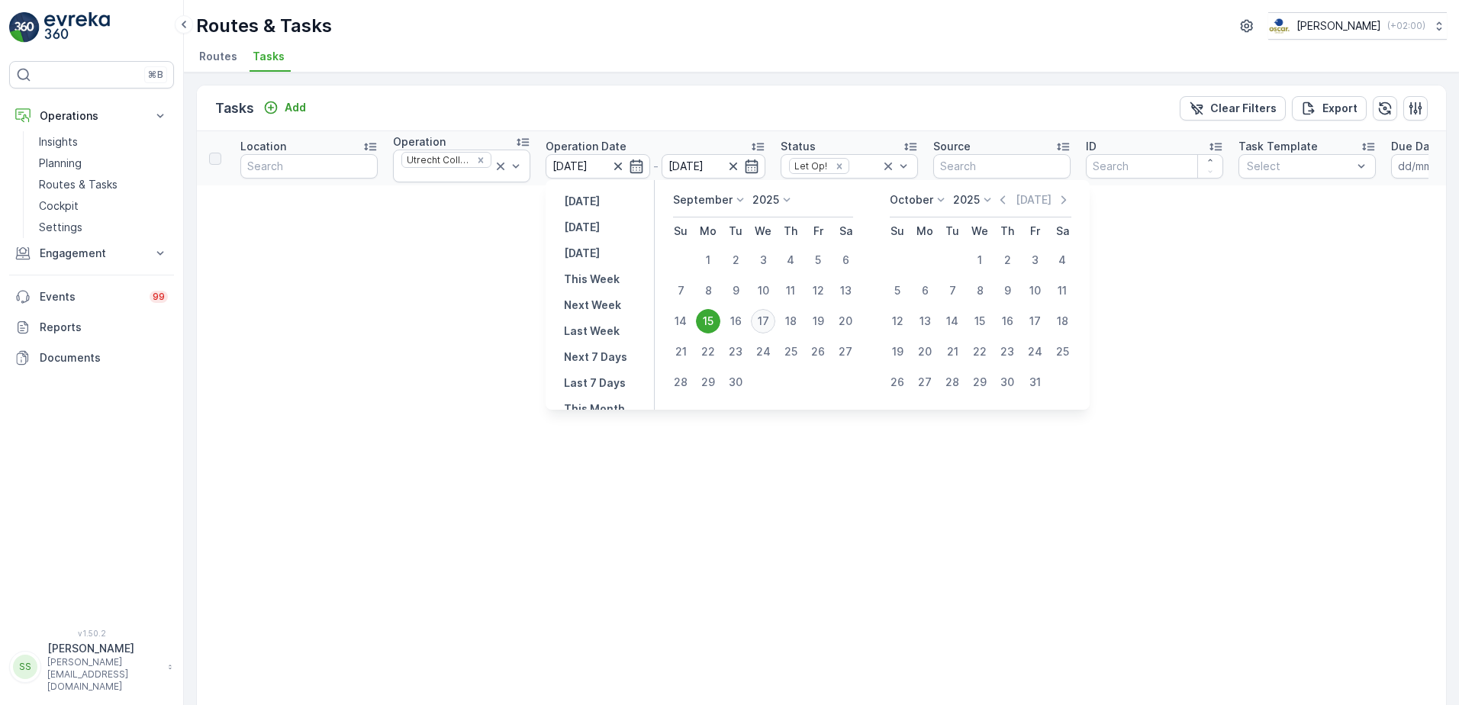
click at [770, 323] on div "17" at bounding box center [763, 321] width 24 height 24
type input "[DATE]"
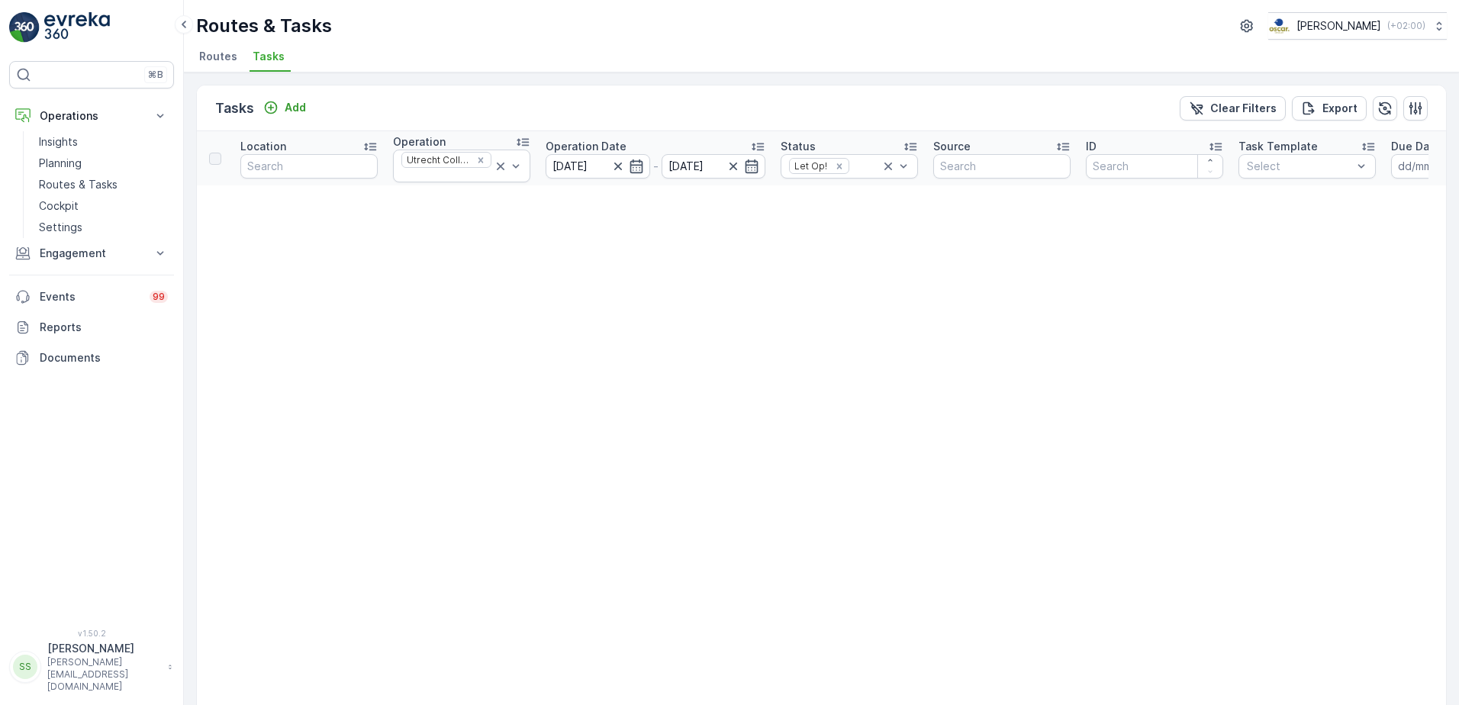
click at [698, 93] on div "Tasks Add Clear Filters Export" at bounding box center [821, 108] width 1249 height 46
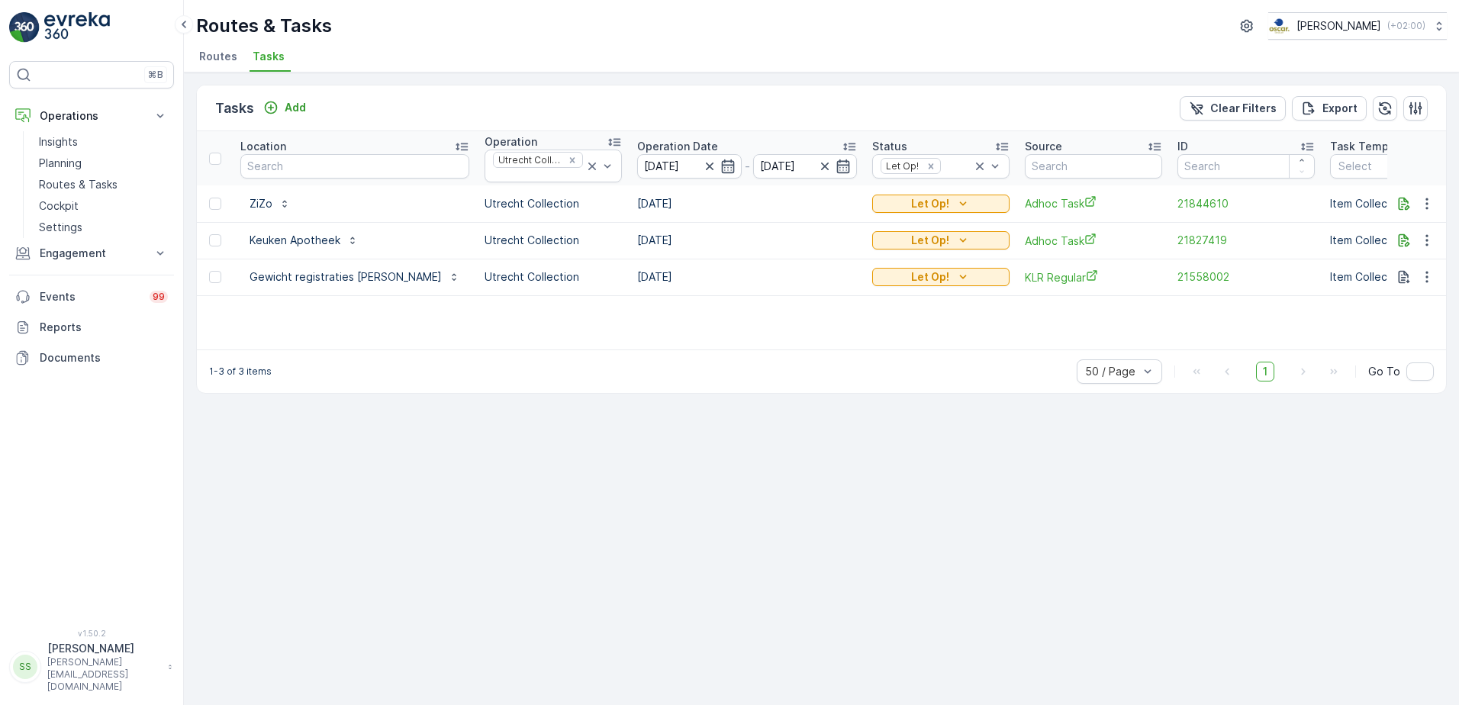
click at [542, 308] on div "Location Operation Utrecht Collection Operation Date [DATE] - [DATE] Status Let…" at bounding box center [821, 240] width 1249 height 218
click at [398, 81] on div "Tasks Add Clear Filters Export Location Operation Utrecht Collection Operation …" at bounding box center [821, 389] width 1275 height 633
click at [395, 49] on ul "Routes Tasks" at bounding box center [815, 59] width 1239 height 26
click at [214, 56] on span "Routes" at bounding box center [218, 56] width 38 height 15
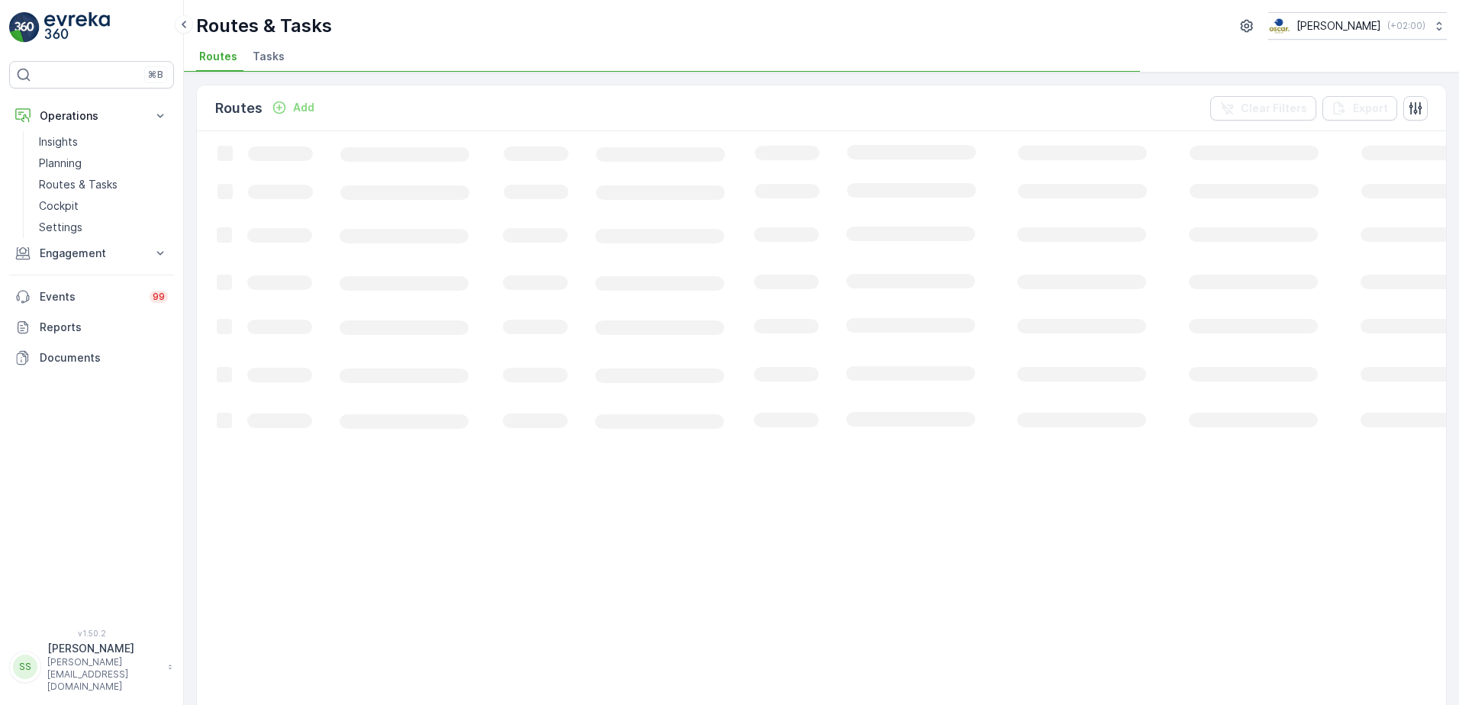
click at [332, 47] on ul "Routes Tasks" at bounding box center [815, 59] width 1239 height 26
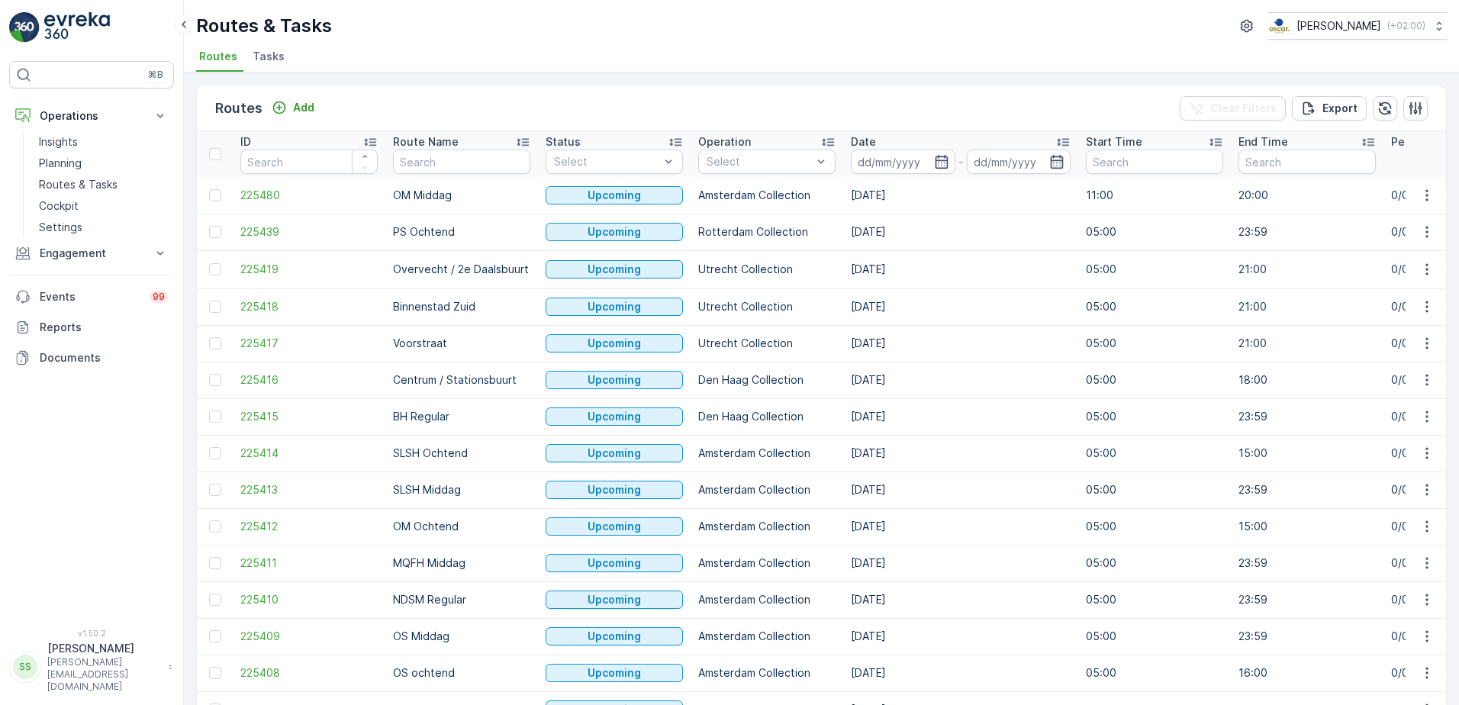
click at [327, 56] on ul "Routes Tasks" at bounding box center [815, 59] width 1239 height 26
click at [406, 52] on ul "Routes Tasks" at bounding box center [815, 59] width 1239 height 26
click at [272, 63] on span "Tasks" at bounding box center [269, 56] width 32 height 15
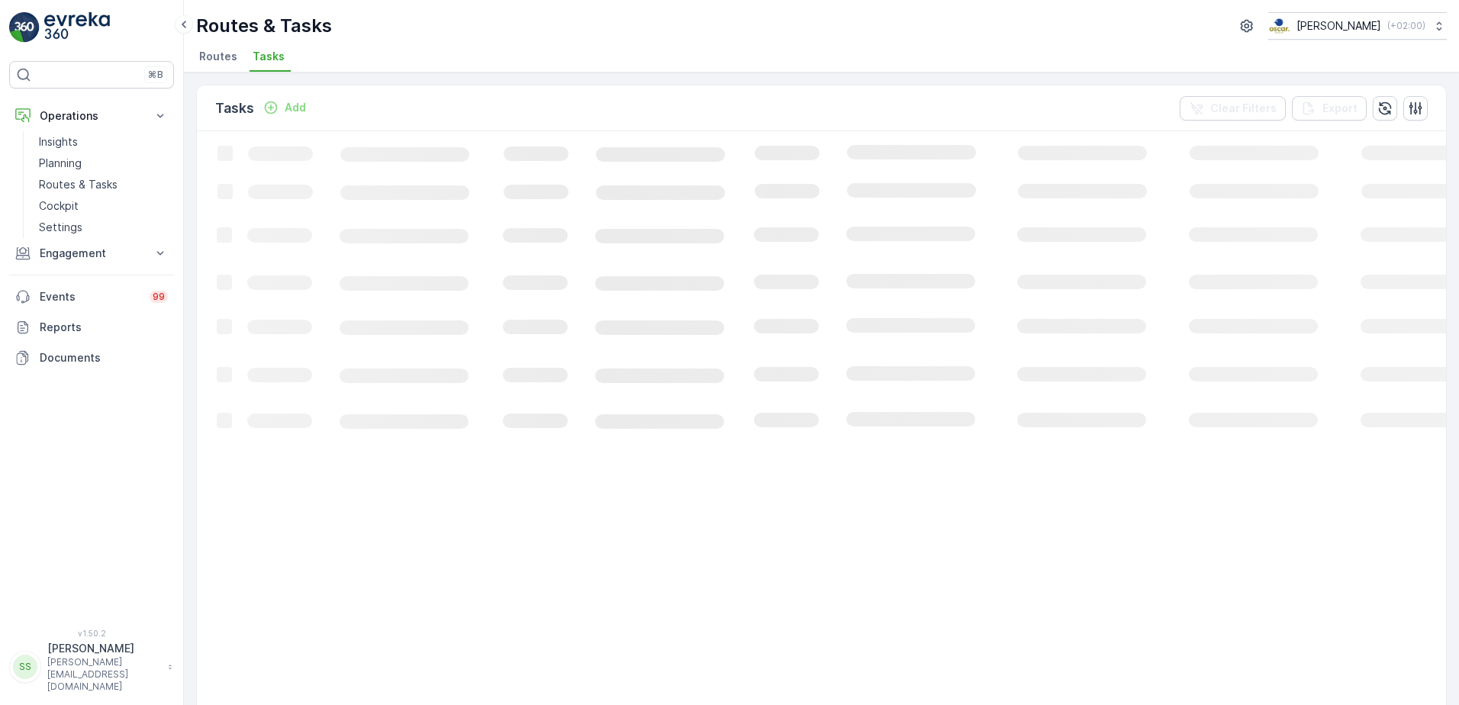
click at [418, 63] on ul "Routes Tasks" at bounding box center [815, 59] width 1239 height 26
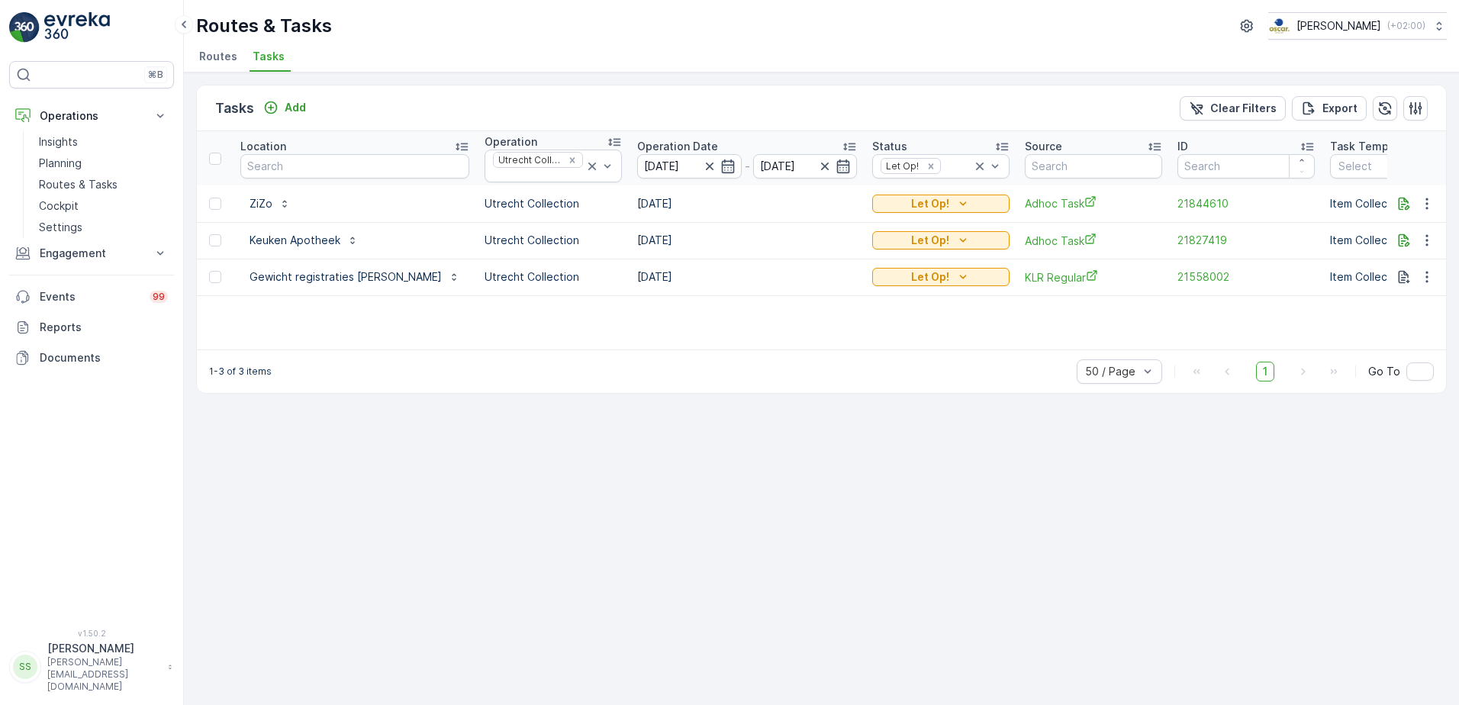
click at [675, 93] on div "Tasks Add Clear Filters Export" at bounding box center [821, 108] width 1249 height 46
click at [313, 24] on p "Routes & Tasks" at bounding box center [264, 26] width 136 height 24
drag, startPoint x: 313, startPoint y: 24, endPoint x: 495, endPoint y: 24, distance: 182.4
click at [495, 24] on div "Routes & Tasks Oscar Circulair ( +02:00 )" at bounding box center [821, 25] width 1251 height 27
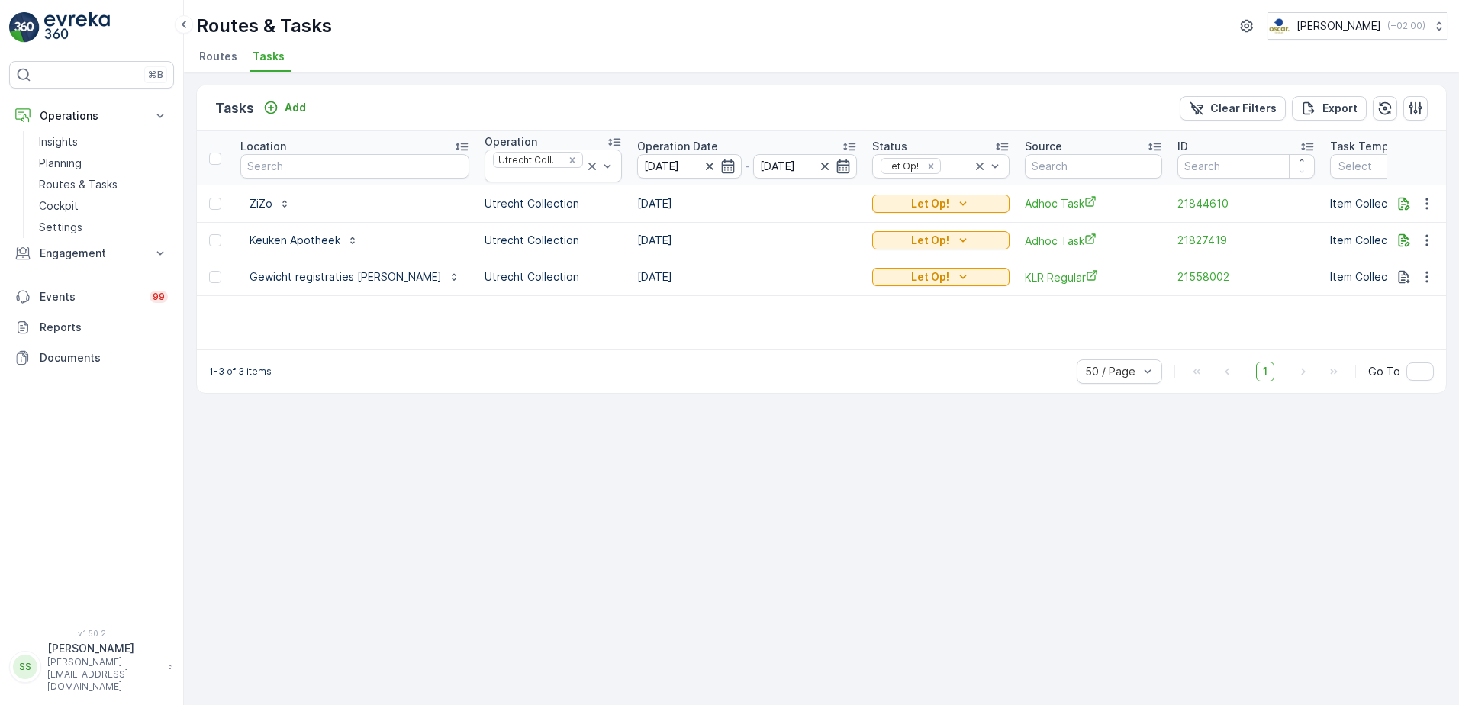
click at [523, 2] on div "Routes & Tasks Oscar Circulair ( +02:00 ) Routes Tasks" at bounding box center [821, 36] width 1275 height 73
click at [459, 21] on div "Routes & Tasks Oscar Circulair ( +02:00 )" at bounding box center [821, 25] width 1251 height 27
click at [302, 16] on p "Routes & Tasks" at bounding box center [264, 26] width 136 height 24
drag, startPoint x: 302, startPoint y: 16, endPoint x: 643, endPoint y: 47, distance: 341.9
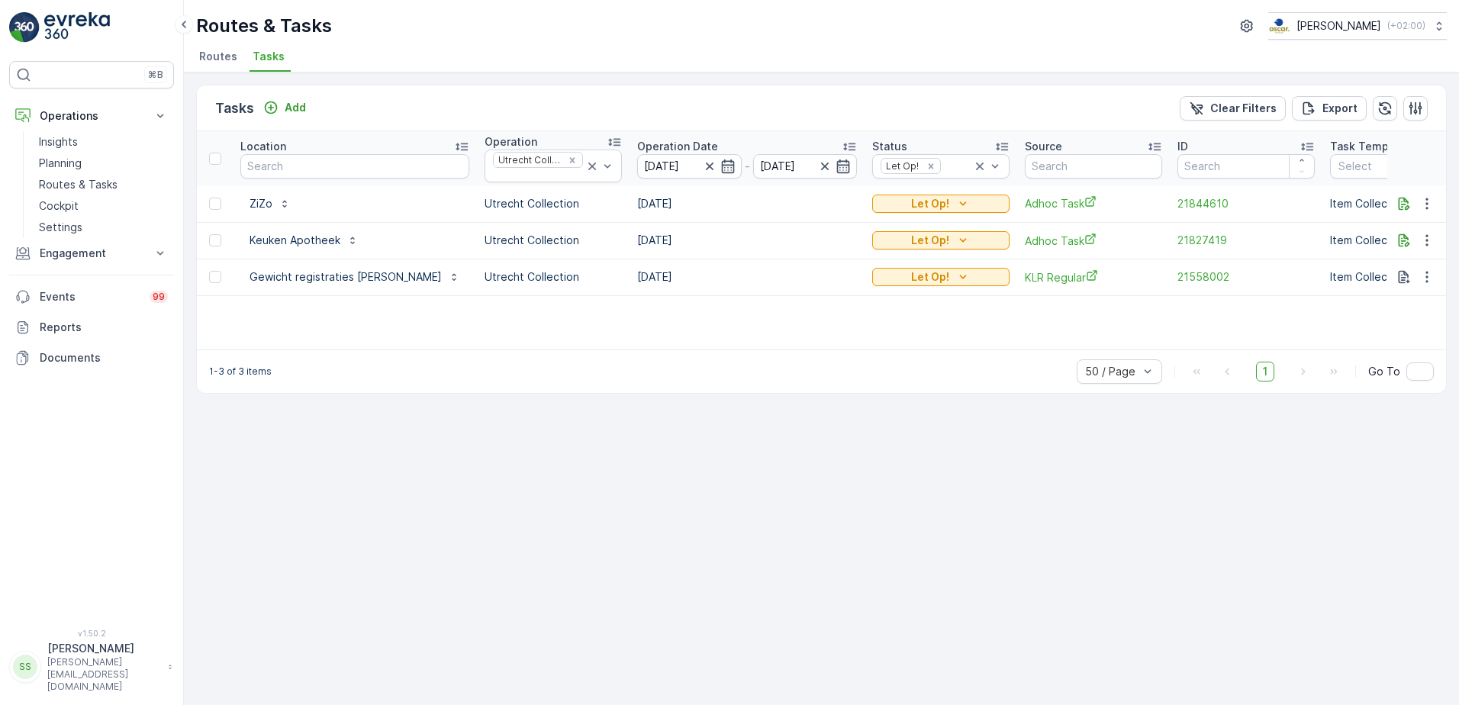
click at [643, 47] on ul "Routes Tasks" at bounding box center [815, 59] width 1239 height 26
click at [567, 47] on ul "Routes Tasks" at bounding box center [815, 59] width 1239 height 26
click at [613, 24] on div "Routes & Tasks Oscar Circulair ( +02:00 )" at bounding box center [821, 25] width 1251 height 27
click at [535, 92] on div "Tasks Add Clear Filters Export" at bounding box center [821, 108] width 1249 height 46
click at [474, 95] on div "Tasks Add Clear Filters Export" at bounding box center [821, 108] width 1249 height 46
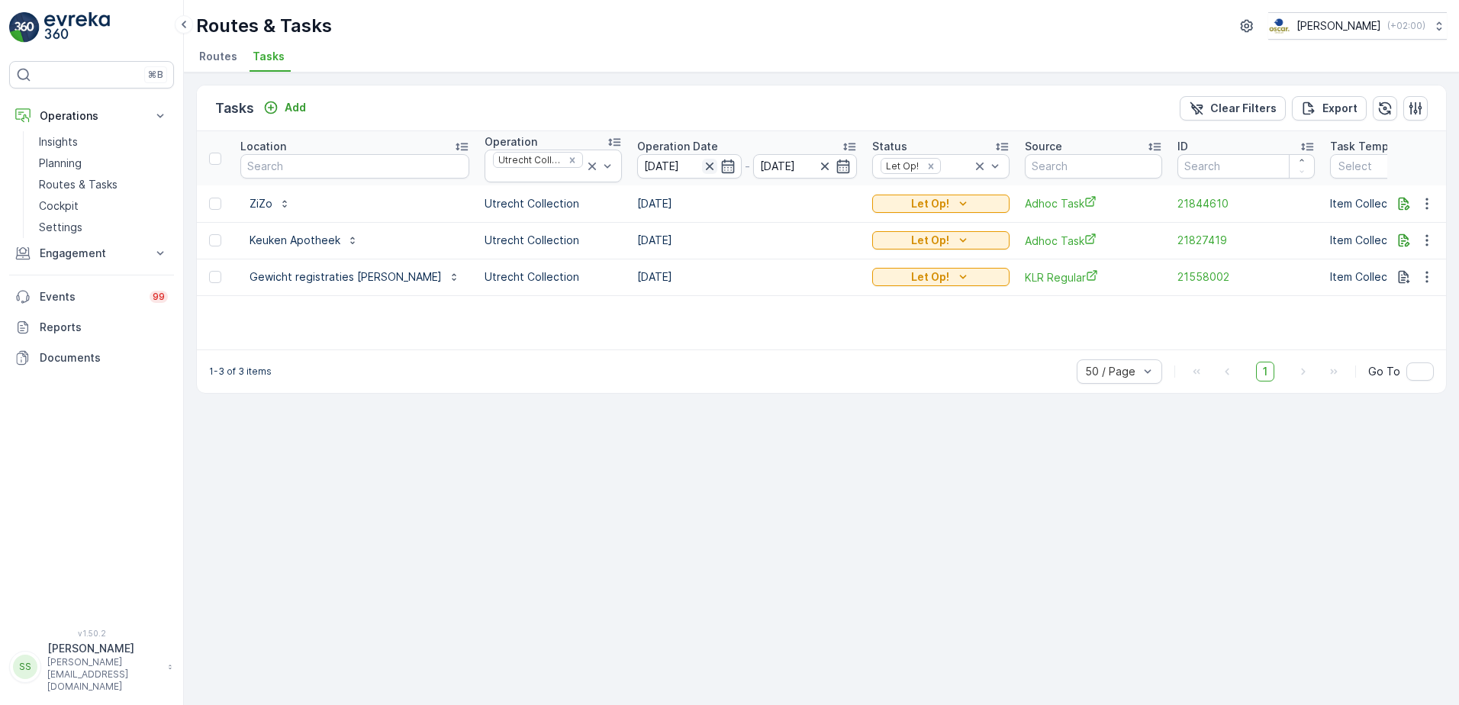
click at [705, 169] on icon "button" at bounding box center [709, 167] width 8 height 8
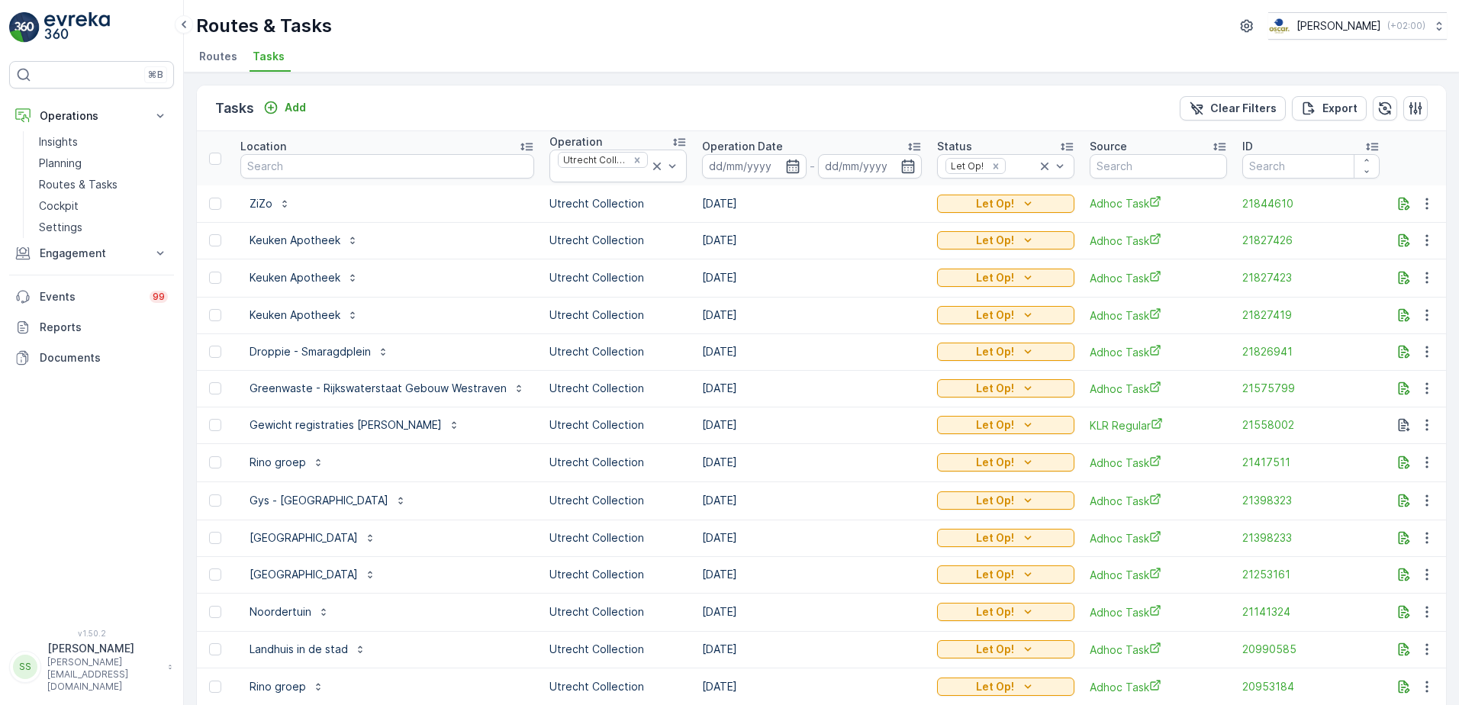
click at [714, 100] on div "Tasks Add Clear Filters Export" at bounding box center [821, 108] width 1249 height 46
click at [722, 162] on input at bounding box center [754, 166] width 105 height 24
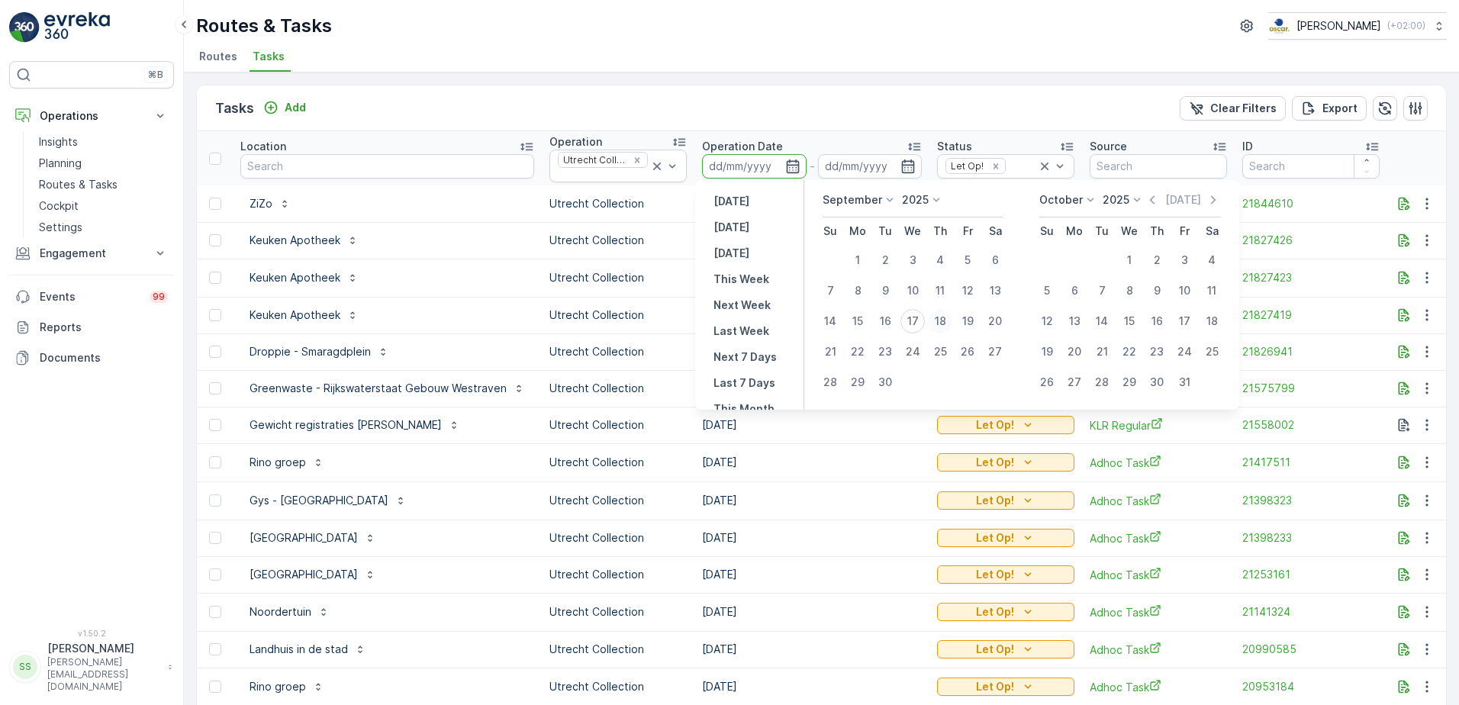
click at [938, 320] on div "18" at bounding box center [940, 321] width 24 height 24
type input "[DATE]"
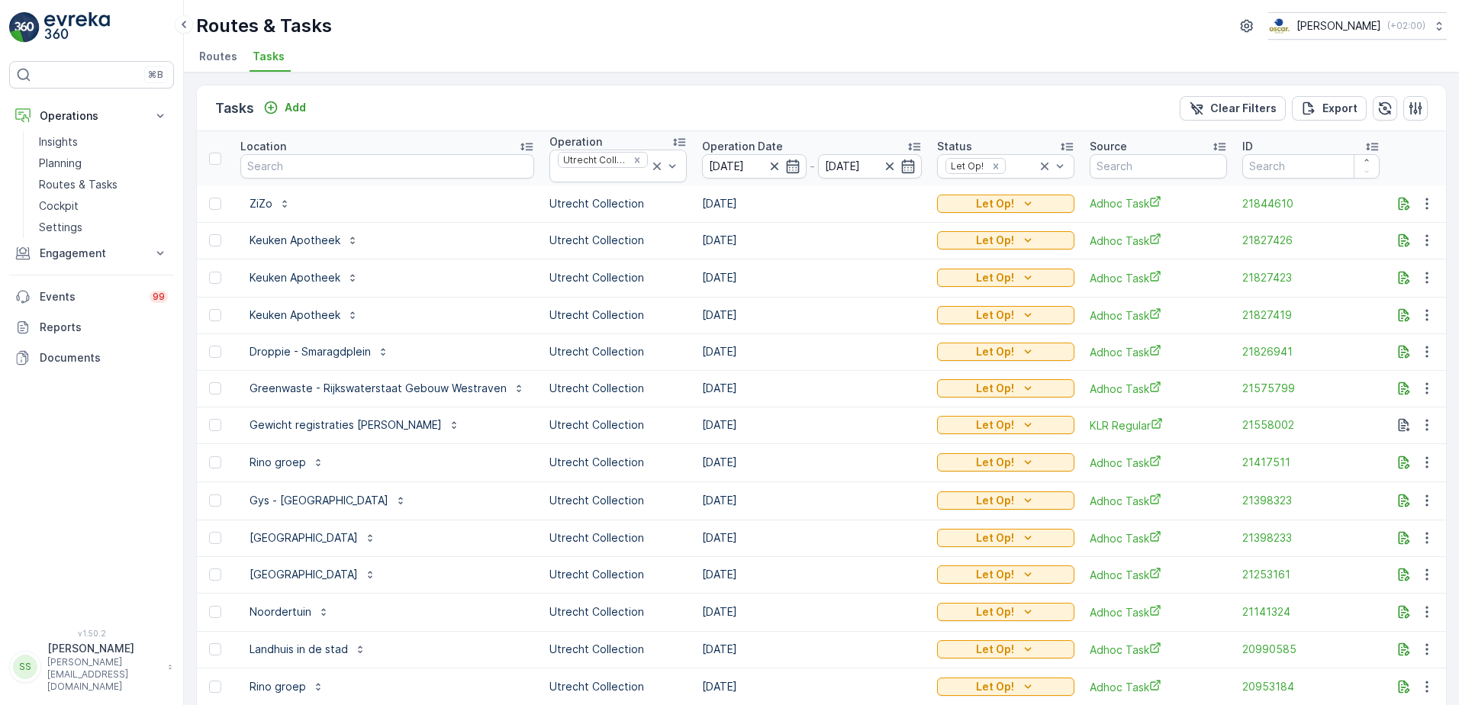
type input "[DATE]"
click at [823, 106] on div "Tasks Add Clear Filters Export" at bounding box center [821, 108] width 1249 height 46
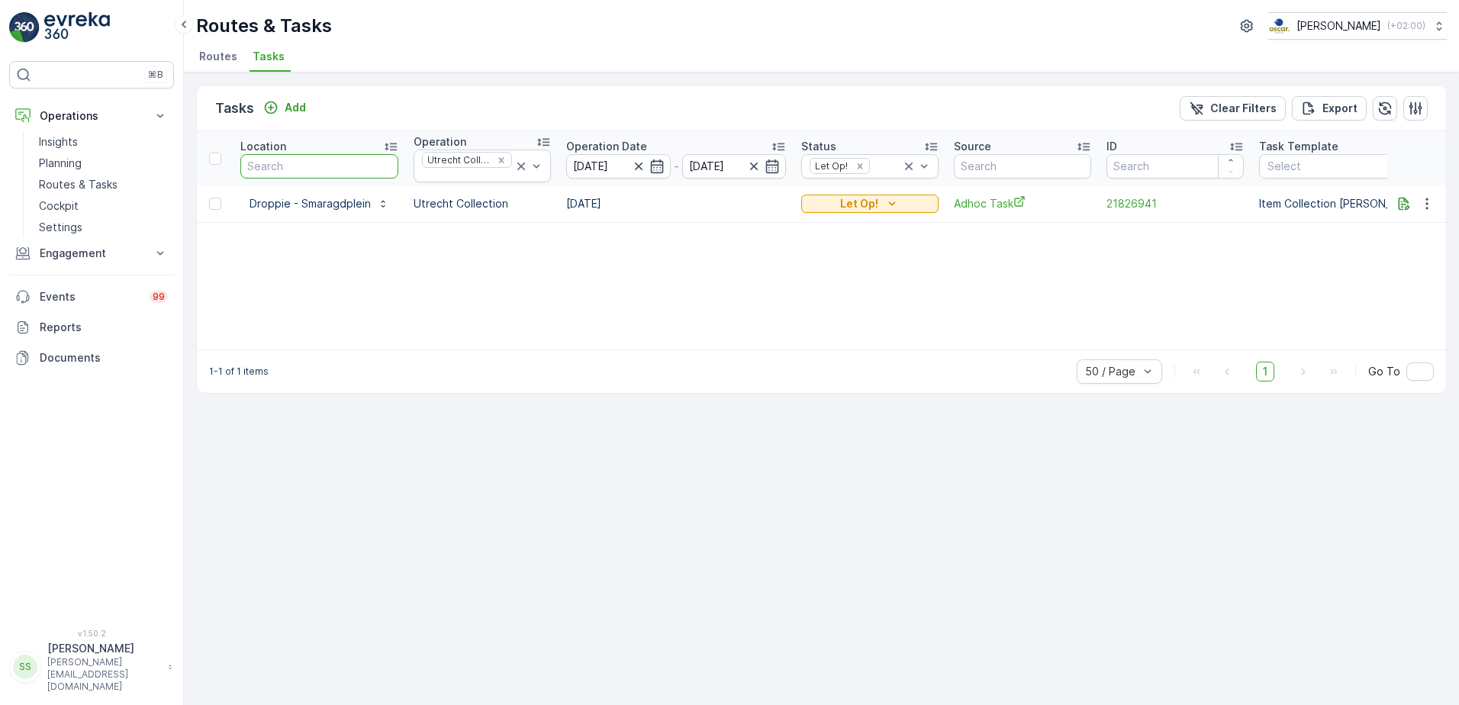
click at [334, 167] on input "text" at bounding box center [319, 166] width 158 height 24
click at [859, 169] on icon "Remove Let Op!" at bounding box center [860, 166] width 11 height 11
click at [852, 117] on div "Tasks Add Clear Filters Export" at bounding box center [821, 108] width 1249 height 46
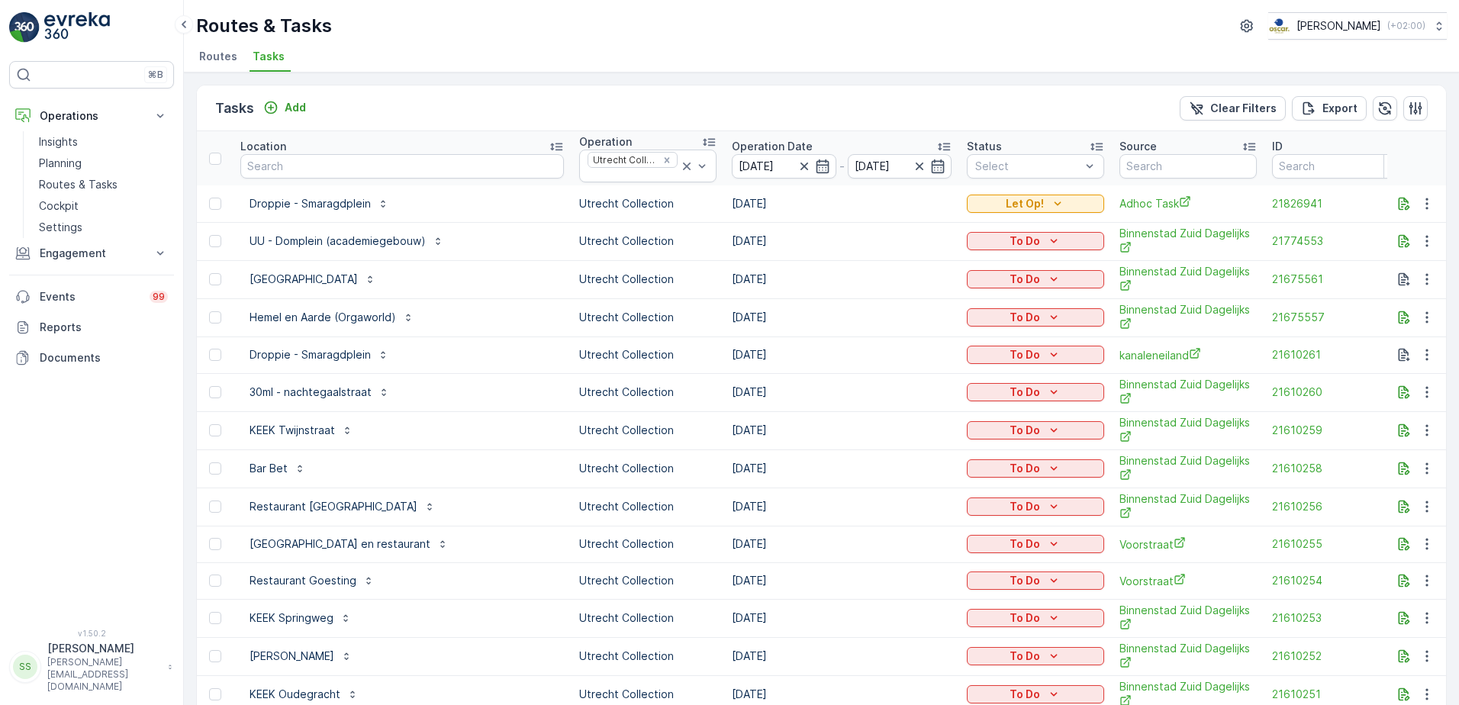
click at [291, 160] on input "text" at bounding box center [402, 166] width 324 height 24
type input "rino"
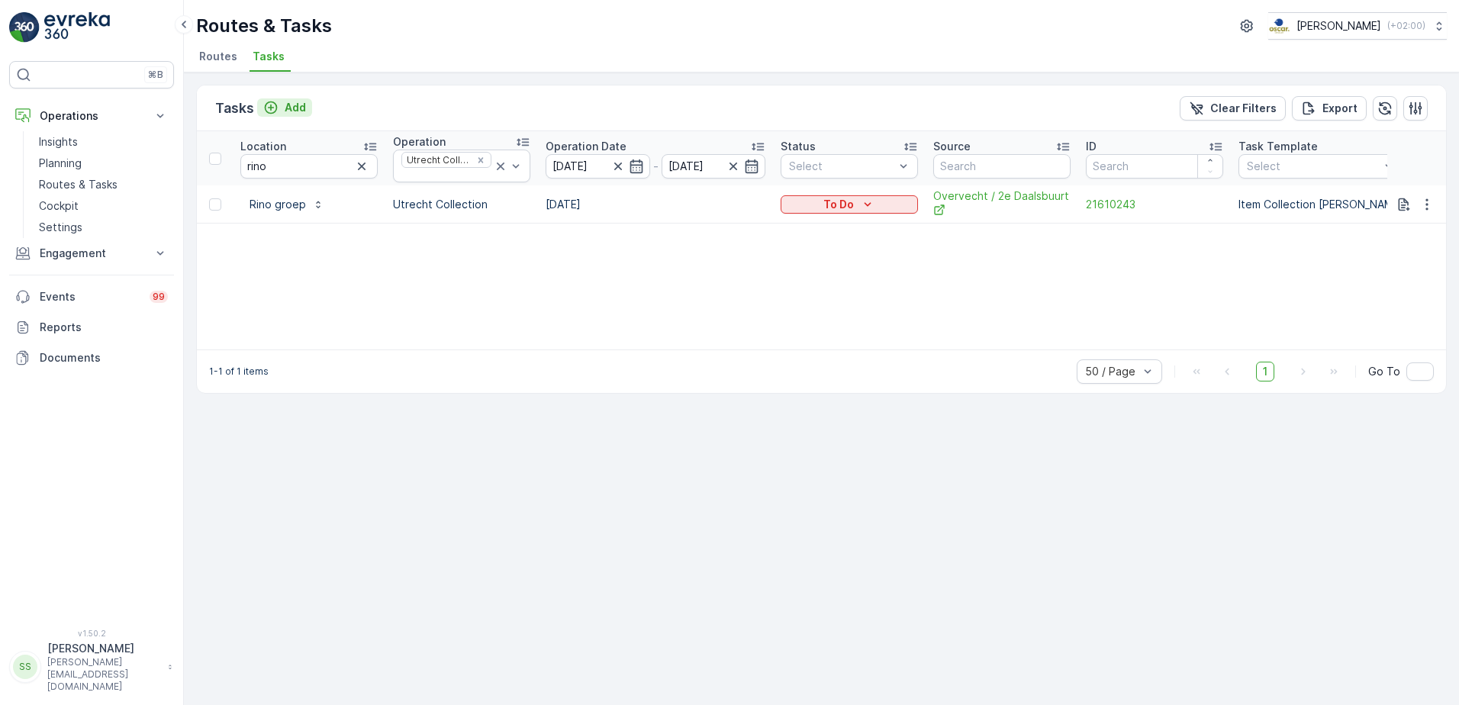
click at [295, 100] on p "Add" at bounding box center [295, 107] width 21 height 15
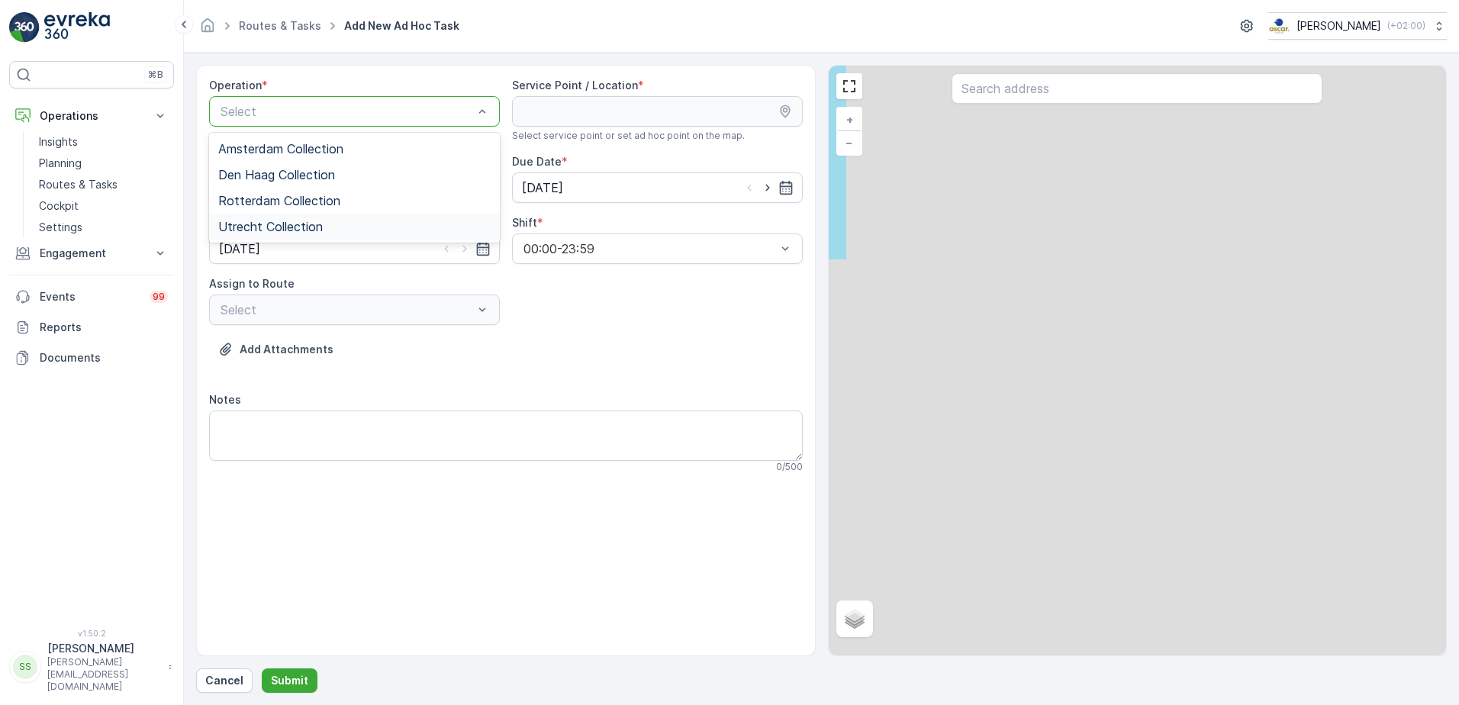
click at [258, 229] on span "Utrecht Collection" at bounding box center [270, 227] width 105 height 14
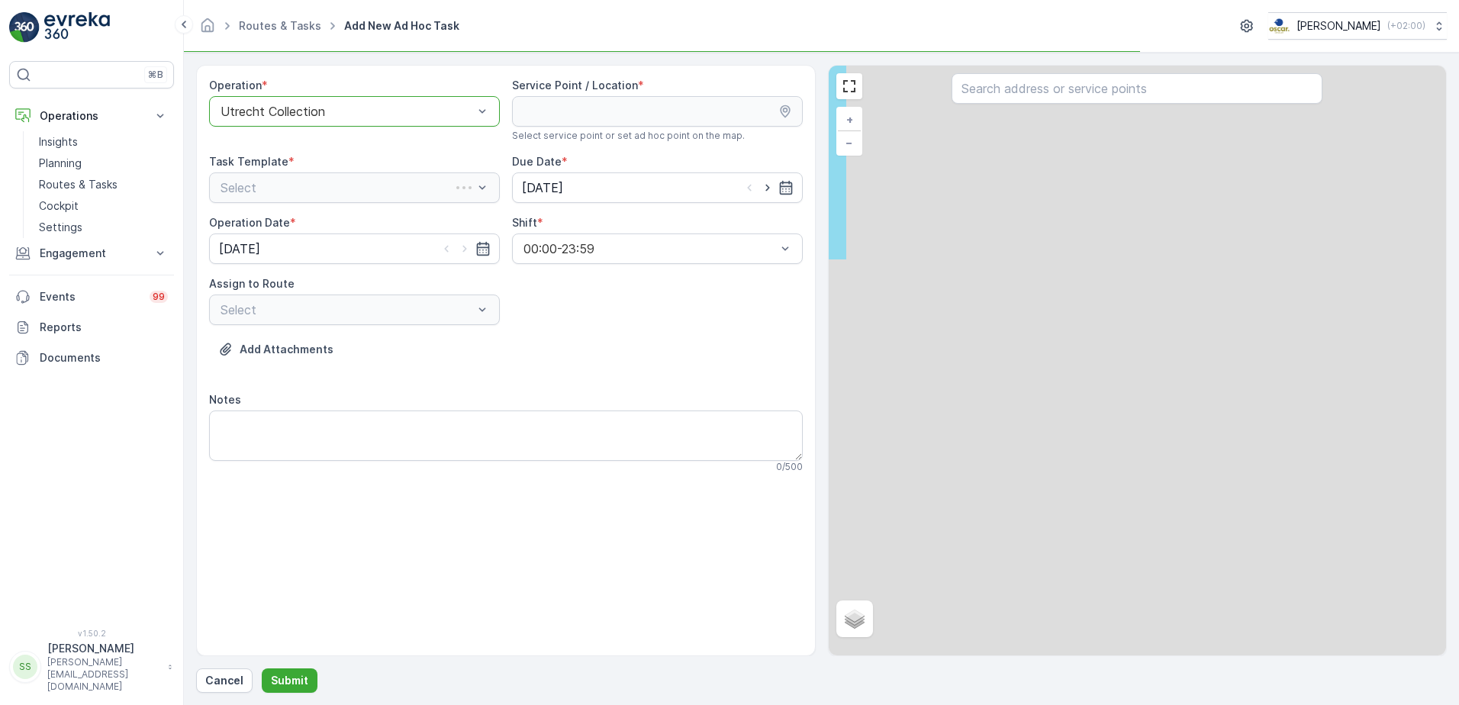
click at [643, 362] on div "Add Attachments" at bounding box center [506, 358] width 594 height 43
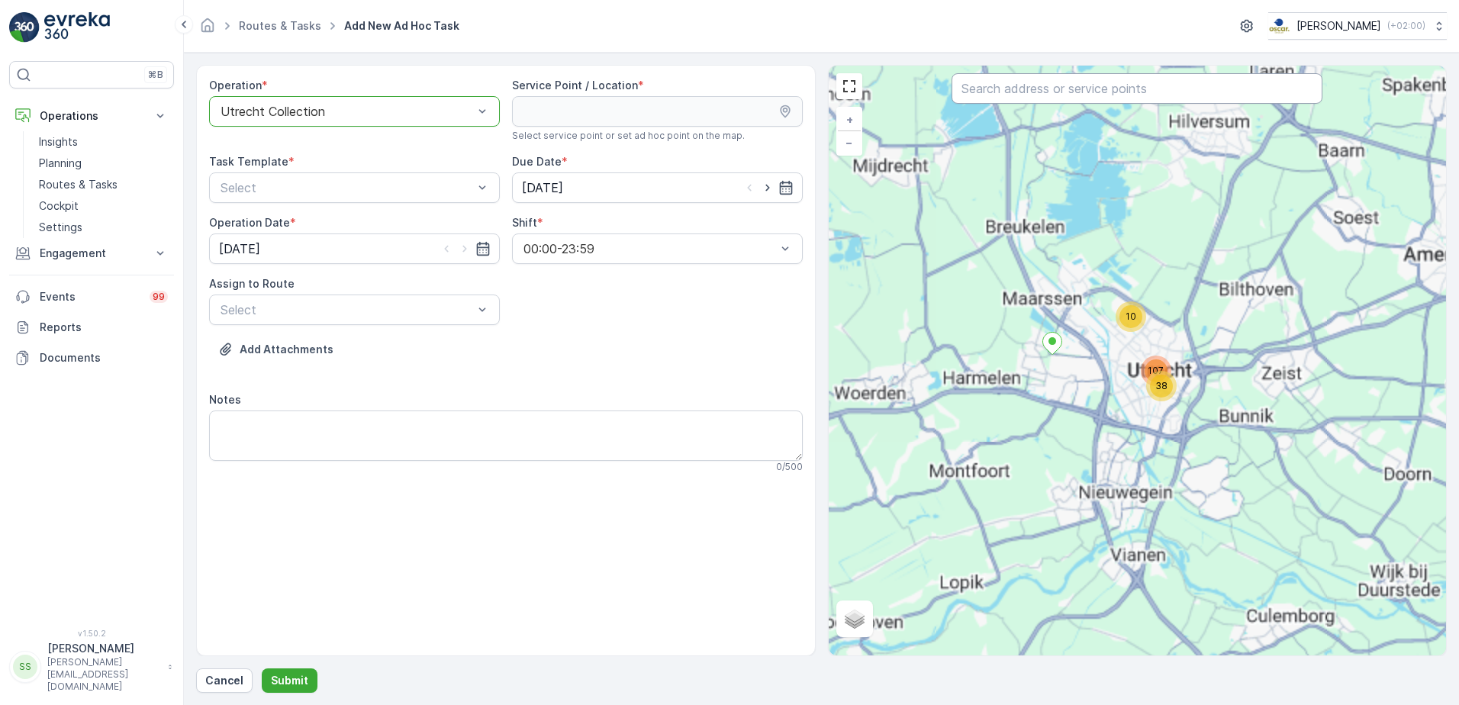
click at [1041, 92] on input "text" at bounding box center [1137, 88] width 371 height 31
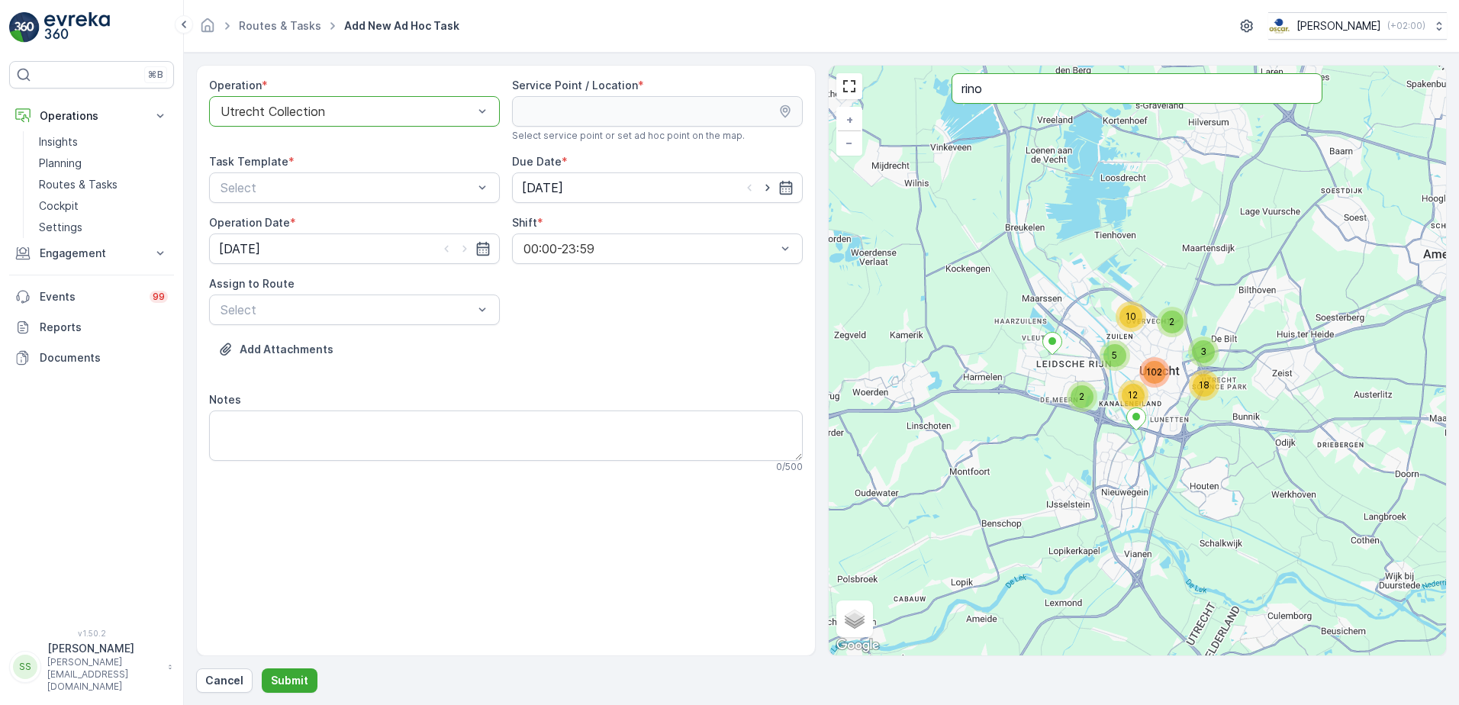
type input "rino"
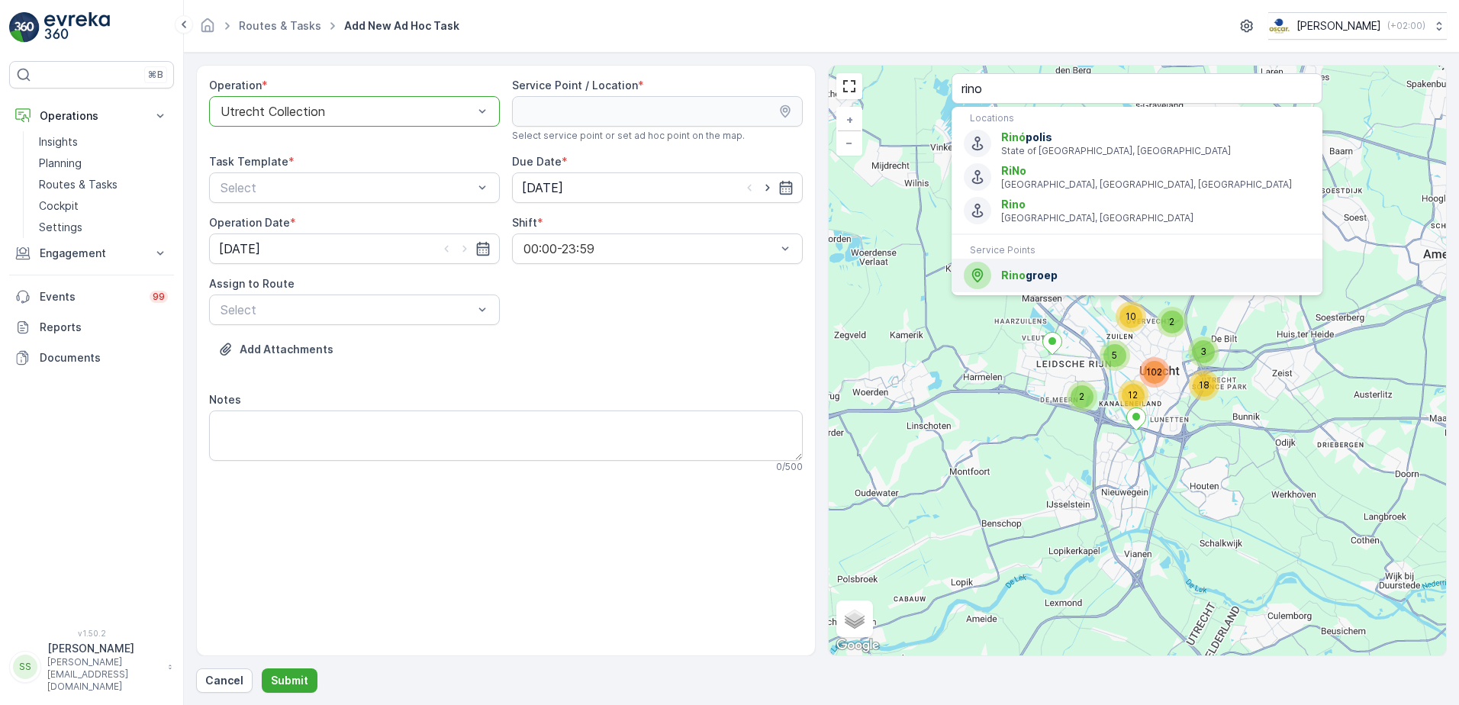
click at [1020, 274] on span "Rino" at bounding box center [1013, 275] width 24 height 13
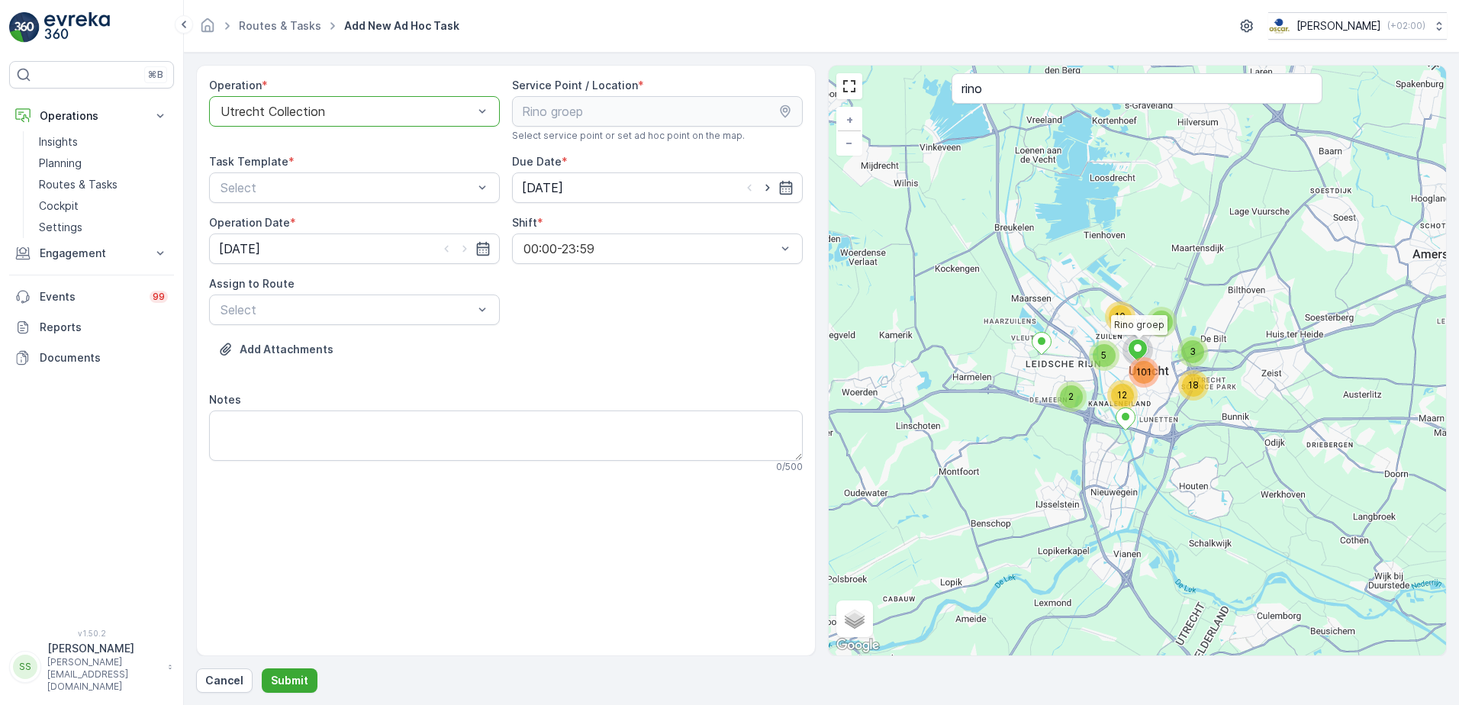
click at [530, 323] on div "Operation * option Utrecht Collection, selected. Utrecht Collection Service Poi…" at bounding box center [506, 282] width 594 height 408
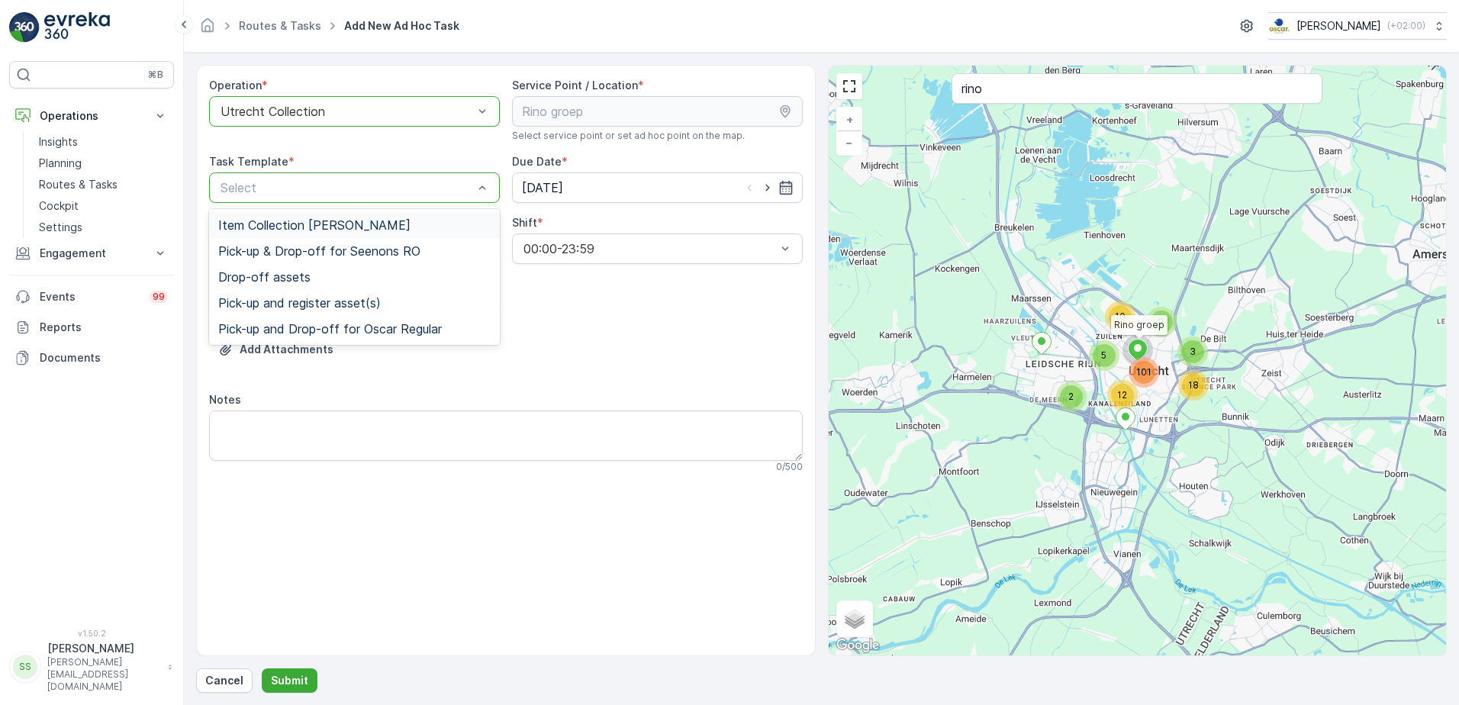
click at [308, 229] on span "Item Collection [PERSON_NAME]" at bounding box center [314, 225] width 192 height 14
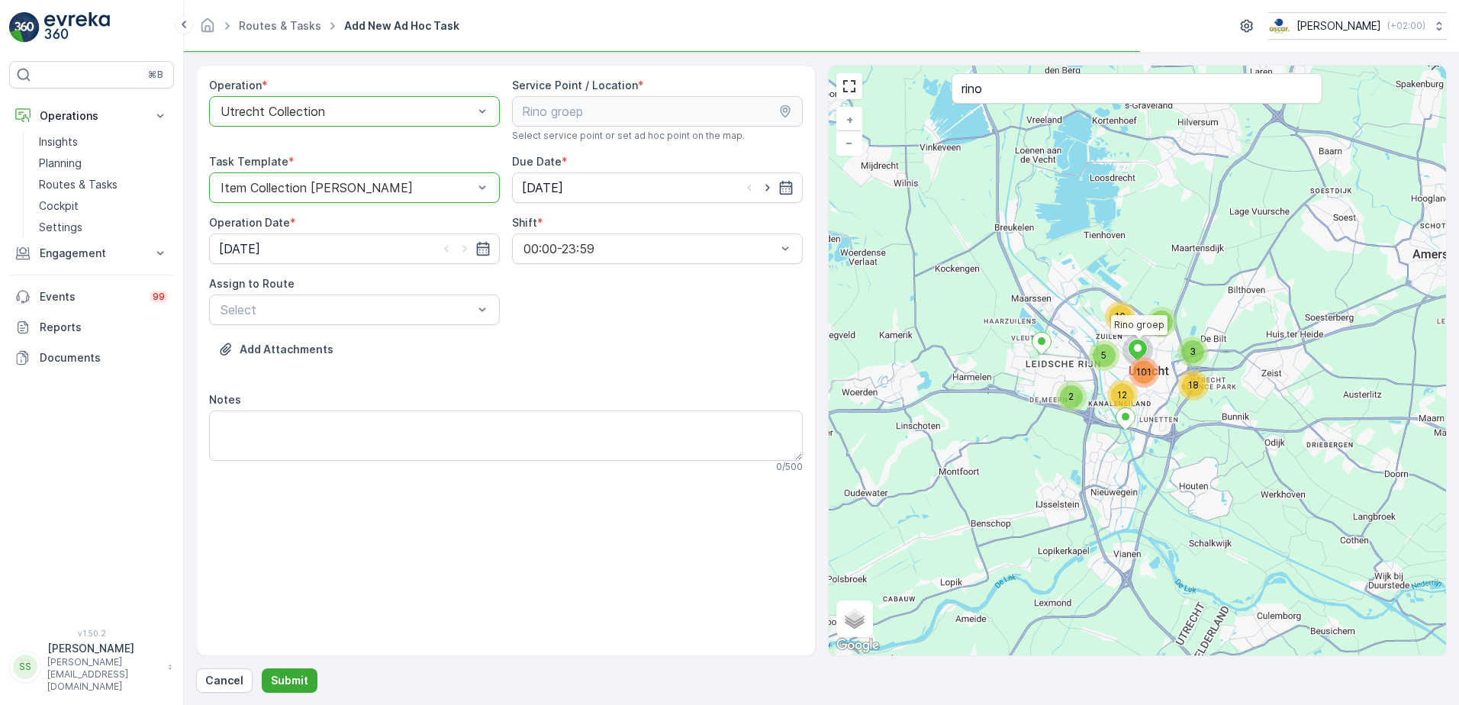
click at [611, 324] on div "Operation * option Utrecht Collection, selected. Utrecht Collection Service Poi…" at bounding box center [506, 282] width 594 height 408
click at [762, 189] on icon "button" at bounding box center [767, 187] width 15 height 15
type input "[DATE]"
click at [463, 246] on icon "button" at bounding box center [464, 248] width 15 height 15
type input "[DATE]"
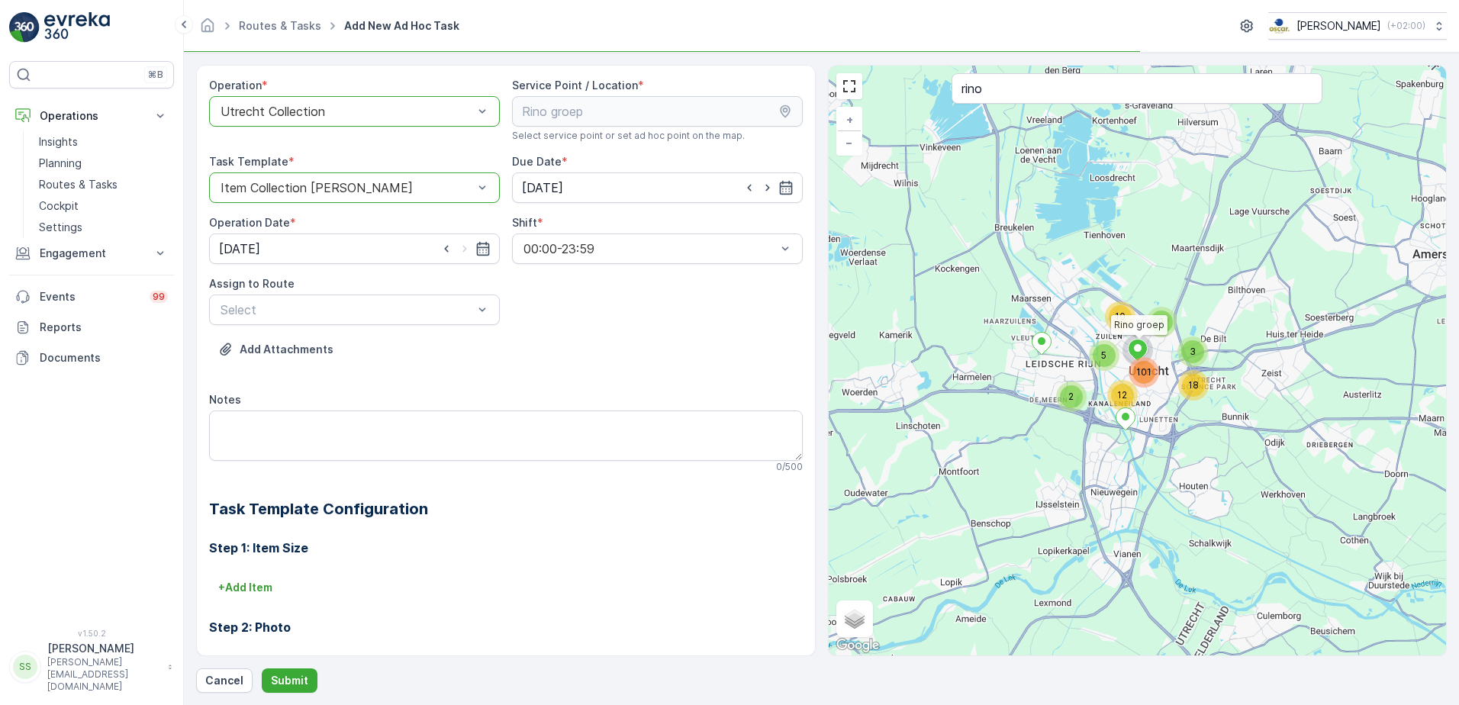
click at [590, 304] on div "Operation * option Utrecht Collection, selected. Utrecht Collection Service Poi…" at bounding box center [506, 456] width 594 height 757
click at [363, 295] on div "Select" at bounding box center [354, 310] width 291 height 31
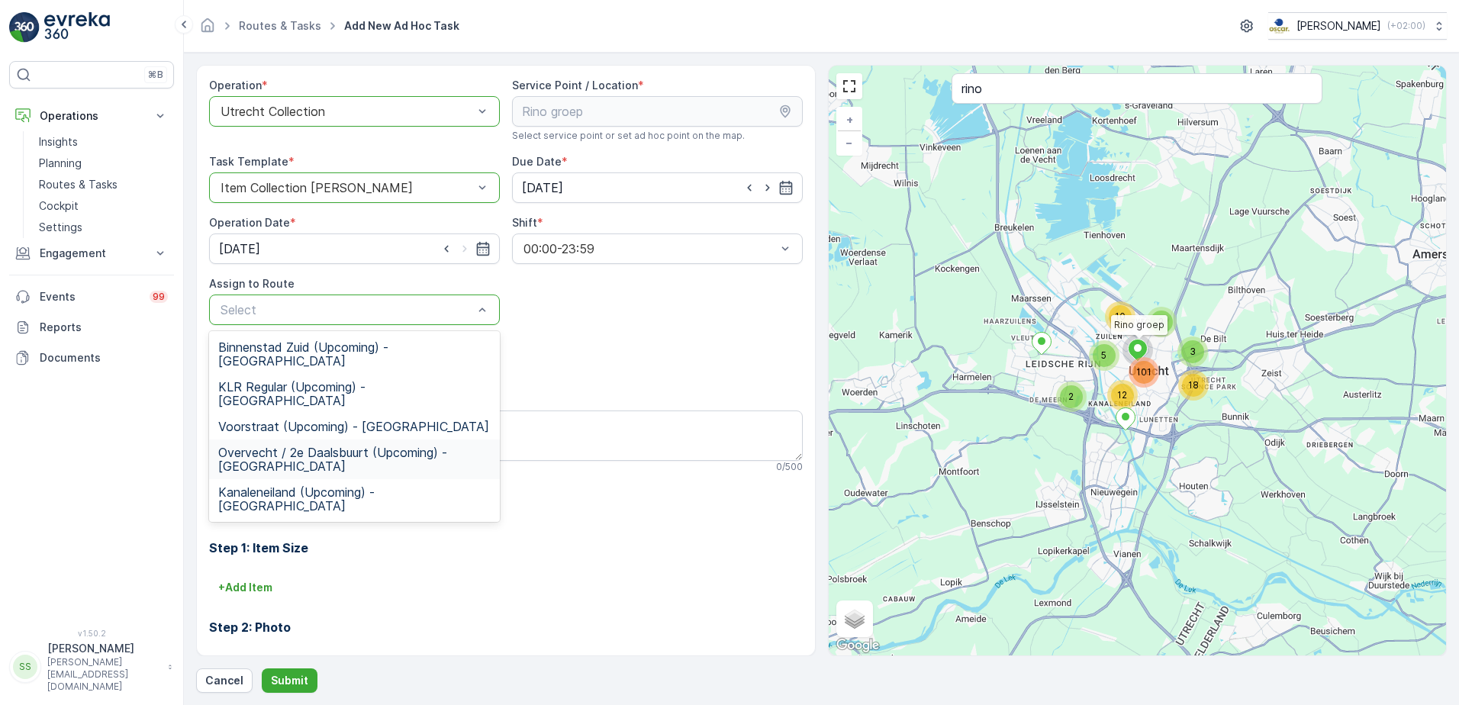
click at [301, 446] on span "Overvecht / 2e Daalsbuurt (Upcoming) - Utrecht" at bounding box center [354, 459] width 272 height 27
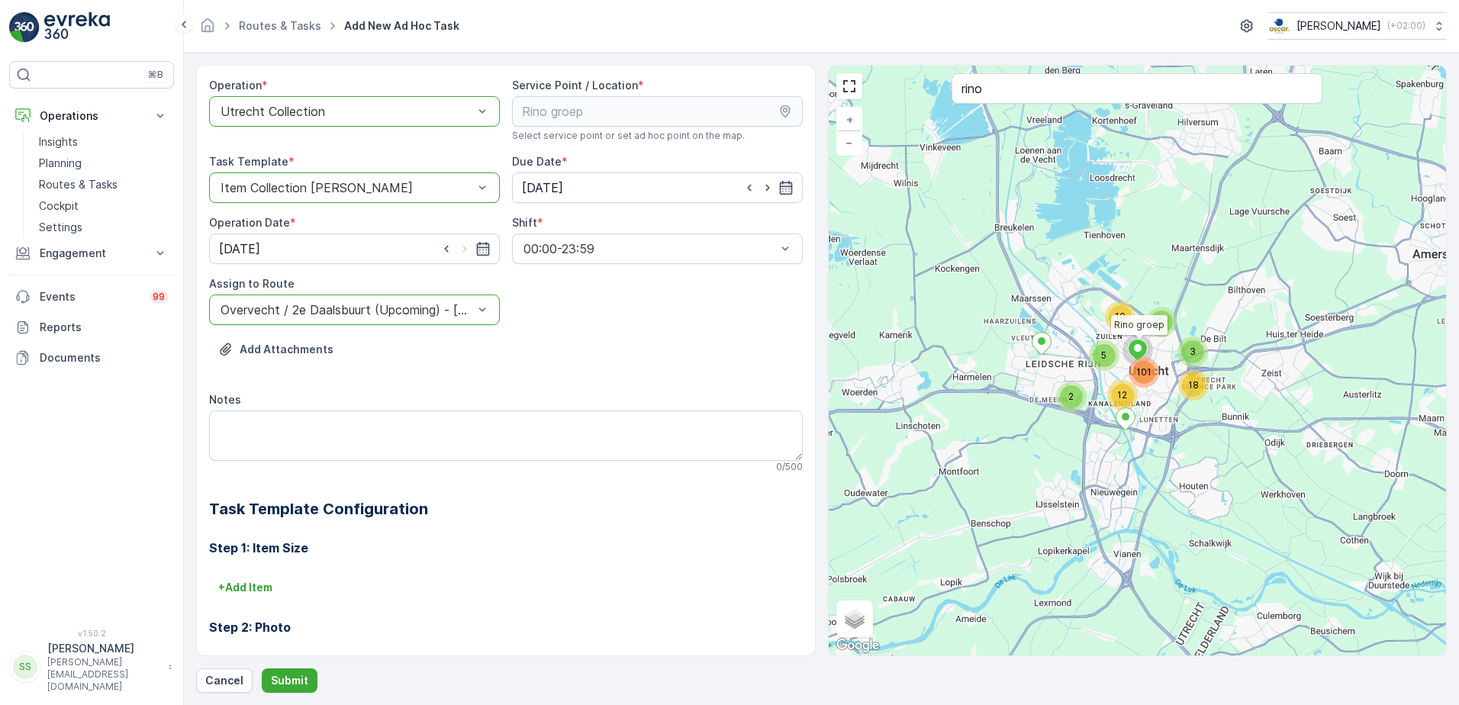
click at [630, 334] on div "Operation * option Utrecht Collection, selected. Utrecht Collection Service Poi…" at bounding box center [506, 456] width 594 height 757
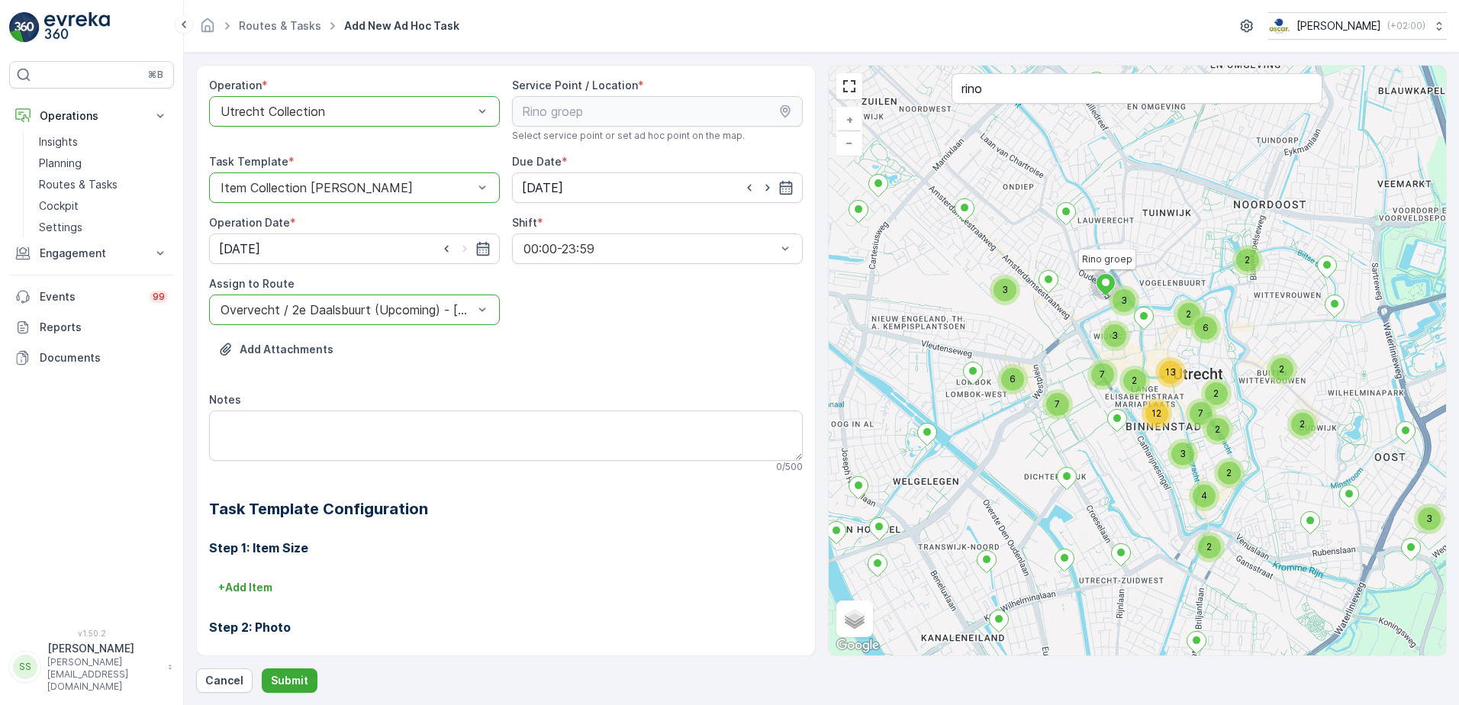
click at [350, 313] on div at bounding box center [347, 310] width 256 height 14
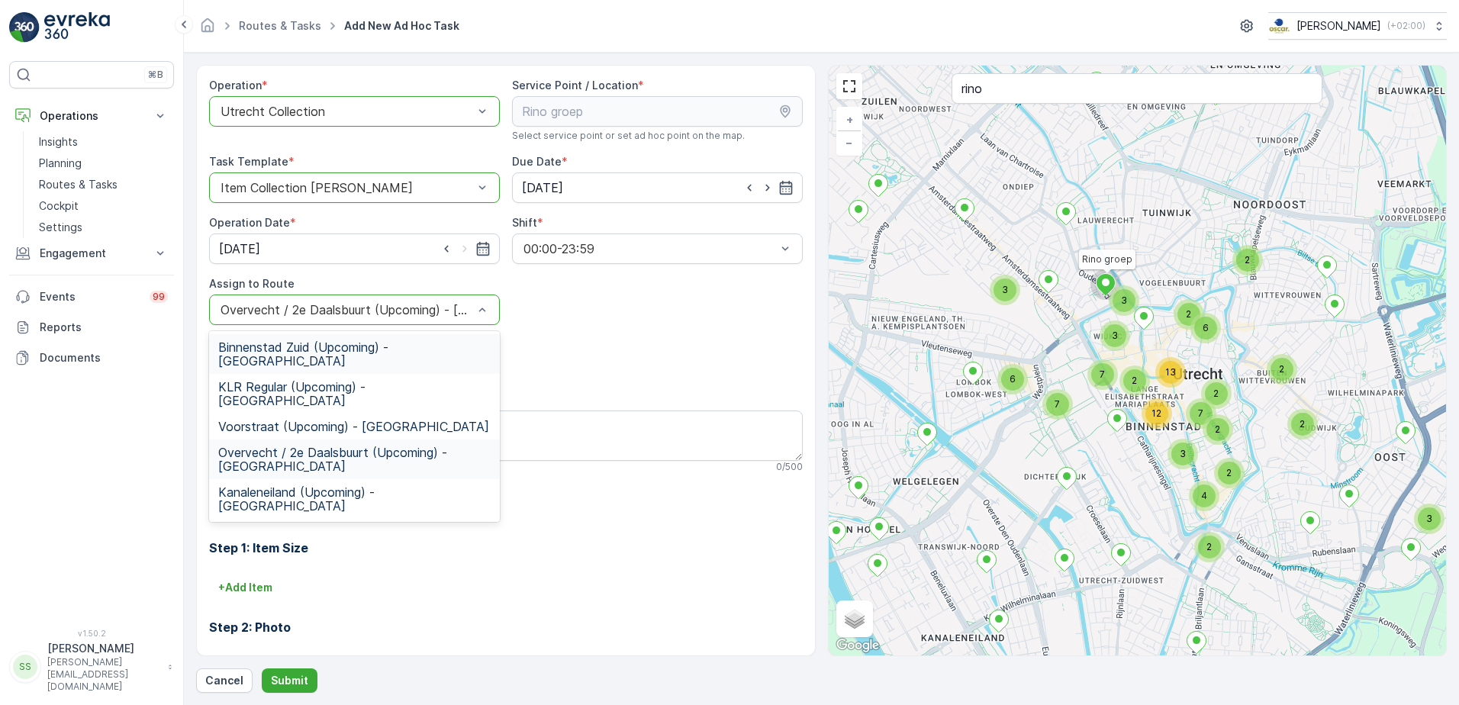
click at [588, 343] on div "Add Attachments" at bounding box center [506, 358] width 594 height 43
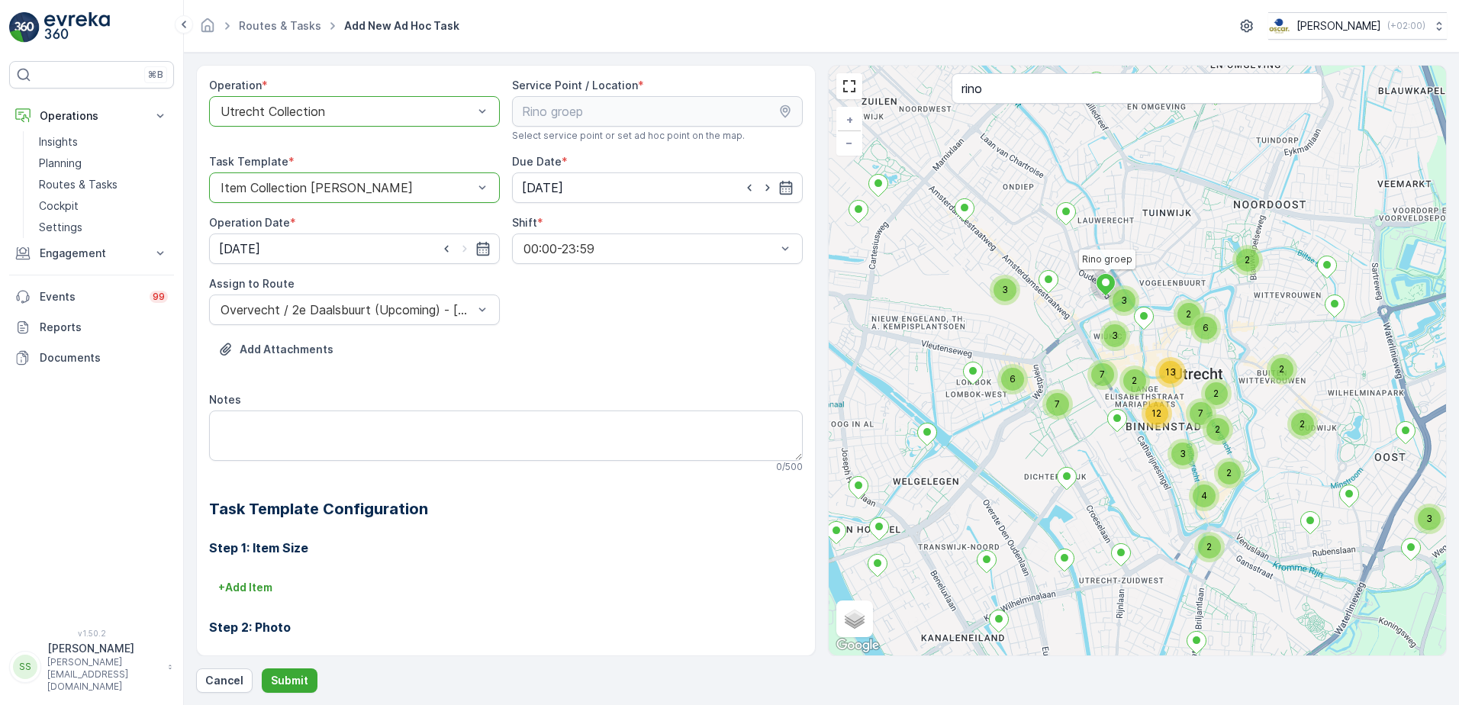
click at [569, 335] on div "Operation * option Utrecht Collection, selected. Utrecht Collection Service Poi…" at bounding box center [506, 456] width 594 height 757
click at [281, 429] on textarea "Notes" at bounding box center [506, 436] width 594 height 50
type textarea "Graag 10 rolletjes swill zakjes meenemen voor de klant. Zakjes zijn te vinden i…"
click at [279, 682] on p "Submit" at bounding box center [289, 680] width 37 height 15
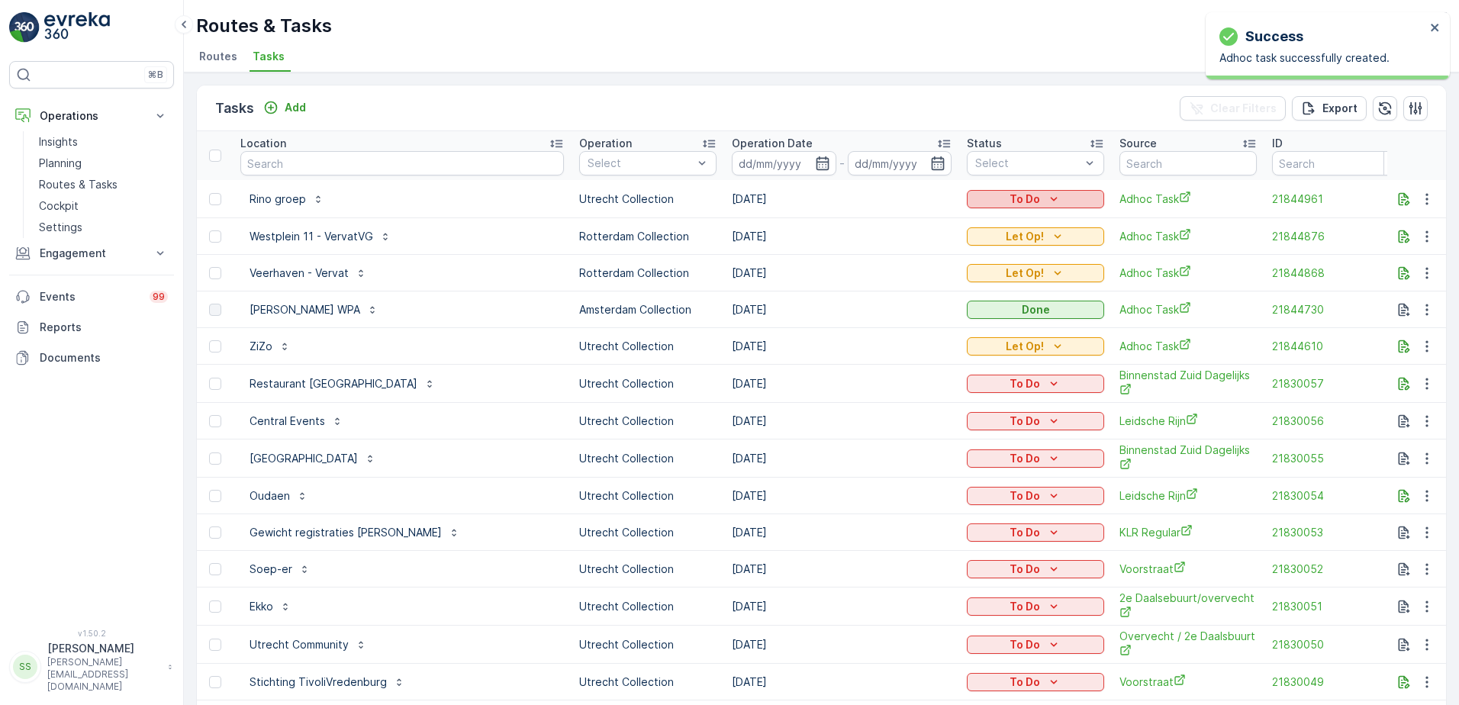
click at [1046, 193] on icon "To Do" at bounding box center [1053, 199] width 15 height 15
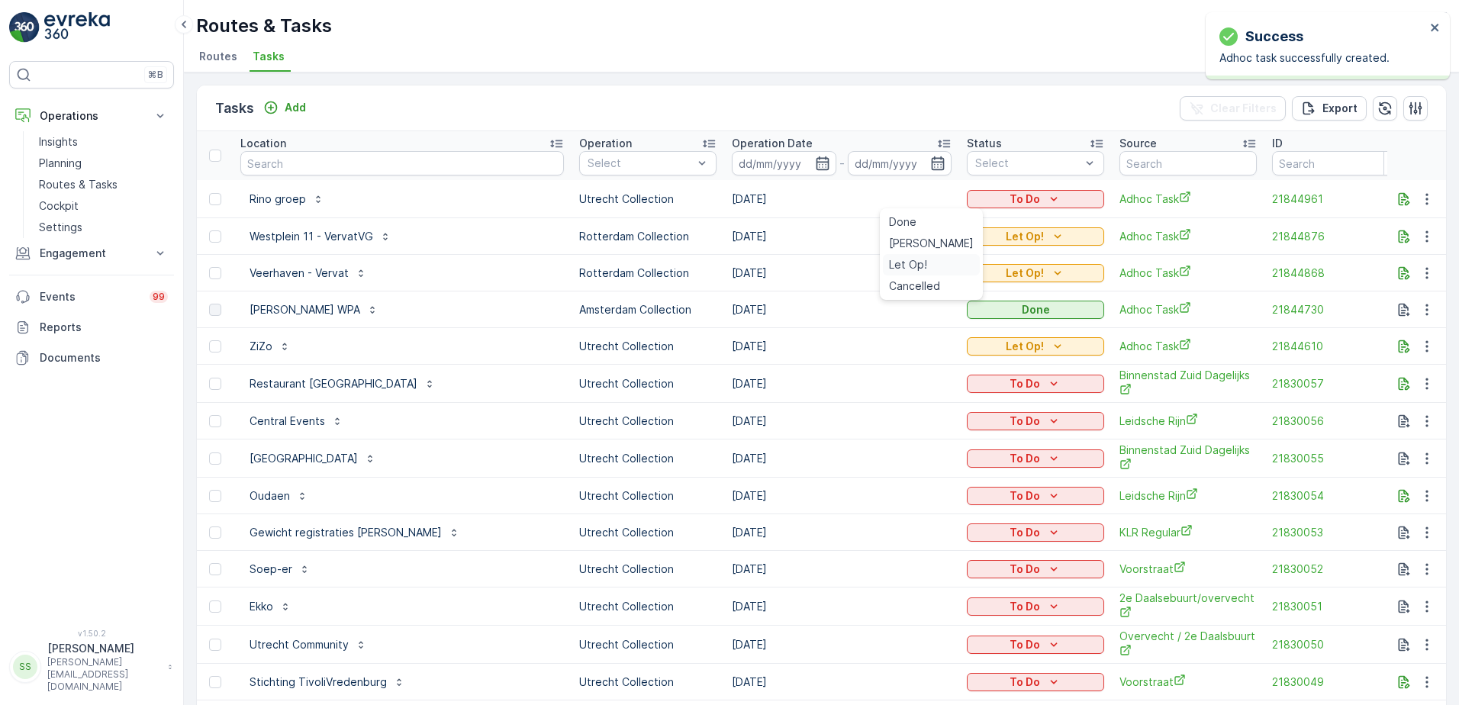
click at [910, 266] on span "Let Op!" at bounding box center [908, 264] width 38 height 15
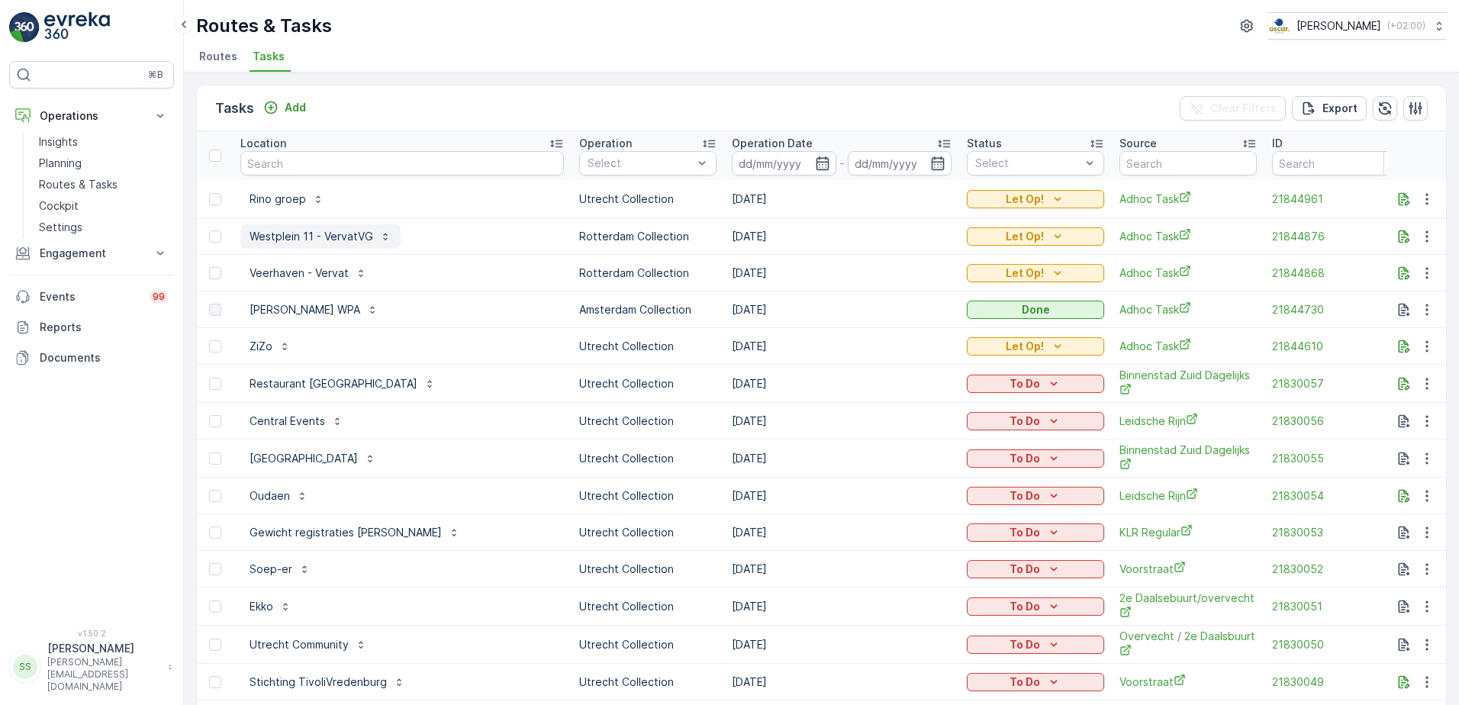
drag, startPoint x: 266, startPoint y: 231, endPoint x: 422, endPoint y: 84, distance: 213.8
click at [422, 84] on div "Tasks Add Clear Filters Export Location Operation Select Operation Date - Statu…" at bounding box center [821, 389] width 1275 height 633
click at [815, 160] on icon "button" at bounding box center [822, 163] width 15 height 15
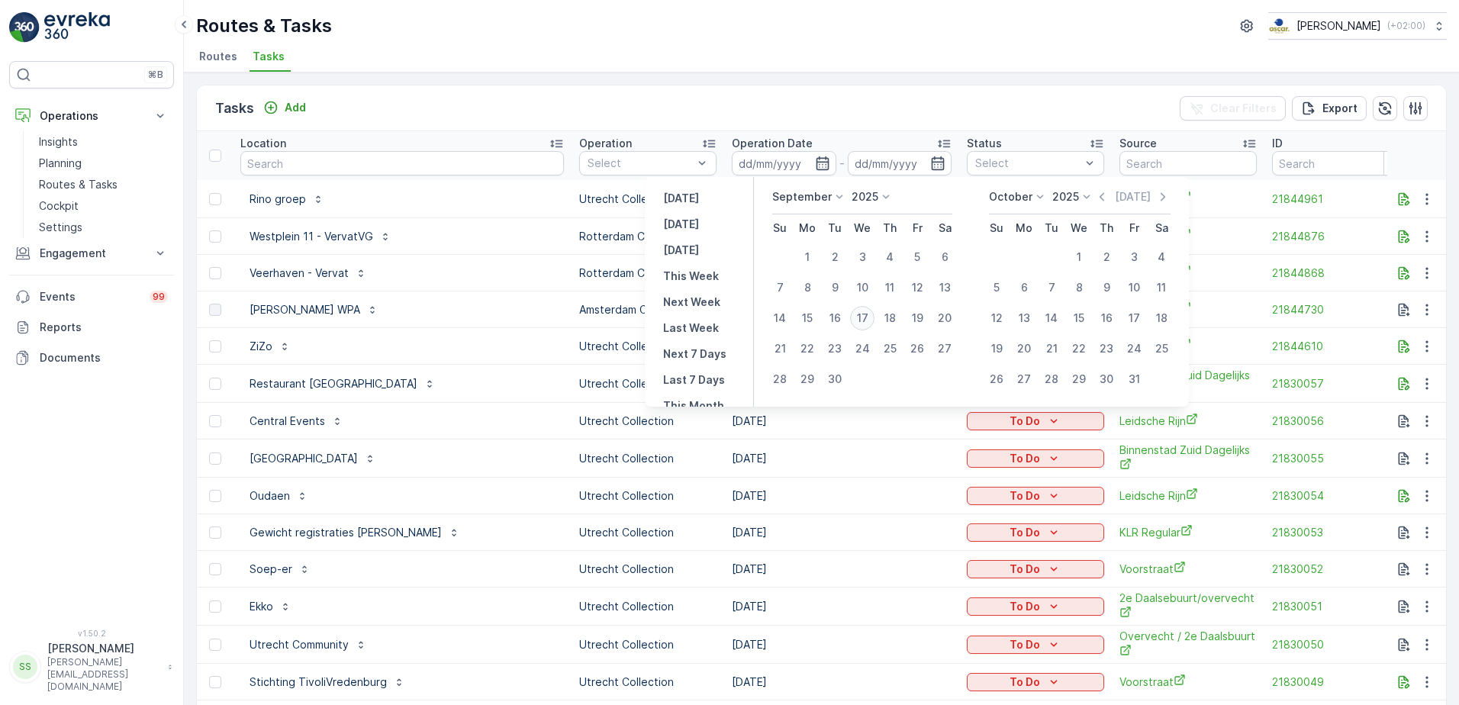
click at [862, 319] on div "17" at bounding box center [862, 318] width 24 height 24
type input "[DATE]"
click at [787, 103] on div "Tasks Add Clear Filters Export" at bounding box center [821, 108] width 1249 height 46
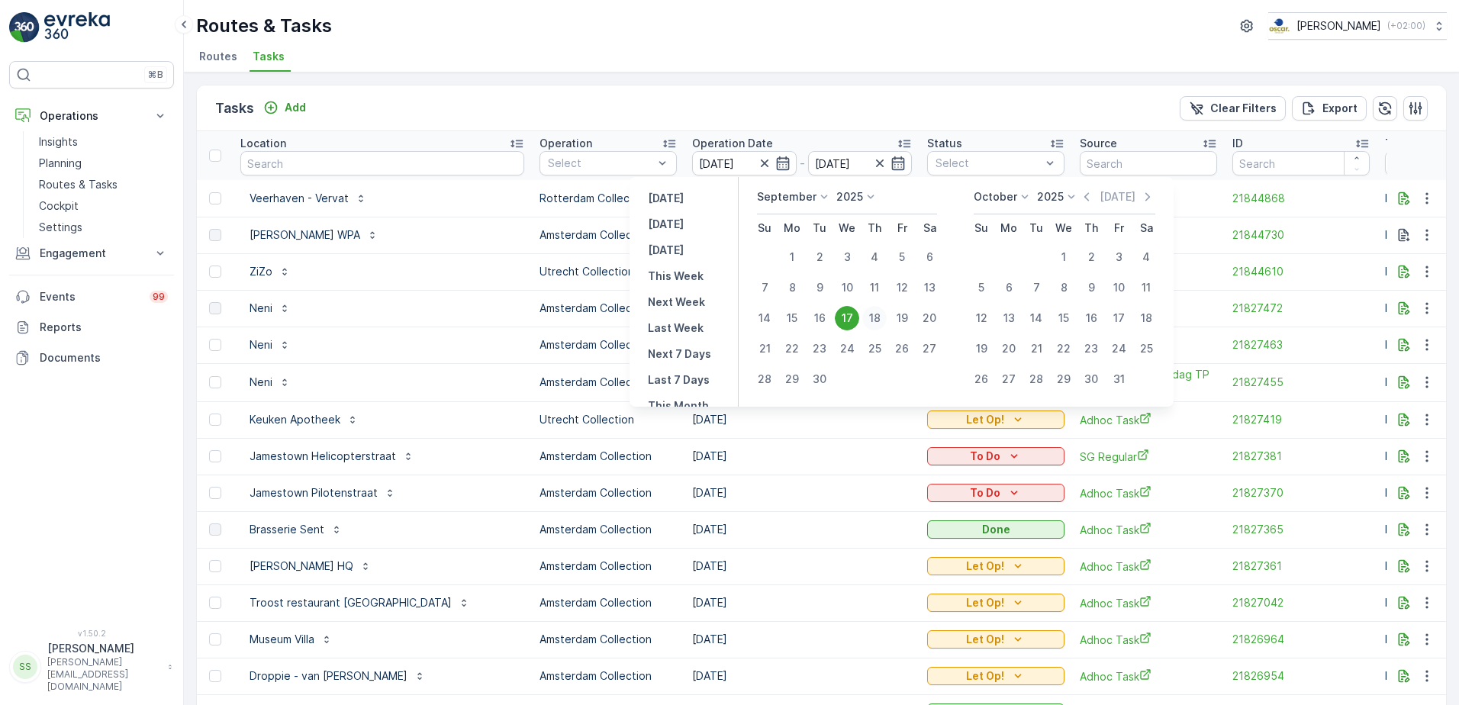
click at [878, 315] on div "18" at bounding box center [874, 318] width 24 height 24
type input "18.09.2025"
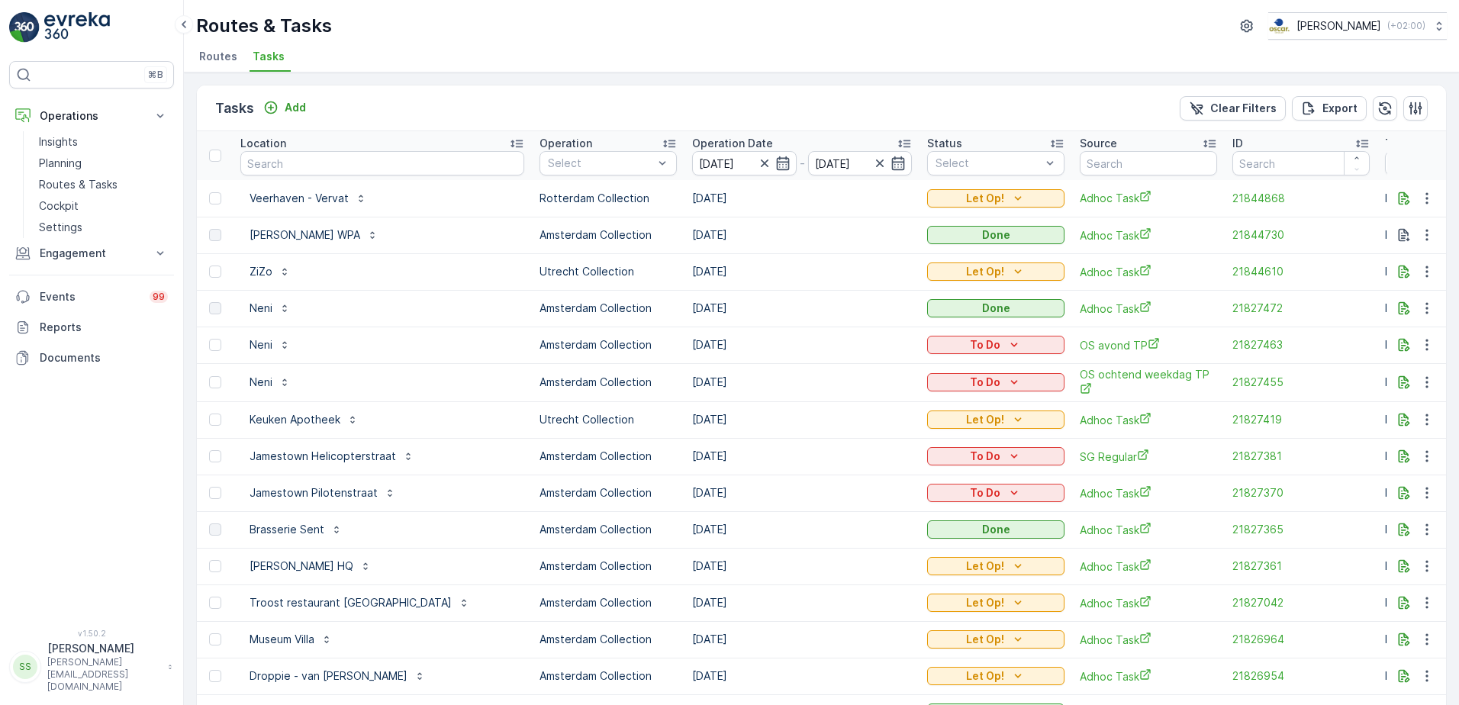
click at [827, 109] on div "Tasks Add Clear Filters Export" at bounding box center [821, 108] width 1249 height 46
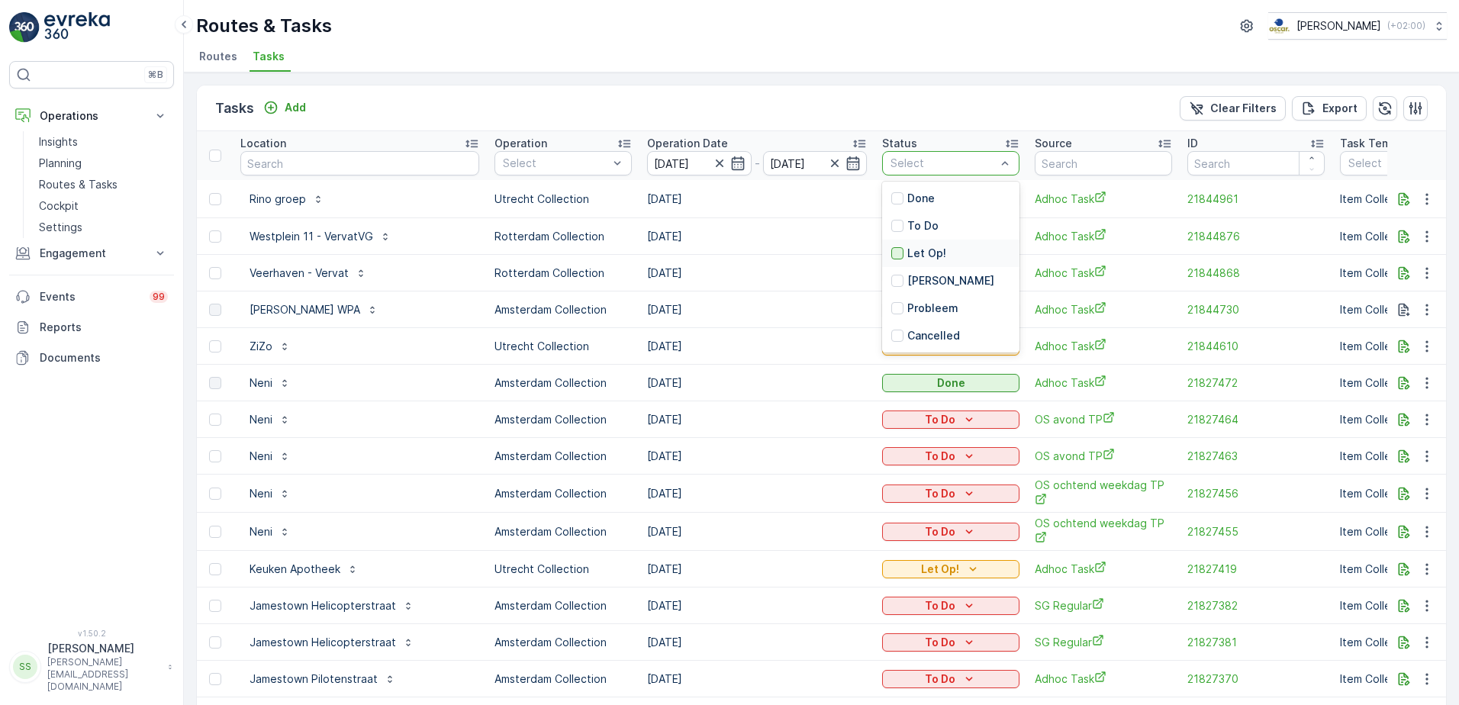
click at [891, 250] on div at bounding box center [897, 253] width 12 height 12
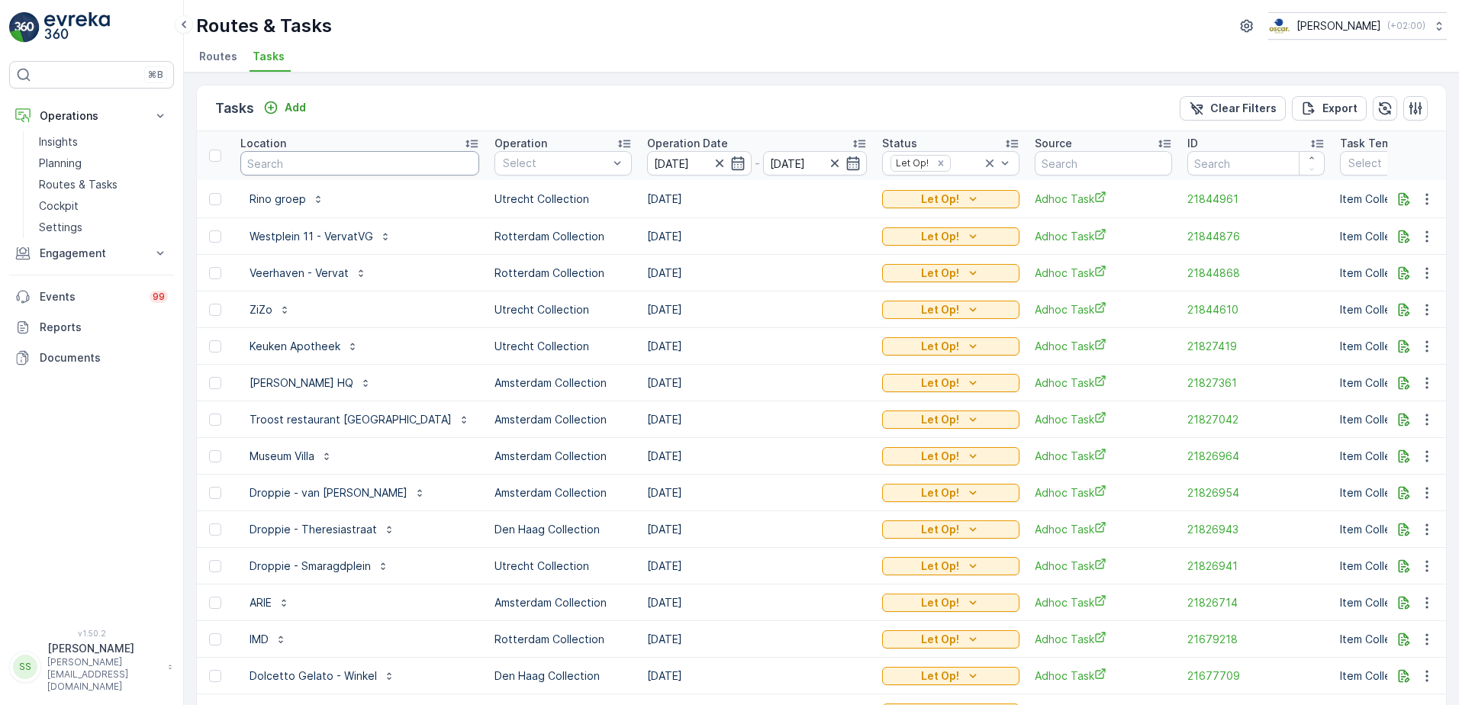
click at [303, 164] on input "text" at bounding box center [359, 163] width 239 height 24
click at [360, 104] on div "Tasks Add Clear Filters Export" at bounding box center [821, 108] width 1249 height 46
click at [294, 109] on p "Add" at bounding box center [295, 107] width 21 height 15
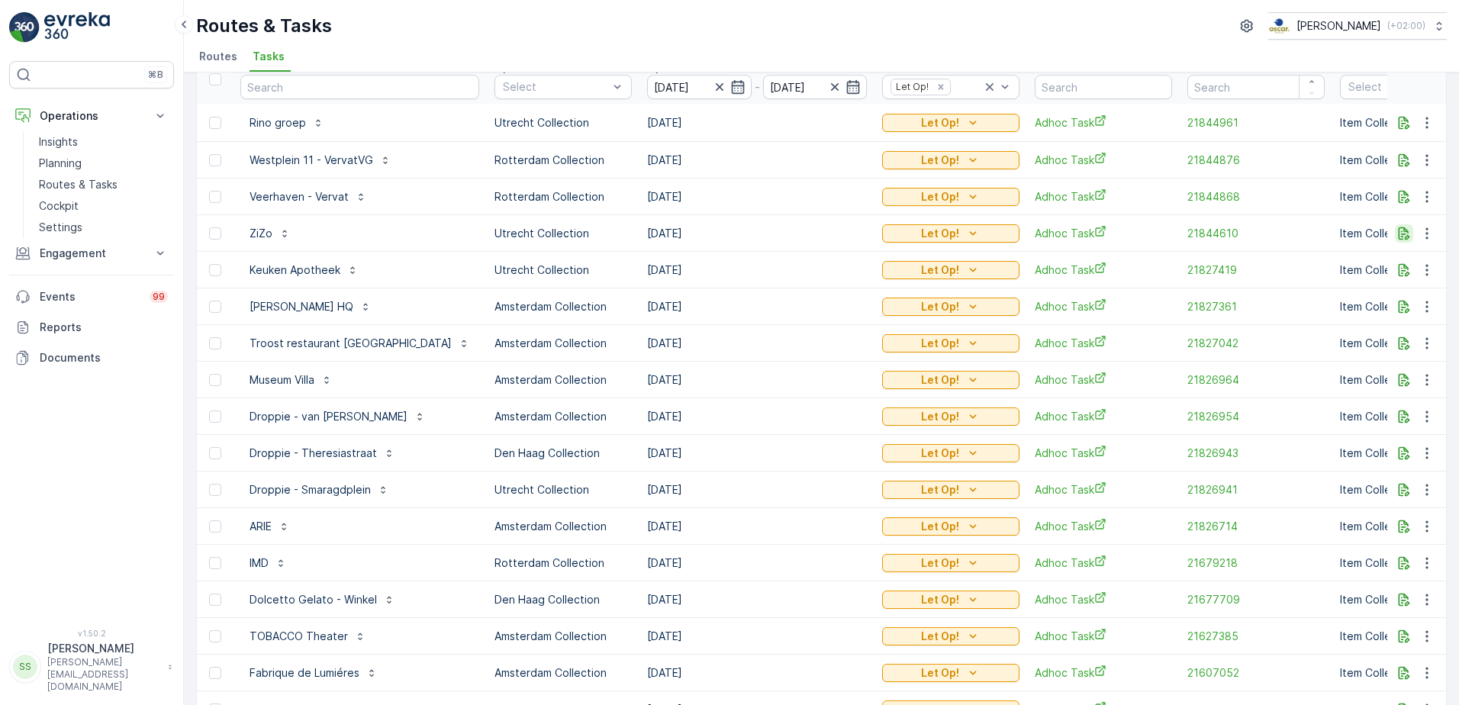
click at [1397, 232] on icon "button" at bounding box center [1404, 233] width 15 height 15
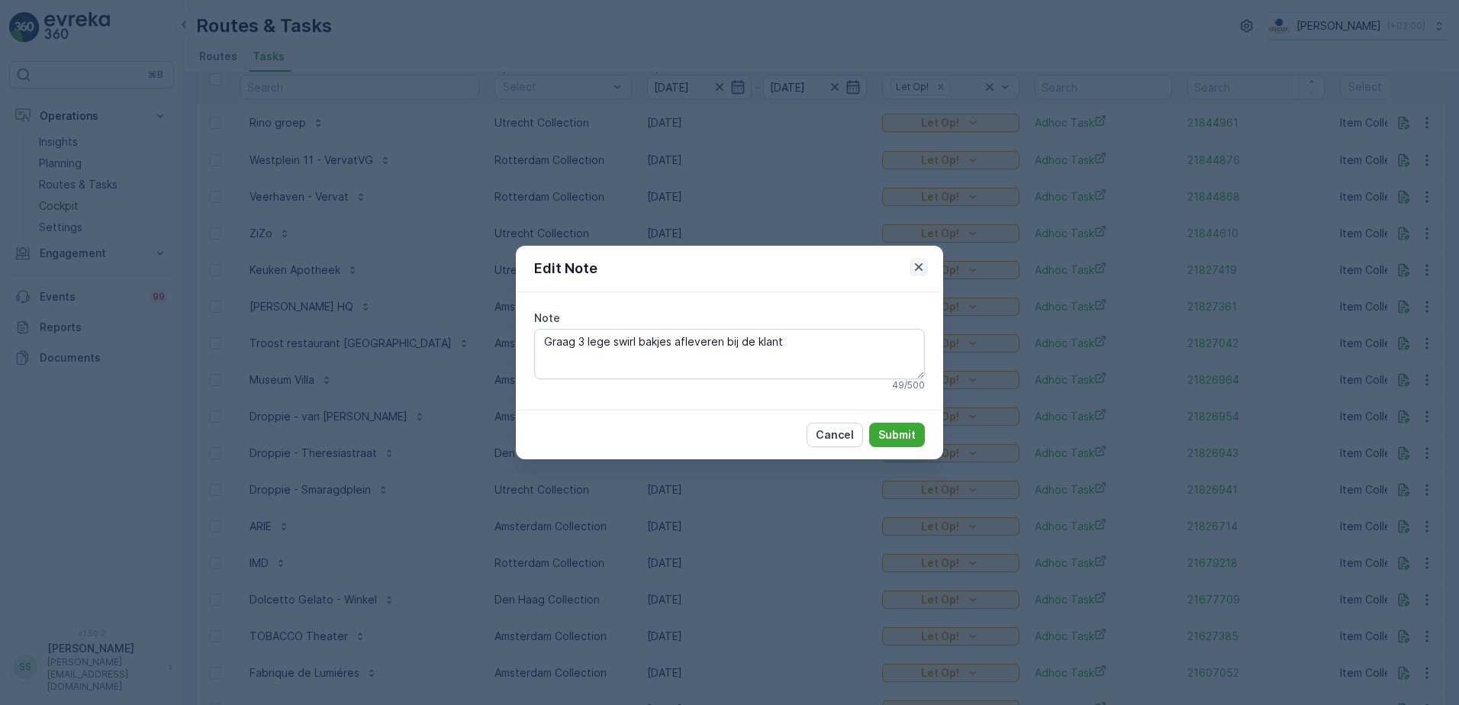
click at [916, 264] on icon "button" at bounding box center [919, 267] width 8 height 8
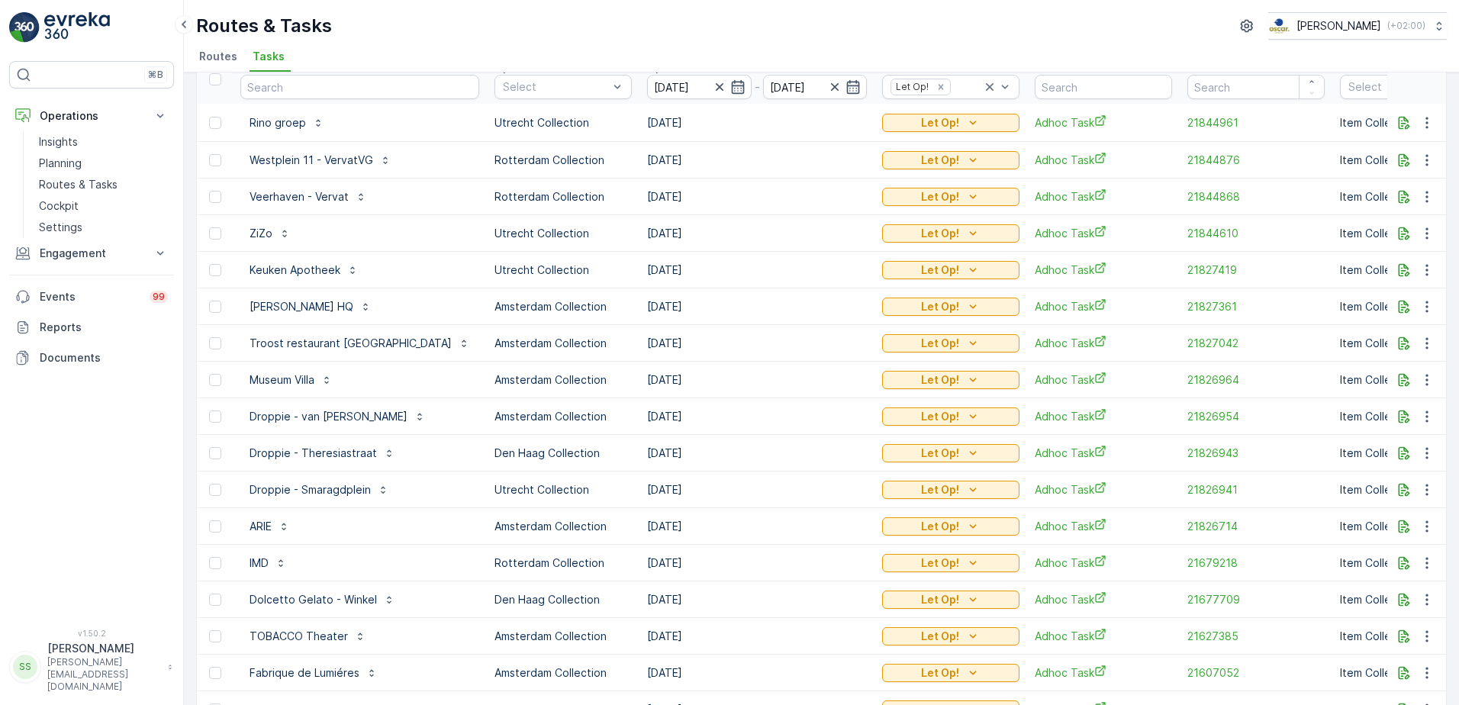
click at [733, 234] on td "17.09.2025" at bounding box center [757, 233] width 235 height 37
click at [459, 56] on ul "Routes Tasks" at bounding box center [815, 59] width 1239 height 26
click at [418, 15] on div "Routes & Tasks Oscar Circulair ( +02:00 )" at bounding box center [821, 25] width 1251 height 27
click at [207, 56] on span "Routes" at bounding box center [218, 56] width 38 height 15
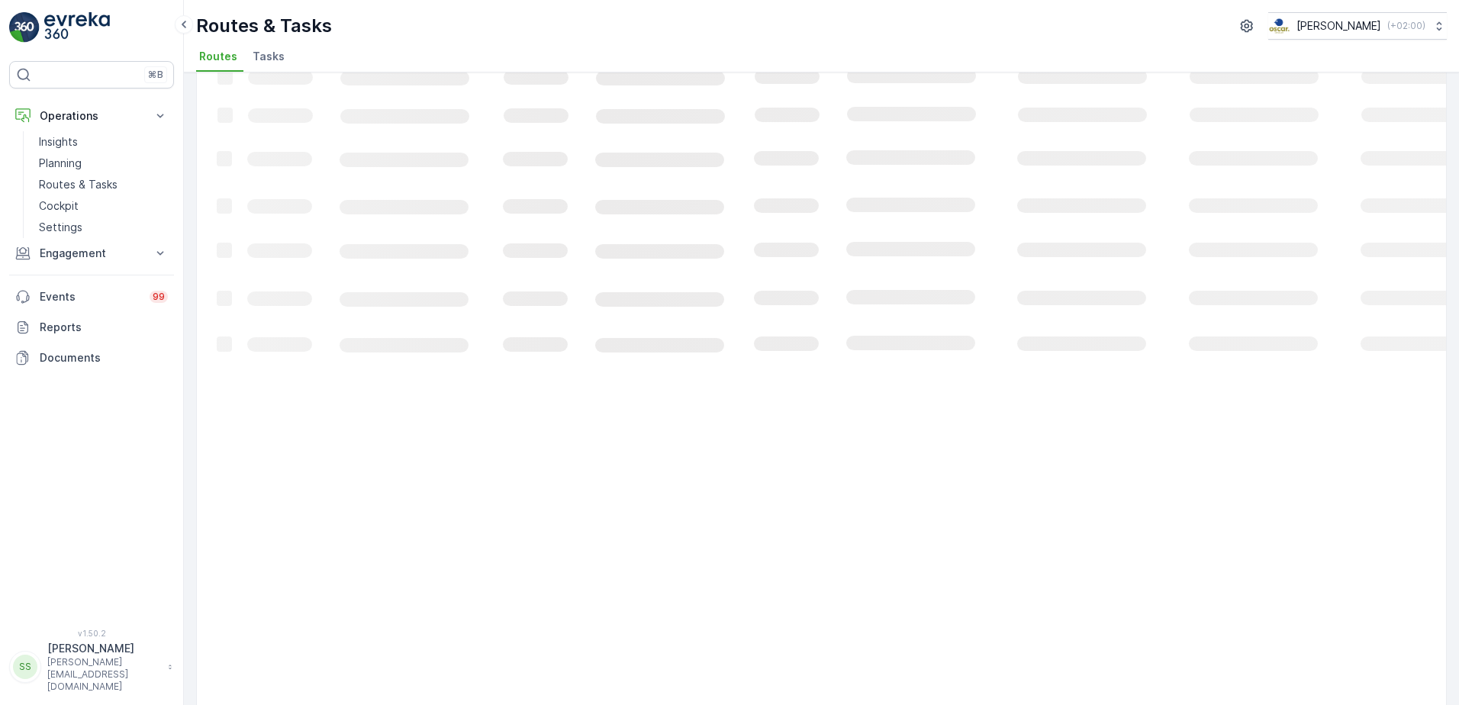
click at [462, 38] on div "Routes & Tasks Oscar Circulair ( +02:00 )" at bounding box center [821, 25] width 1251 height 27
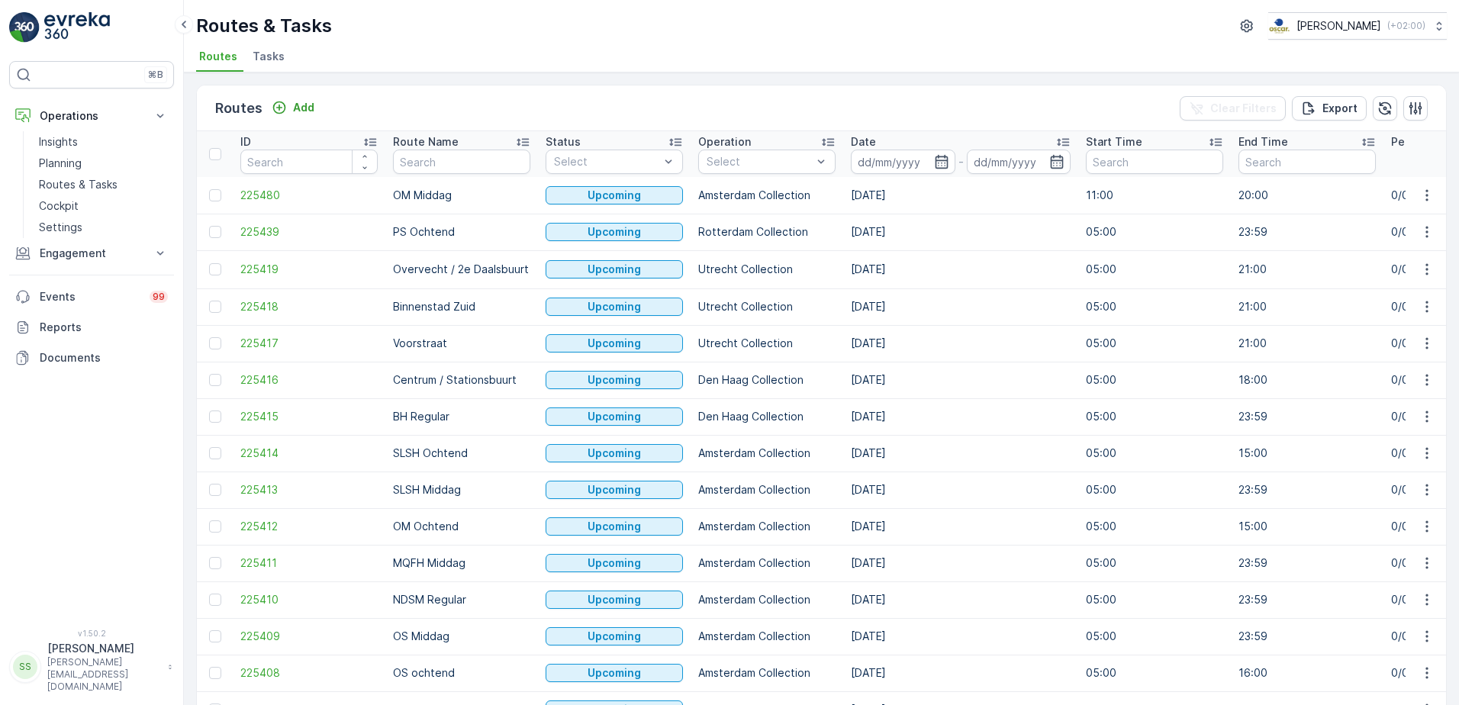
click at [575, 84] on div "Routes Add Clear Filters Export ID Route Name Status Select Operation Select Da…" at bounding box center [821, 389] width 1275 height 633
click at [943, 157] on icon "button" at bounding box center [941, 162] width 13 height 14
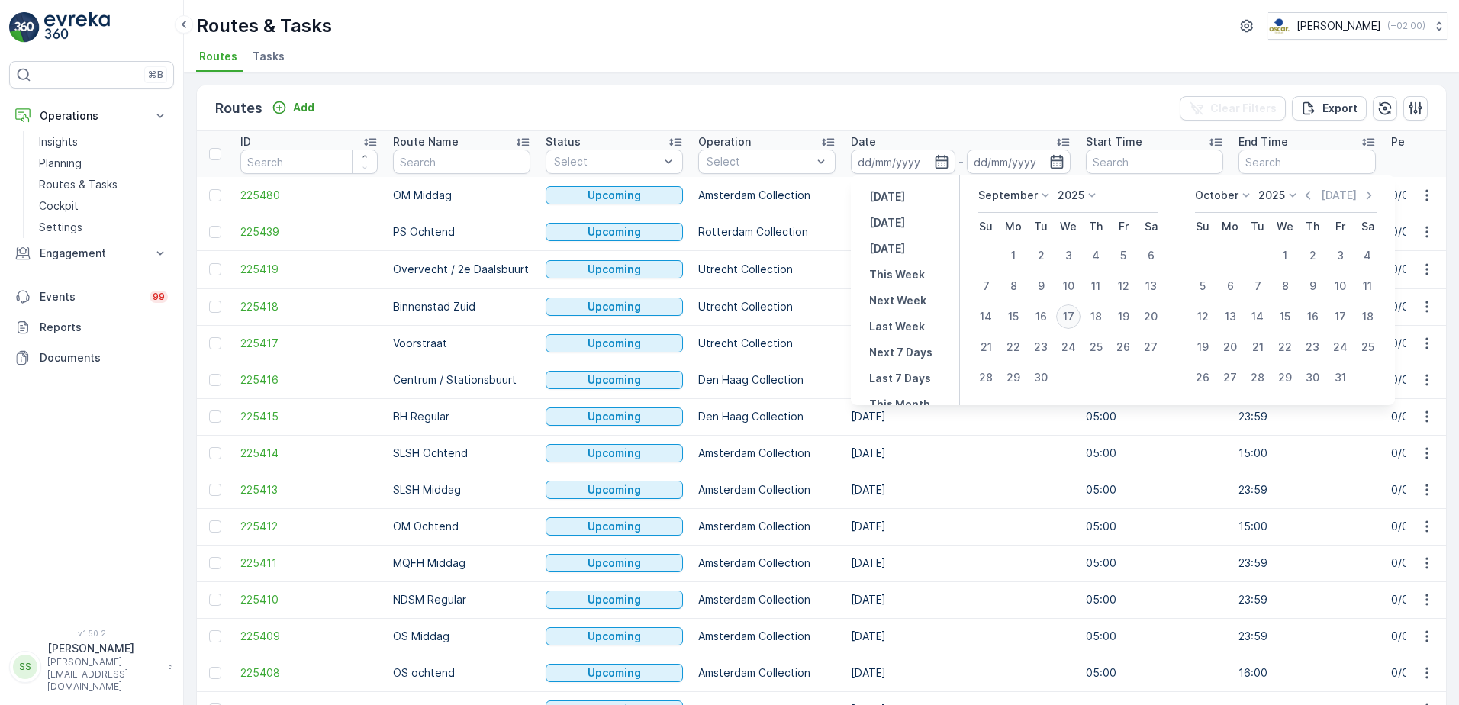
click at [1072, 314] on div "17" at bounding box center [1068, 317] width 24 height 24
type input "17.09.2025"
click at [1007, 95] on div "Routes Add Clear Filters Export" at bounding box center [821, 108] width 1249 height 46
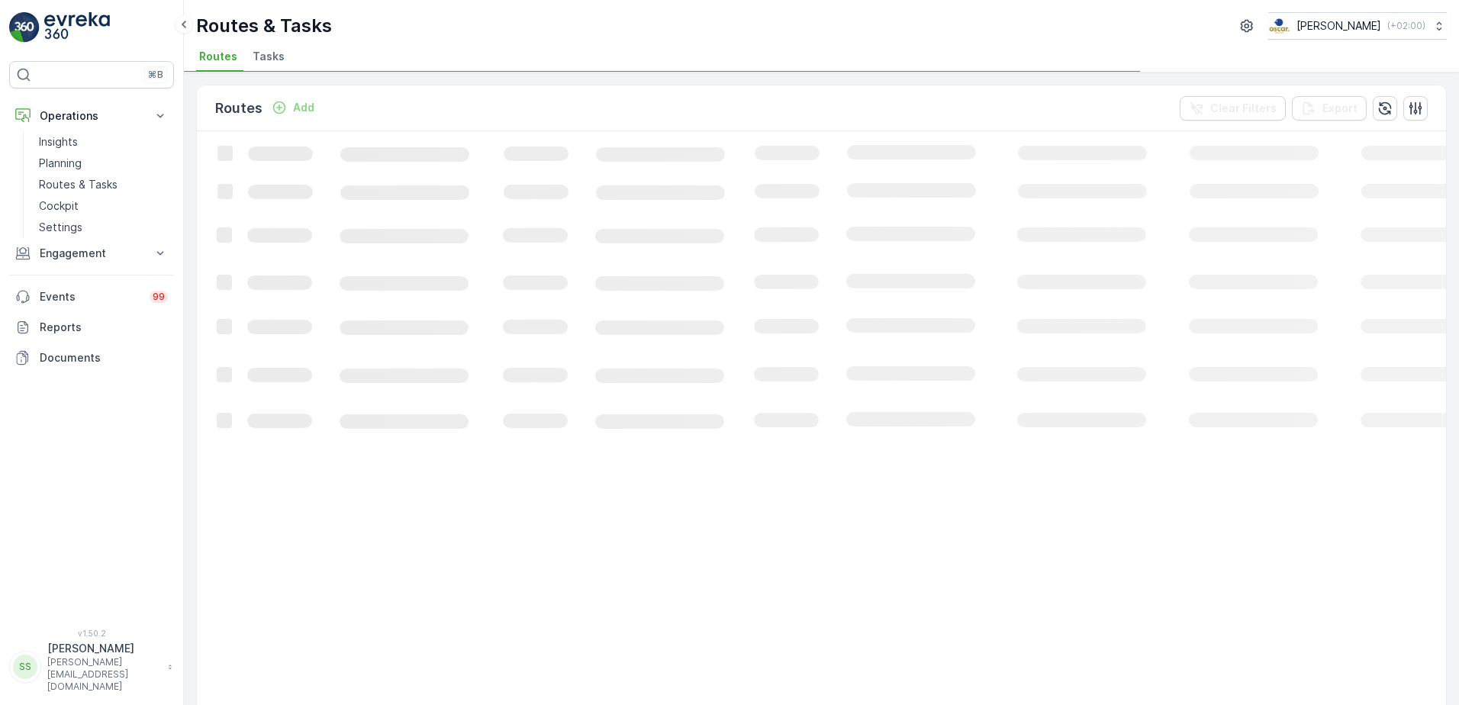
click at [744, 108] on div "Routes Add Clear Filters Export" at bounding box center [821, 108] width 1249 height 46
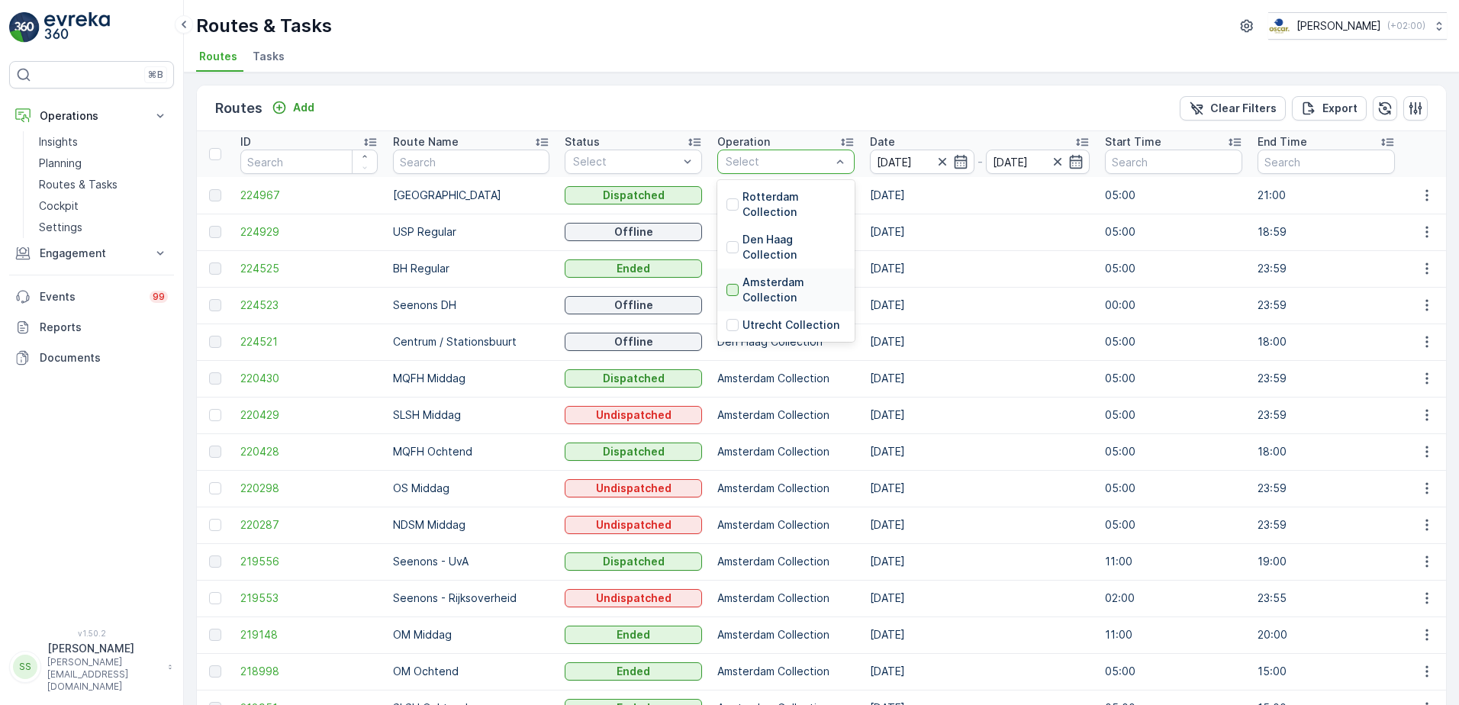
click at [727, 289] on div at bounding box center [733, 290] width 12 height 12
drag, startPoint x: 725, startPoint y: 111, endPoint x: 525, endPoint y: 108, distance: 200.0
click at [722, 109] on div "Routes Add Clear Filters Export" at bounding box center [821, 108] width 1249 height 46
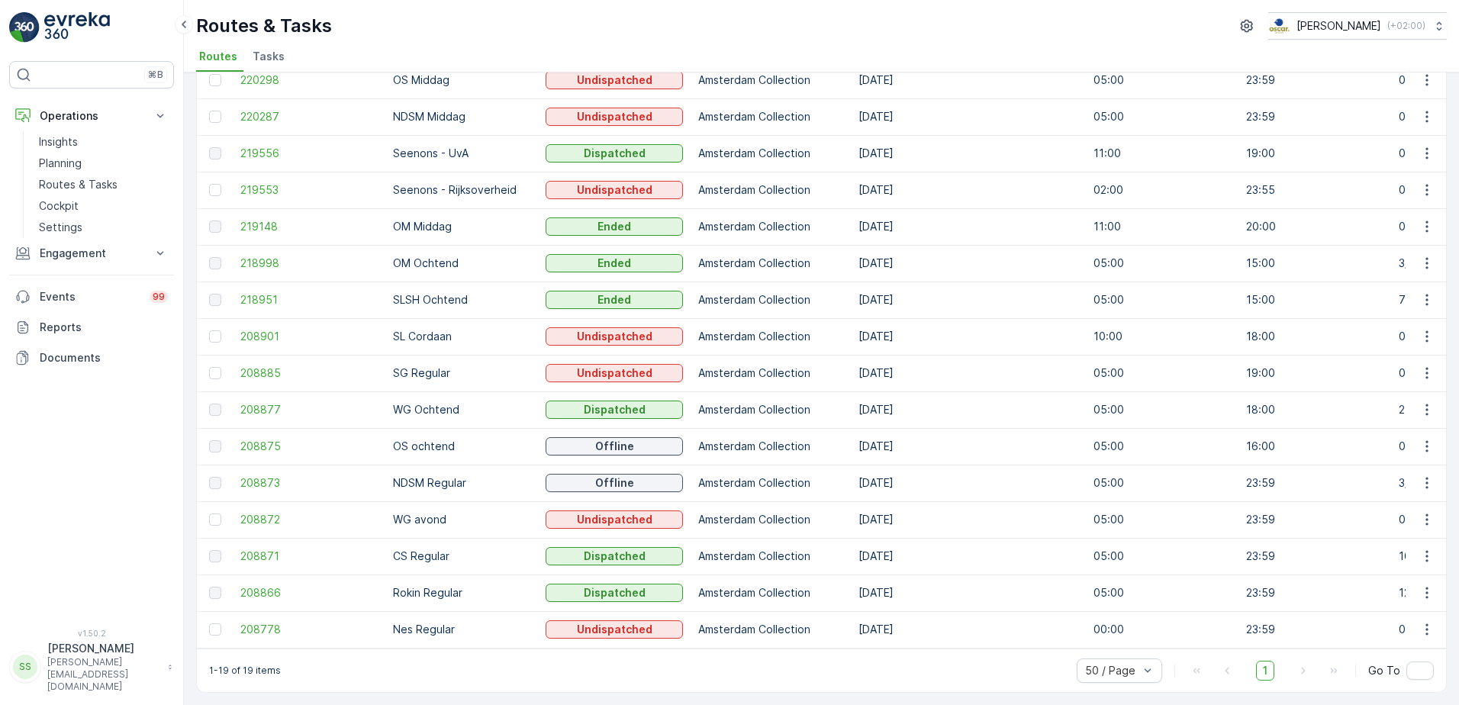
scroll to position [241, 0]
click at [262, 622] on span "208778" at bounding box center [308, 629] width 137 height 15
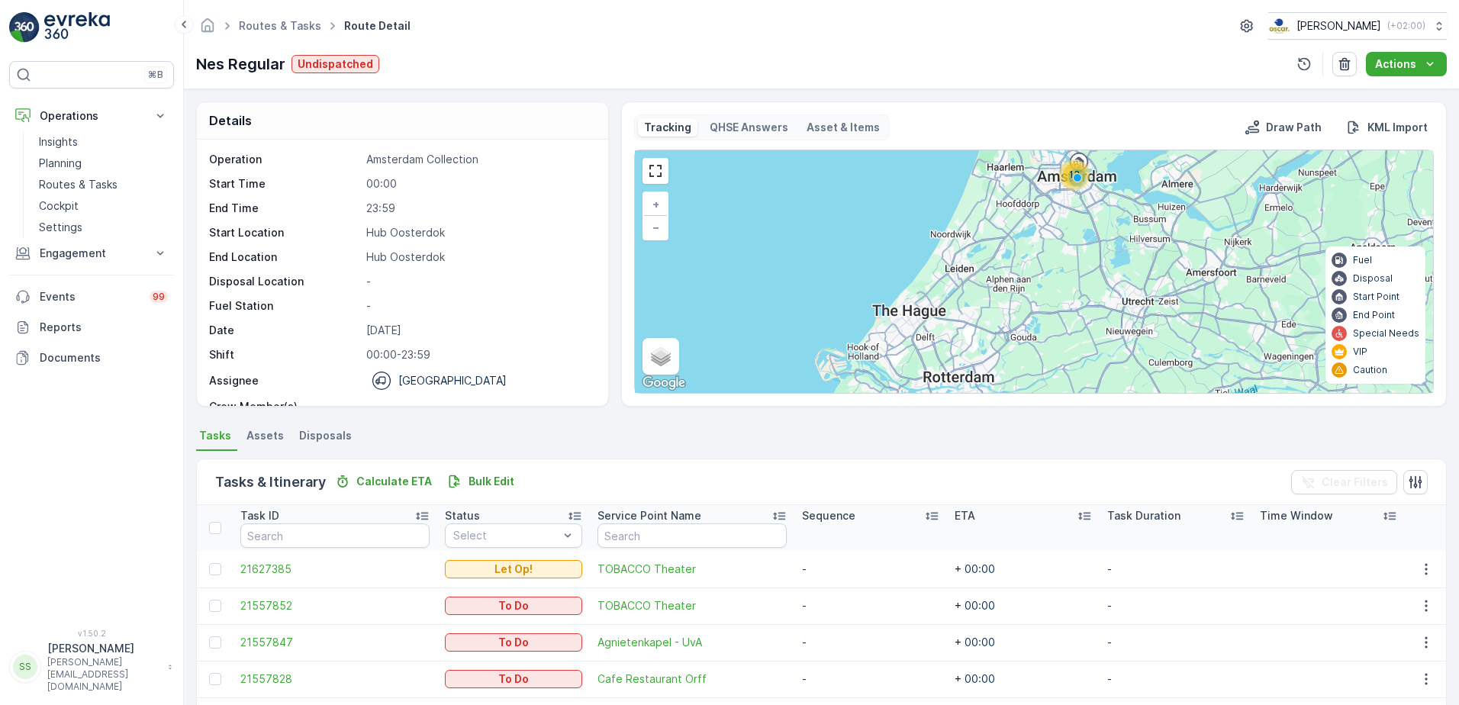
click at [744, 60] on div "Nes Regular Undispatched Actions" at bounding box center [821, 64] width 1251 height 24
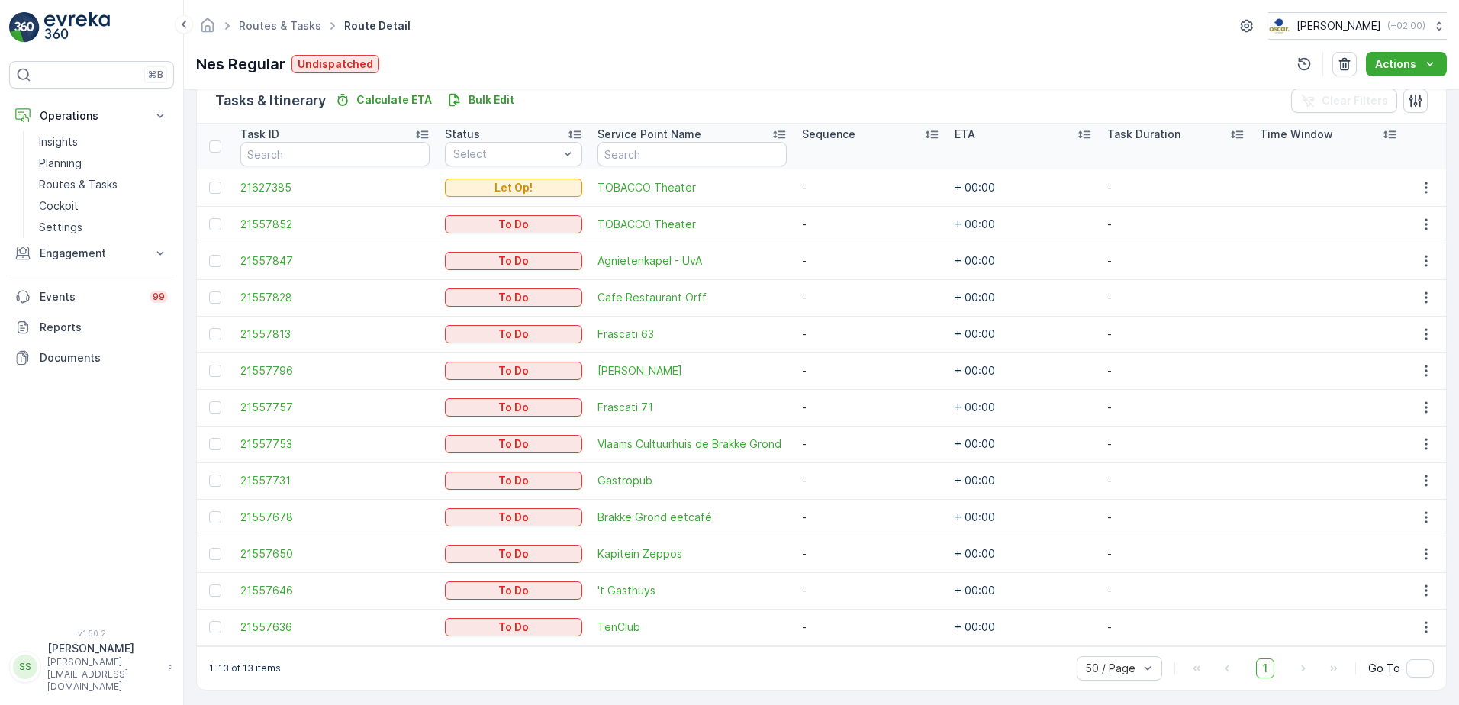
scroll to position [395, 0]
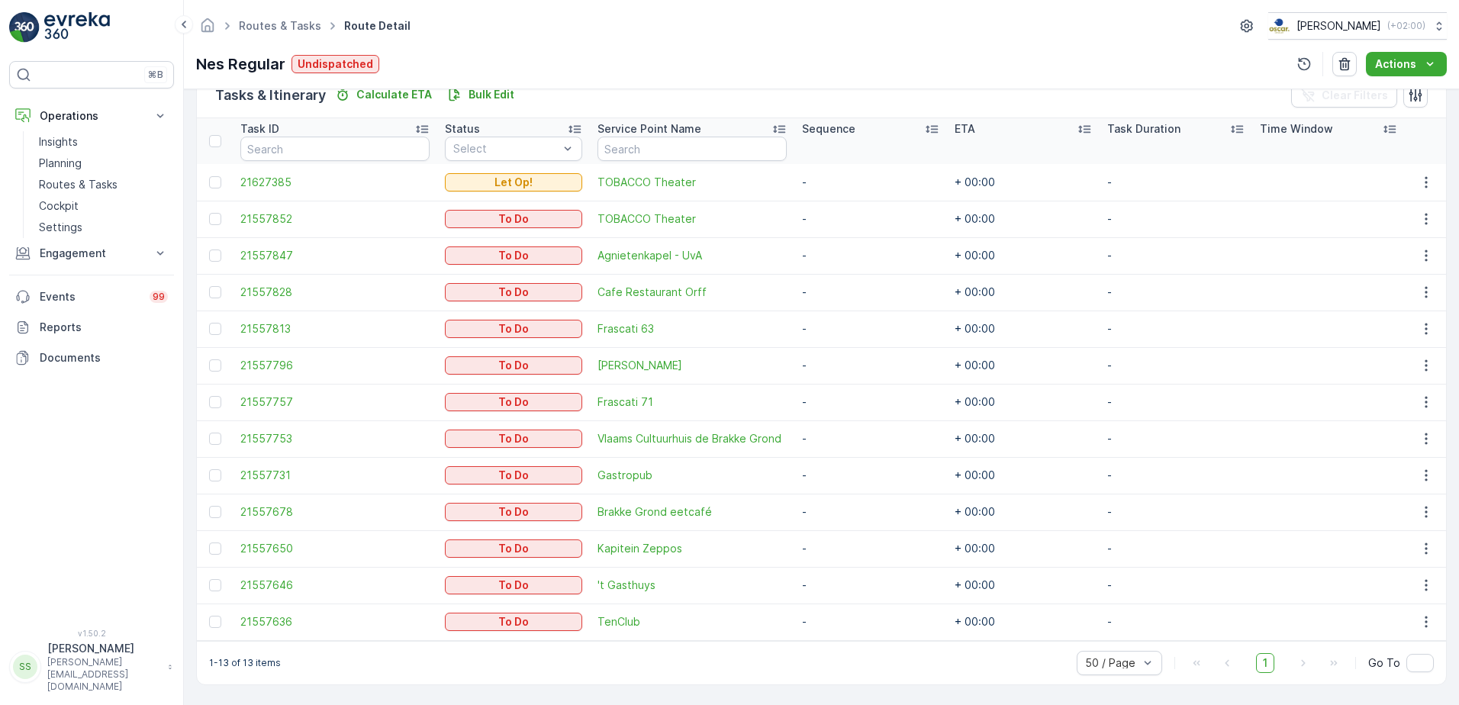
click at [185, 355] on div "Details Operation Amsterdam Collection Start Time 00:00 End Time 23:59 Start Lo…" at bounding box center [821, 397] width 1275 height 616
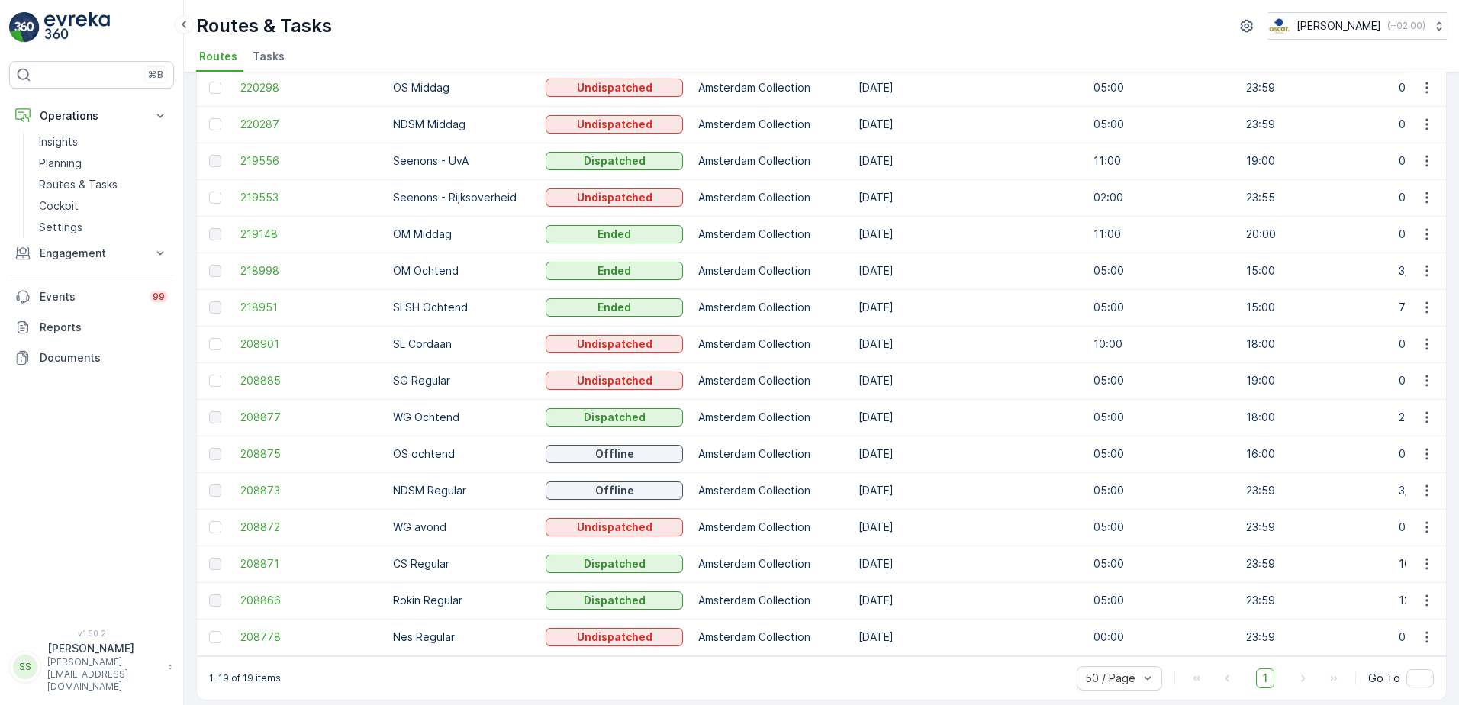
scroll to position [241, 0]
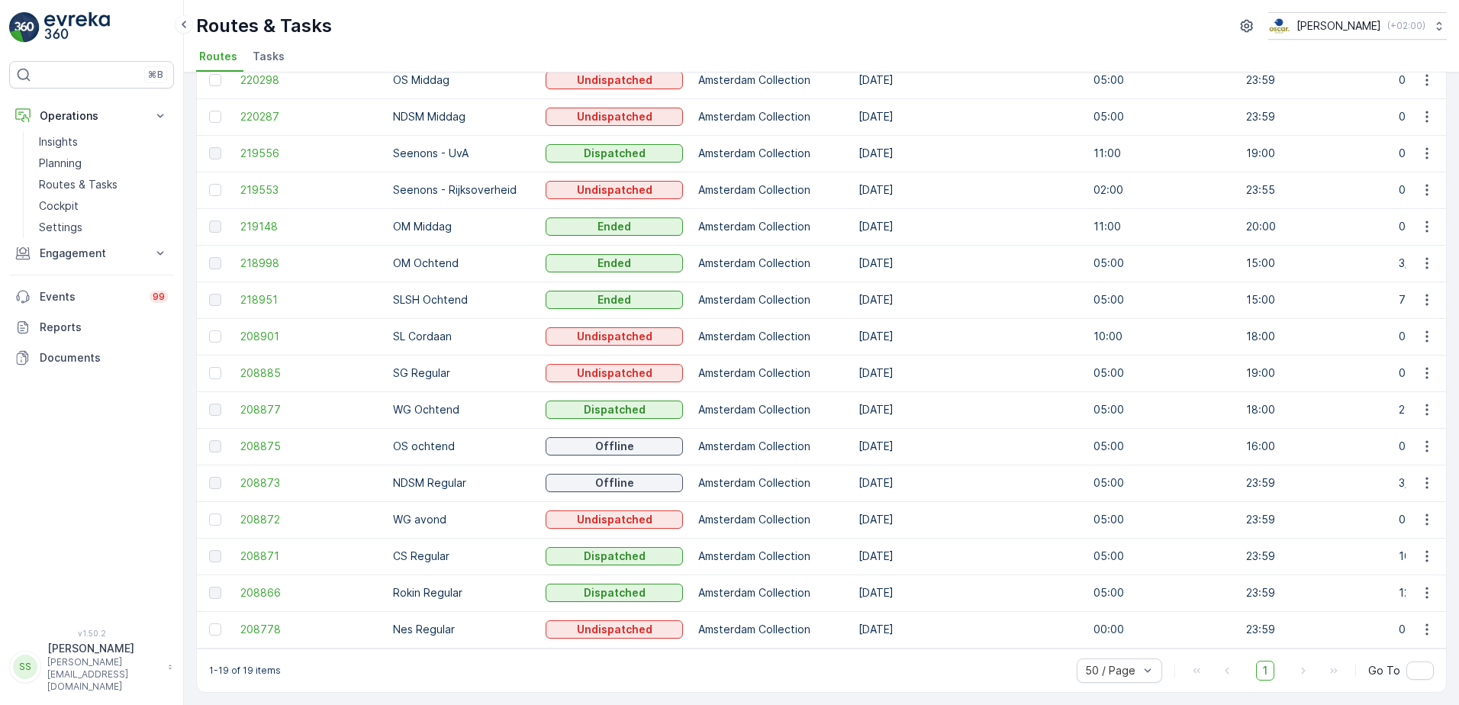
click at [430, 514] on p "WG avond" at bounding box center [461, 519] width 137 height 15
drag, startPoint x: 430, startPoint y: 514, endPoint x: 498, endPoint y: 517, distance: 68.0
click at [514, 516] on p "WG avond" at bounding box center [461, 519] width 137 height 15
click at [414, 514] on p "WG avond" at bounding box center [461, 519] width 137 height 15
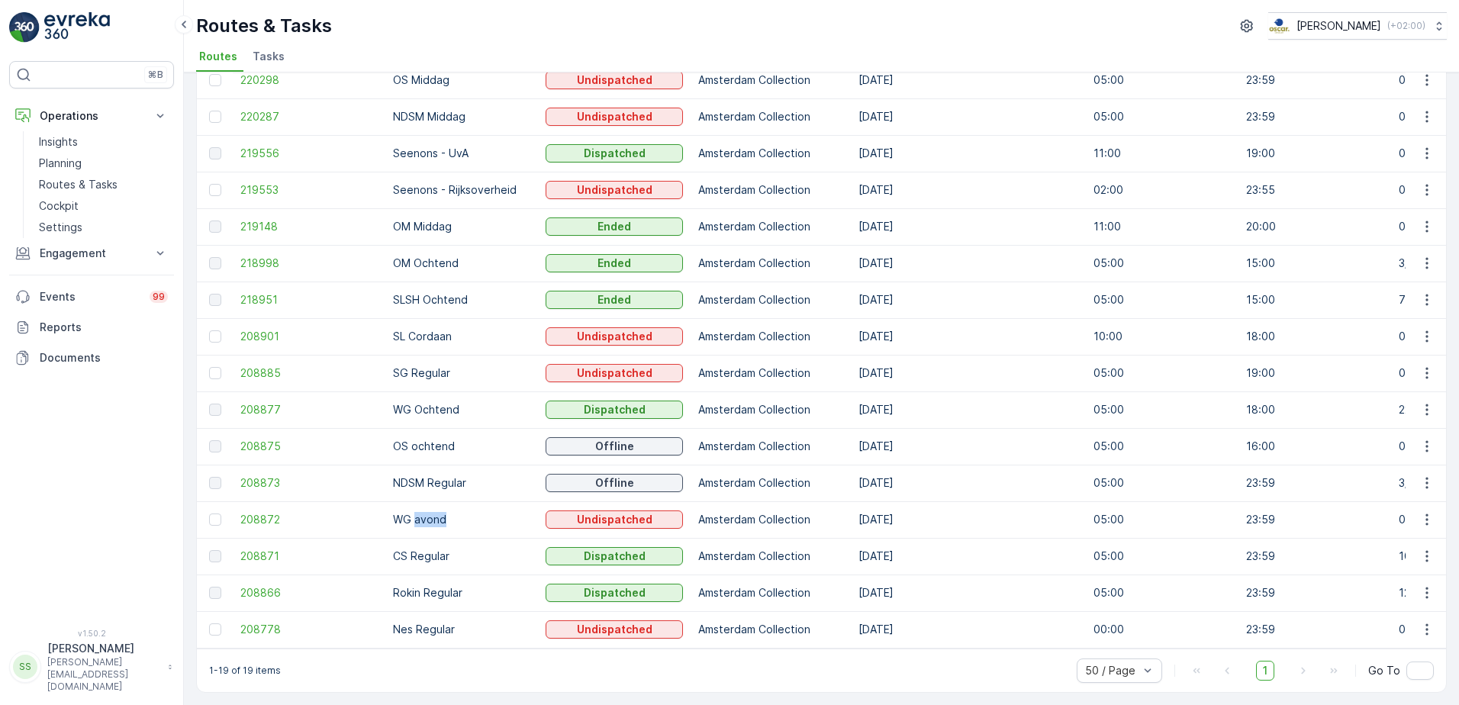
click at [414, 514] on p "WG avond" at bounding box center [461, 519] width 137 height 15
drag, startPoint x: 414, startPoint y: 514, endPoint x: 437, endPoint y: 518, distance: 23.2
click at [437, 518] on p "WG avond" at bounding box center [461, 519] width 137 height 15
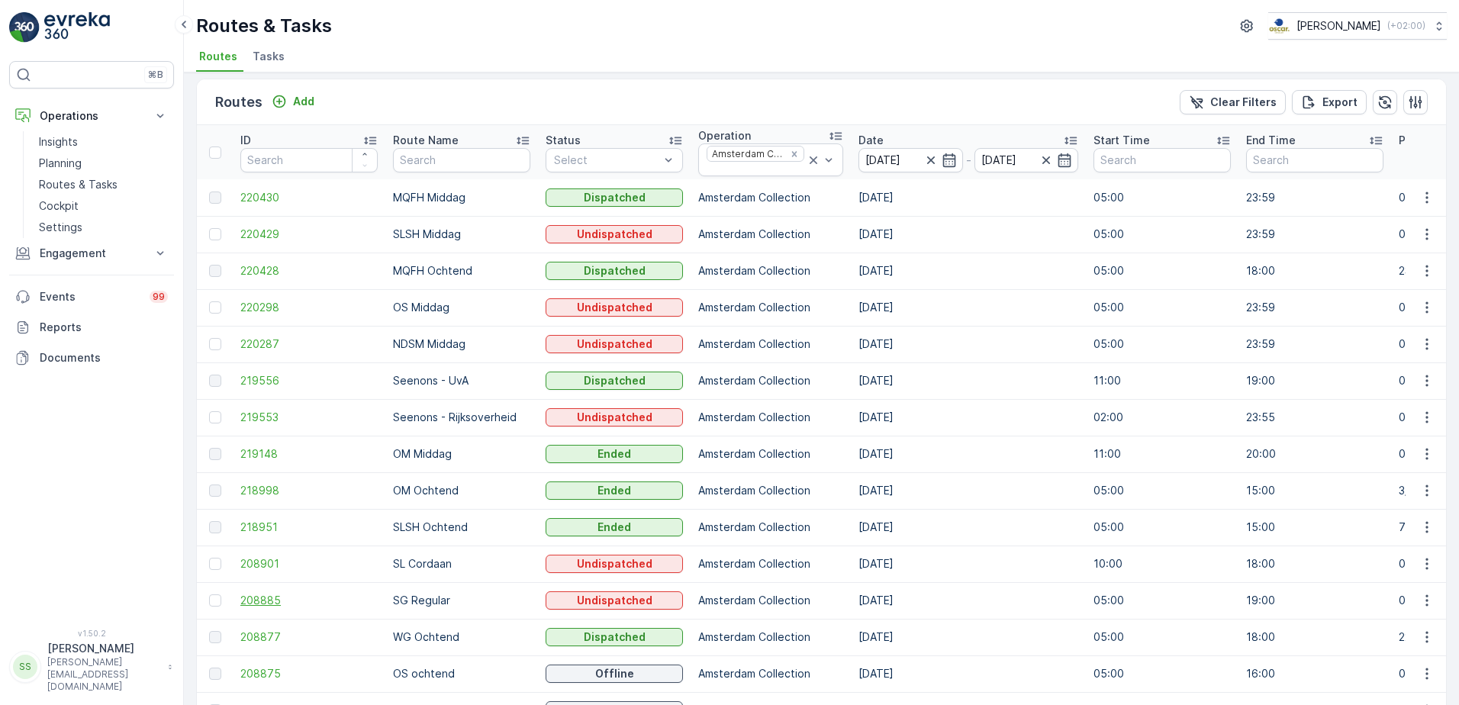
scroll to position [0, 0]
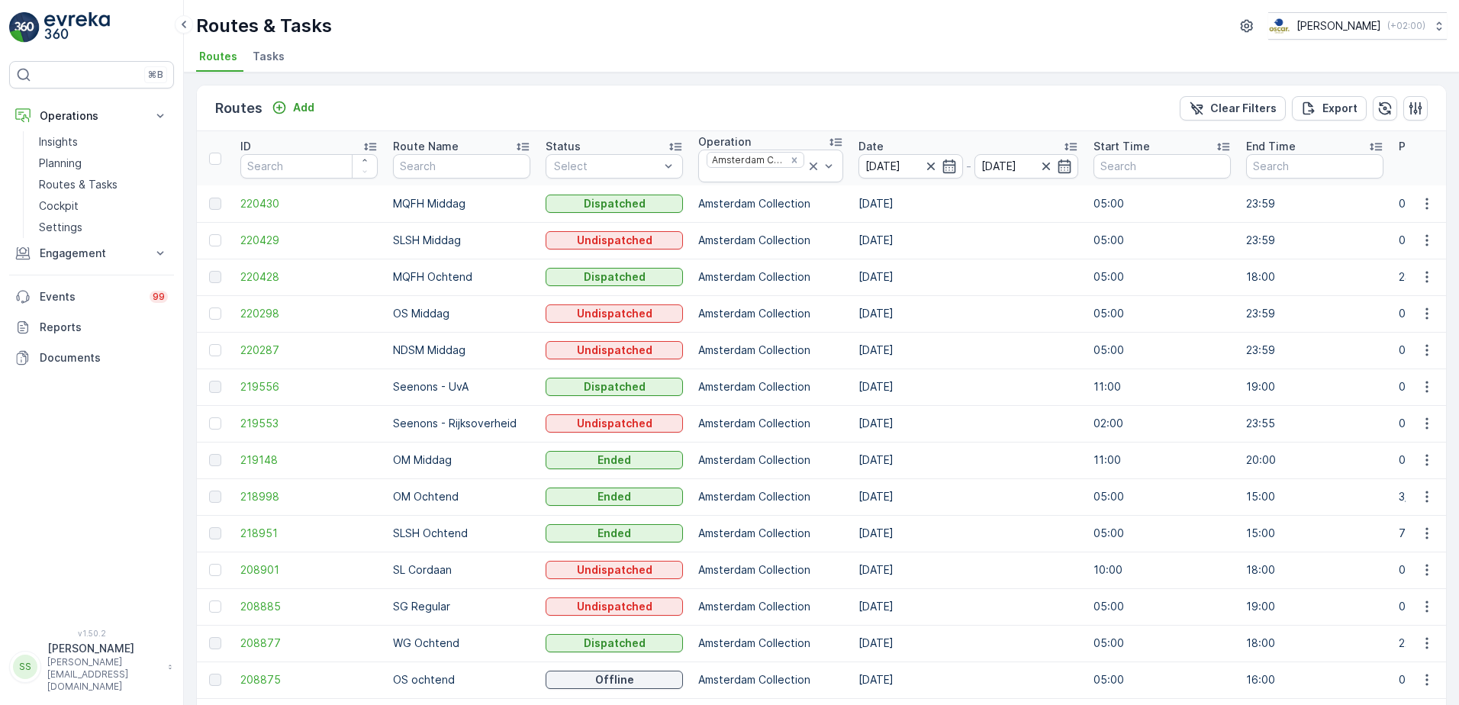
click at [547, 60] on ul "Routes Tasks" at bounding box center [815, 59] width 1239 height 26
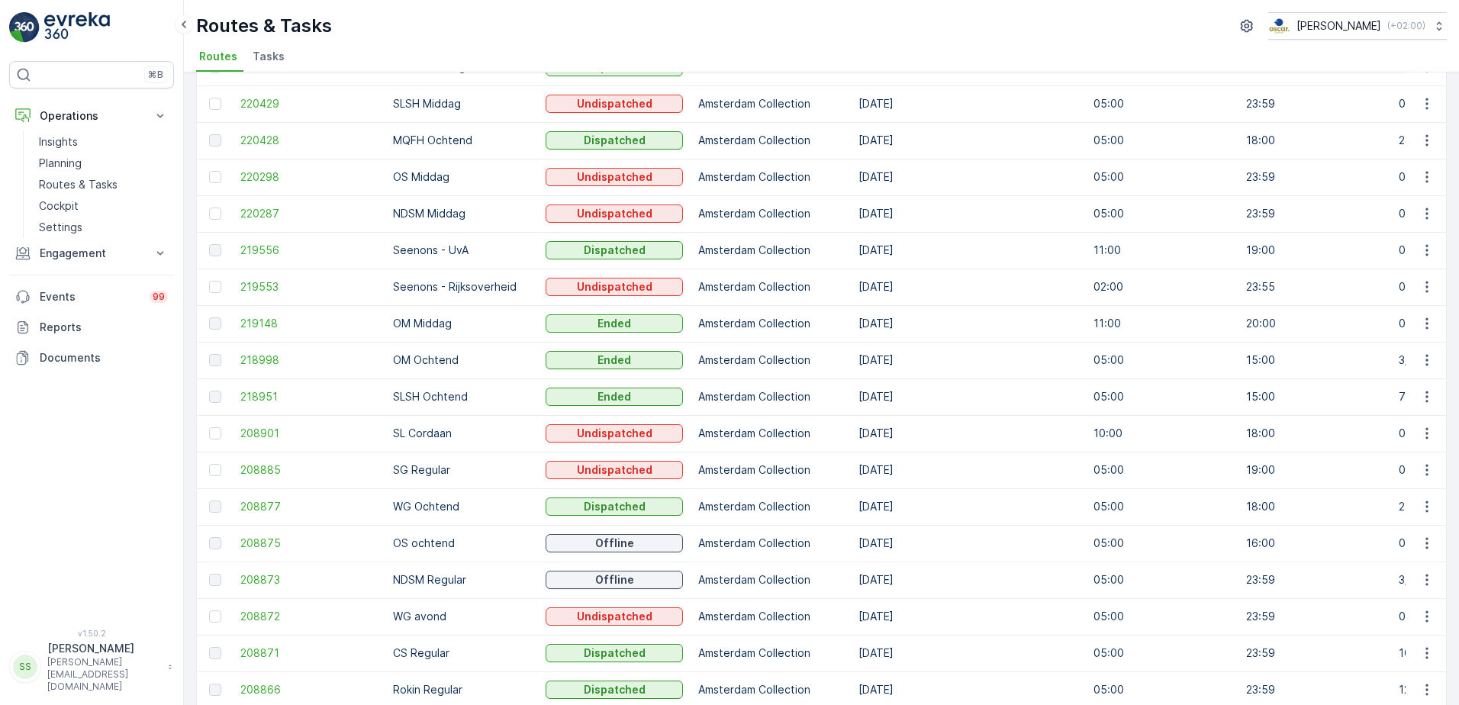
scroll to position [241, 0]
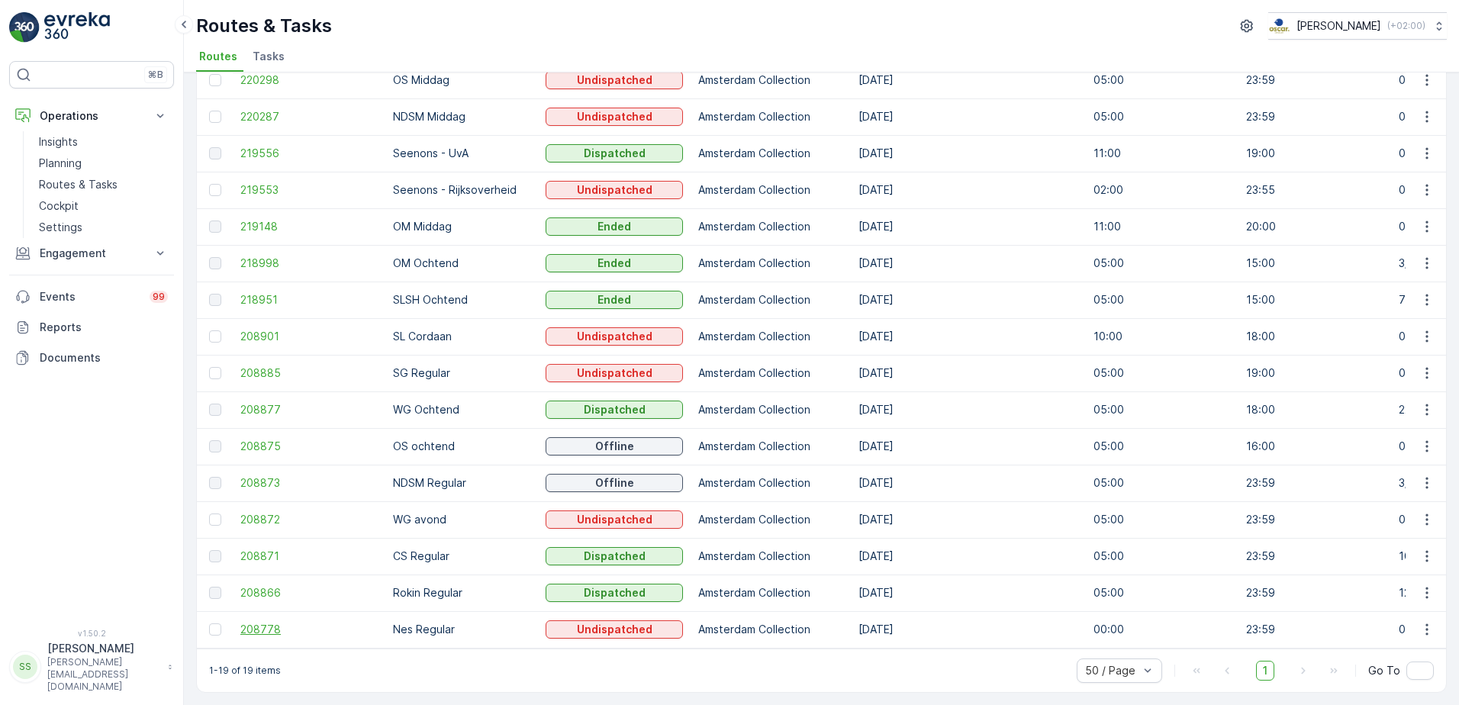
click at [276, 622] on span "208778" at bounding box center [308, 629] width 137 height 15
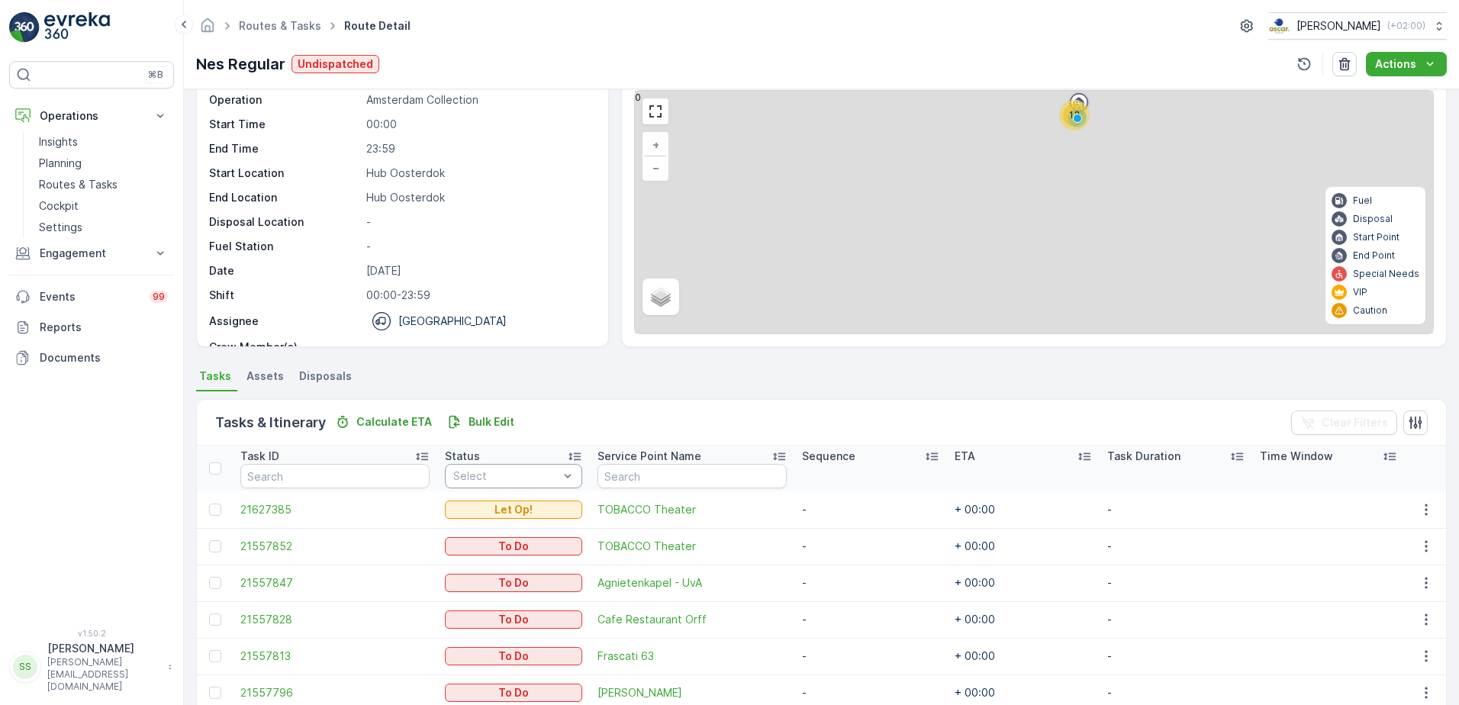
scroll to position [229, 0]
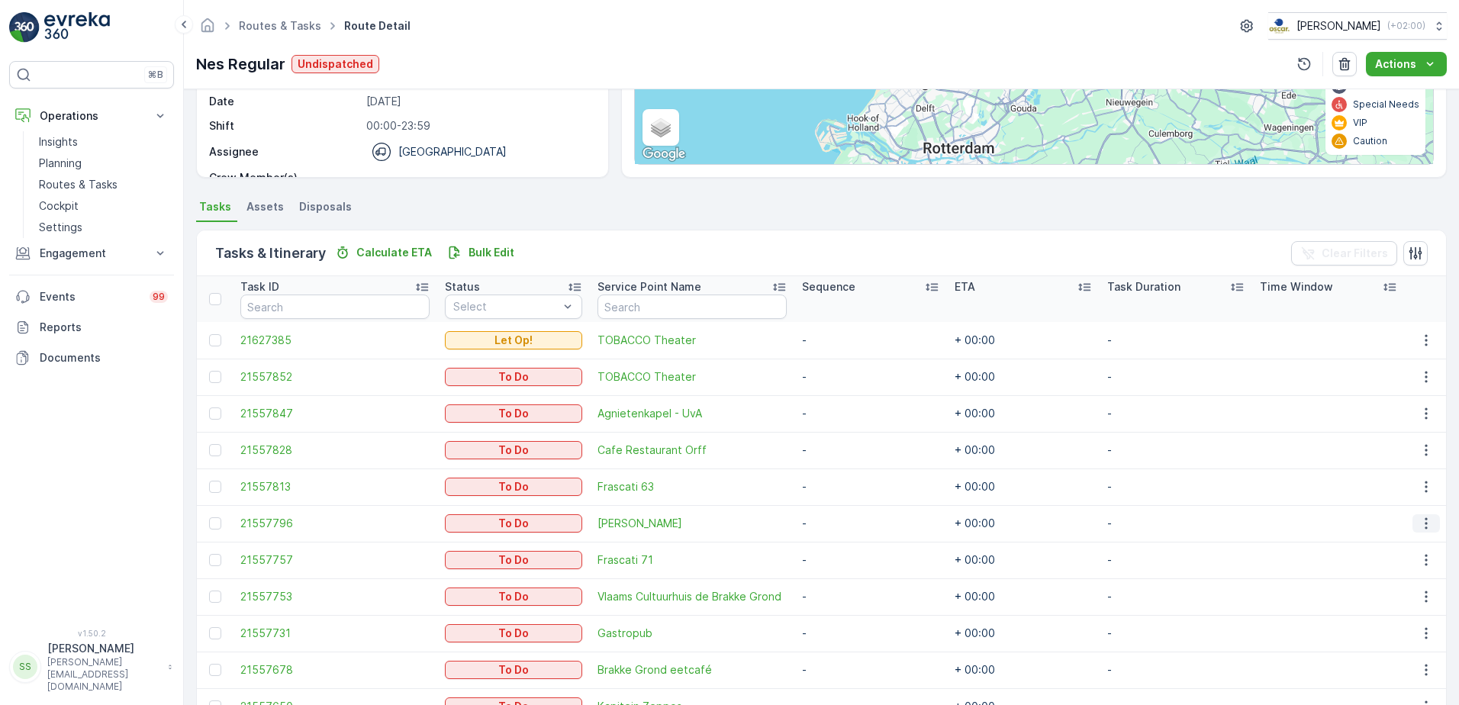
click at [1420, 521] on icon "button" at bounding box center [1426, 523] width 15 height 15
click at [1359, 590] on span "Change Route" at bounding box center [1388, 589] width 74 height 15
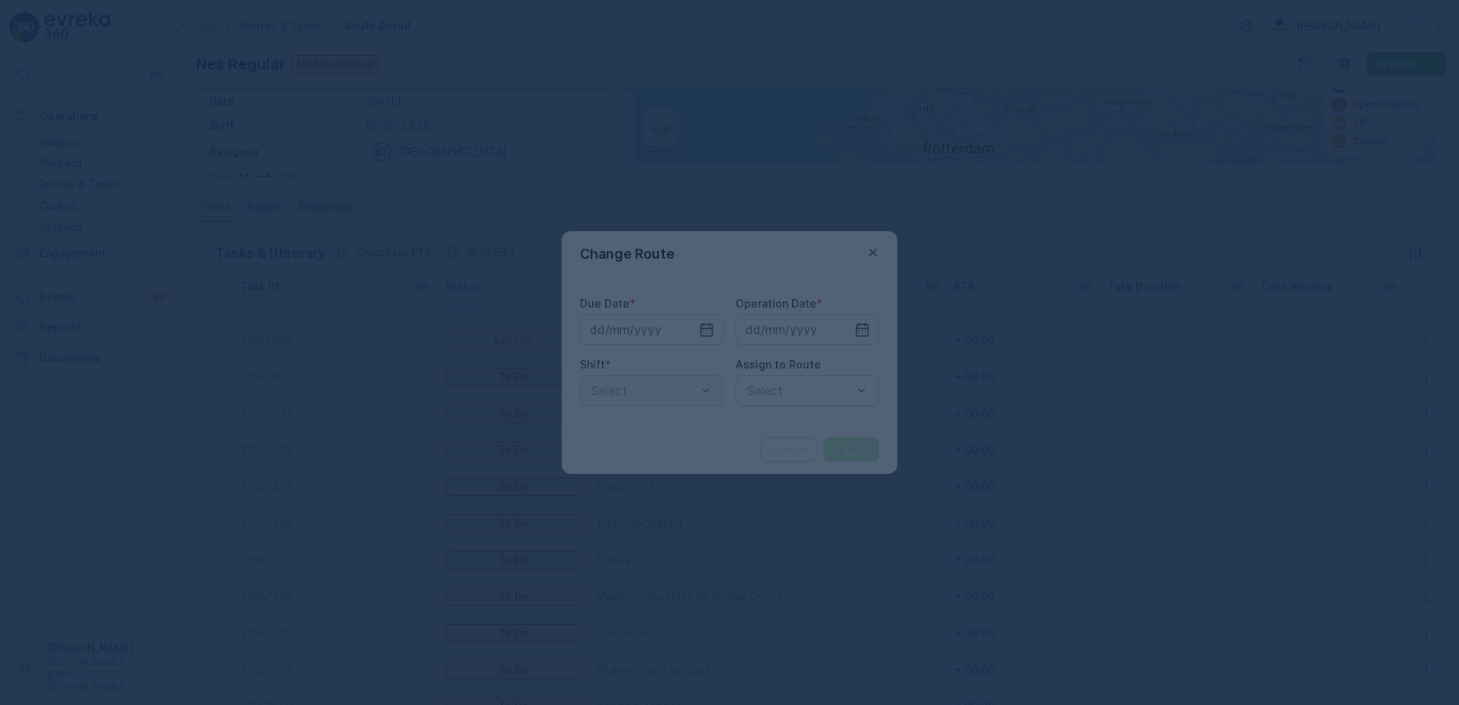
type input "17.09.2025"
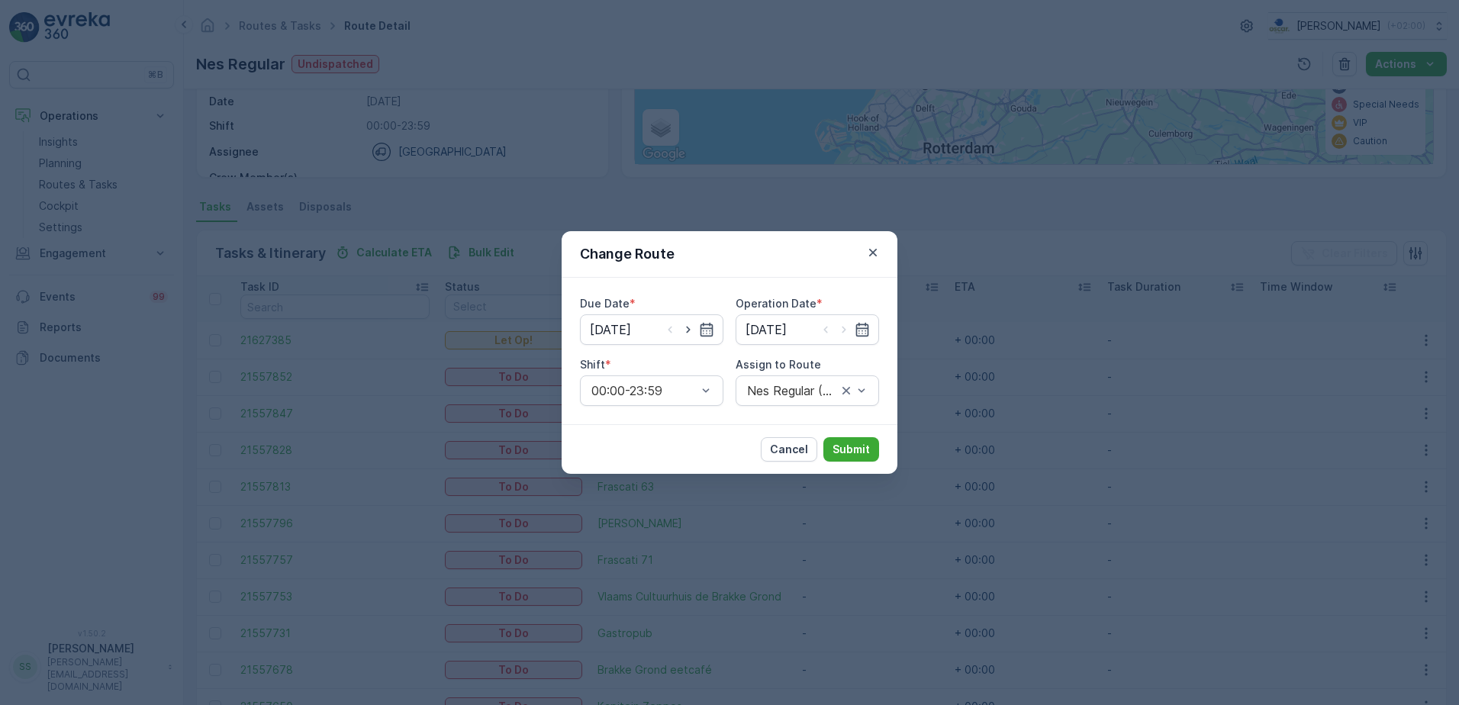
click at [704, 255] on div "Change Route" at bounding box center [730, 254] width 336 height 47
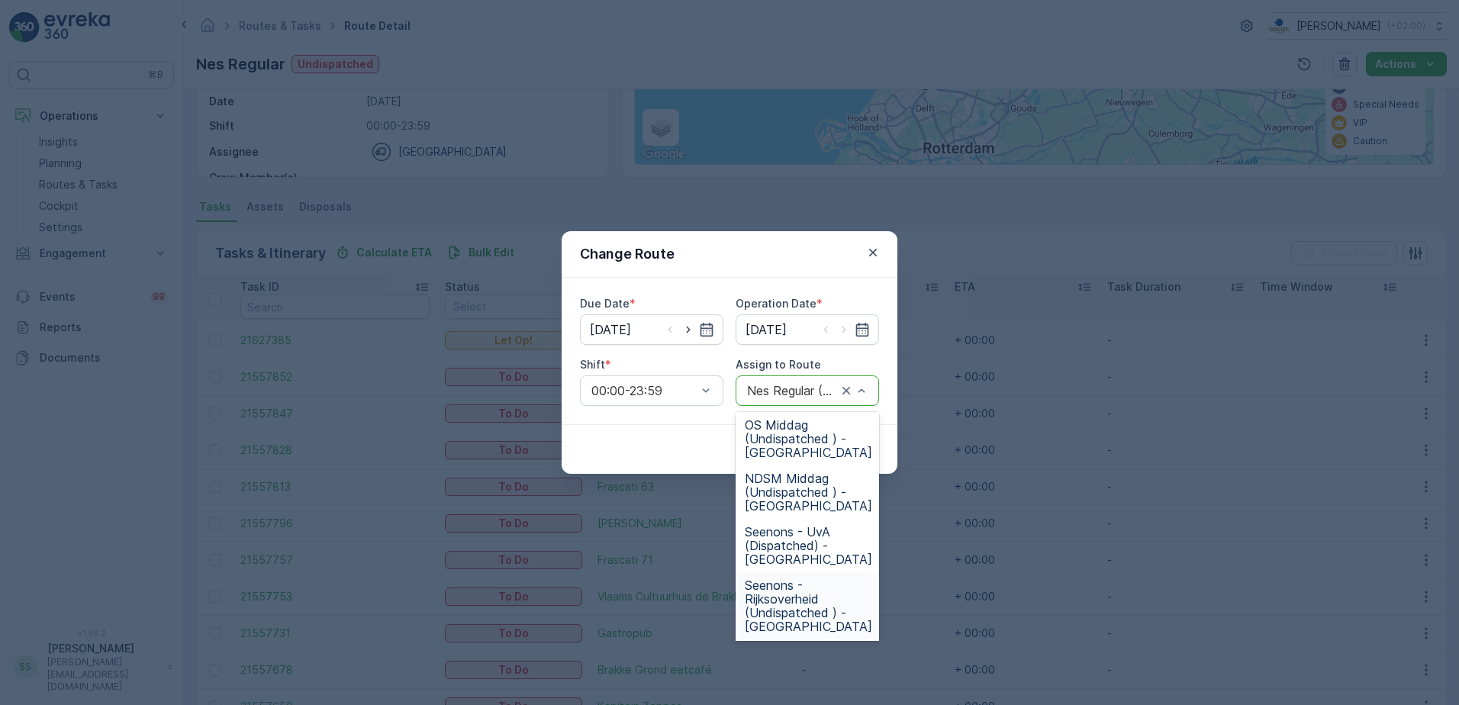
scroll to position [369, 0]
click at [774, 546] on span "Seenons - UvA (Dispatched) - Amsterdam" at bounding box center [808, 548] width 127 height 41
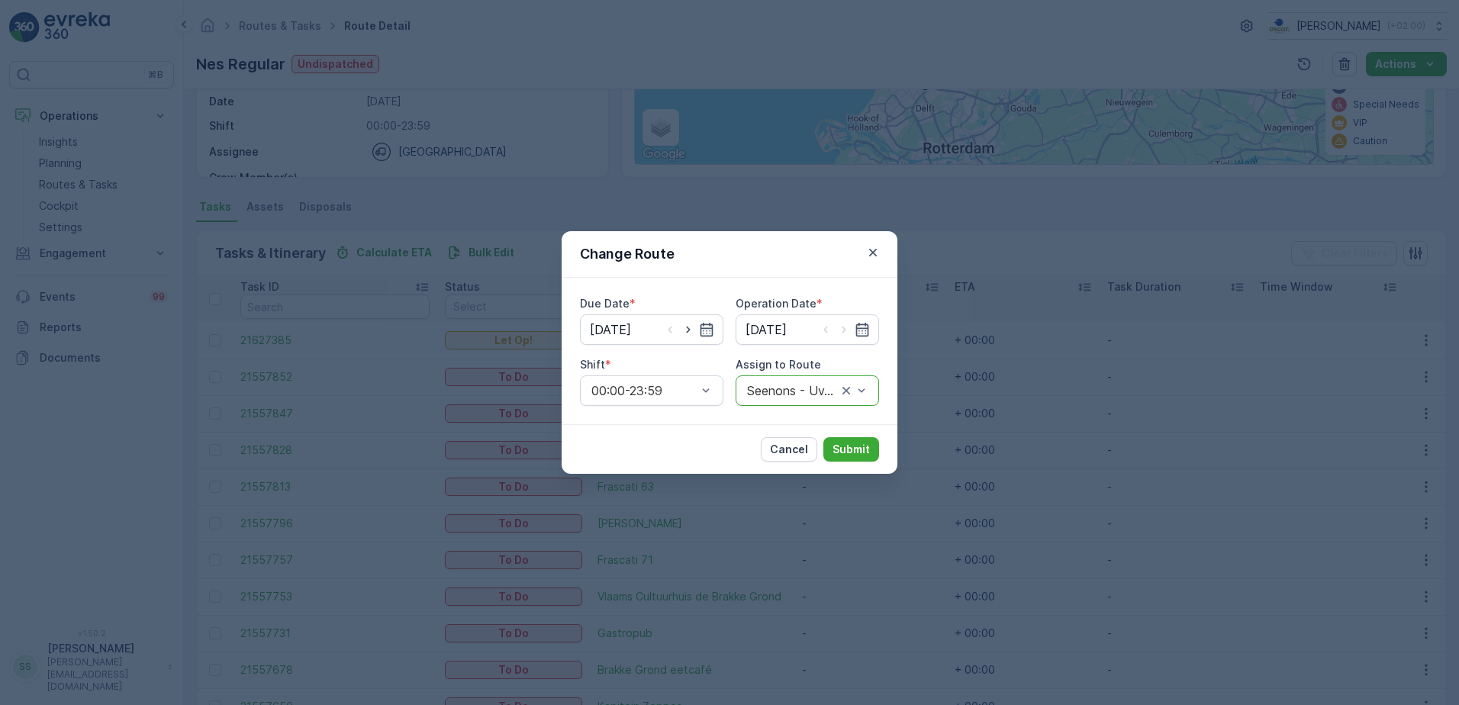
click at [672, 424] on div "Due Date * 17.09.2025 Operation Date * 17.09.2025 Shift * 00:00-23:59 Assign to…" at bounding box center [730, 351] width 336 height 147
click at [859, 450] on p "Submit" at bounding box center [851, 449] width 37 height 15
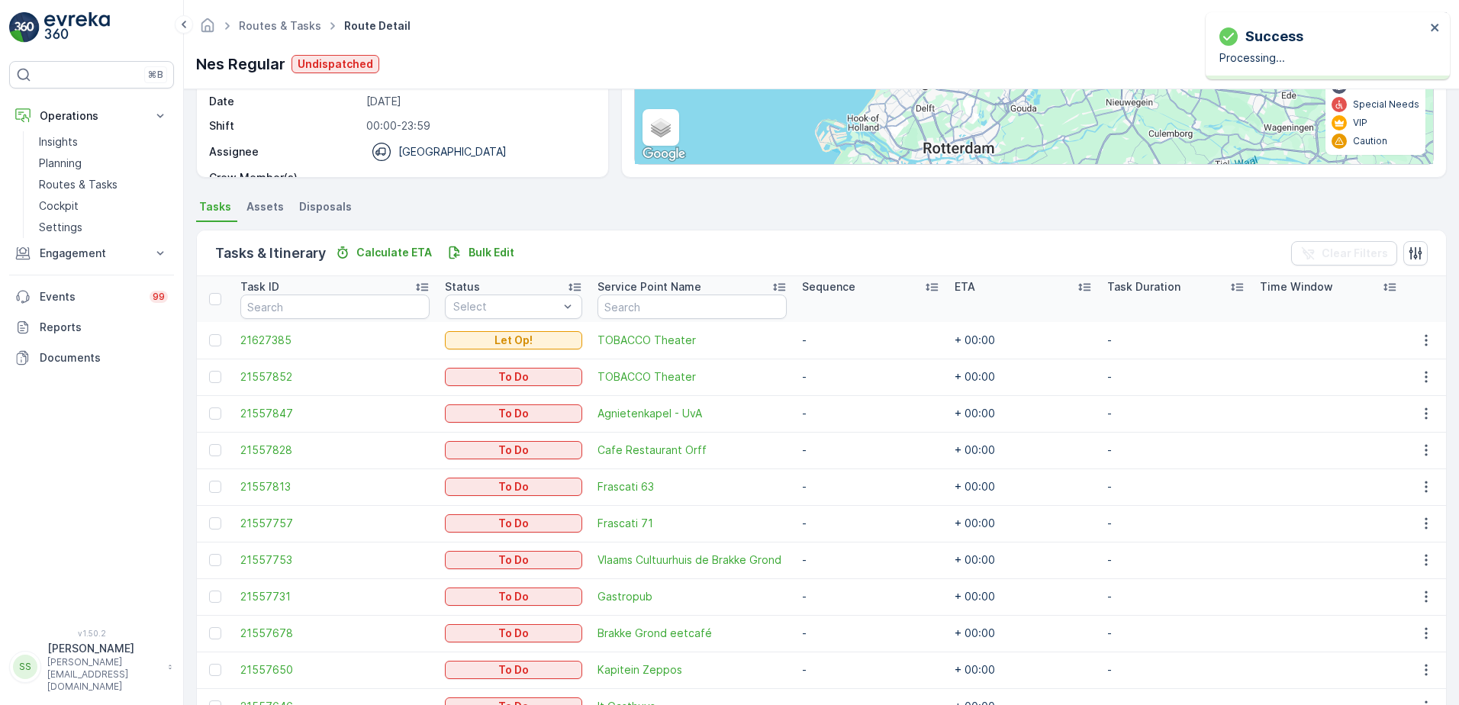
scroll to position [0, 0]
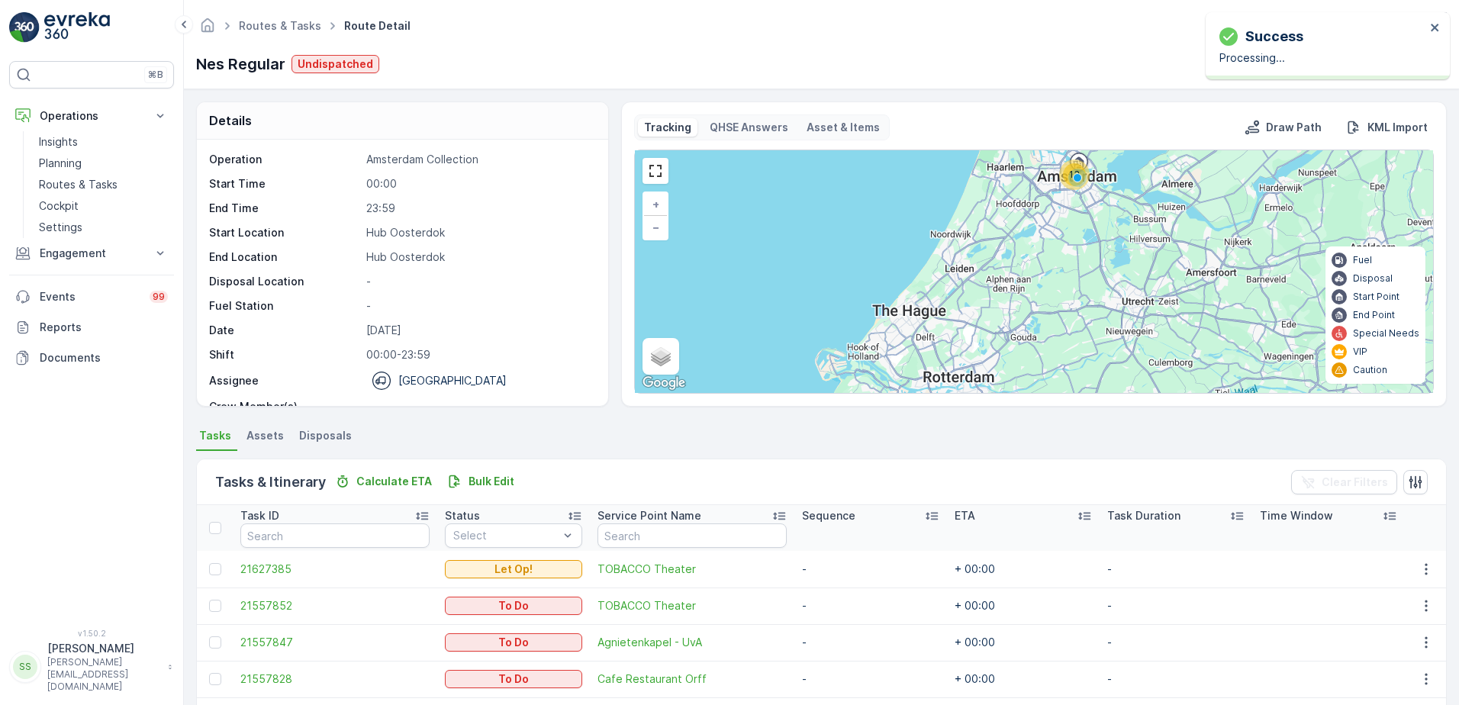
click at [609, 160] on div "Details Operation Amsterdam Collection Start Time 00:00 End Time 23:59 Start Lo…" at bounding box center [821, 254] width 1251 height 305
click at [574, 53] on div "Nes Regular Undispatched Actions" at bounding box center [821, 64] width 1251 height 24
click at [608, 46] on div "Routes & Tasks Route Detail Oscar Circulair ( +02:00 ) Nes Regular Undispatched…" at bounding box center [821, 44] width 1275 height 89
click at [470, 88] on div "Routes & Tasks Route Detail Oscar Circulair ( +02:00 ) Nes Regular Undispatched…" at bounding box center [821, 44] width 1275 height 89
click at [527, 119] on div "Details" at bounding box center [402, 120] width 411 height 37
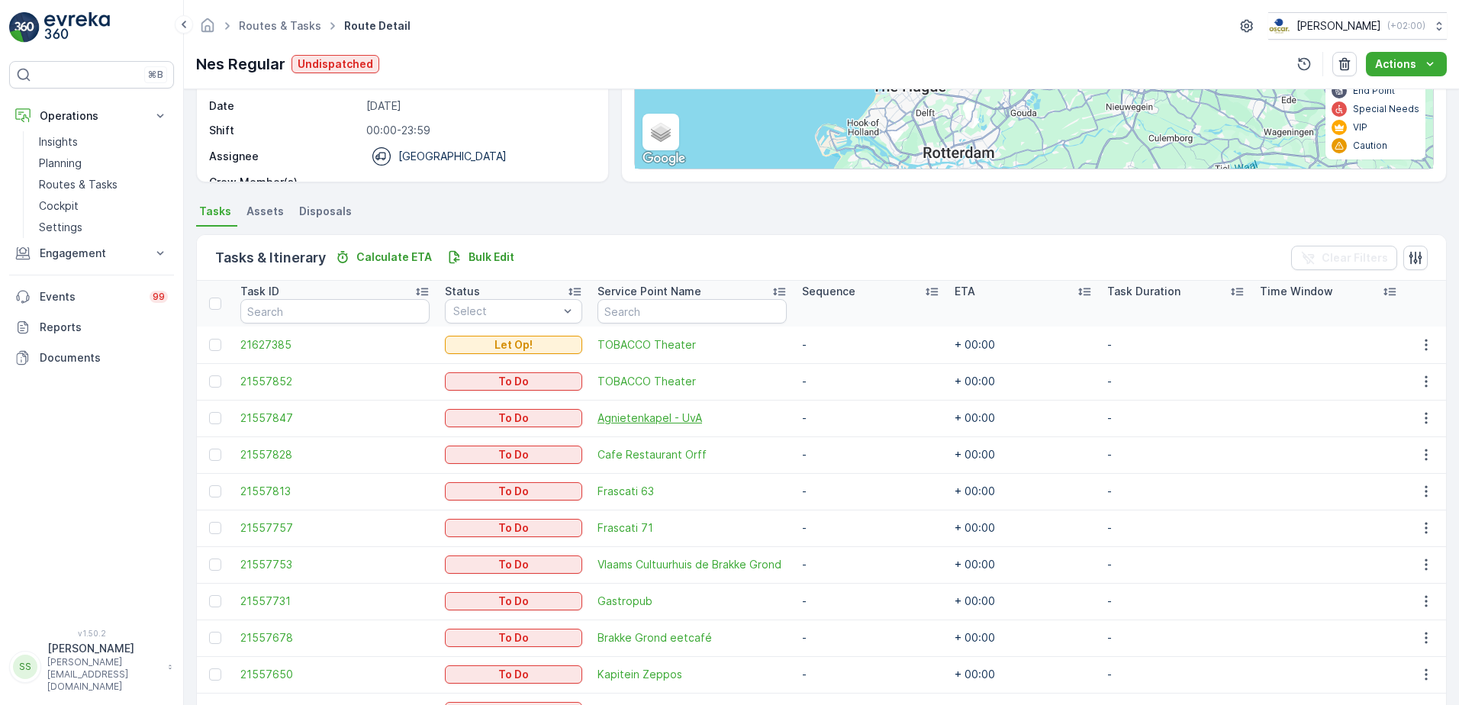
scroll to position [350, 0]
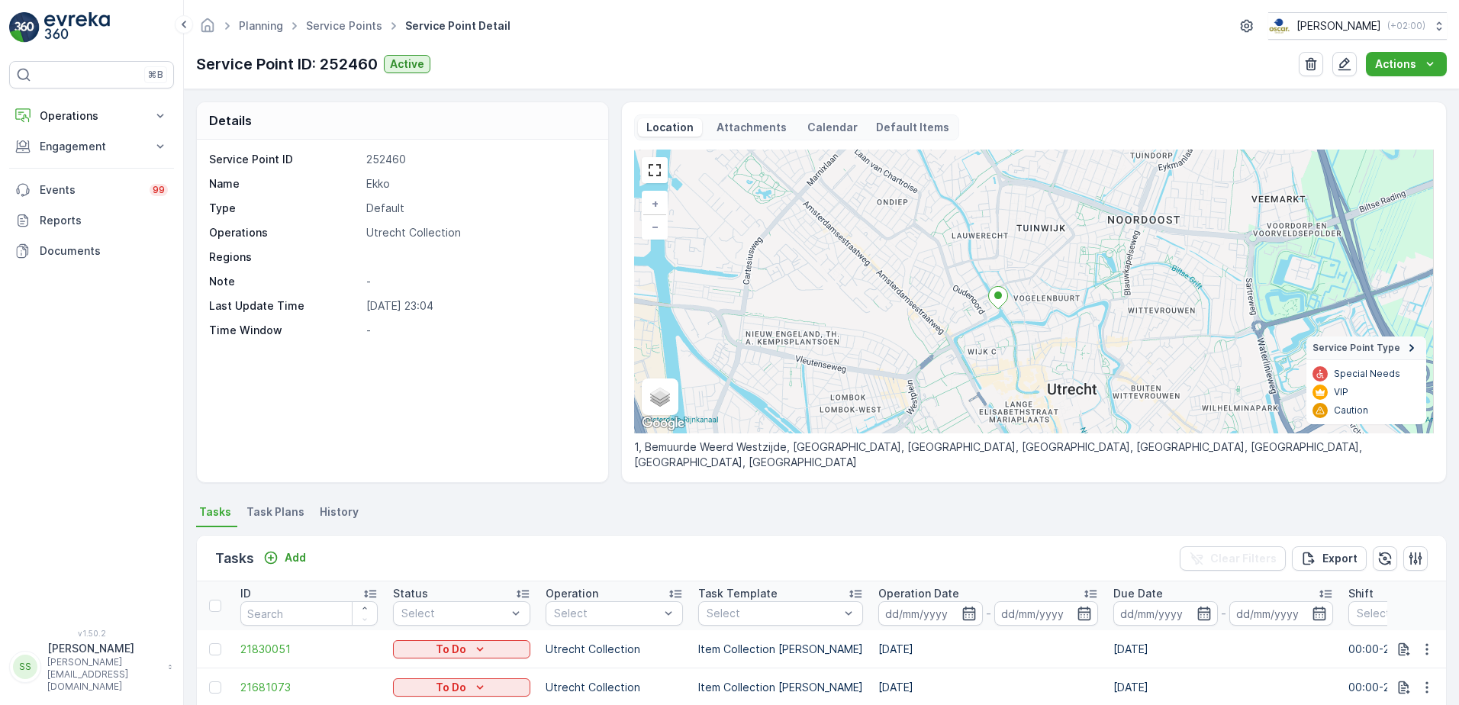
click at [523, 317] on div "Service Point ID 252460 Name [PERSON_NAME] Type Default Operations Utrecht Coll…" at bounding box center [400, 245] width 383 height 186
click at [497, 46] on div "Planning Service Points Service Point Detail [PERSON_NAME] ( +02:00 ) Service P…" at bounding box center [821, 44] width 1275 height 89
drag, startPoint x: 47, startPoint y: 111, endPoint x: 40, endPoint y: 114, distance: 8.2
click at [47, 111] on p "Operations" at bounding box center [92, 115] width 104 height 15
click at [79, 185] on p "Routes & Tasks" at bounding box center [78, 184] width 79 height 15
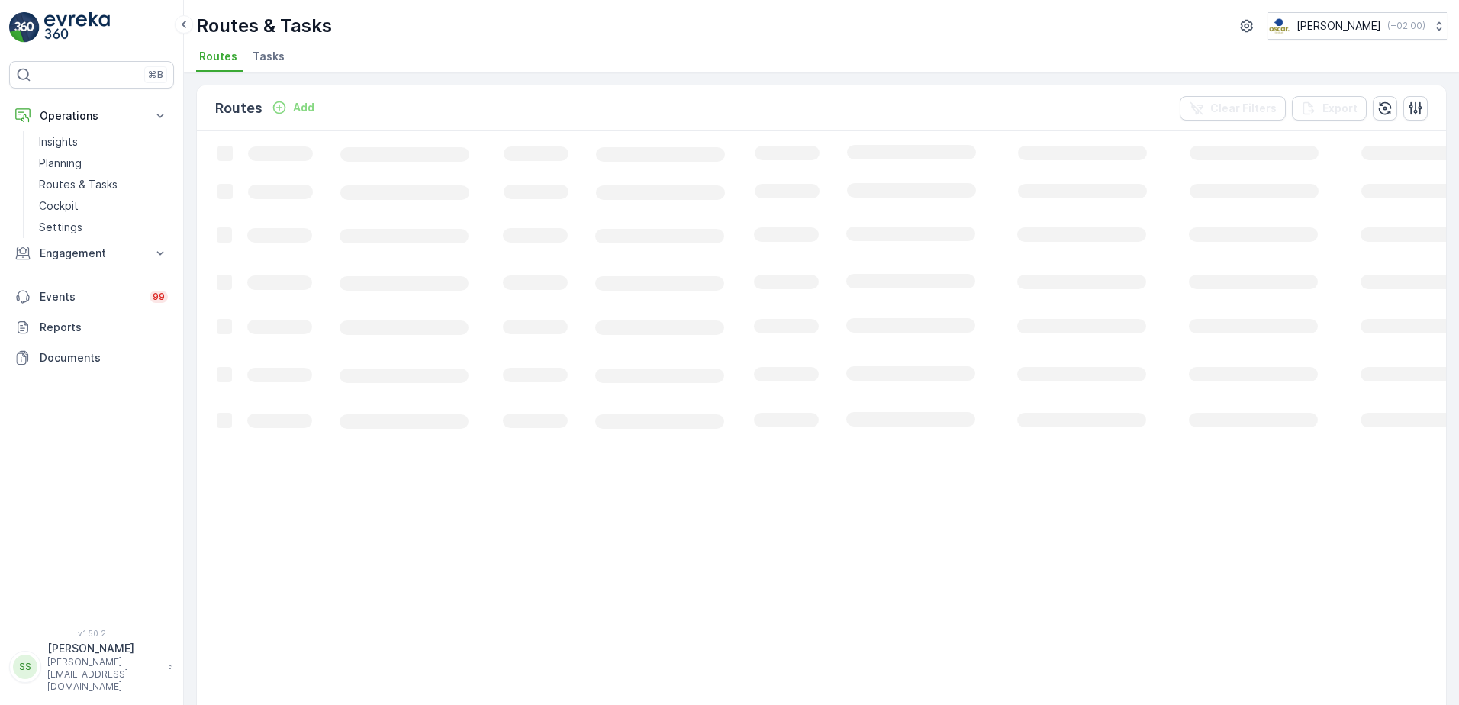
click at [263, 56] on span "Tasks" at bounding box center [269, 56] width 32 height 15
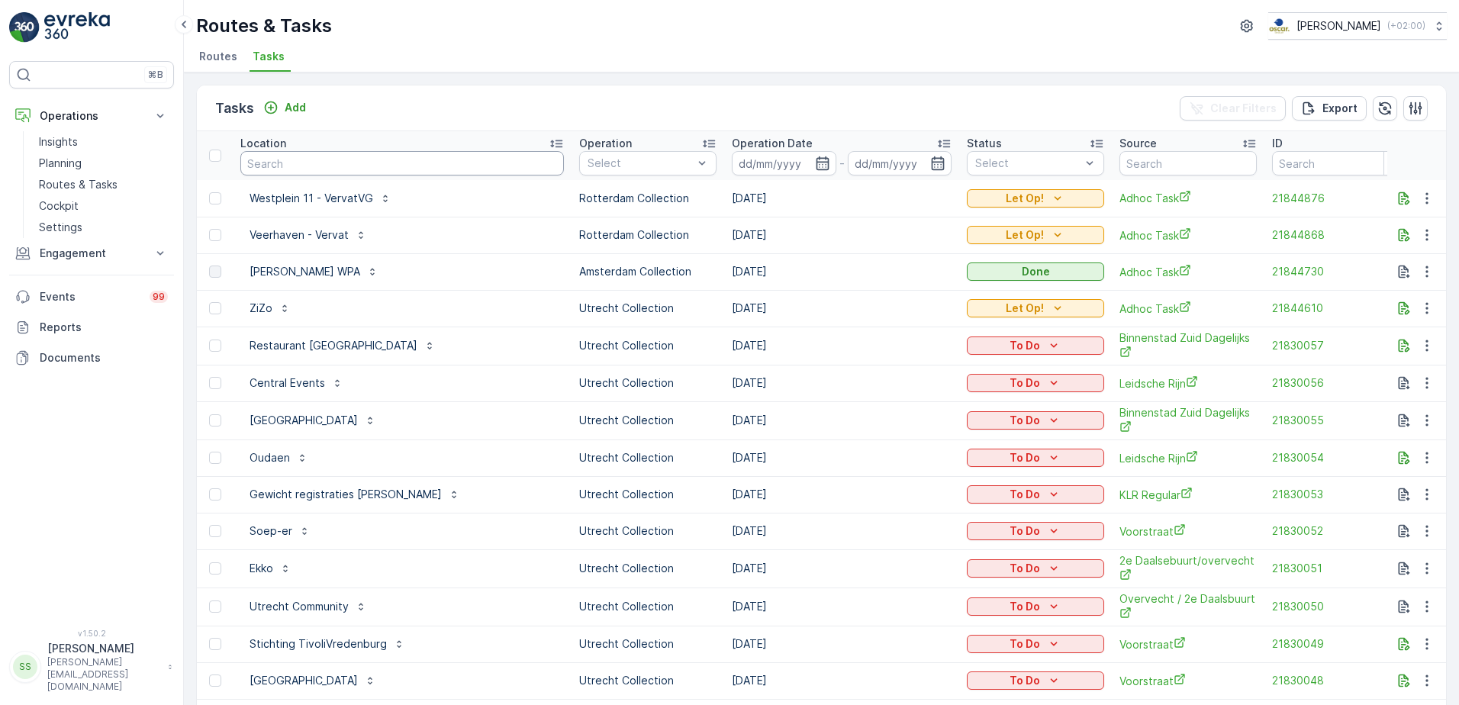
click at [373, 158] on input "text" at bounding box center [402, 163] width 324 height 24
type input "rino"
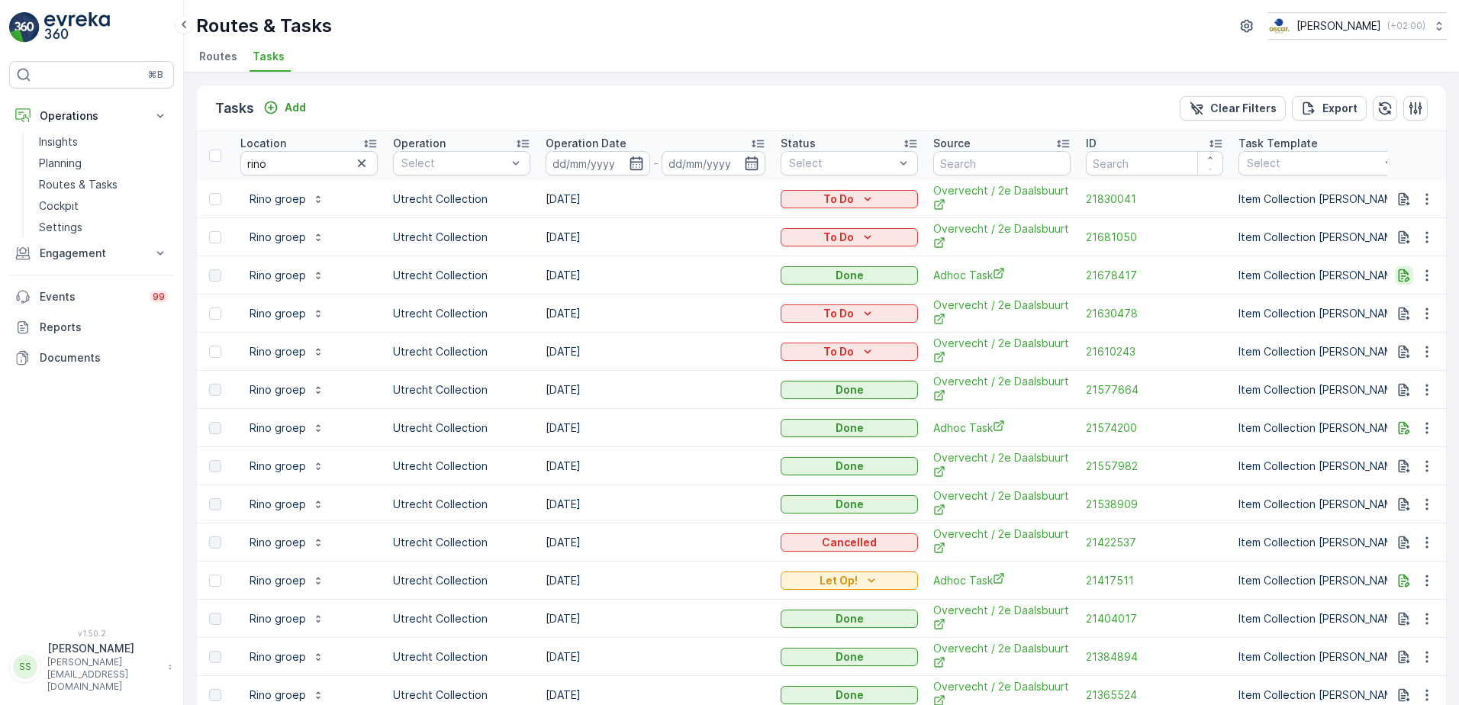
click at [1405, 276] on icon "button" at bounding box center [1404, 275] width 15 height 15
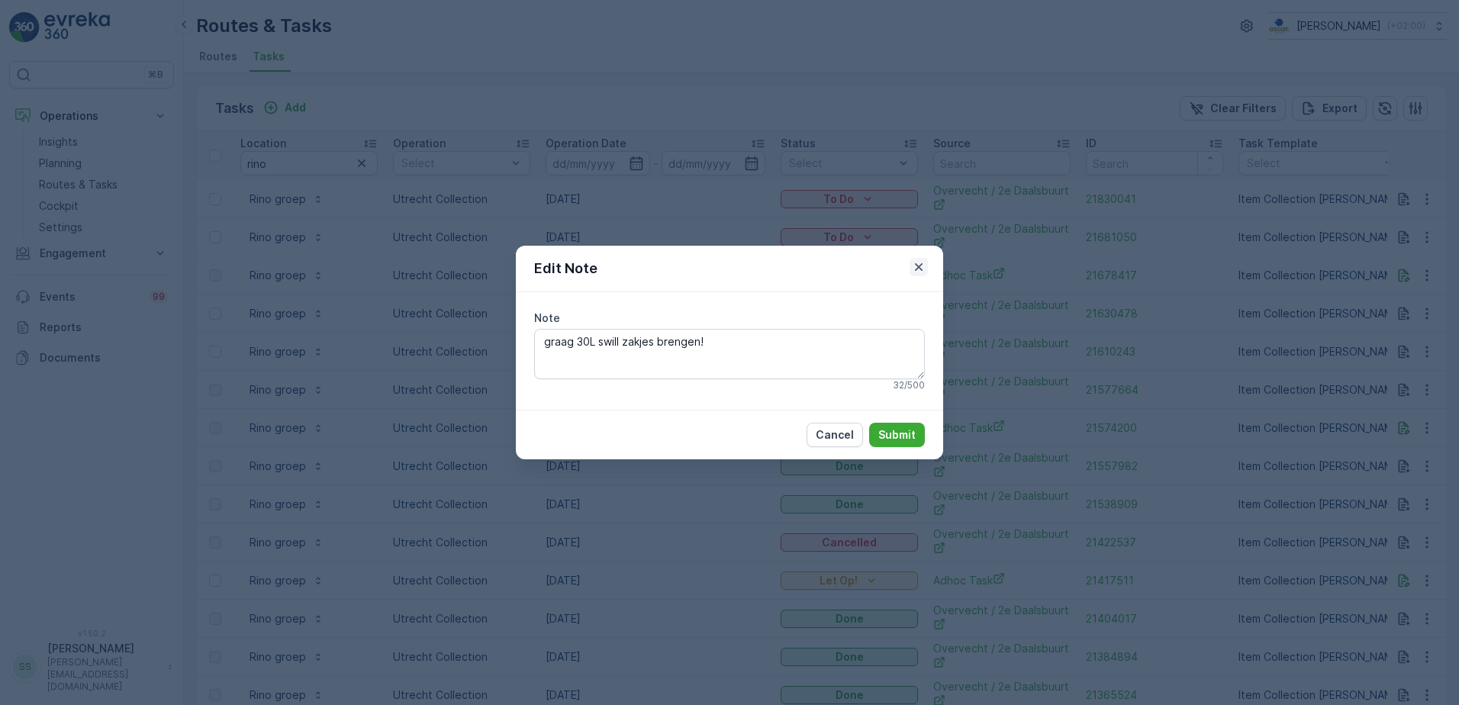
click at [921, 263] on icon "button" at bounding box center [918, 267] width 15 height 15
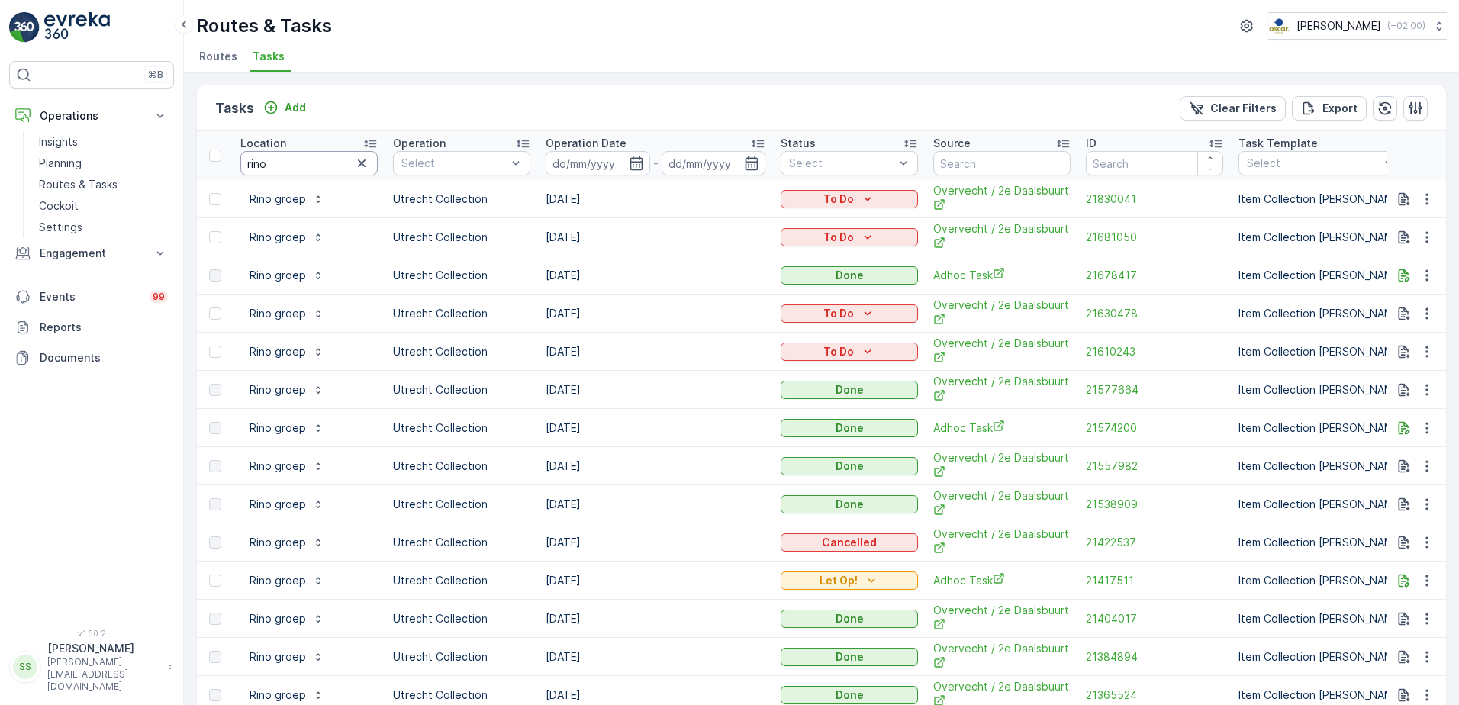
click at [291, 159] on input "rino" at bounding box center [308, 163] width 137 height 24
type input "r"
type input "coffee"
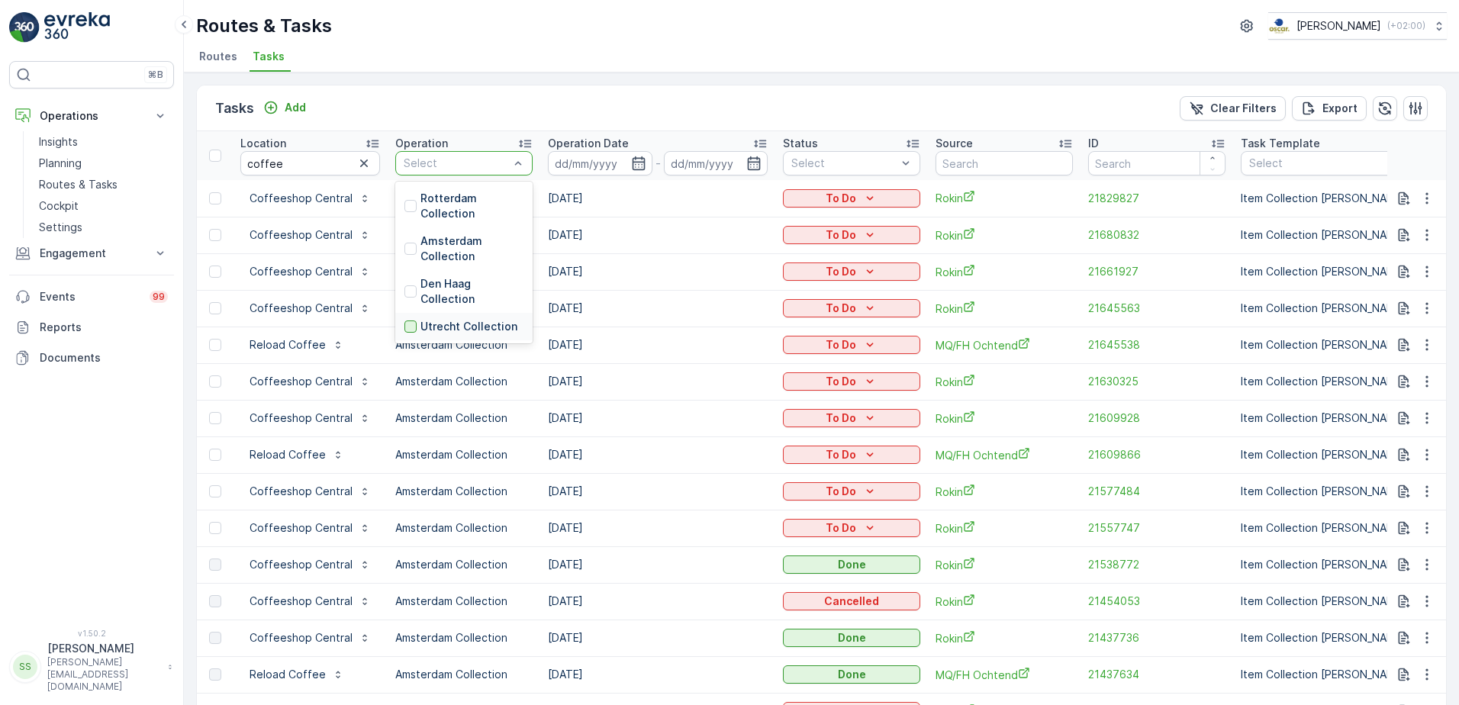
click at [406, 327] on div at bounding box center [411, 327] width 12 height 12
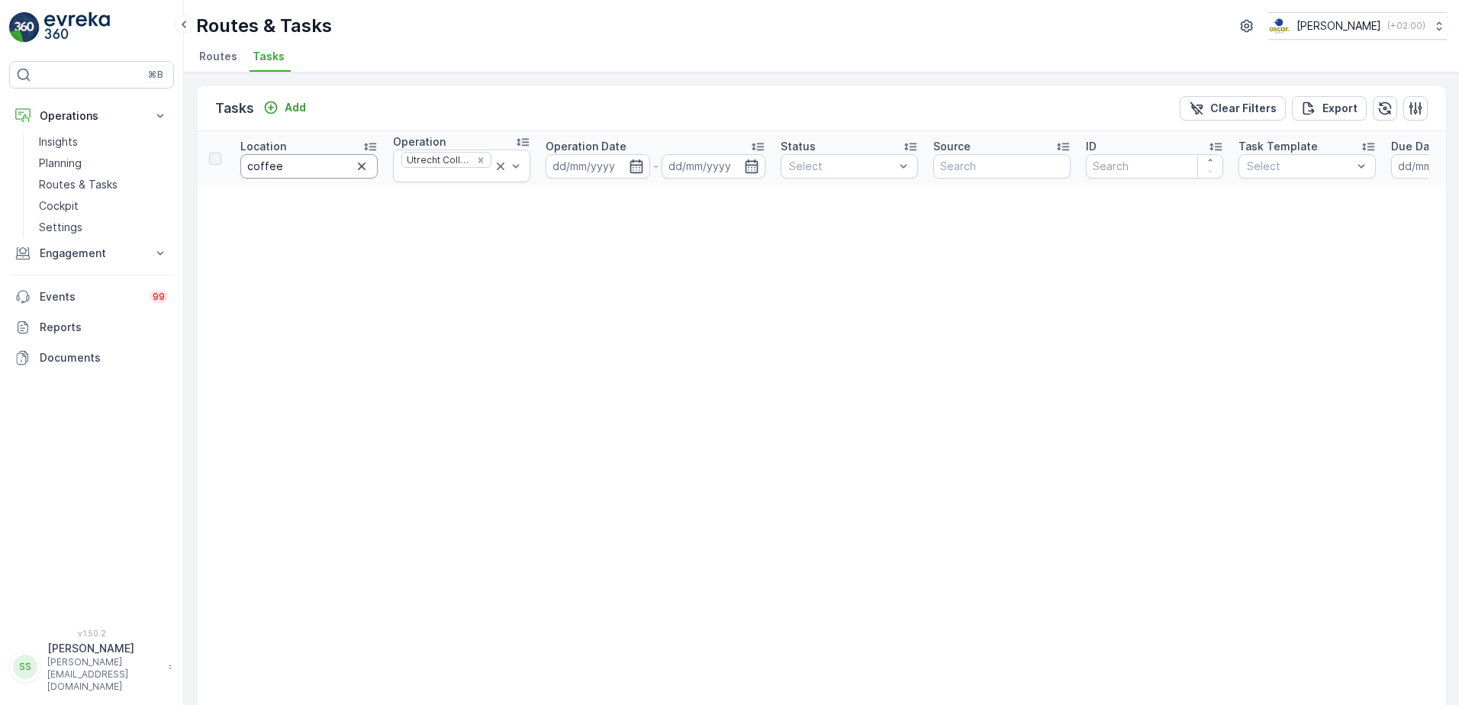
drag, startPoint x: 306, startPoint y: 174, endPoint x: 291, endPoint y: 172, distance: 15.4
click at [303, 172] on input "coffee" at bounding box center [308, 166] width 137 height 24
drag, startPoint x: 291, startPoint y: 172, endPoint x: 271, endPoint y: 172, distance: 19.8
click at [271, 172] on input "coffee" at bounding box center [308, 166] width 137 height 24
type input "ecoffe"
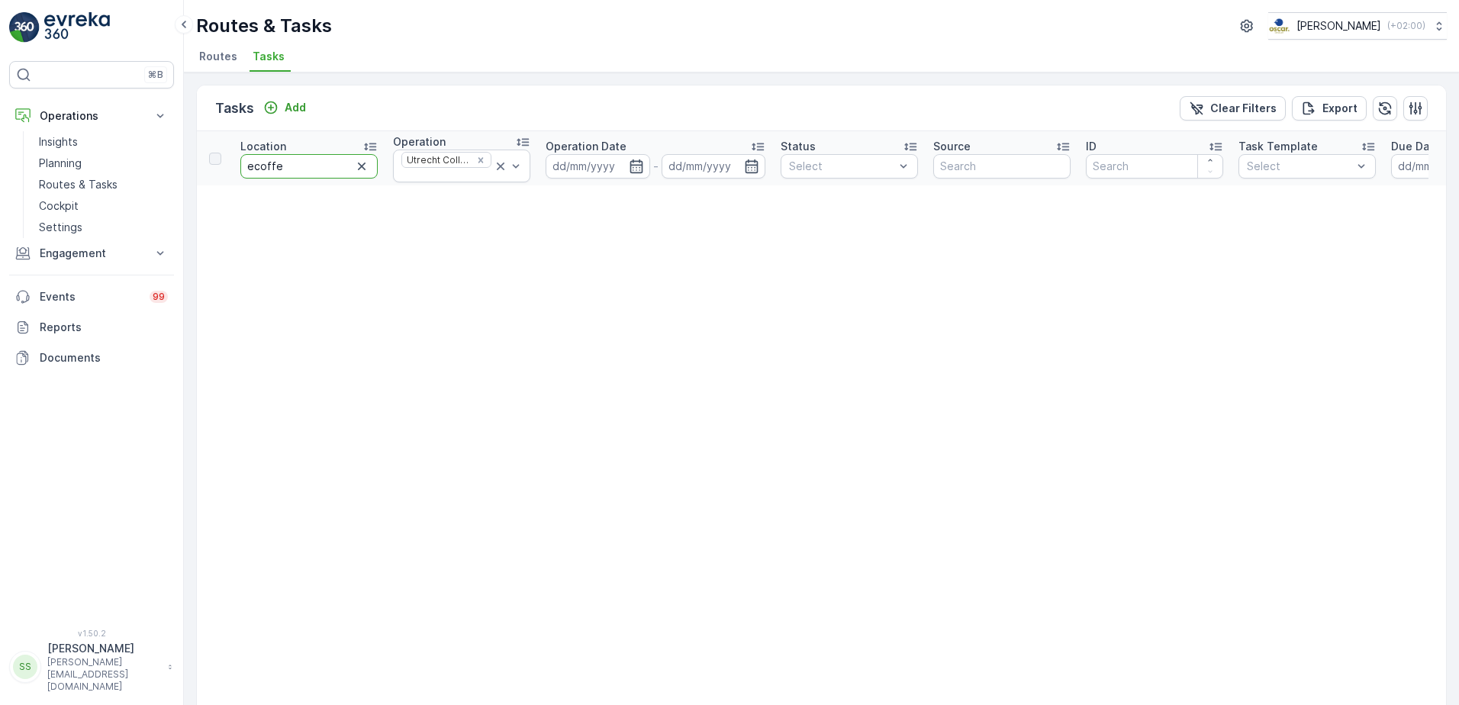
click at [327, 163] on input "ecoffe" at bounding box center [308, 166] width 137 height 24
click at [299, 172] on input "ecoffe" at bounding box center [308, 166] width 137 height 24
drag, startPoint x: 302, startPoint y: 163, endPoint x: 234, endPoint y: 167, distance: 68.0
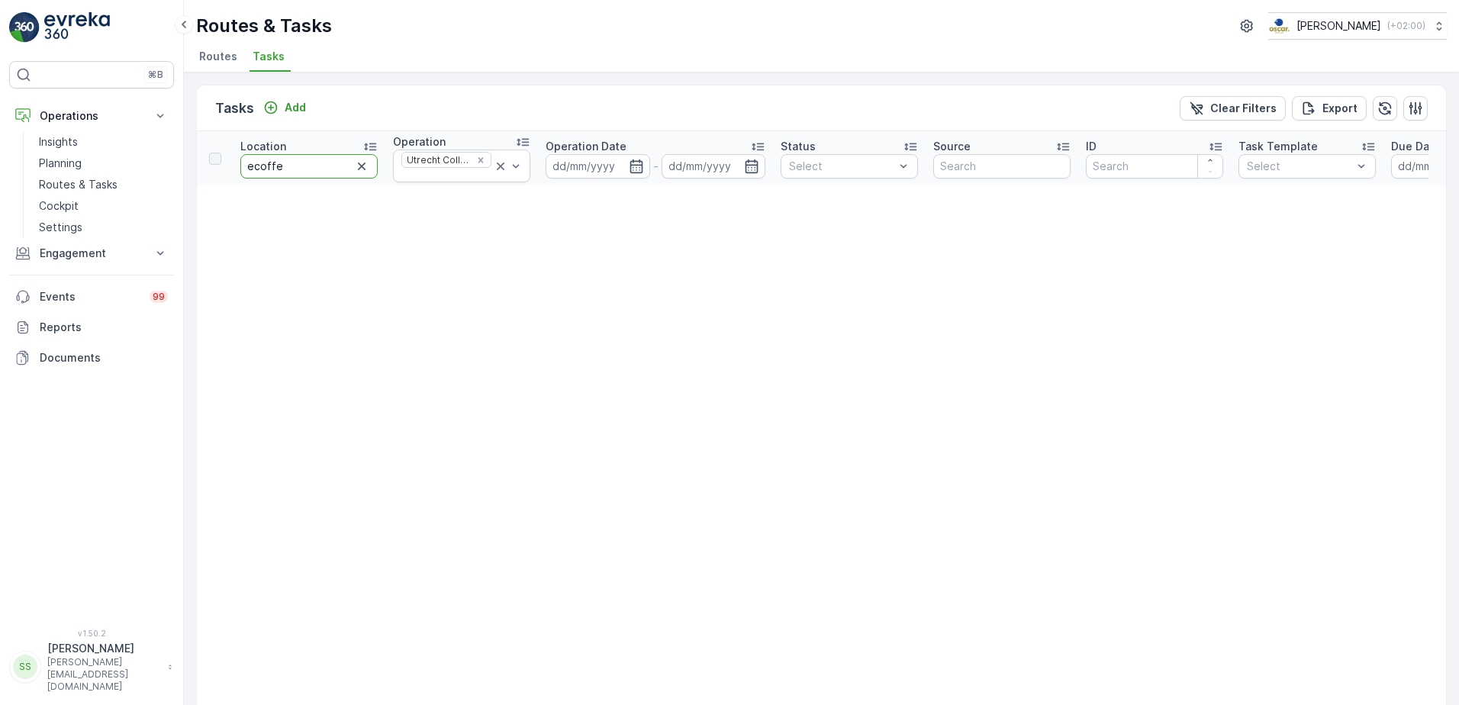
click at [234, 167] on th "Location ecoffe" at bounding box center [309, 158] width 153 height 54
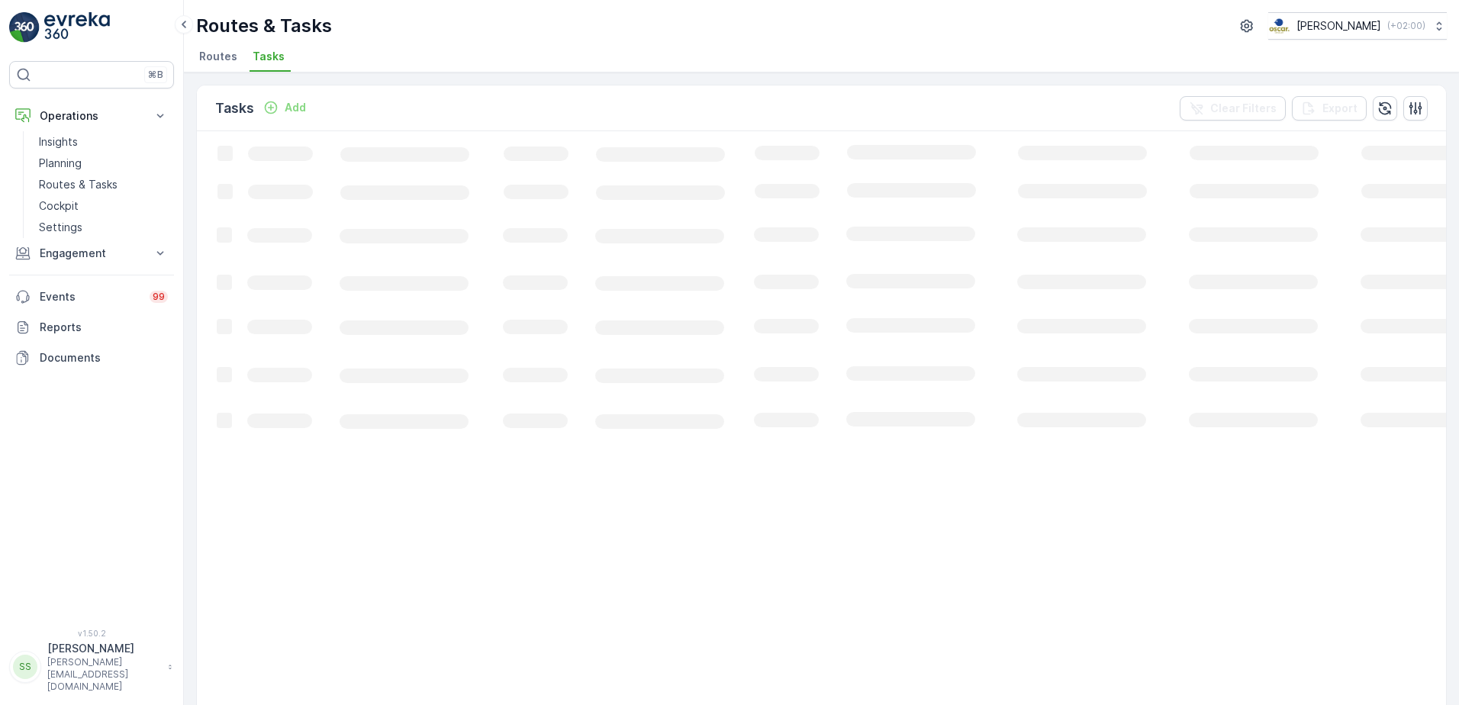
click at [453, 107] on div "Tasks Add Clear Filters Export" at bounding box center [821, 108] width 1249 height 46
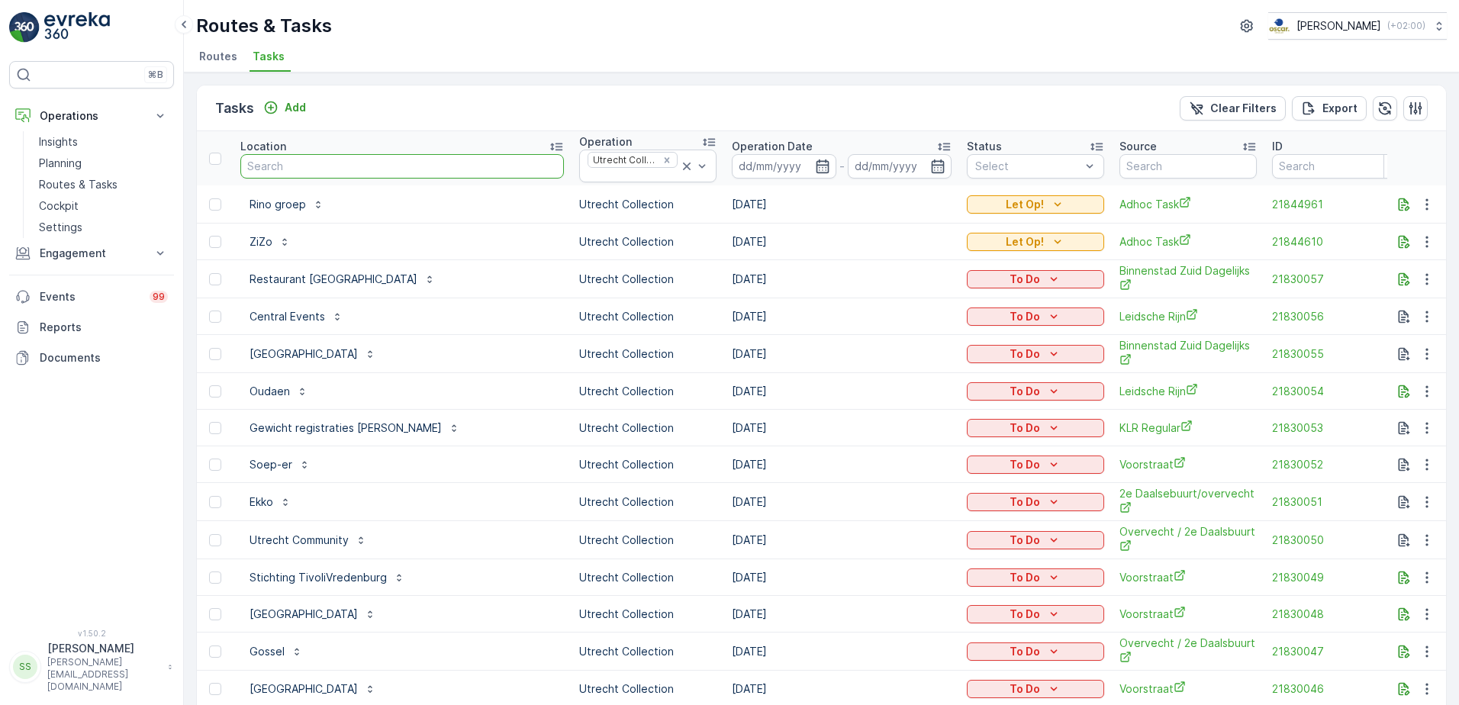
click at [331, 169] on input "text" at bounding box center [402, 166] width 324 height 24
click at [408, 123] on div "Tasks Add Clear Filters Export" at bounding box center [821, 108] width 1249 height 46
click at [357, 162] on input "text" at bounding box center [402, 166] width 324 height 24
click at [487, 90] on div "Tasks Add Clear Filters Export" at bounding box center [821, 108] width 1249 height 46
click at [408, 112] on div "Tasks Add Clear Filters Export" at bounding box center [821, 108] width 1249 height 46
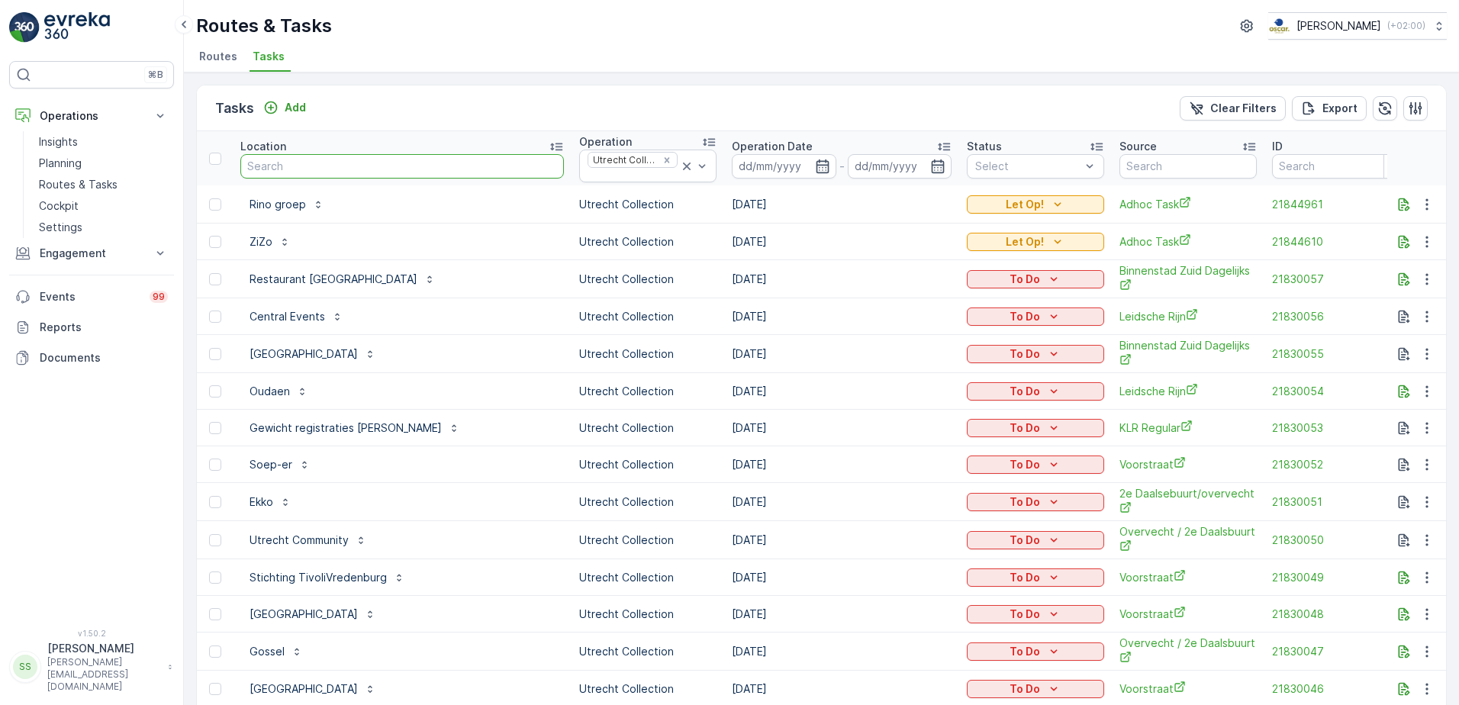
click at [295, 170] on input "text" at bounding box center [402, 166] width 324 height 24
type input "c"
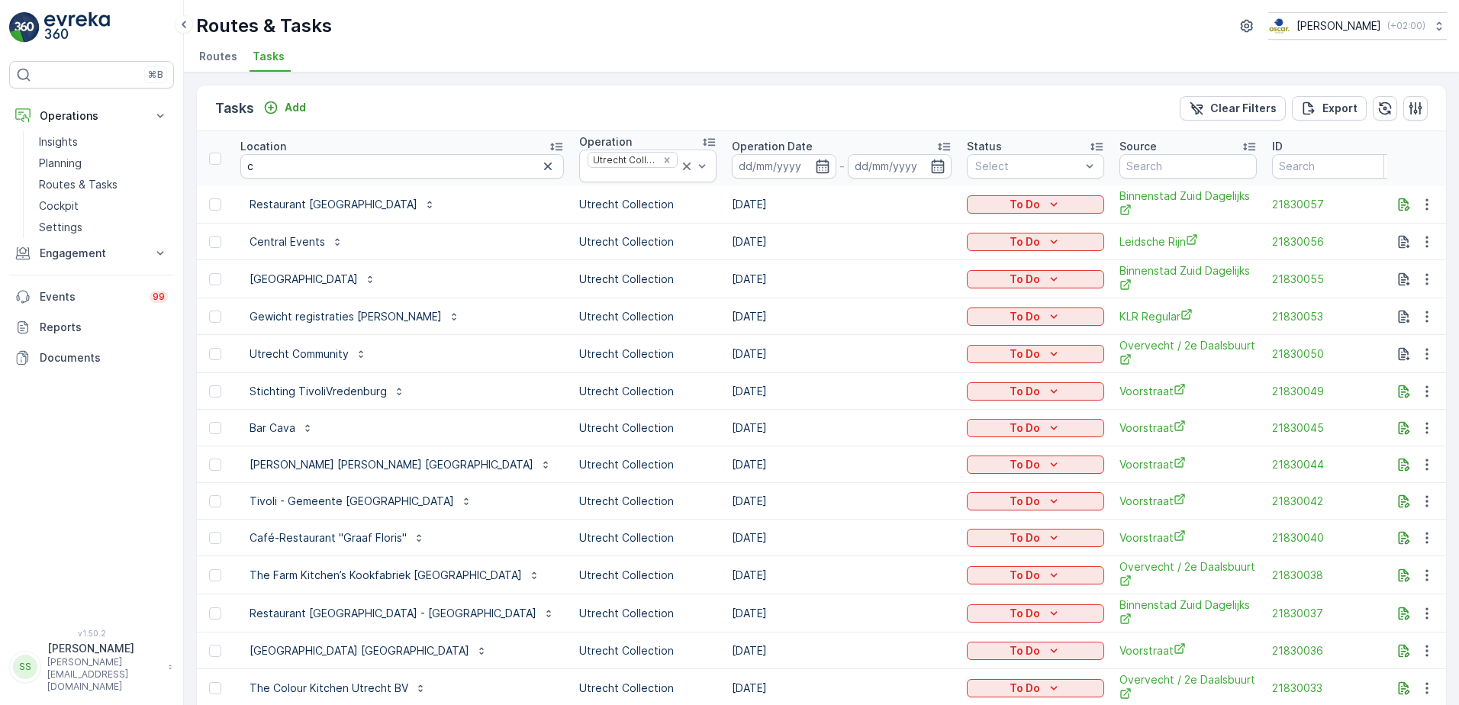
drag, startPoint x: 295, startPoint y: 170, endPoint x: 283, endPoint y: 172, distance: 11.6
click at [279, 170] on input "c" at bounding box center [402, 166] width 324 height 24
type input "cop"
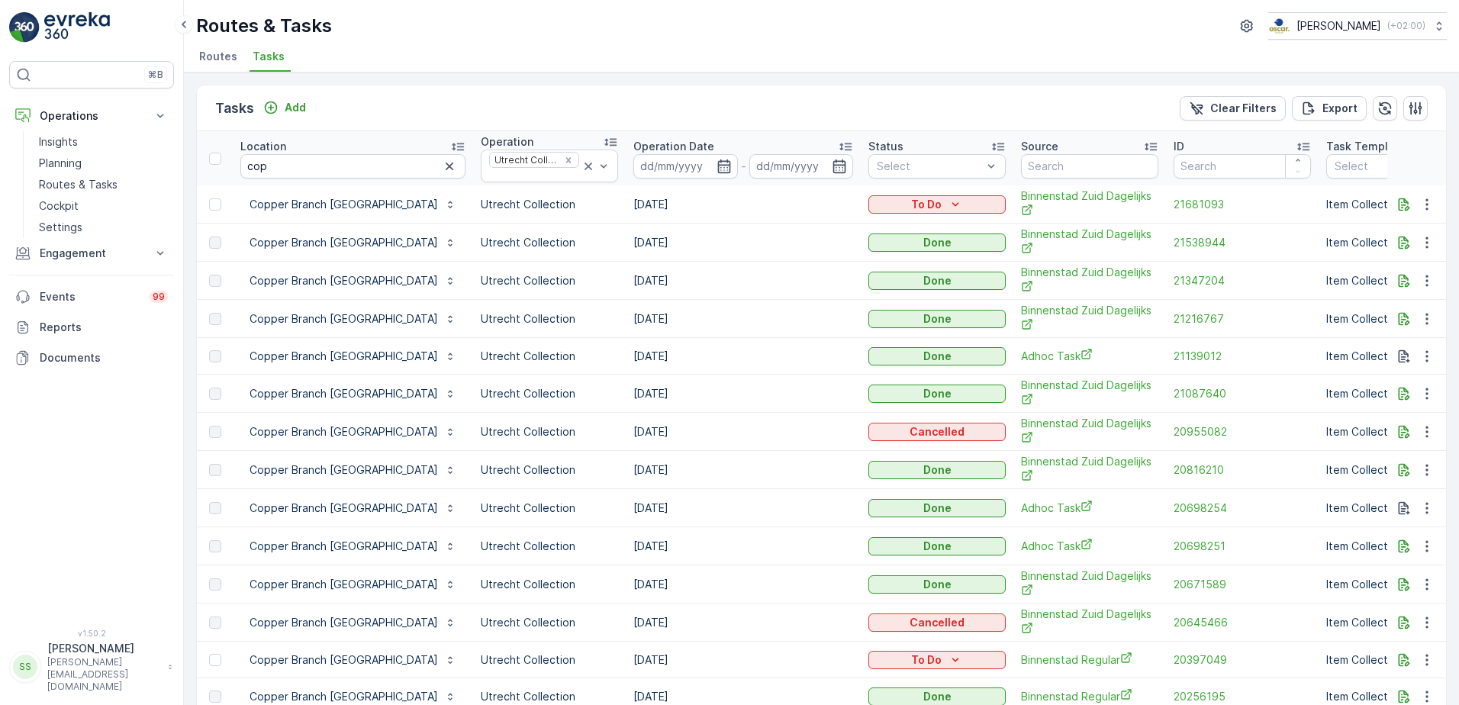
click at [626, 243] on td "[DATE]" at bounding box center [743, 243] width 235 height 38
drag, startPoint x: 593, startPoint y: 243, endPoint x: 684, endPoint y: 244, distance: 90.8
click at [684, 244] on td "[DATE]" at bounding box center [743, 243] width 235 height 38
click at [626, 245] on td "[DATE]" at bounding box center [743, 243] width 235 height 38
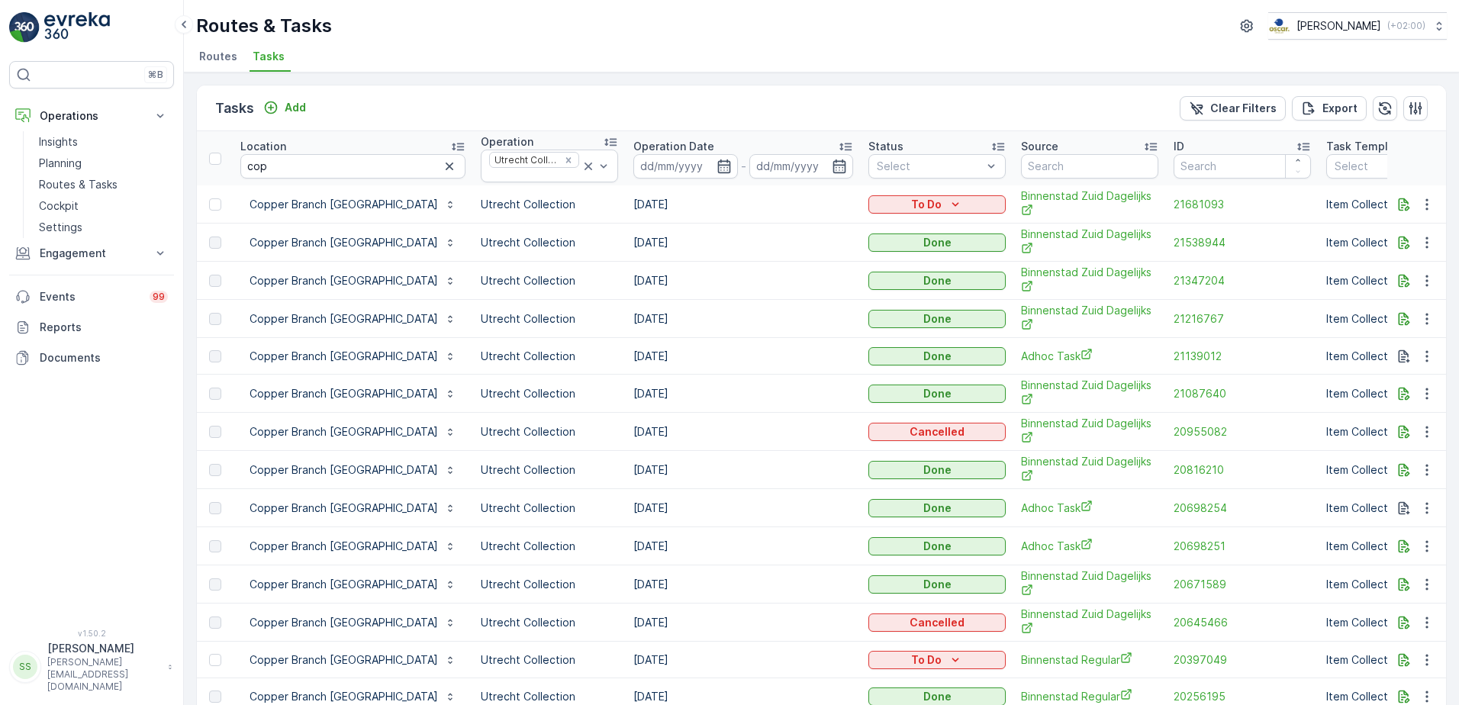
click at [626, 245] on td "[DATE]" at bounding box center [743, 243] width 235 height 38
drag, startPoint x: 607, startPoint y: 245, endPoint x: 714, endPoint y: 242, distance: 106.9
click at [720, 242] on td "[DATE]" at bounding box center [743, 243] width 235 height 38
click at [626, 242] on td "[DATE]" at bounding box center [743, 243] width 235 height 38
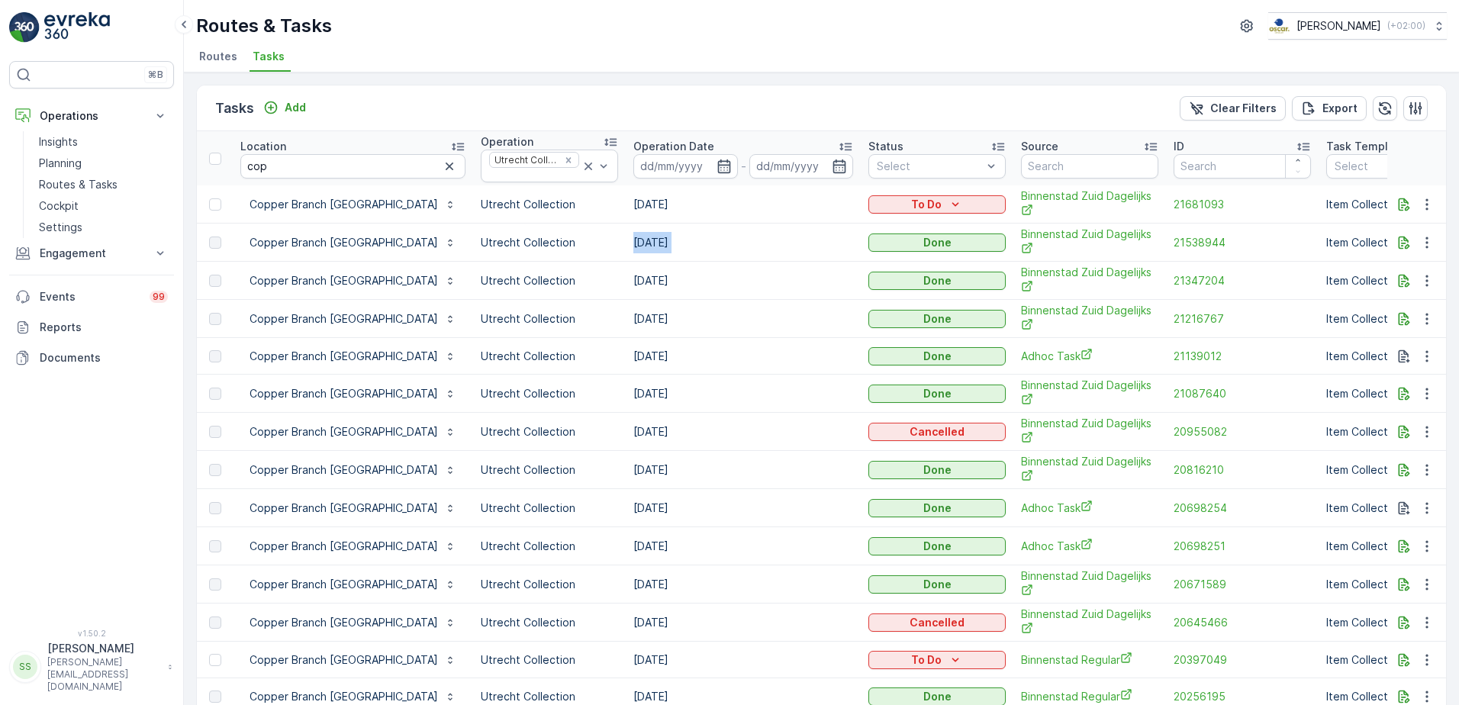
click at [626, 242] on td "[DATE]" at bounding box center [743, 243] width 235 height 38
drag, startPoint x: 615, startPoint y: 242, endPoint x: 685, endPoint y: 239, distance: 70.3
click at [685, 239] on td "[DATE]" at bounding box center [743, 243] width 235 height 38
click at [1100, 96] on div "Tasks Add Clear Filters Export" at bounding box center [821, 108] width 1249 height 46
click at [382, 107] on div "Tasks Add Clear Filters Export" at bounding box center [821, 108] width 1249 height 46
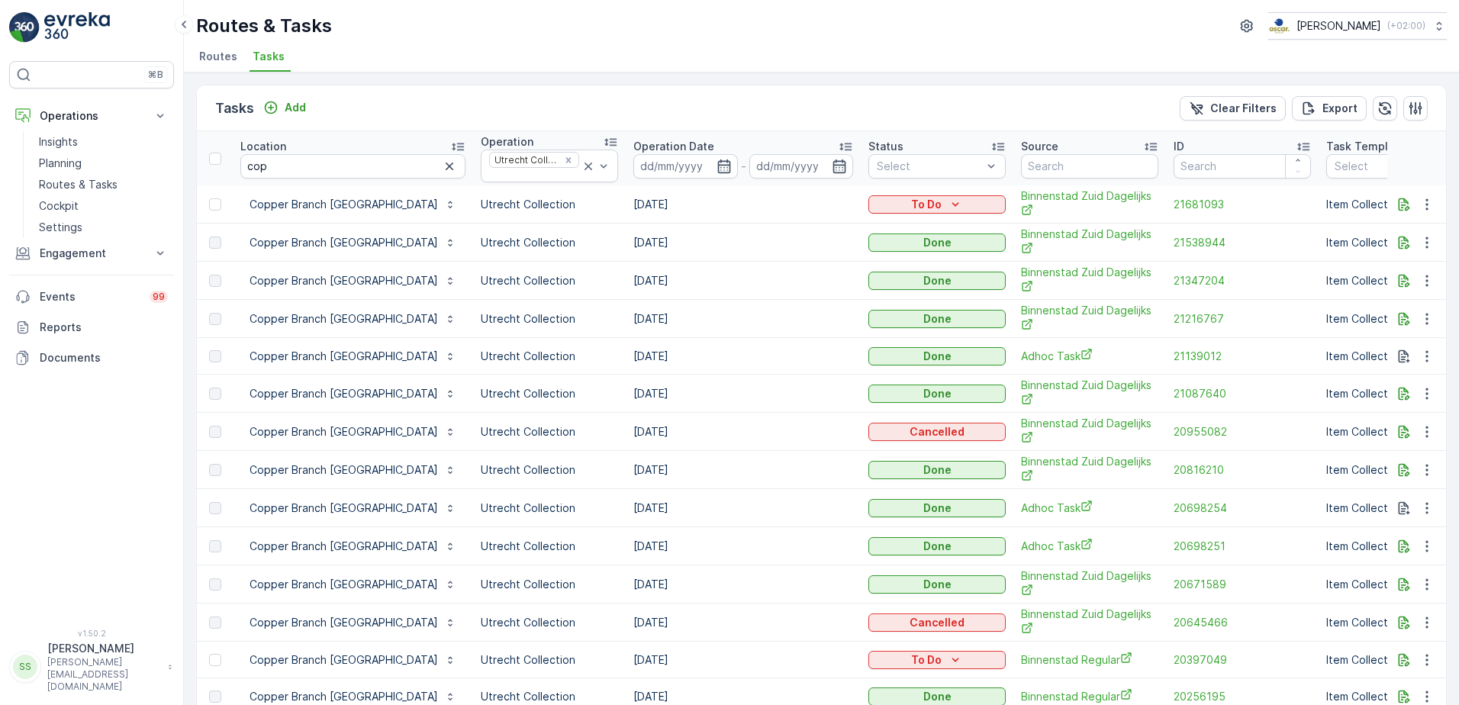
click at [347, 102] on div "Tasks Add Clear Filters Export" at bounding box center [821, 108] width 1249 height 46
click at [382, 105] on div "Tasks Add Clear Filters Export" at bounding box center [821, 108] width 1249 height 46
click at [472, 105] on div "Tasks Add Clear Filters Export" at bounding box center [821, 108] width 1249 height 46
click at [475, 105] on div "Tasks Add Clear Filters Export" at bounding box center [821, 108] width 1249 height 46
click at [408, 91] on div "Tasks Add Clear Filters Export" at bounding box center [821, 108] width 1249 height 46
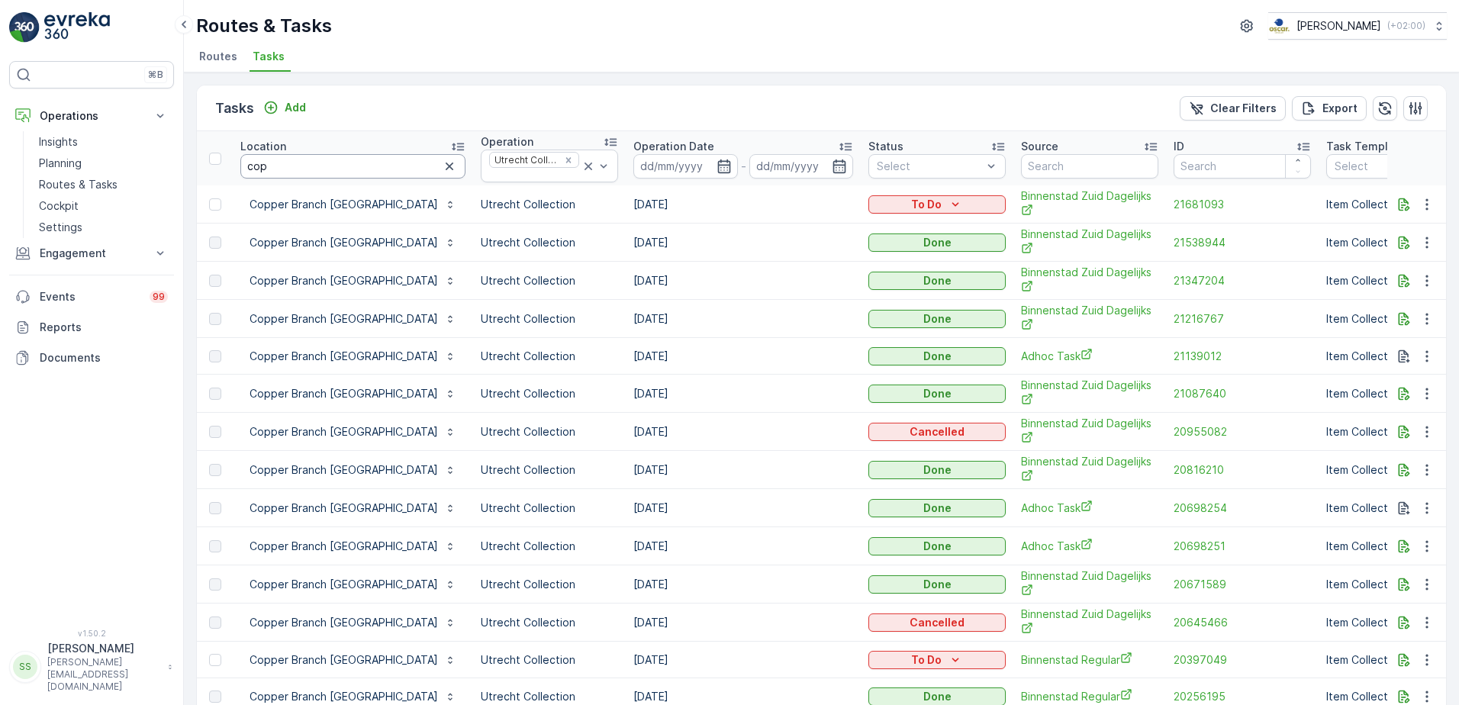
click at [284, 158] on input "cop" at bounding box center [352, 166] width 225 height 24
click at [287, 109] on p "Add" at bounding box center [295, 107] width 21 height 15
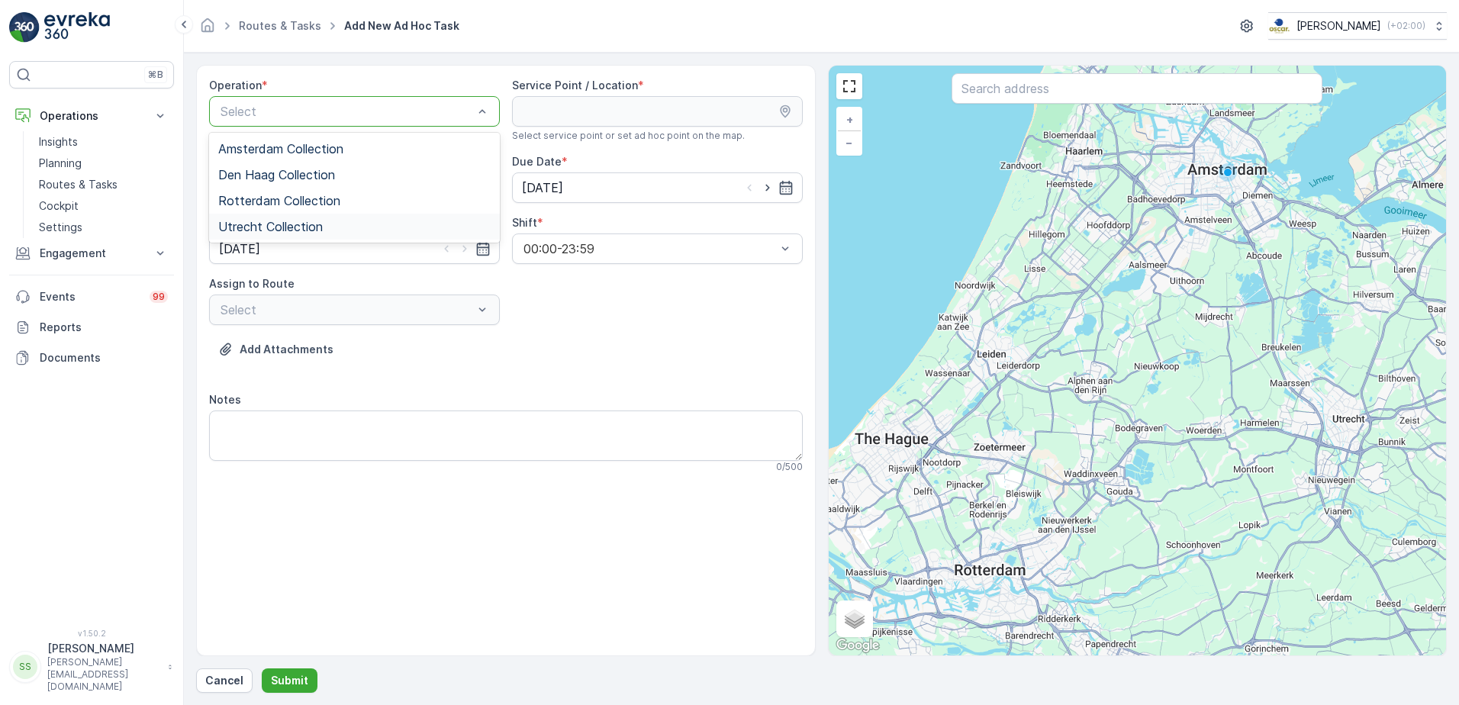
drag, startPoint x: 284, startPoint y: 143, endPoint x: 279, endPoint y: 221, distance: 78.0
click at [279, 221] on div "Amsterdam Collection Den Haag Collection Rotterdam Collection Utrecht Collection" at bounding box center [354, 188] width 291 height 110
click at [279, 221] on span "Utrecht Collection" at bounding box center [270, 227] width 105 height 14
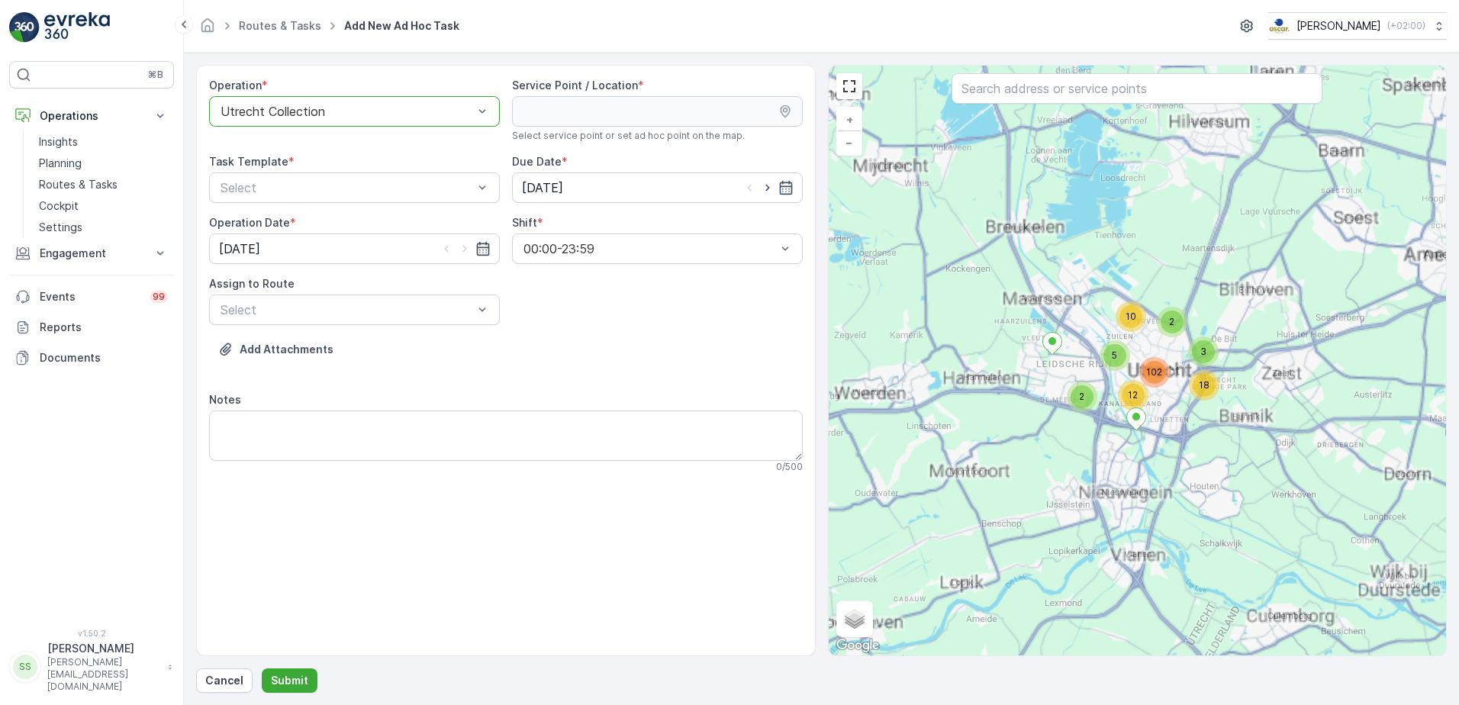
click at [379, 150] on div "Operation * option Utrecht Collection, selected. Utrecht Collection Service Poi…" at bounding box center [506, 282] width 594 height 408
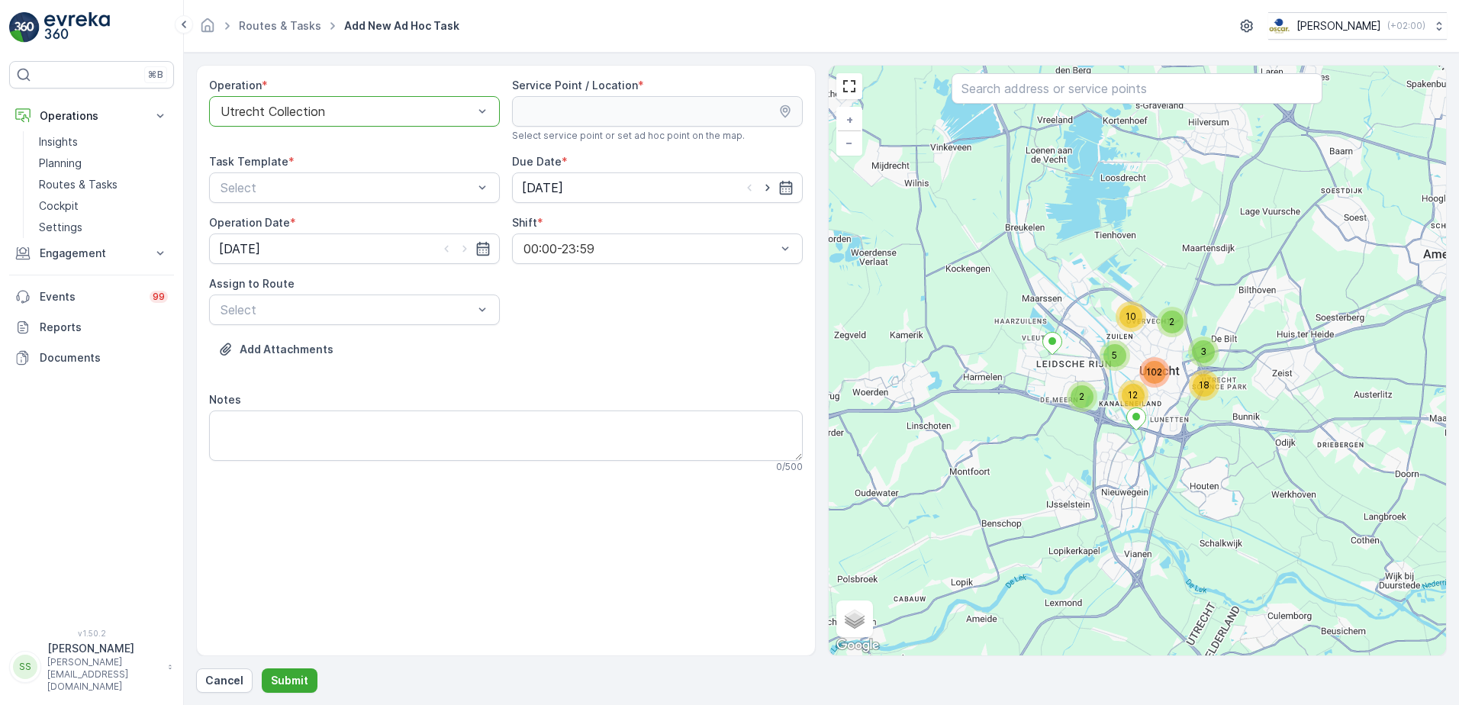
click at [998, 95] on input "text" at bounding box center [1137, 88] width 371 height 31
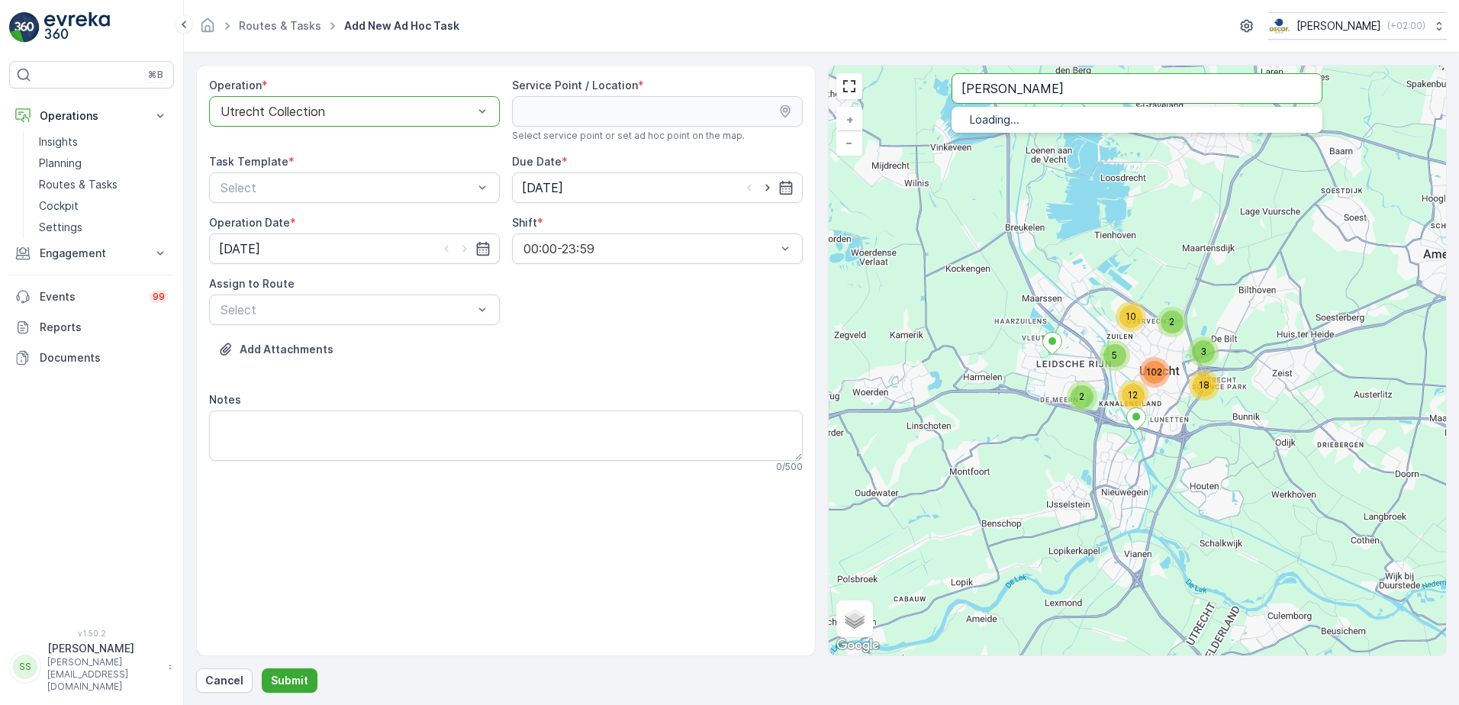
type input "copp"
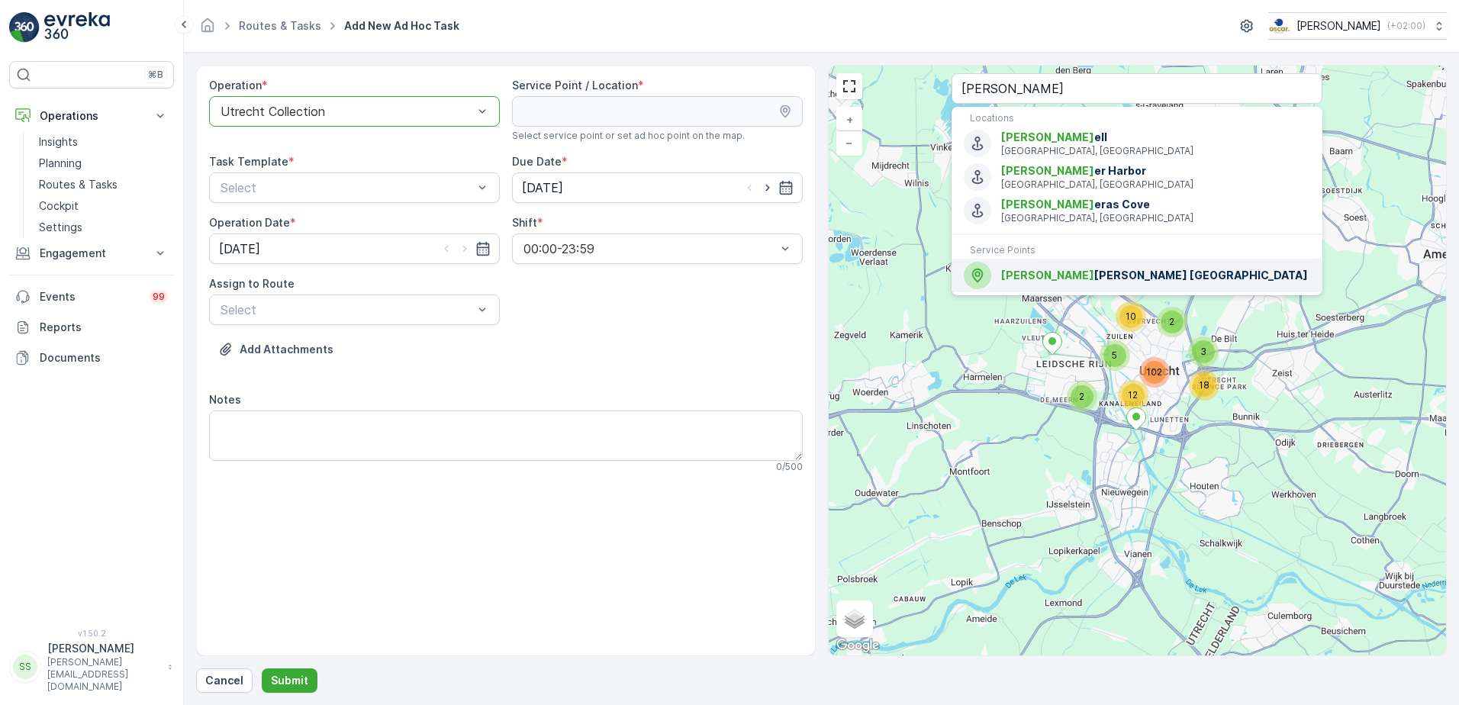
click at [1053, 280] on span "Copp er Branch Nederland" at bounding box center [1155, 275] width 309 height 15
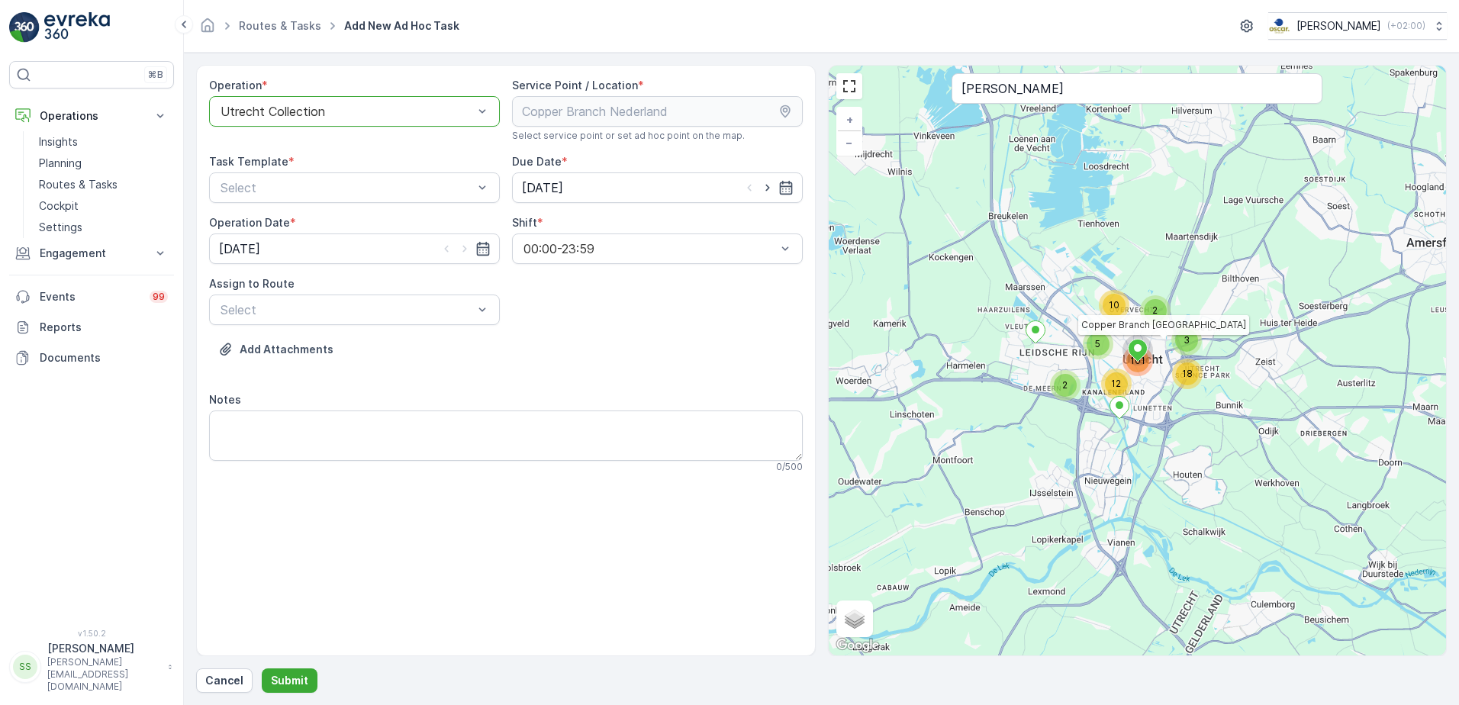
click at [614, 368] on div "Add Attachments" at bounding box center [506, 358] width 594 height 43
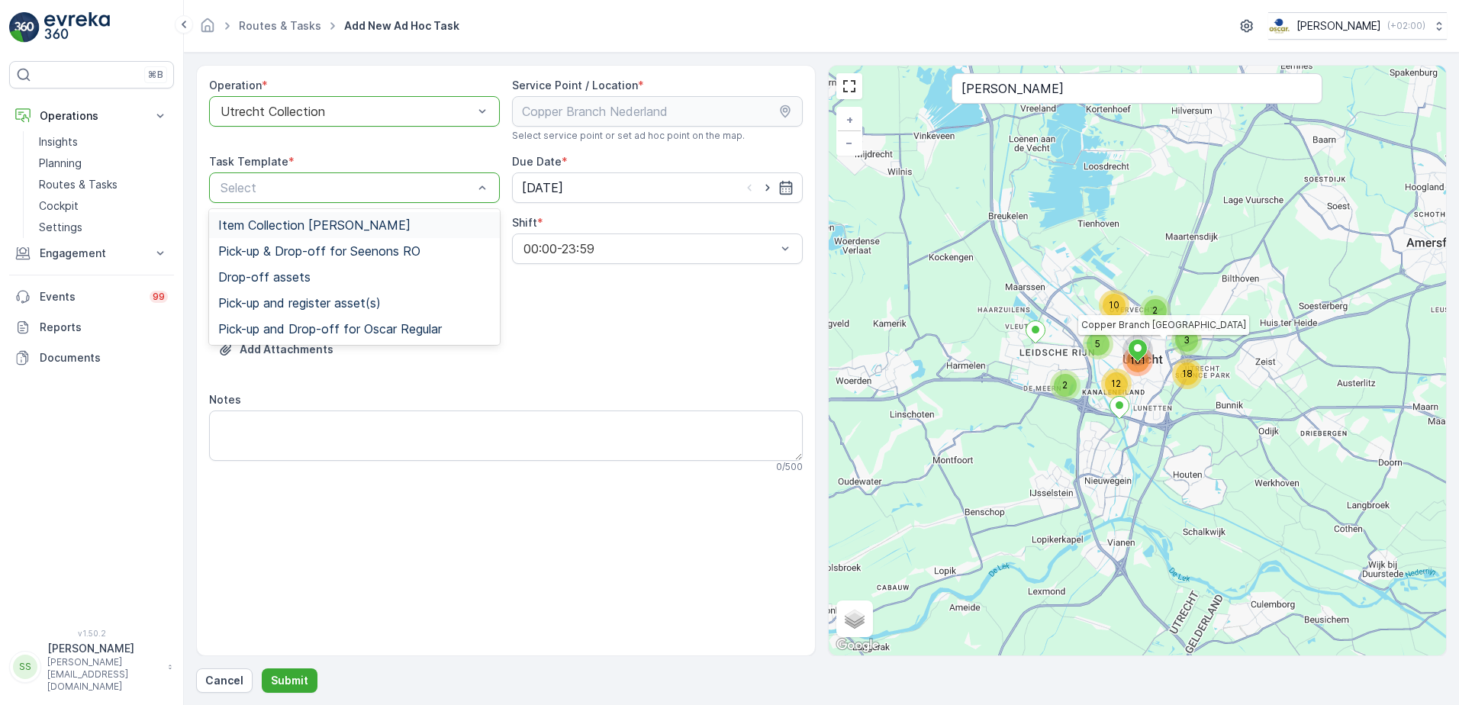
click at [265, 227] on span "Item Collection [PERSON_NAME]" at bounding box center [314, 225] width 192 height 14
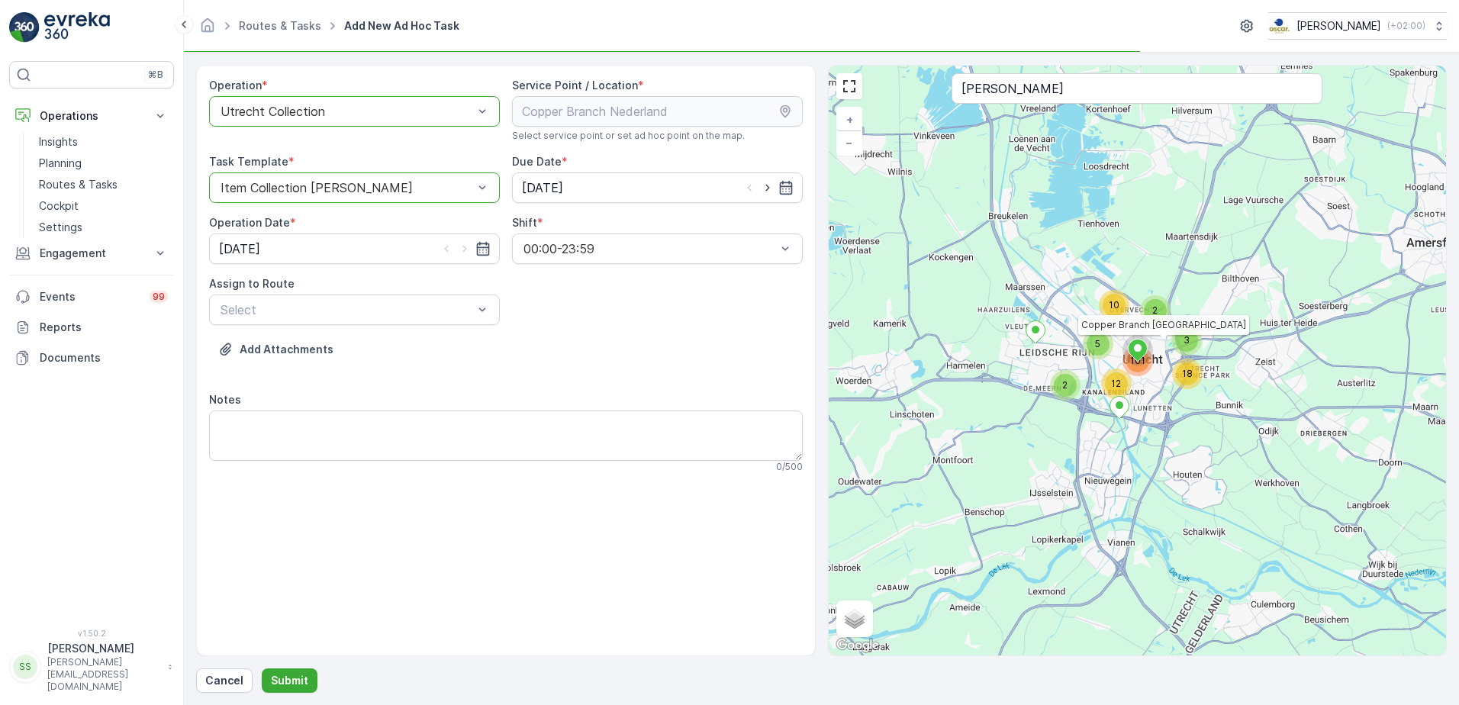
click at [703, 318] on div "Operation * option Utrecht Collection, selected. Utrecht Collection Service Poi…" at bounding box center [506, 282] width 594 height 408
click at [766, 188] on icon "button" at bounding box center [767, 187] width 15 height 15
type input "18.09.2025"
click at [460, 245] on icon "button" at bounding box center [464, 248] width 15 height 15
type input "18.09.2025"
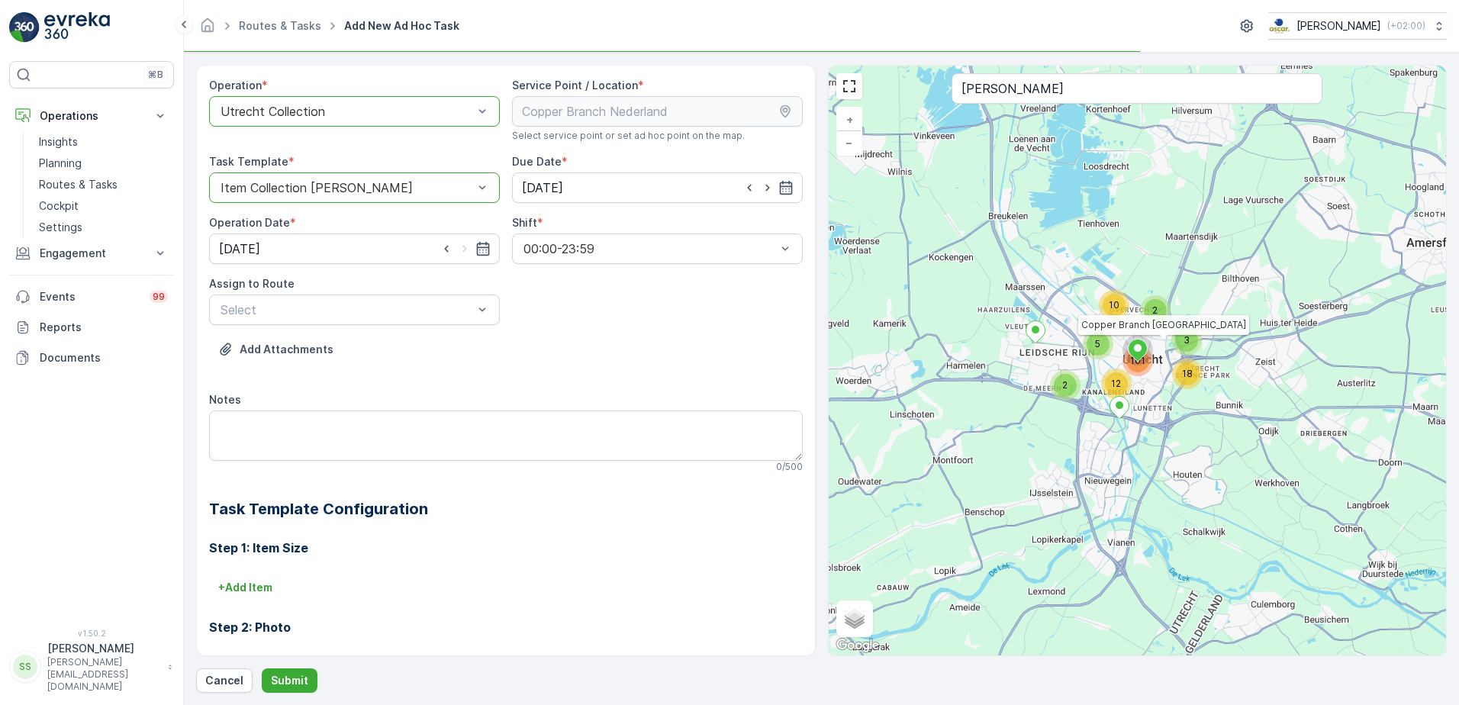
click at [584, 305] on div "Operation * option Utrecht Collection, selected. Utrecht Collection Service Poi…" at bounding box center [506, 456] width 594 height 757
click at [417, 350] on div "Add Attachments" at bounding box center [506, 358] width 594 height 43
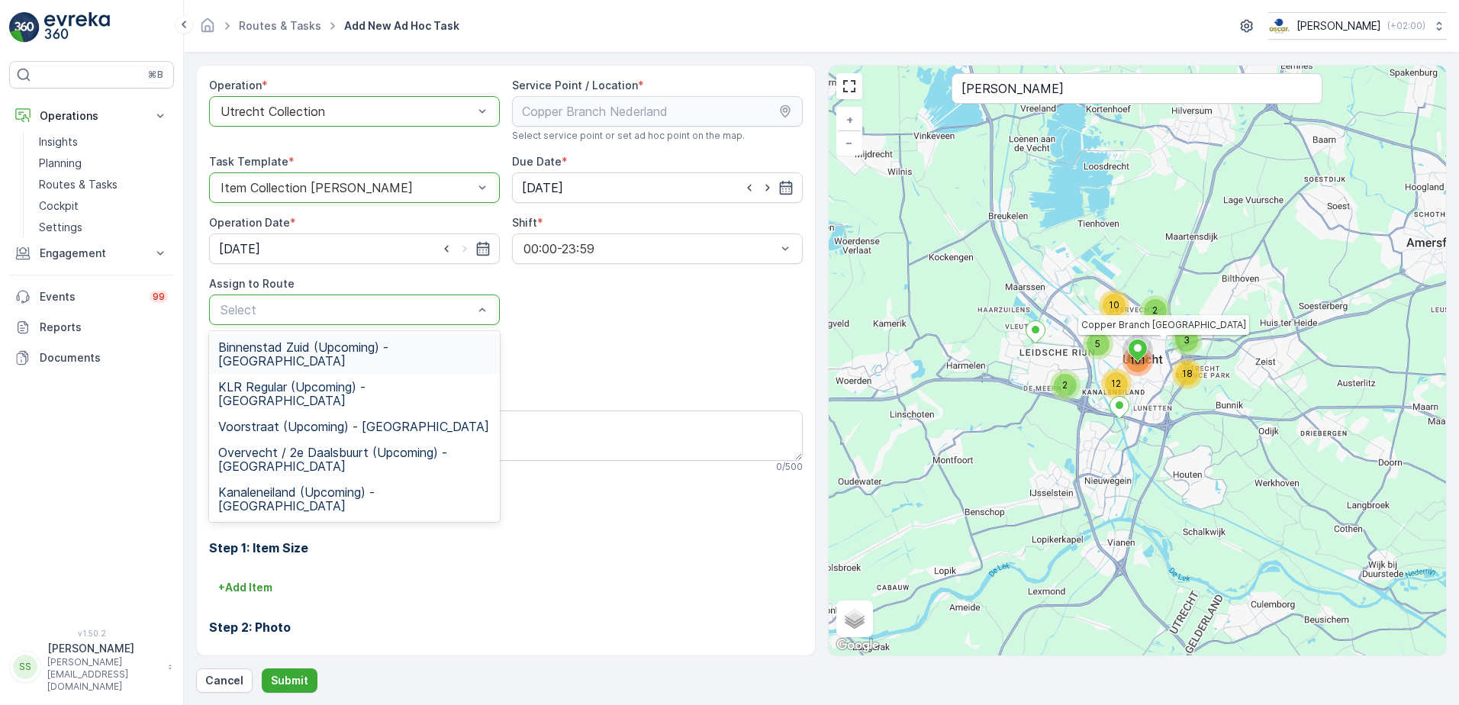
click at [289, 337] on div "Binnenstad Zuid (Upcoming) - Utrecht" at bounding box center [354, 354] width 291 height 40
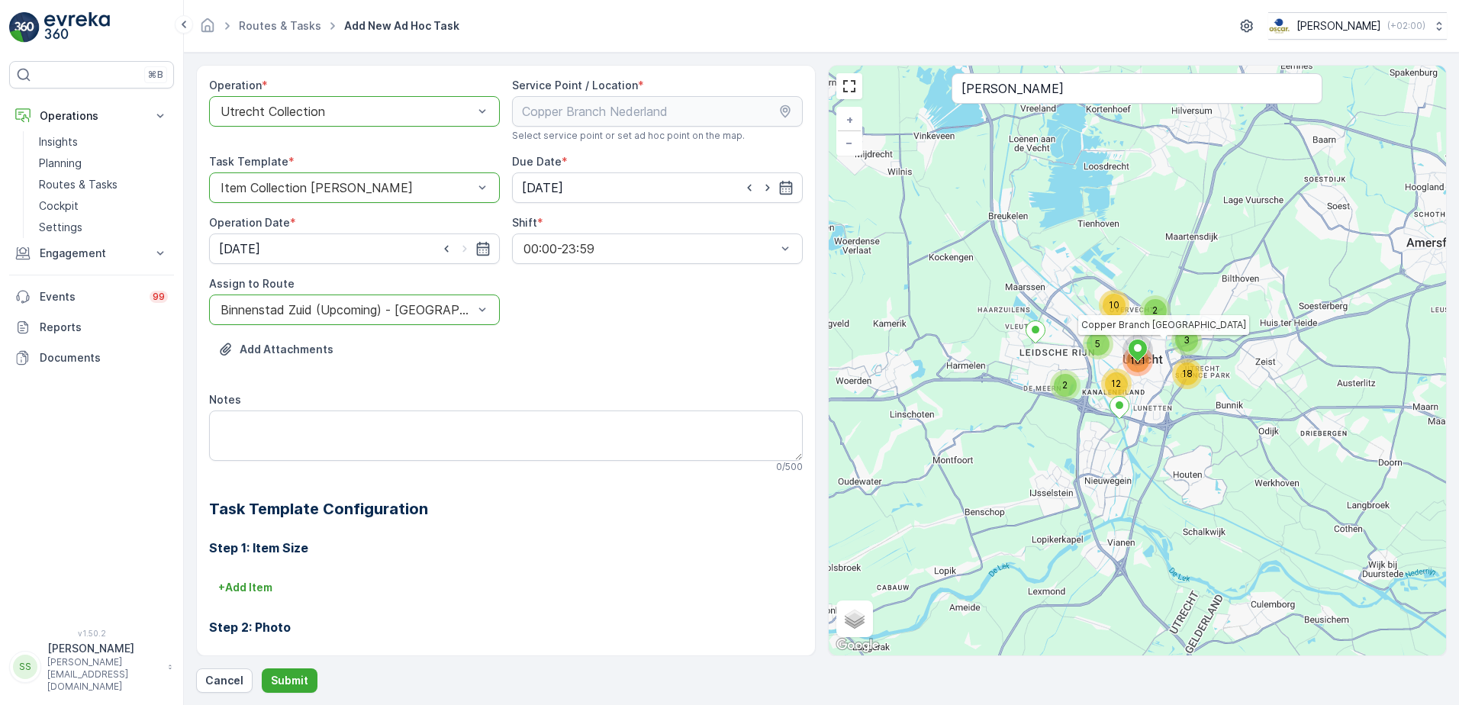
click at [631, 343] on div "Add Attachments" at bounding box center [506, 358] width 594 height 43
click at [256, 438] on textarea "Notes" at bounding box center [506, 436] width 594 height 50
type textarea "G"
type textarea "Graag schone swill bakjes neerzetten bij de klant (6 stuks)"
click at [282, 683] on p "Submit" at bounding box center [289, 680] width 37 height 15
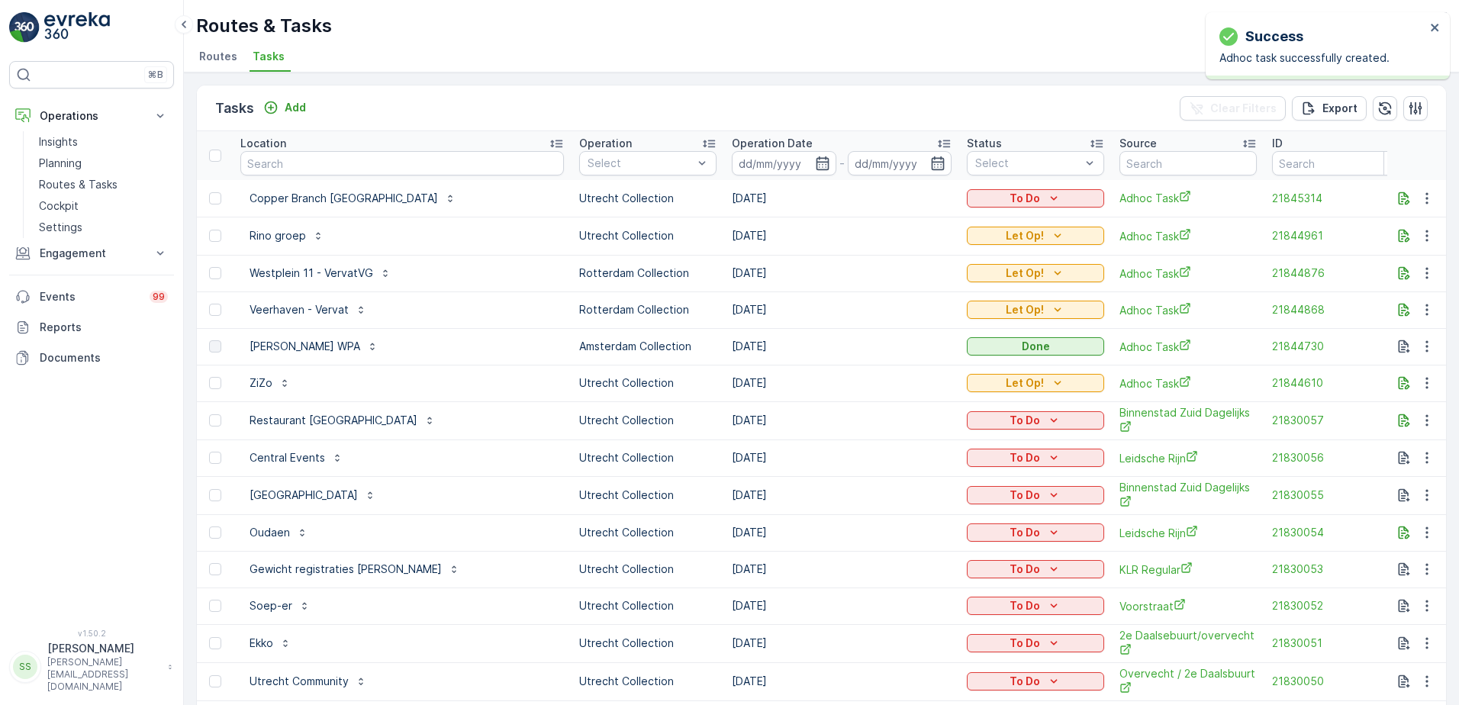
click at [668, 103] on div "Tasks Add Clear Filters Export" at bounding box center [821, 108] width 1249 height 46
click at [496, 49] on ul "Routes Tasks" at bounding box center [815, 59] width 1239 height 26
click at [330, 56] on ul "Routes Tasks" at bounding box center [815, 59] width 1239 height 26
click at [225, 56] on span "Routes" at bounding box center [218, 56] width 38 height 15
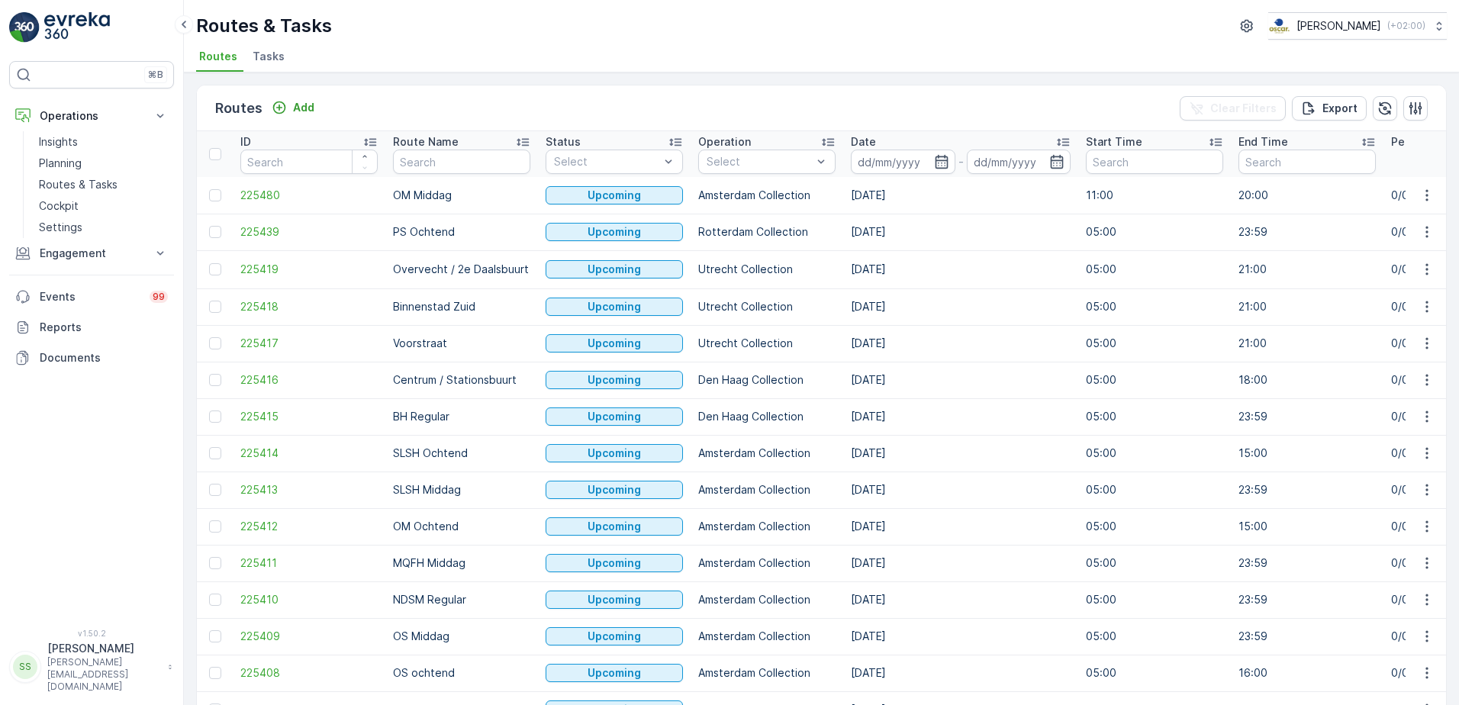
click at [416, 55] on ul "Routes Tasks" at bounding box center [815, 59] width 1239 height 26
click at [563, 68] on ul "Routes Tasks" at bounding box center [815, 59] width 1239 height 26
click at [749, 110] on div "Routes Add Clear Filters Export" at bounding box center [821, 108] width 1249 height 46
click at [778, 116] on div "Routes Add Clear Filters Export" at bounding box center [821, 108] width 1249 height 46
click at [711, 322] on div at bounding box center [714, 325] width 12 height 12
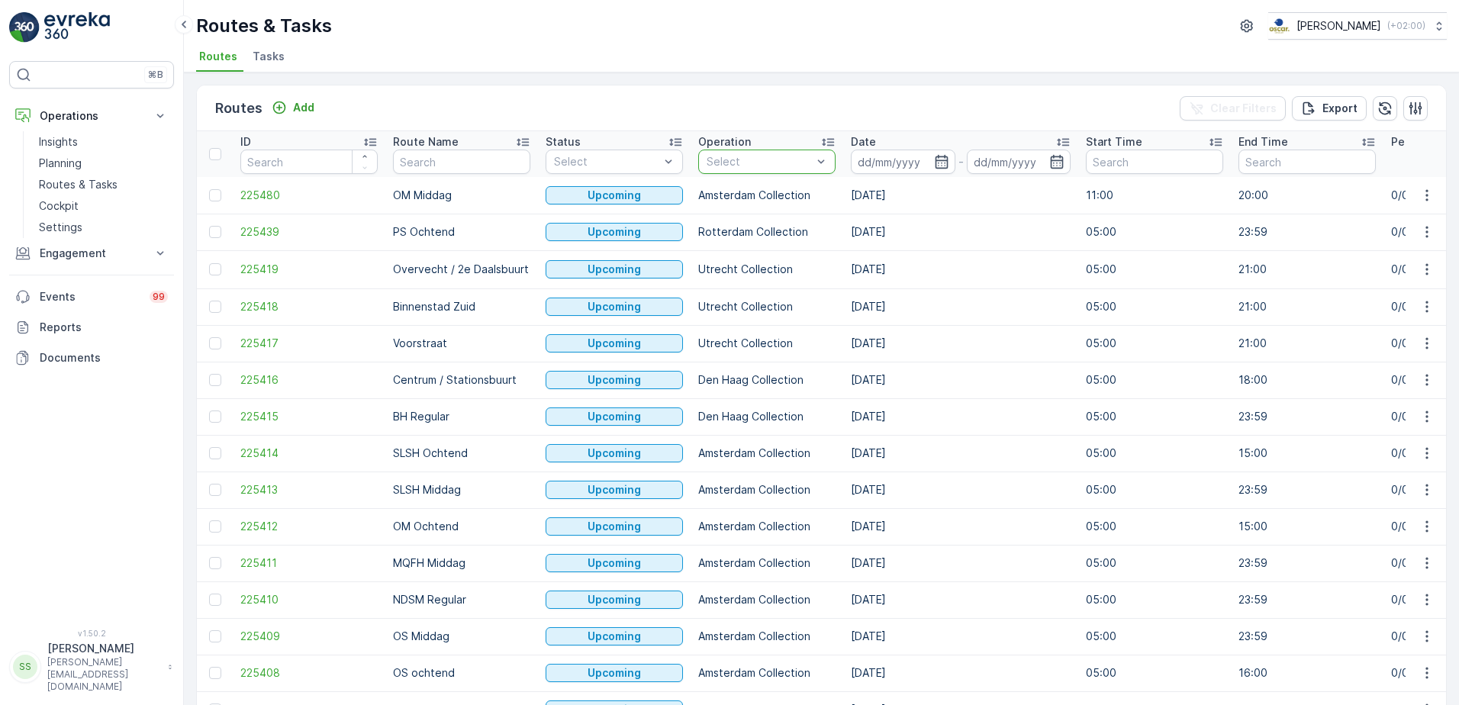
click at [769, 102] on div "Routes Add Clear Filters Export" at bounding box center [821, 108] width 1249 height 46
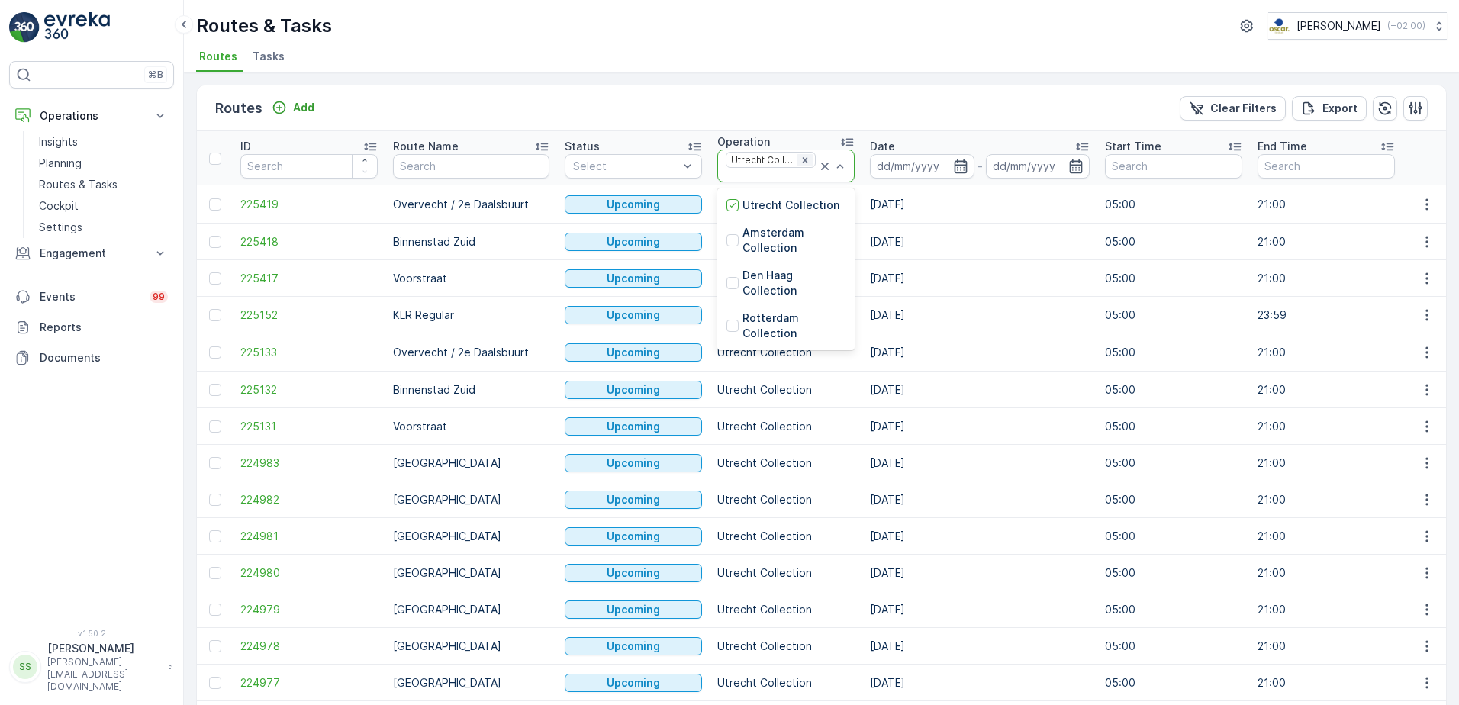
click at [800, 161] on icon "Remove Utrecht Collection" at bounding box center [805, 160] width 11 height 11
click at [782, 98] on div "Routes Add Clear Filters Export" at bounding box center [821, 108] width 1249 height 46
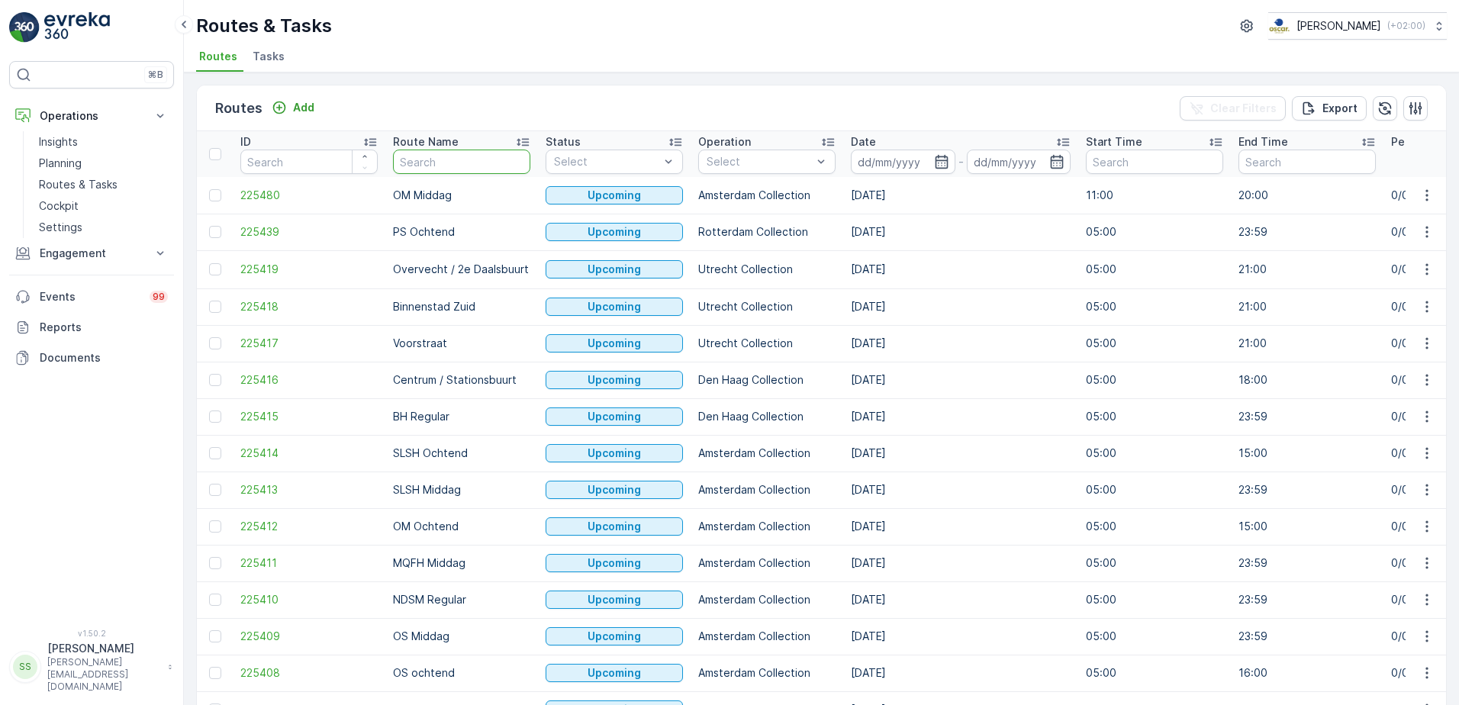
click at [436, 165] on input "text" at bounding box center [461, 162] width 137 height 24
type input "ndsm"
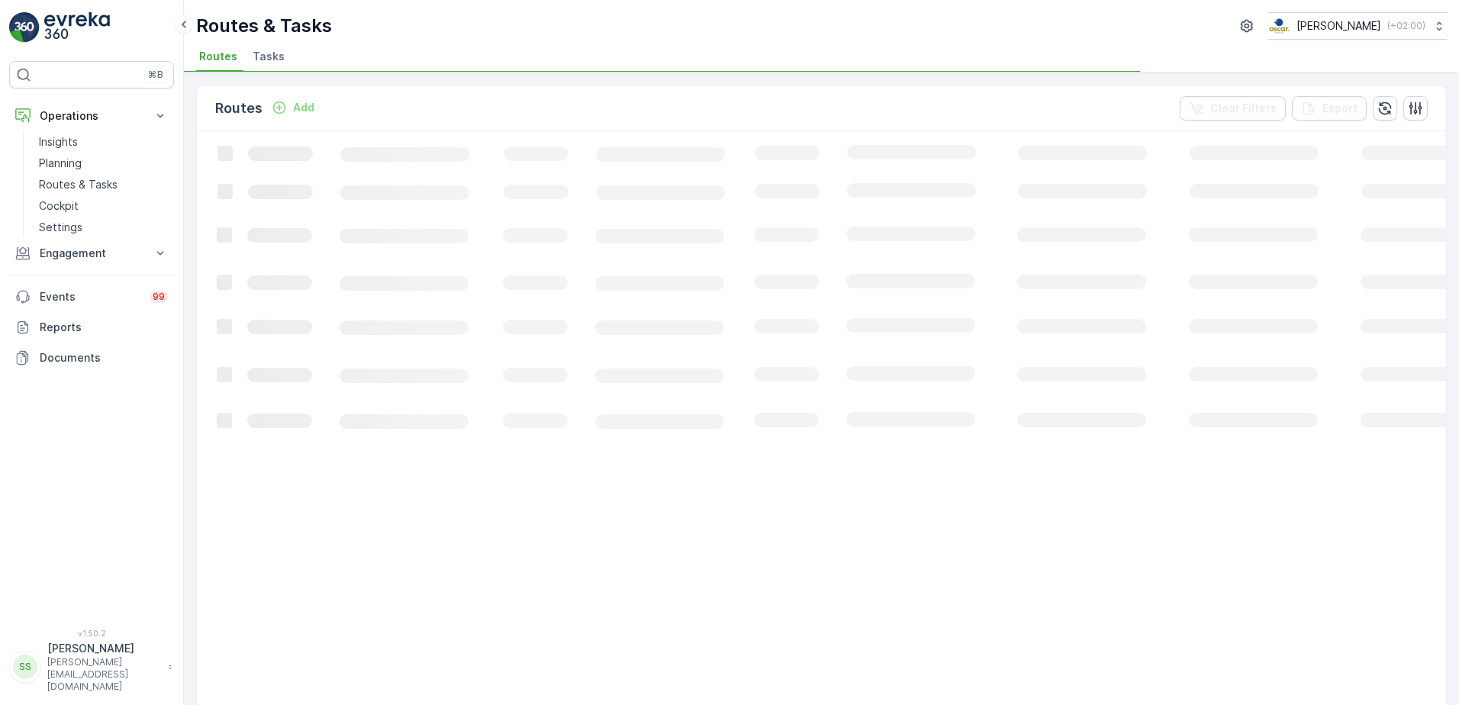
click at [567, 105] on div "Routes Add Clear Filters Export" at bounding box center [821, 108] width 1249 height 46
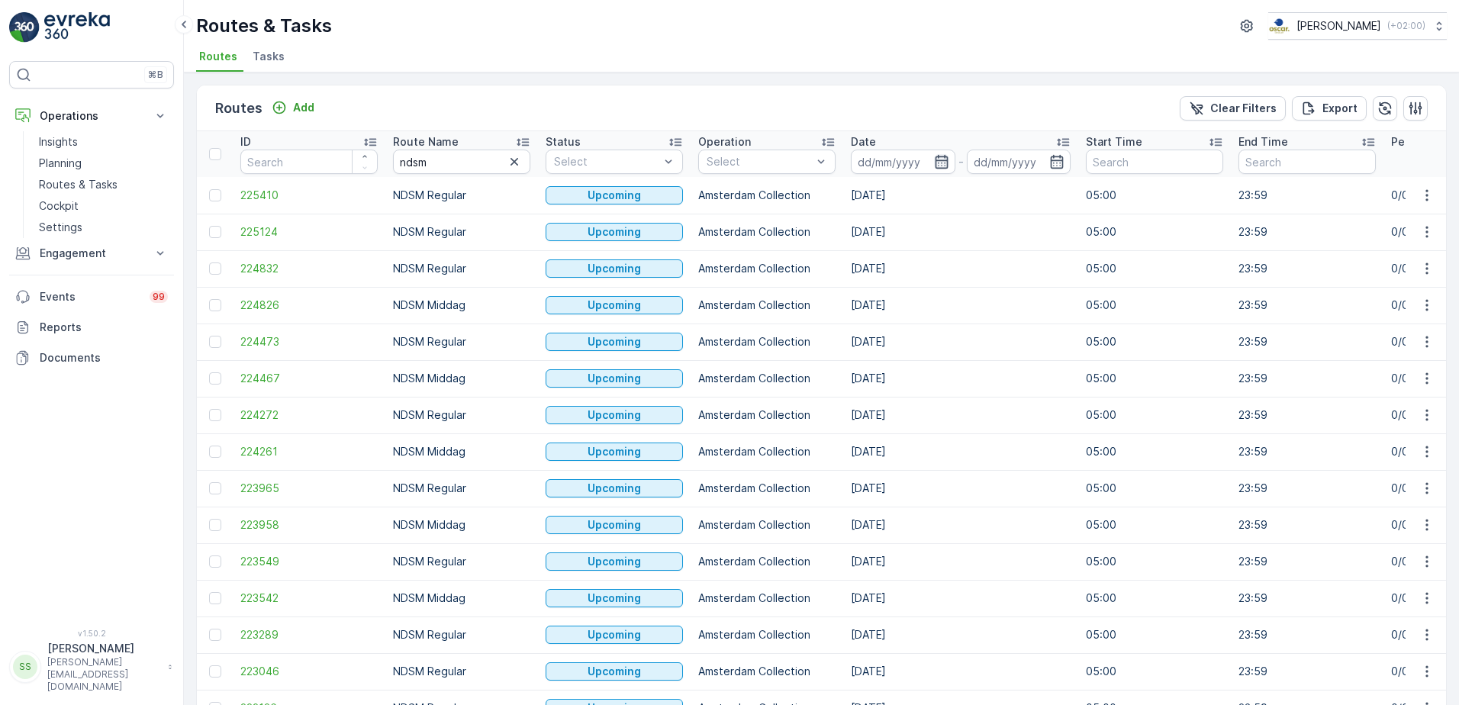
click at [942, 160] on icon "button" at bounding box center [941, 161] width 15 height 15
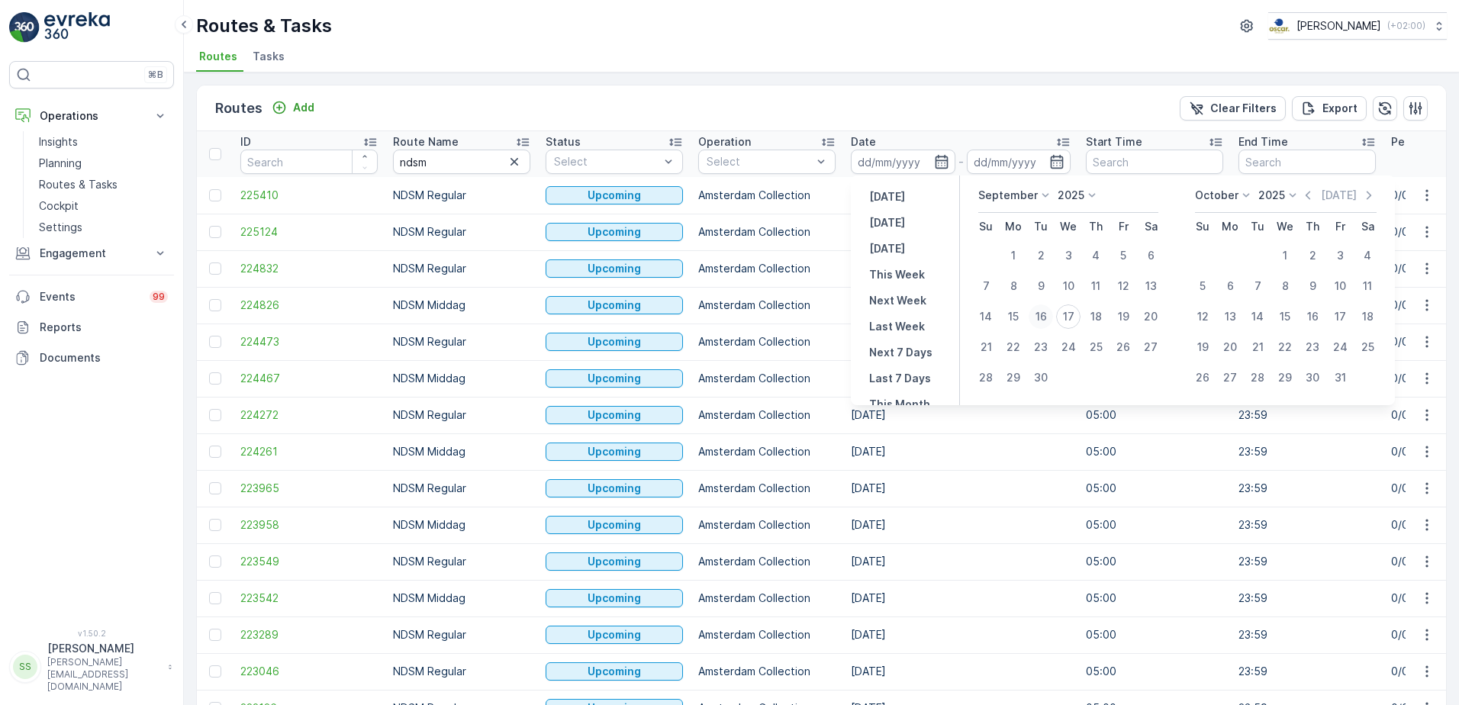
click at [1046, 318] on div "16" at bounding box center [1041, 317] width 24 height 24
type input "[DATE]"
click at [815, 107] on div "Routes Add Clear Filters Export" at bounding box center [821, 108] width 1249 height 46
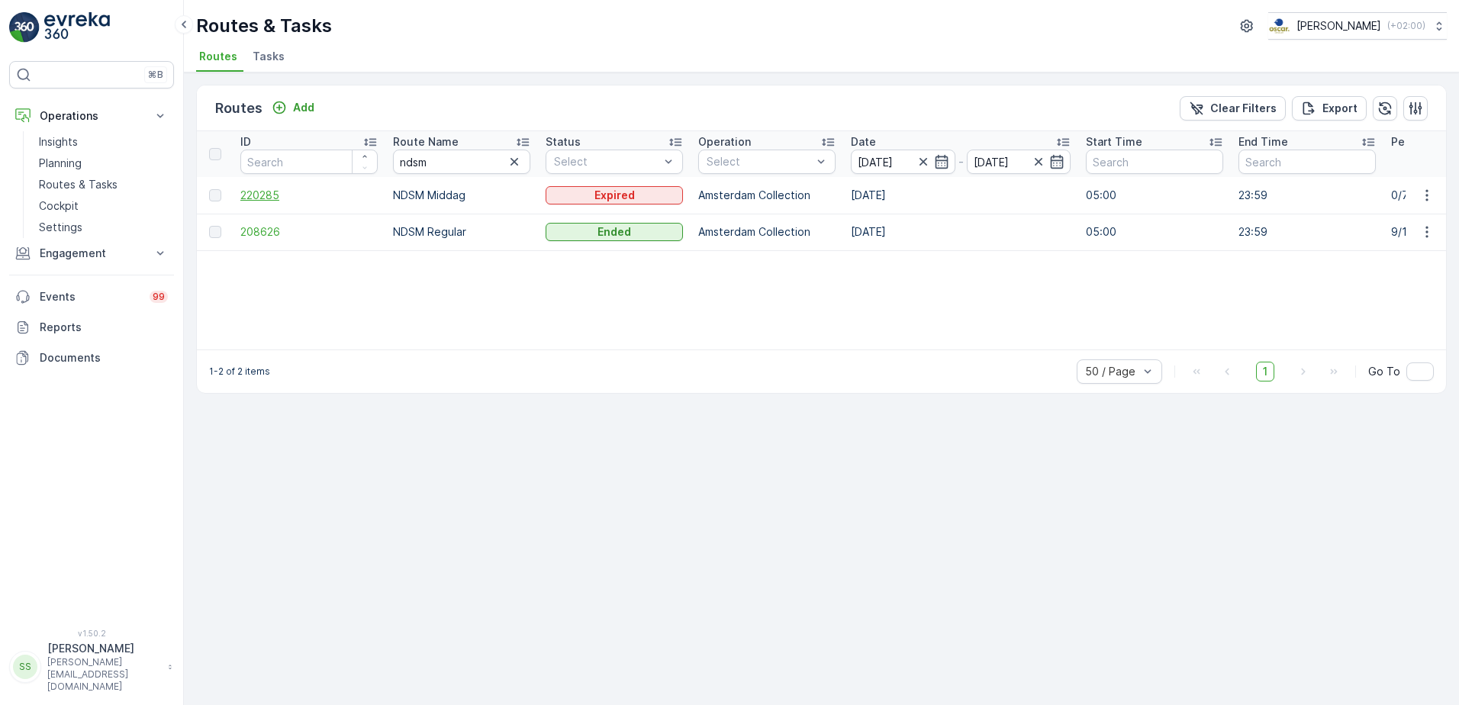
click at [275, 192] on span "220285" at bounding box center [308, 195] width 137 height 15
click at [514, 166] on icon "button" at bounding box center [514, 161] width 15 height 15
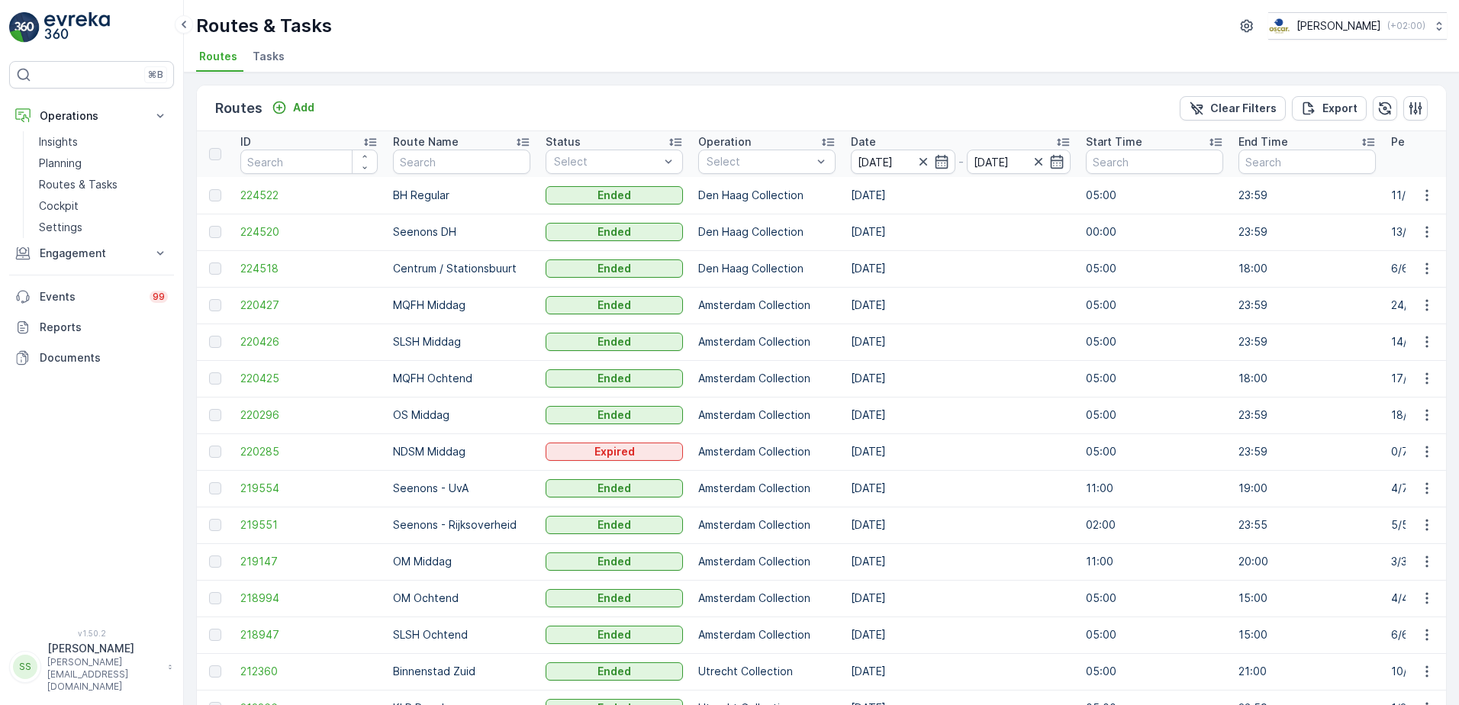
click at [917, 159] on icon "button" at bounding box center [923, 161] width 15 height 15
click at [883, 92] on div "Routes Add Clear Filters Export" at bounding box center [821, 108] width 1249 height 46
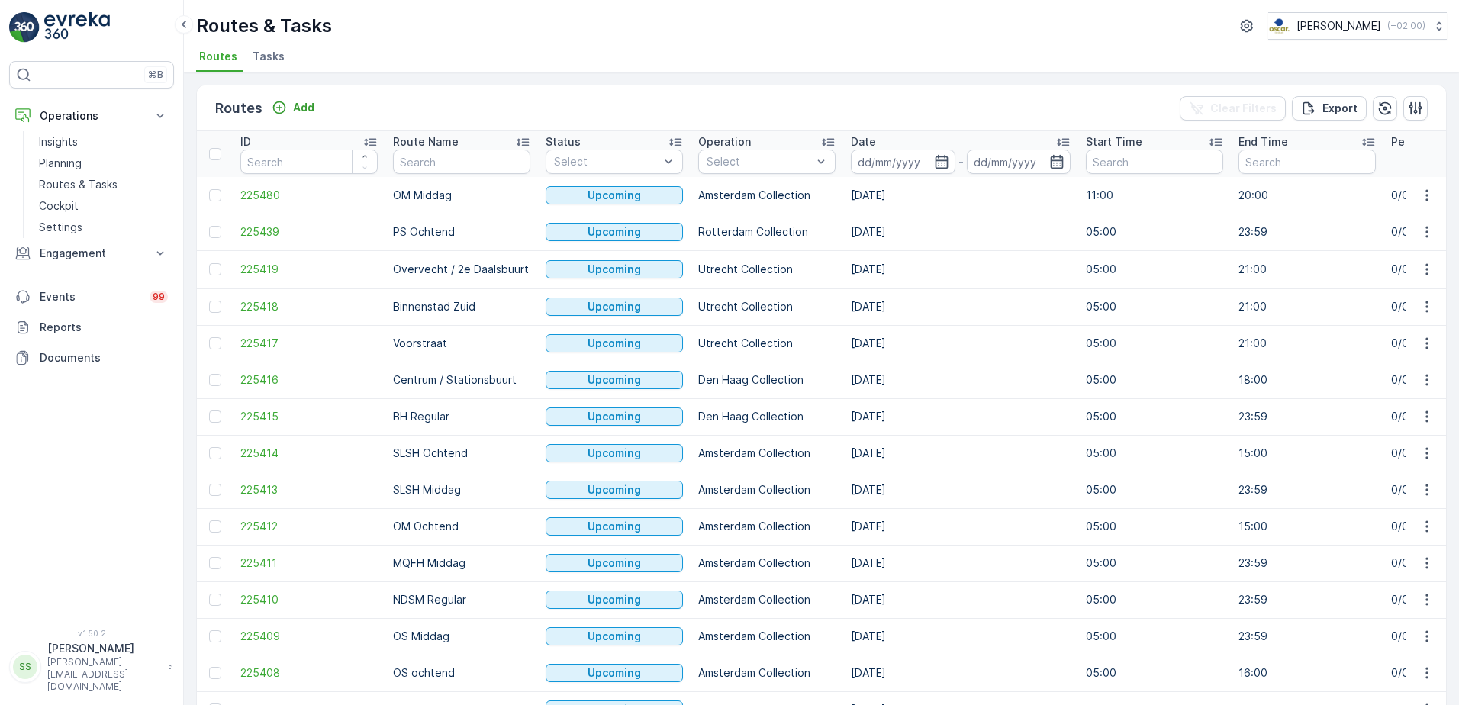
click at [423, 102] on div "Routes Add Clear Filters Export" at bounding box center [821, 108] width 1249 height 46
click at [266, 48] on li "Tasks" at bounding box center [270, 59] width 41 height 26
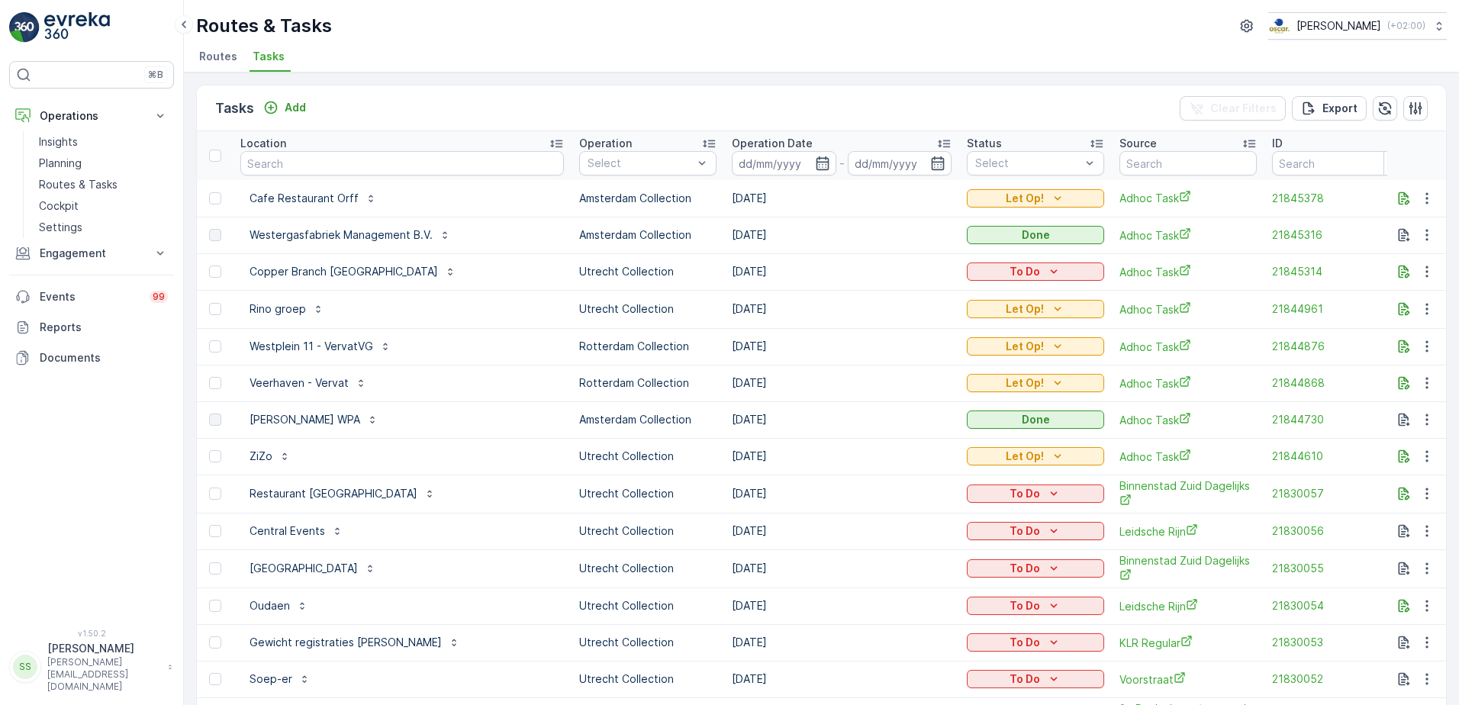
click at [323, 168] on input "text" at bounding box center [402, 163] width 324 height 24
type input "droppie"
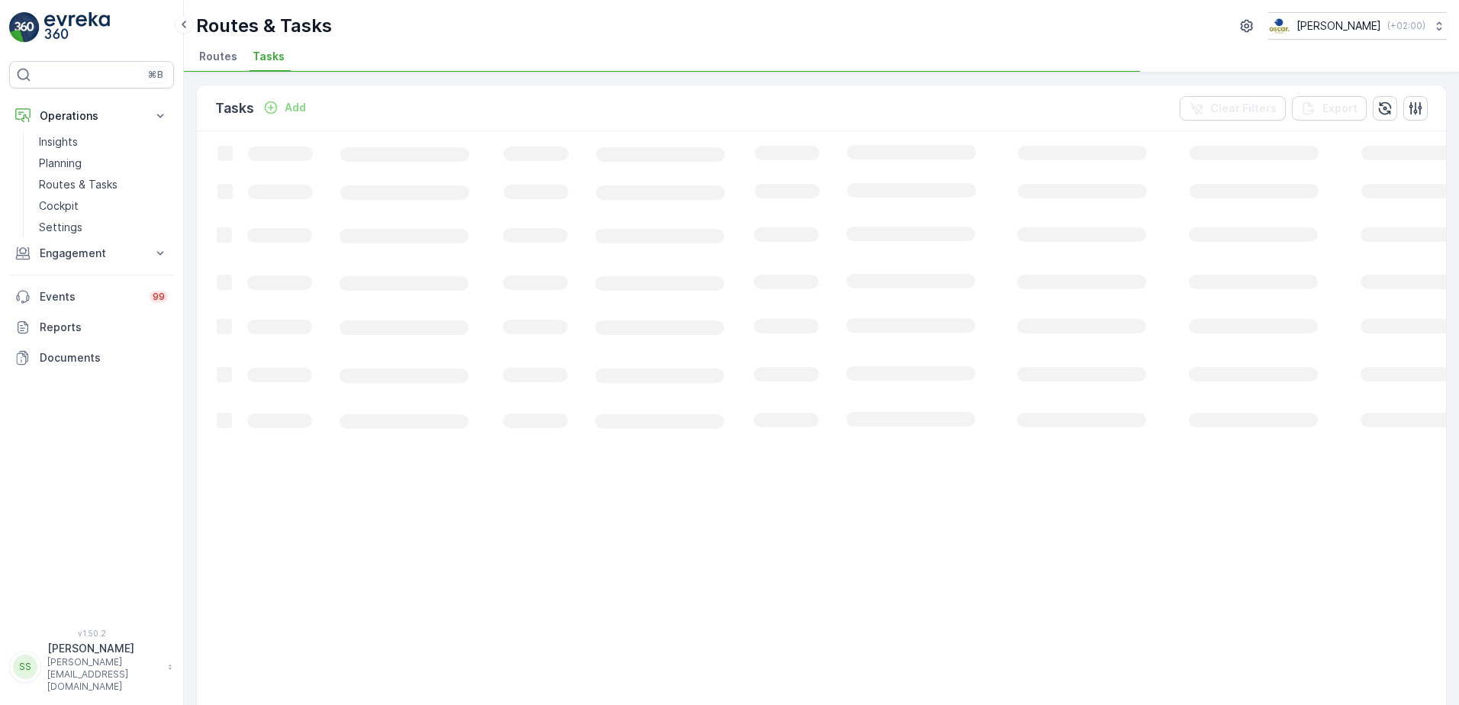
click at [504, 103] on div "Tasks Add Clear Filters Export" at bounding box center [821, 108] width 1249 height 46
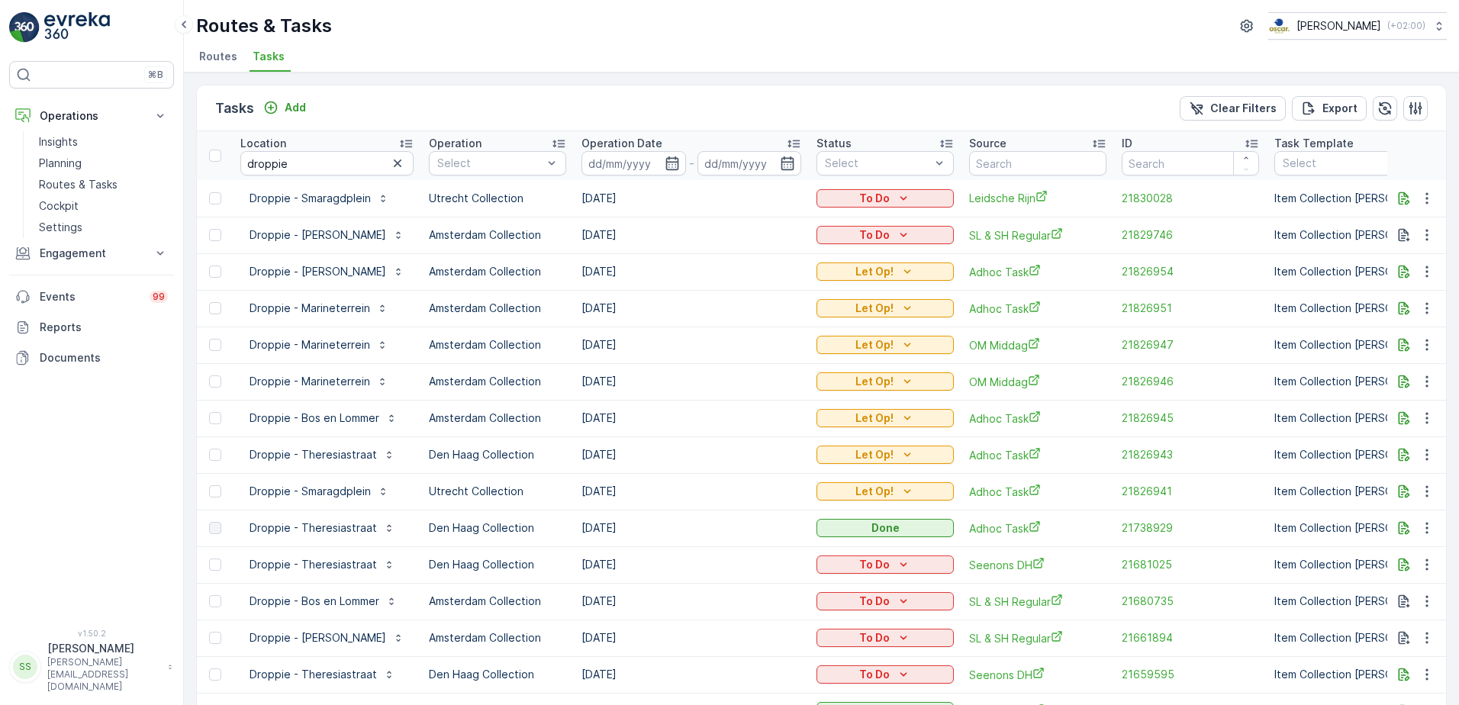
click at [528, 105] on div "Tasks Add Clear Filters Export" at bounding box center [821, 108] width 1249 height 46
click at [450, 325] on div at bounding box center [444, 327] width 12 height 12
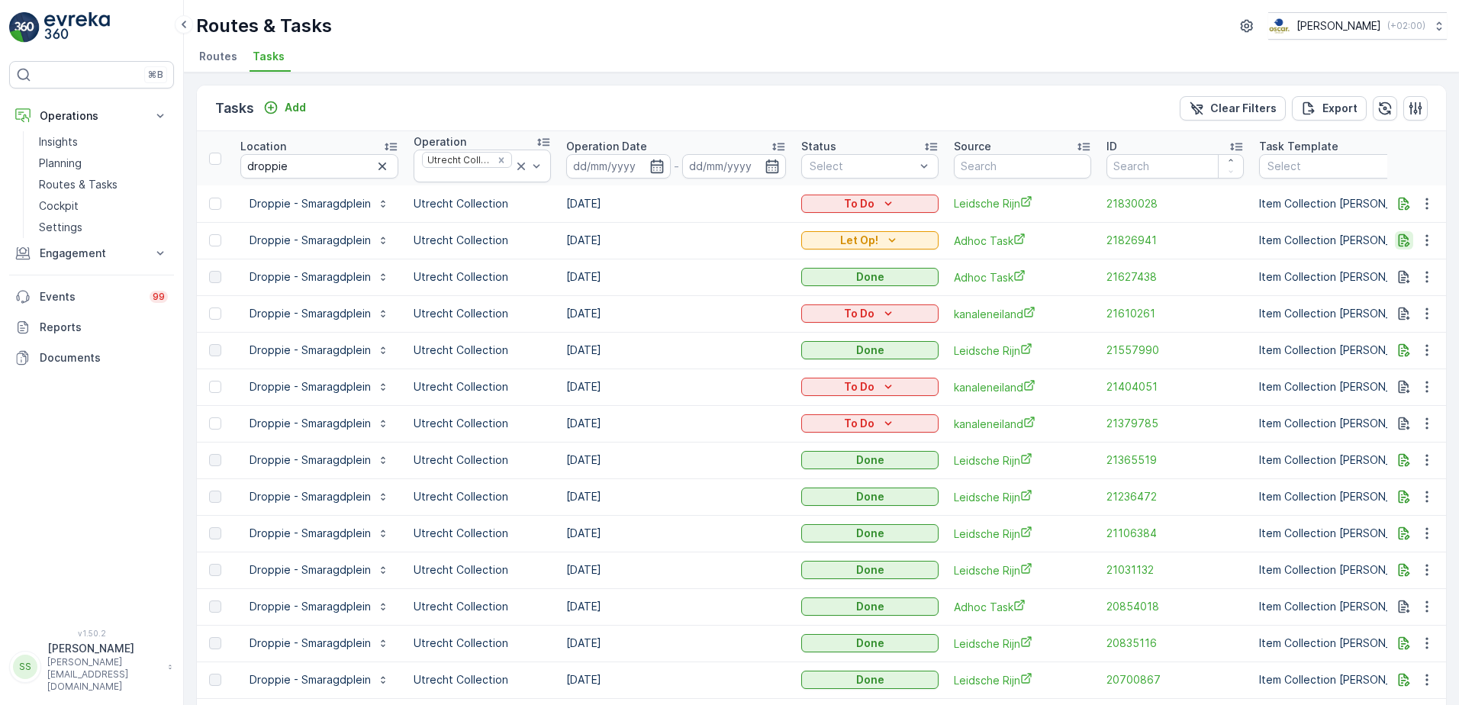
click at [1403, 237] on icon "button" at bounding box center [1404, 240] width 11 height 13
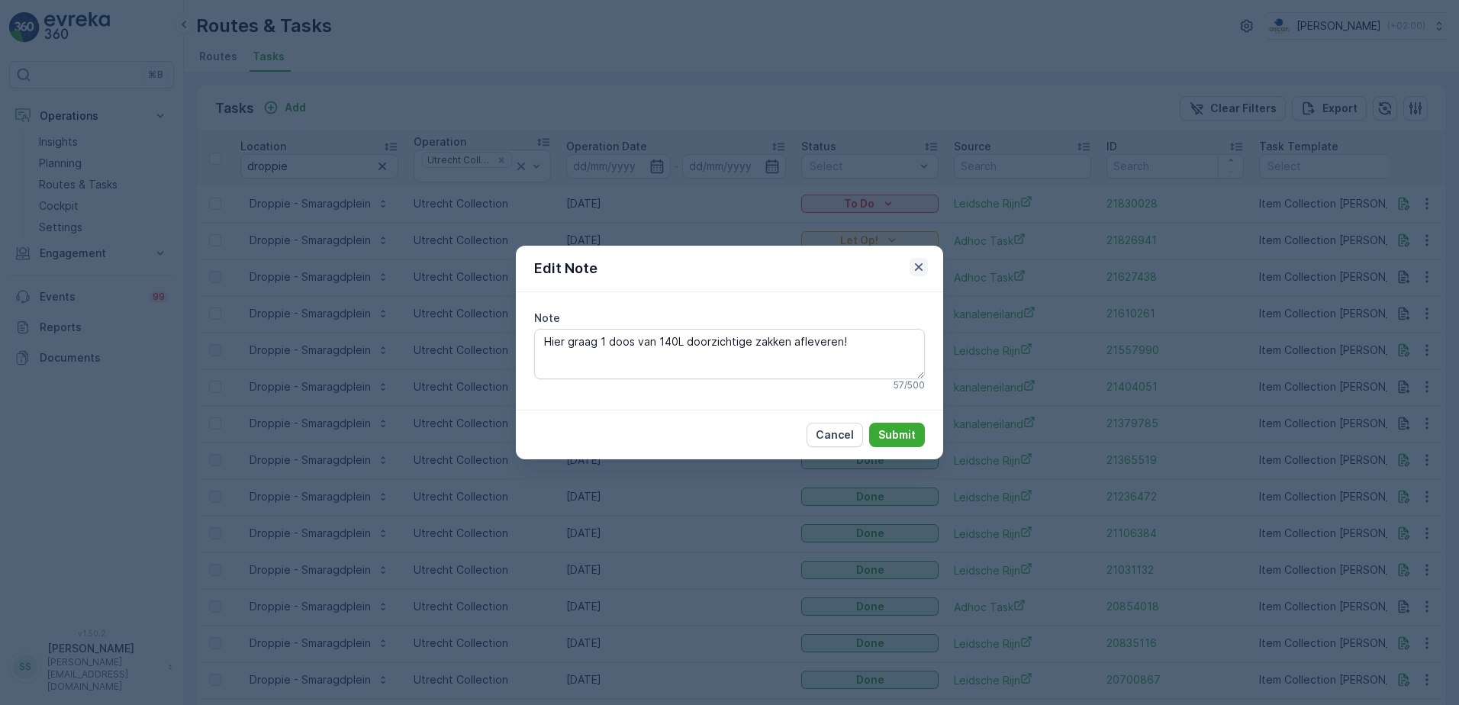
click at [917, 266] on icon "button" at bounding box center [919, 267] width 8 height 8
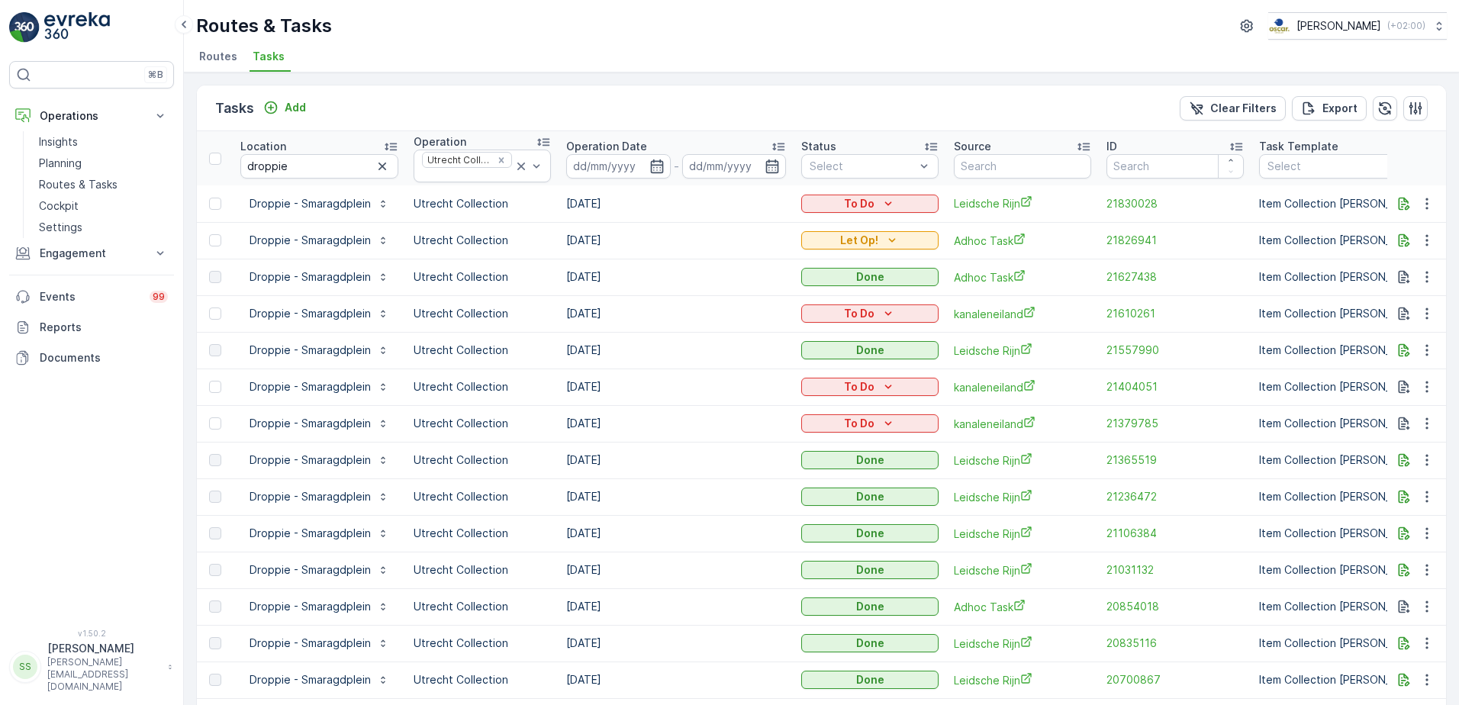
click at [724, 94] on div "Tasks Add Clear Filters Export" at bounding box center [821, 108] width 1249 height 46
click at [778, 143] on icon at bounding box center [778, 147] width 12 height 8
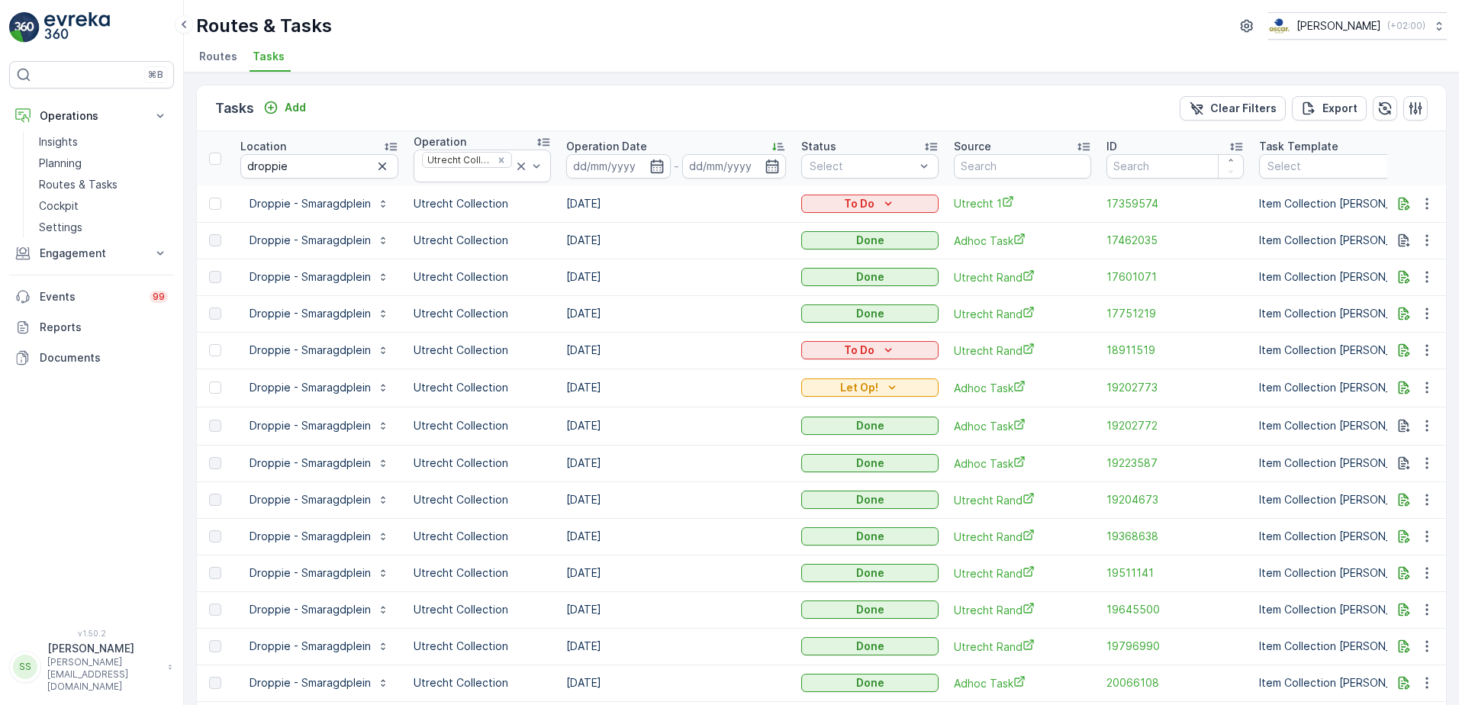
click at [773, 147] on icon at bounding box center [774, 147] width 4 height 8
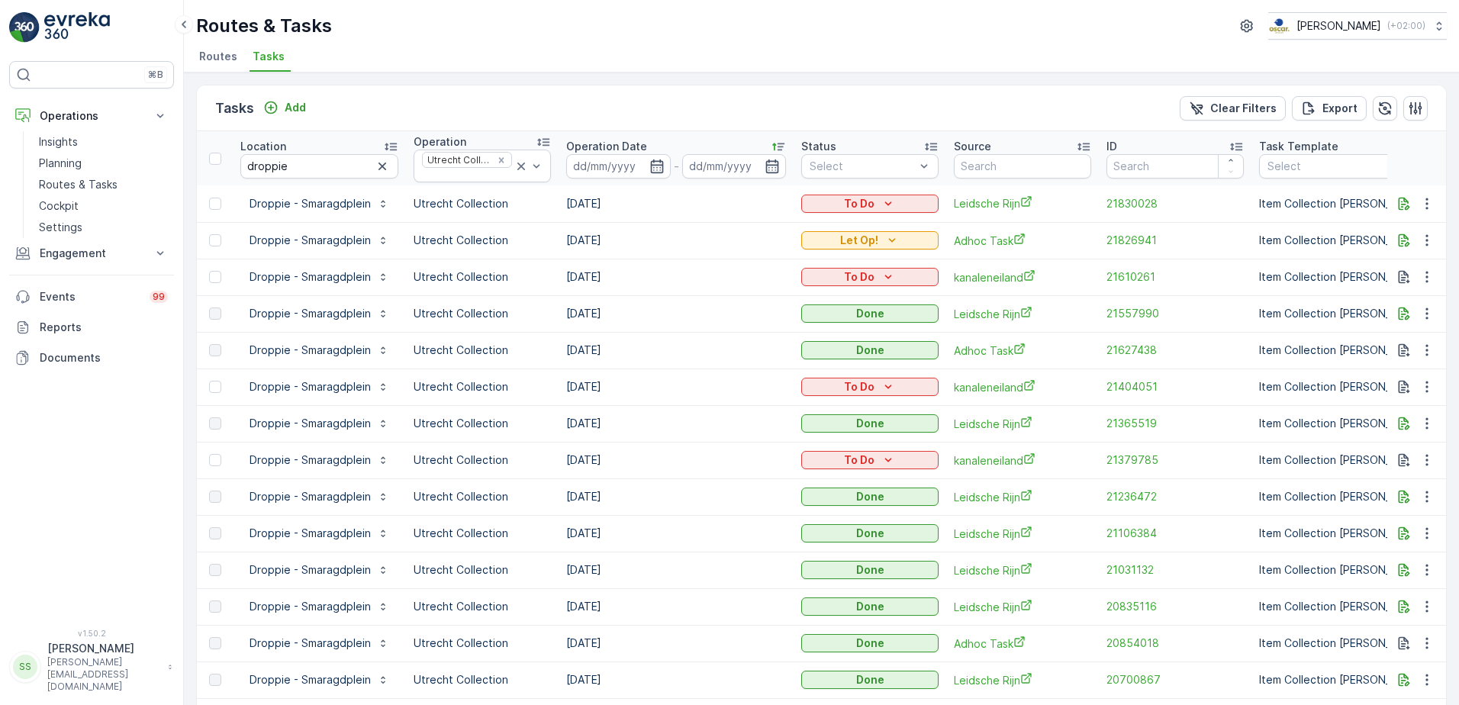
click at [700, 198] on td "[DATE]" at bounding box center [676, 203] width 235 height 37
click at [728, 198] on td "[DATE]" at bounding box center [676, 203] width 235 height 37
click at [719, 203] on td "[DATE]" at bounding box center [676, 203] width 235 height 37
click at [978, 274] on span "kanaleneiland" at bounding box center [1022, 277] width 137 height 16
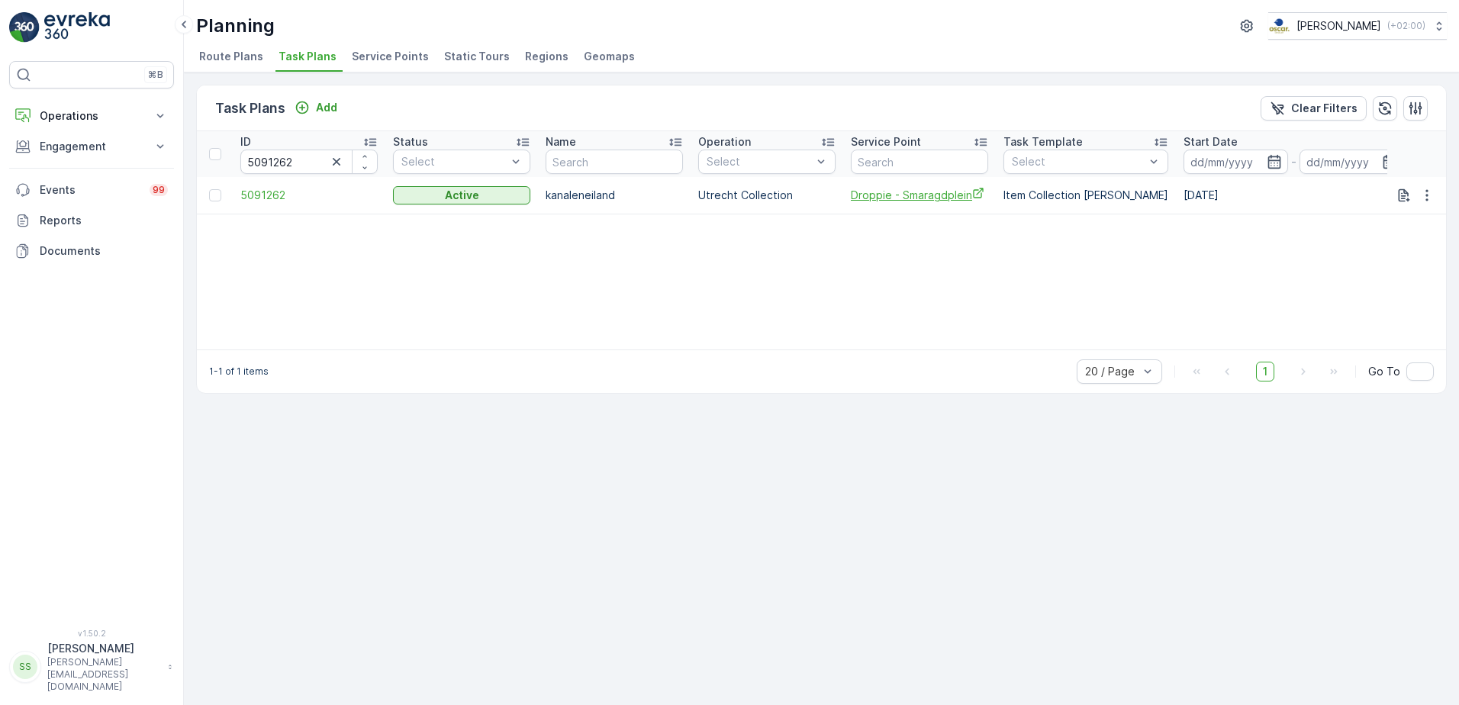
click at [913, 188] on span "Droppie - Smaragdplein" at bounding box center [919, 195] width 137 height 16
click at [527, 96] on div "Task Plans Add Clear Filters" at bounding box center [821, 108] width 1249 height 46
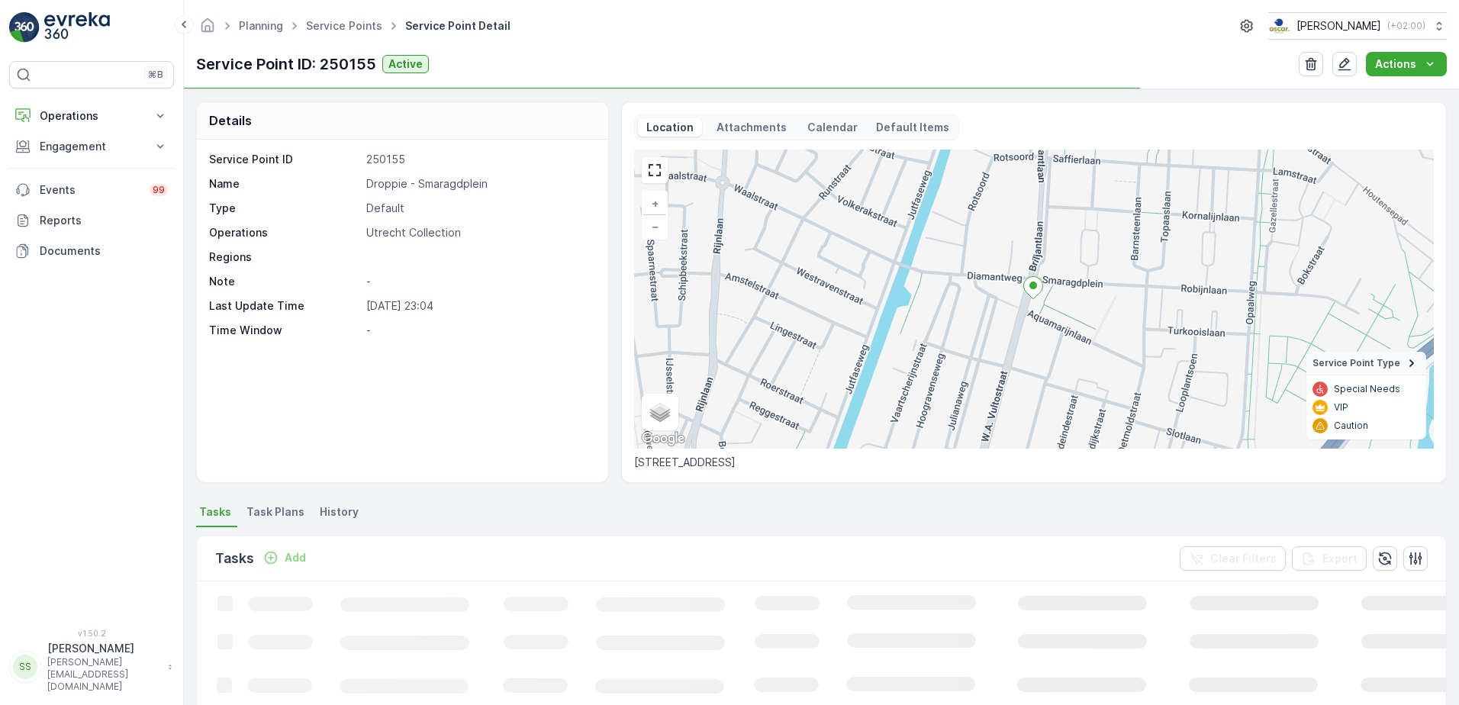
click at [818, 124] on p "Calendar" at bounding box center [833, 127] width 50 height 15
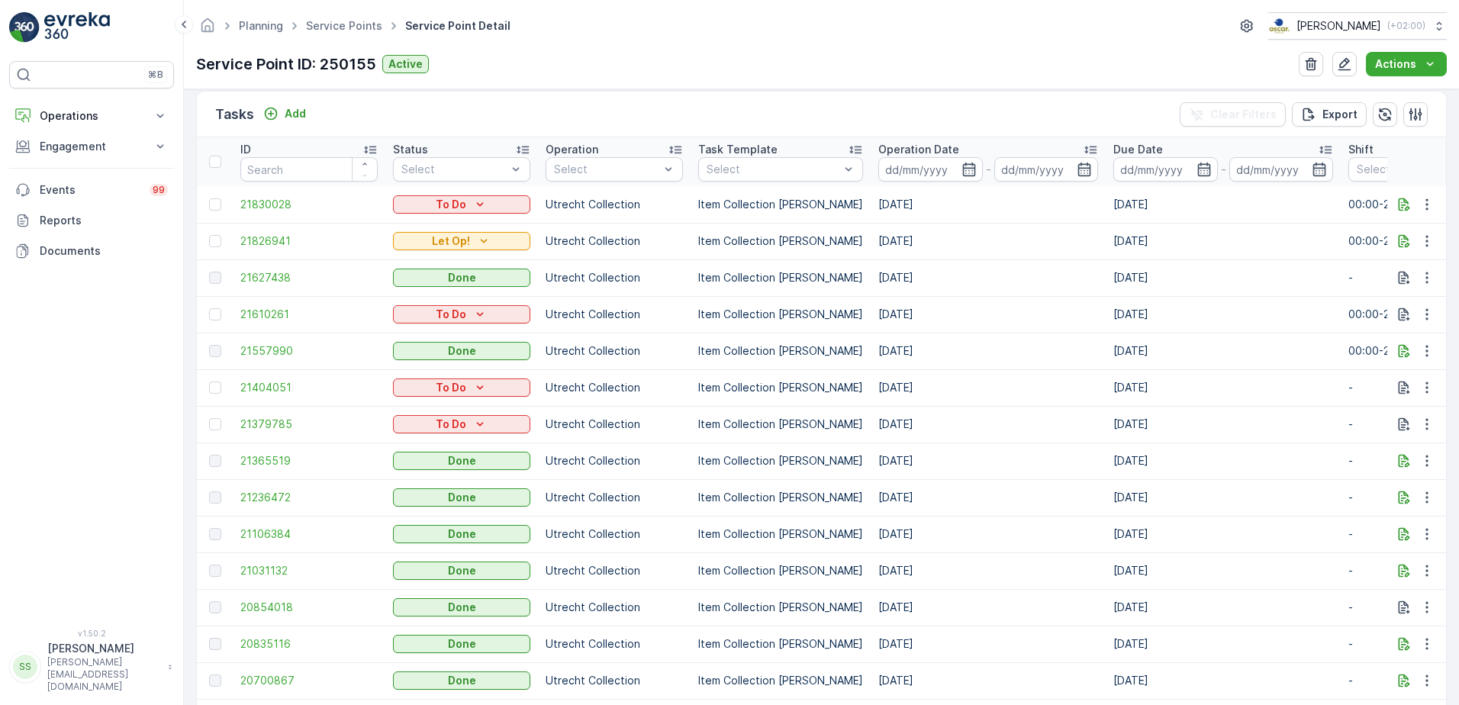
scroll to position [458, 0]
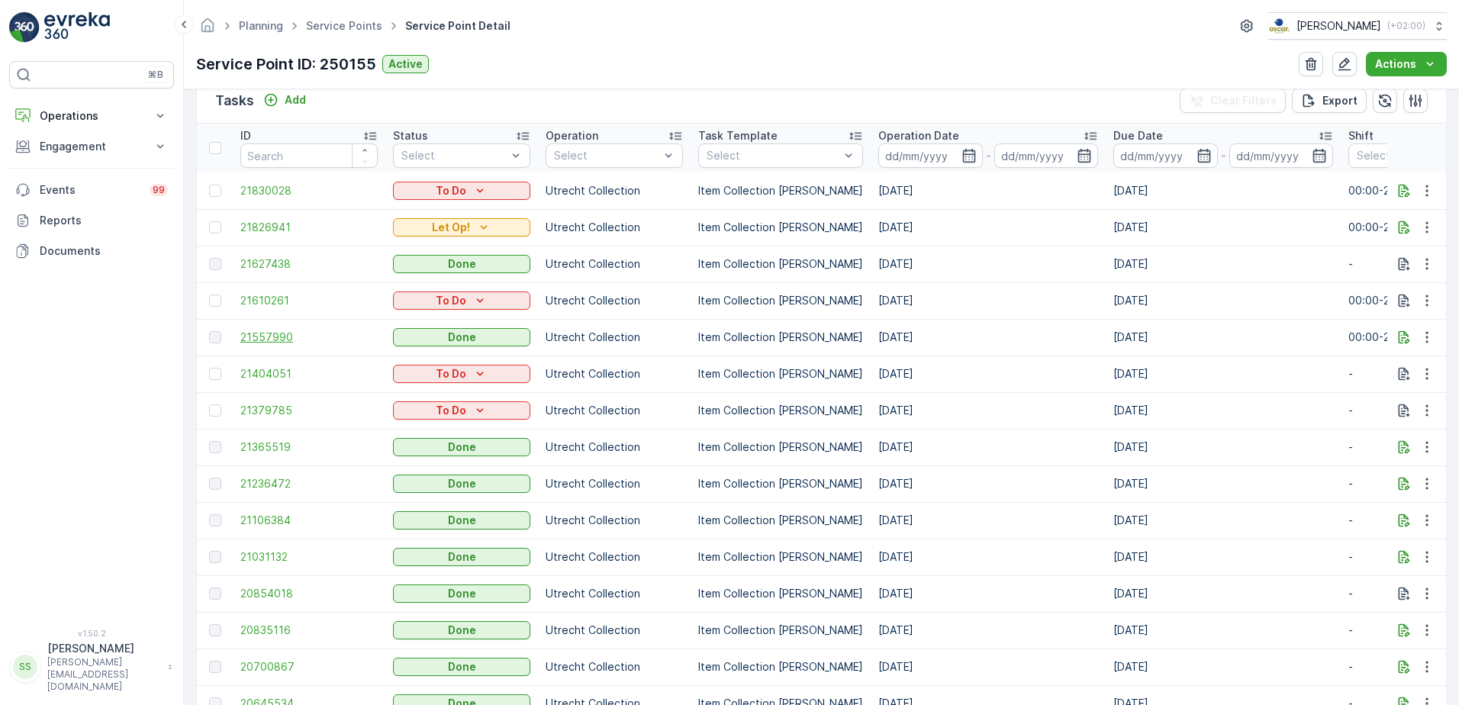
click at [269, 337] on span "21557990" at bounding box center [308, 337] width 137 height 15
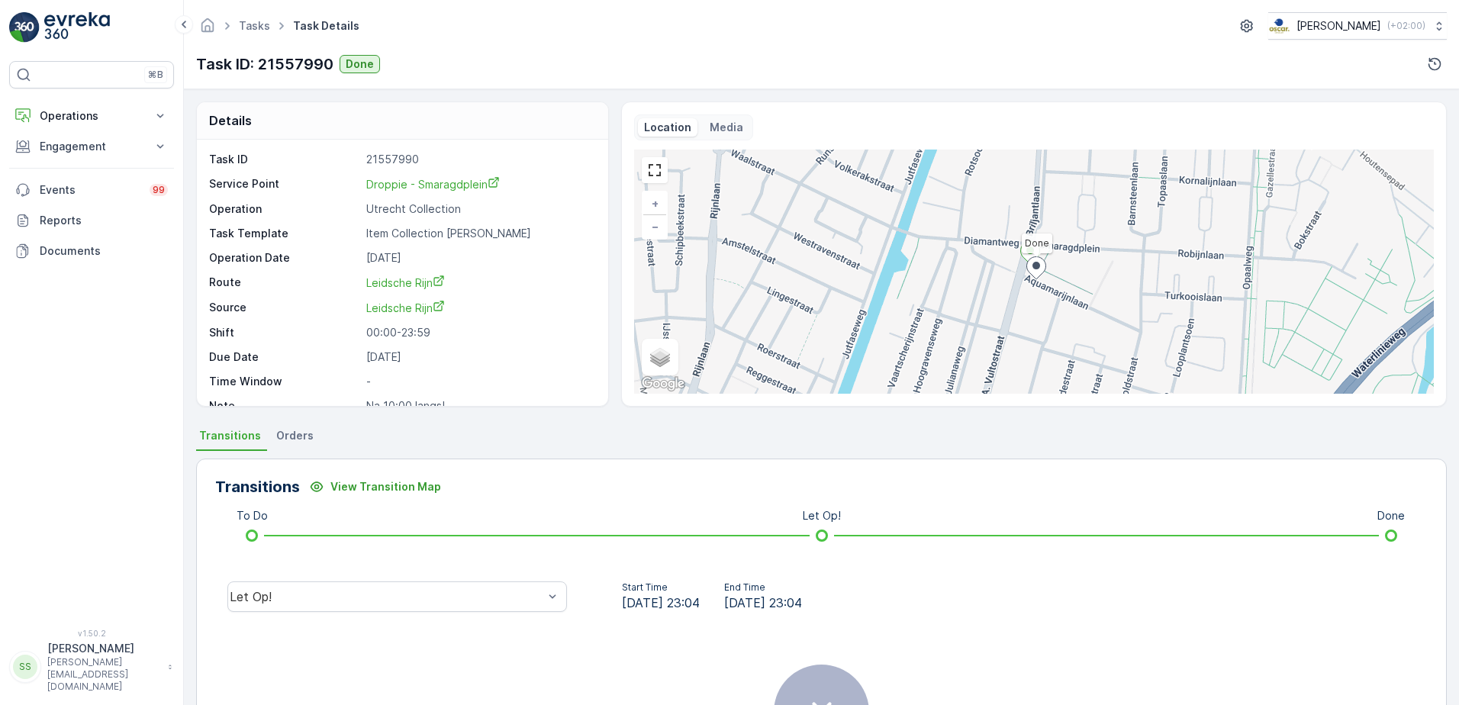
scroll to position [20, 0]
